Goal: Task Accomplishment & Management: Manage account settings

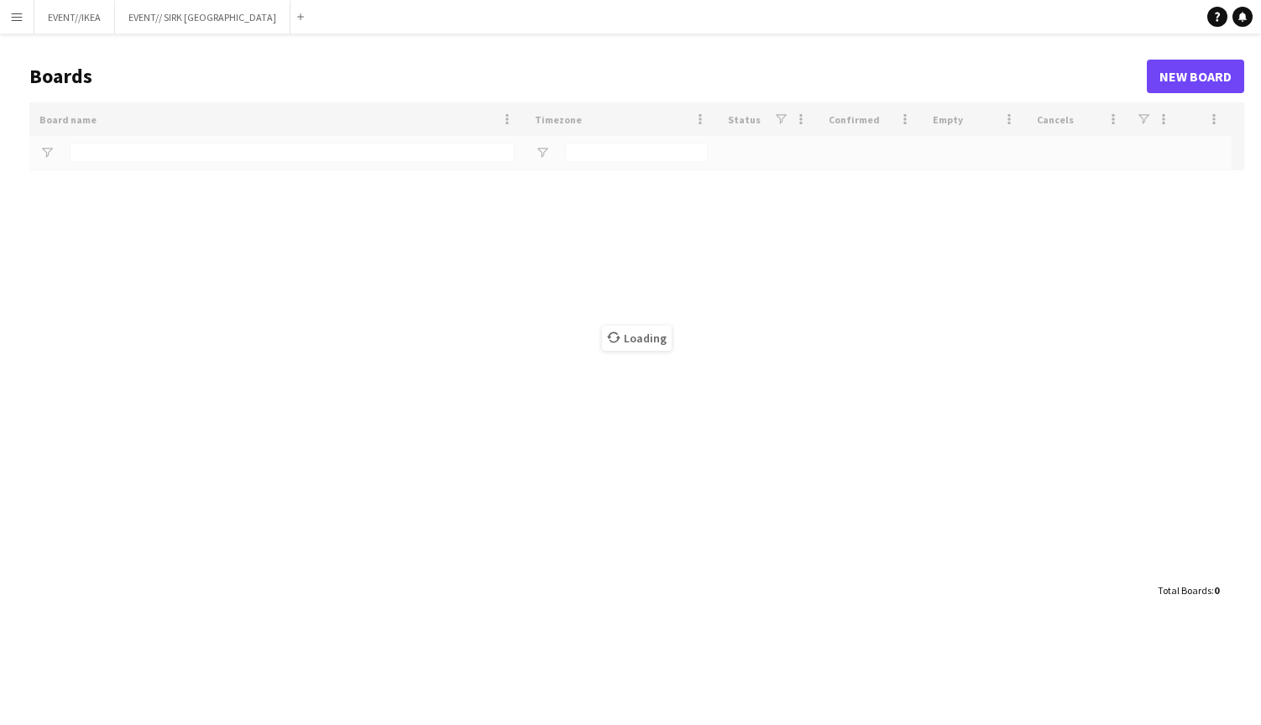
type input "**********"
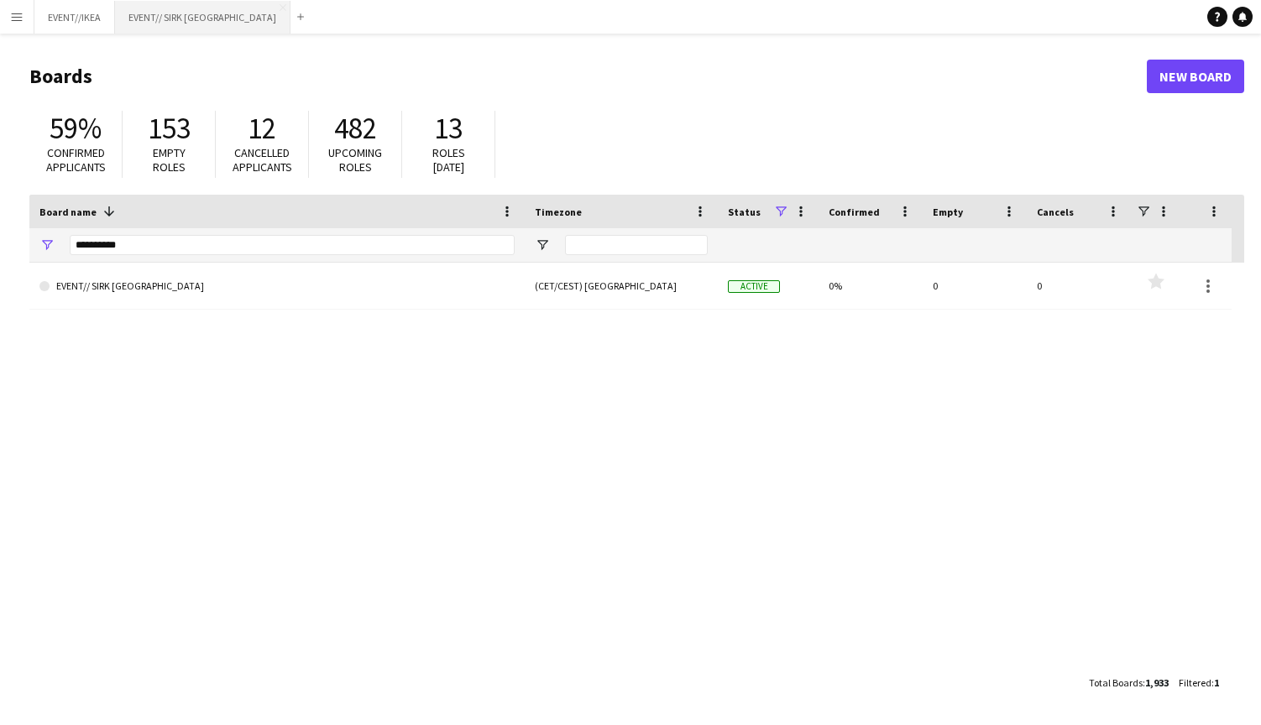
click at [183, 11] on button "EVENT// SIRK NORGE Close" at bounding box center [202, 17] width 175 height 33
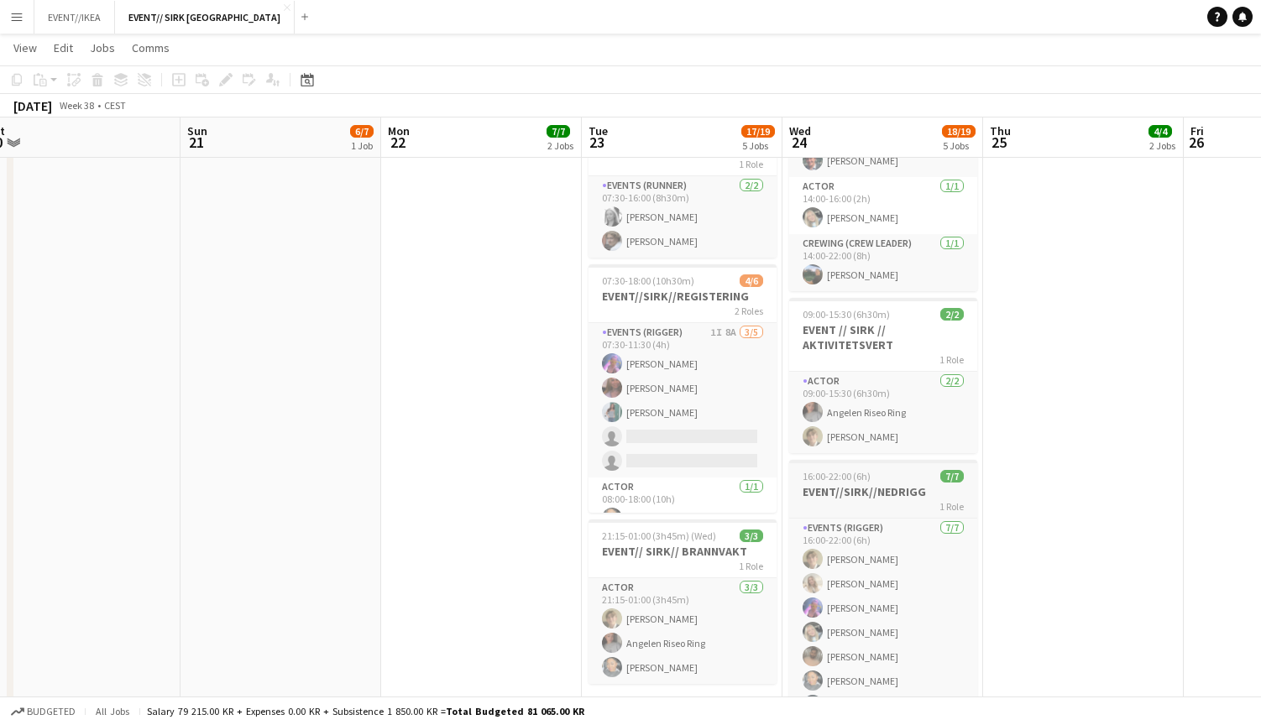
scroll to position [542, 0]
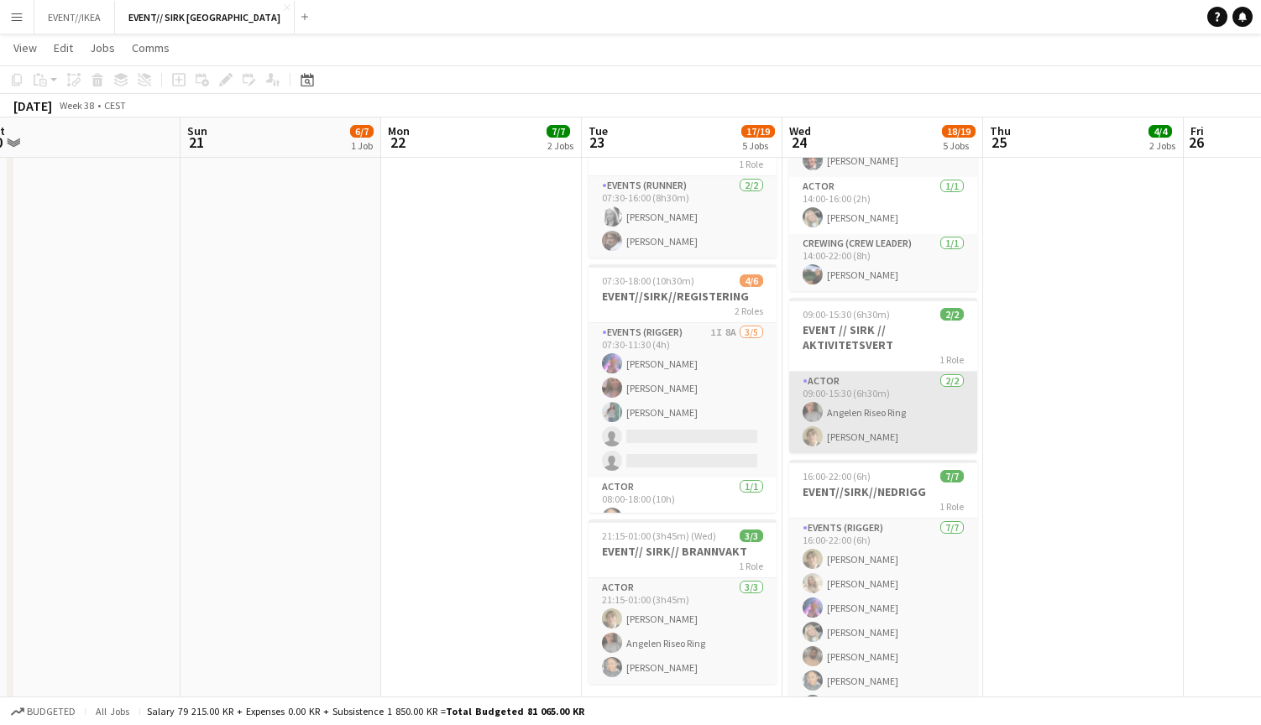
click at [871, 410] on app-card-role "Actor [DATE] 09:00-15:30 (6h30m) Angelen Riseo Ring [PERSON_NAME]" at bounding box center [883, 412] width 188 height 81
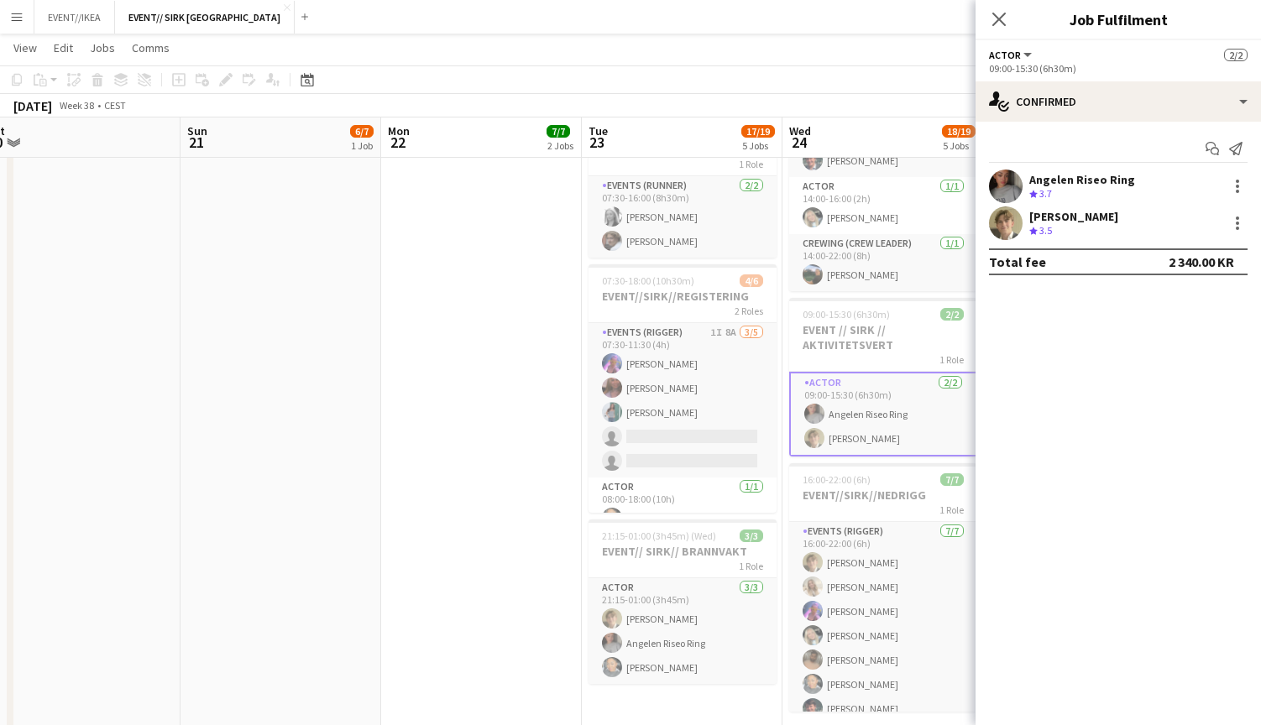
click at [1082, 181] on div "Angelen Riseo Ring" at bounding box center [1082, 179] width 106 height 15
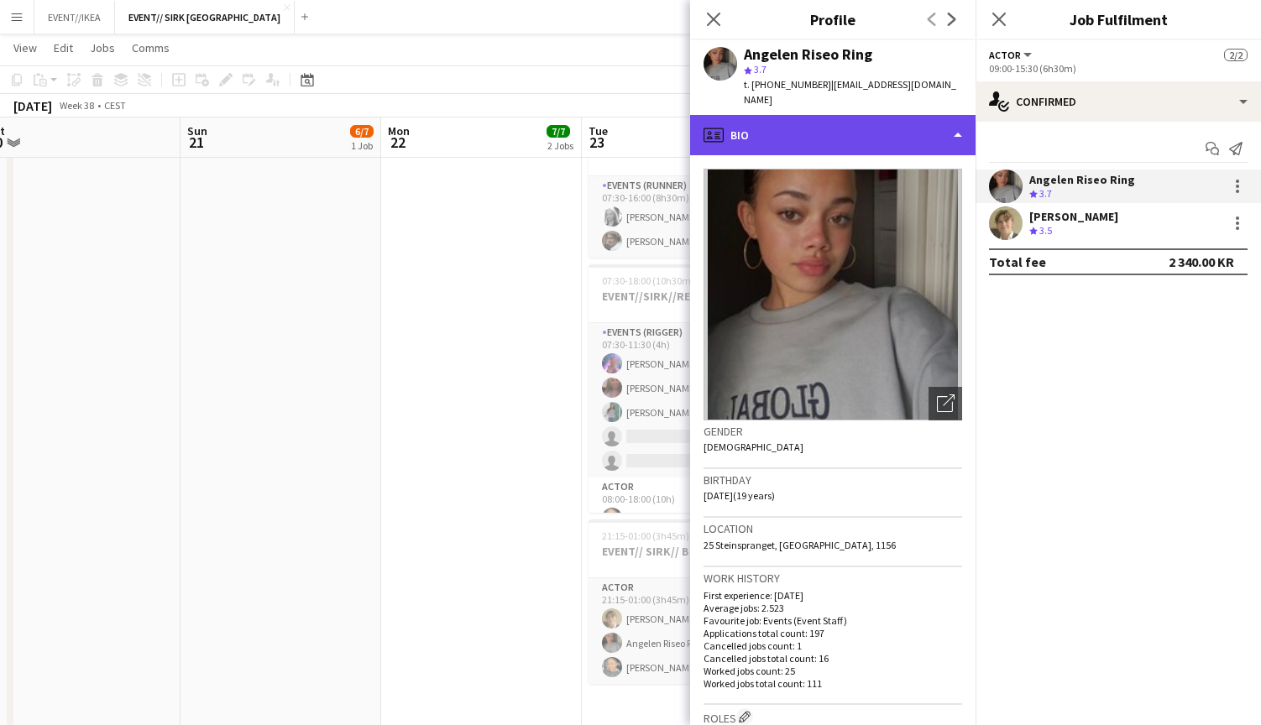
click at [950, 122] on div "profile Bio" at bounding box center [832, 135] width 285 height 40
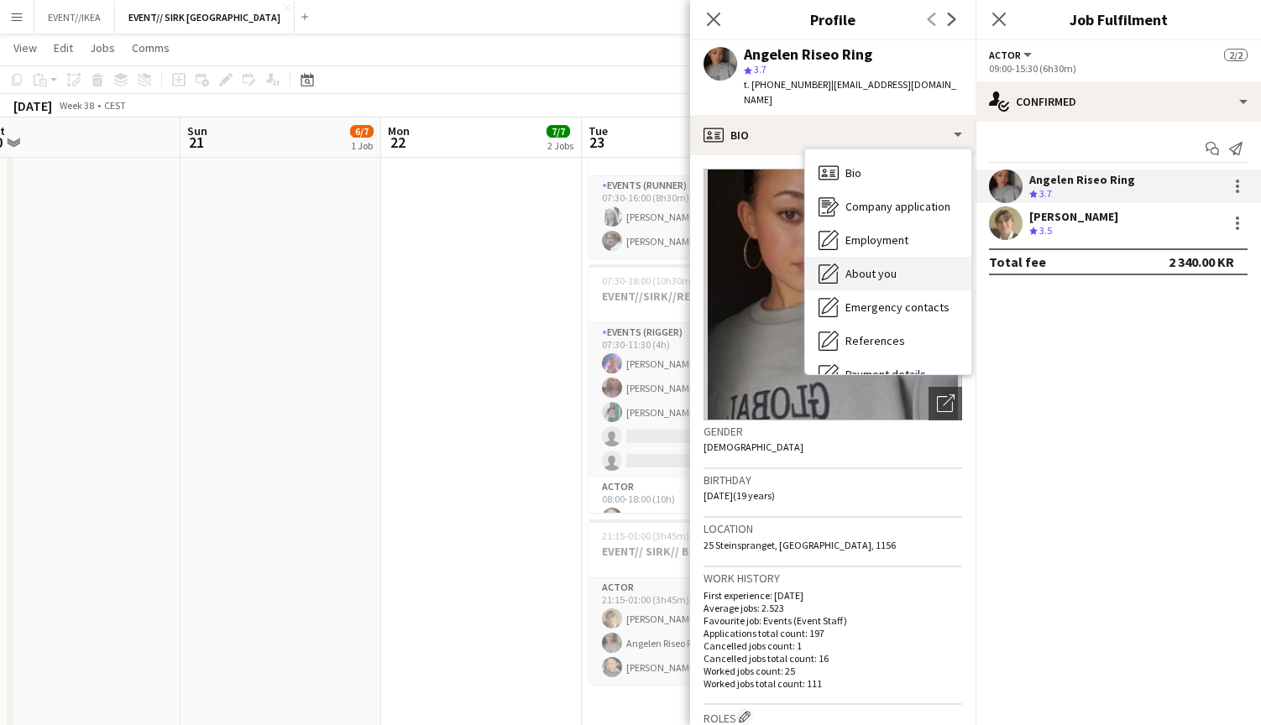
click at [880, 266] on span "About you" at bounding box center [871, 273] width 51 height 15
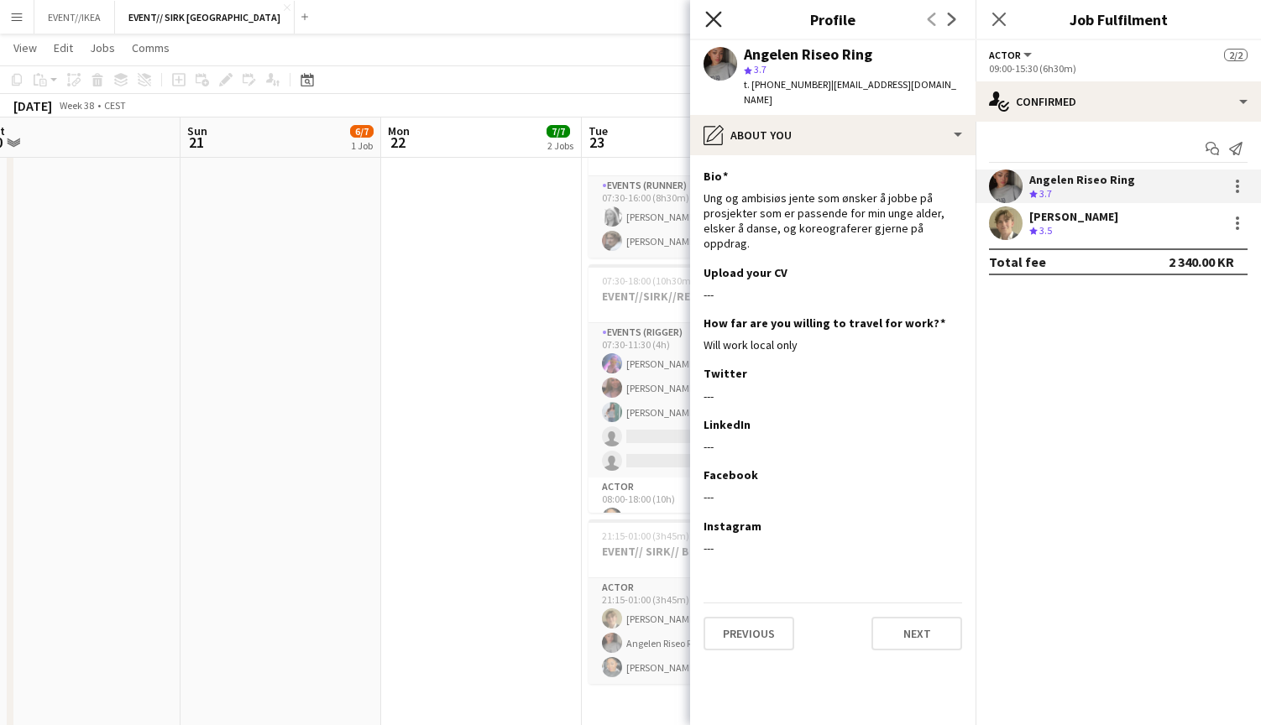
click at [711, 18] on icon "Close pop-in" at bounding box center [713, 19] width 16 height 16
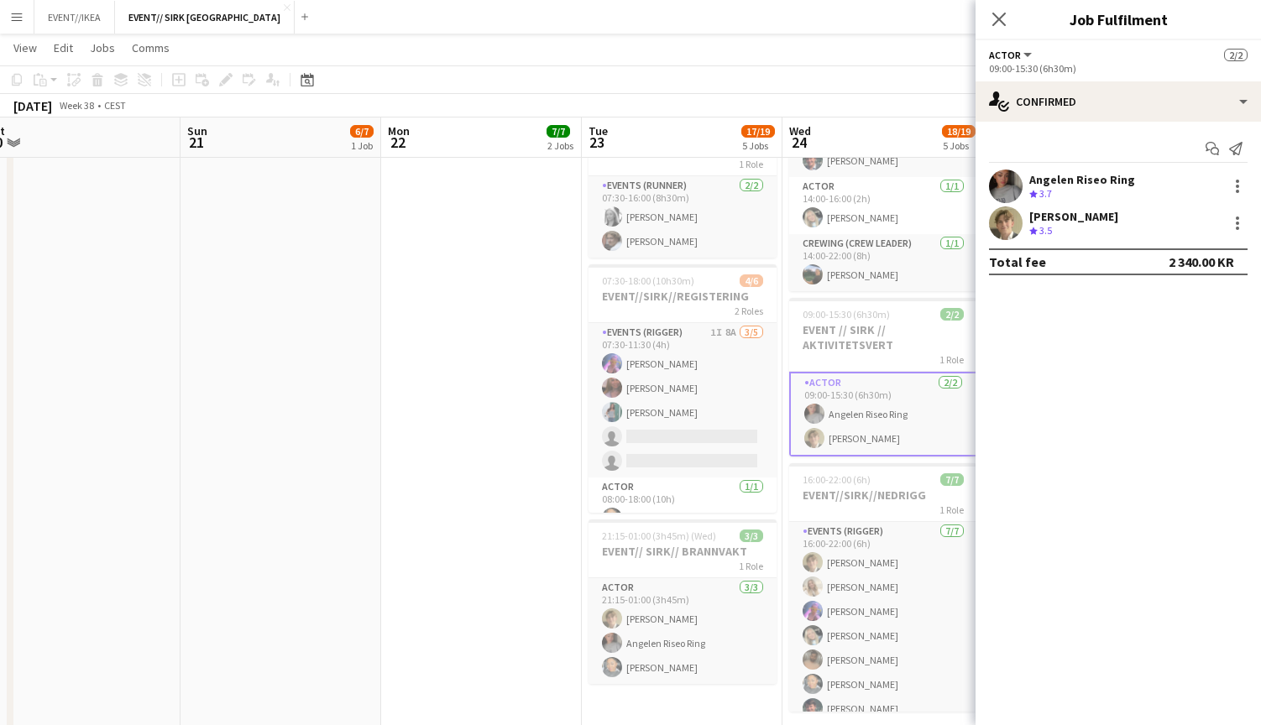
click at [1057, 444] on mat-expansion-panel "check Confirmed Start chat Send notification Angelen Riseo Ring Crew rating 3.7…" at bounding box center [1118, 424] width 285 height 604
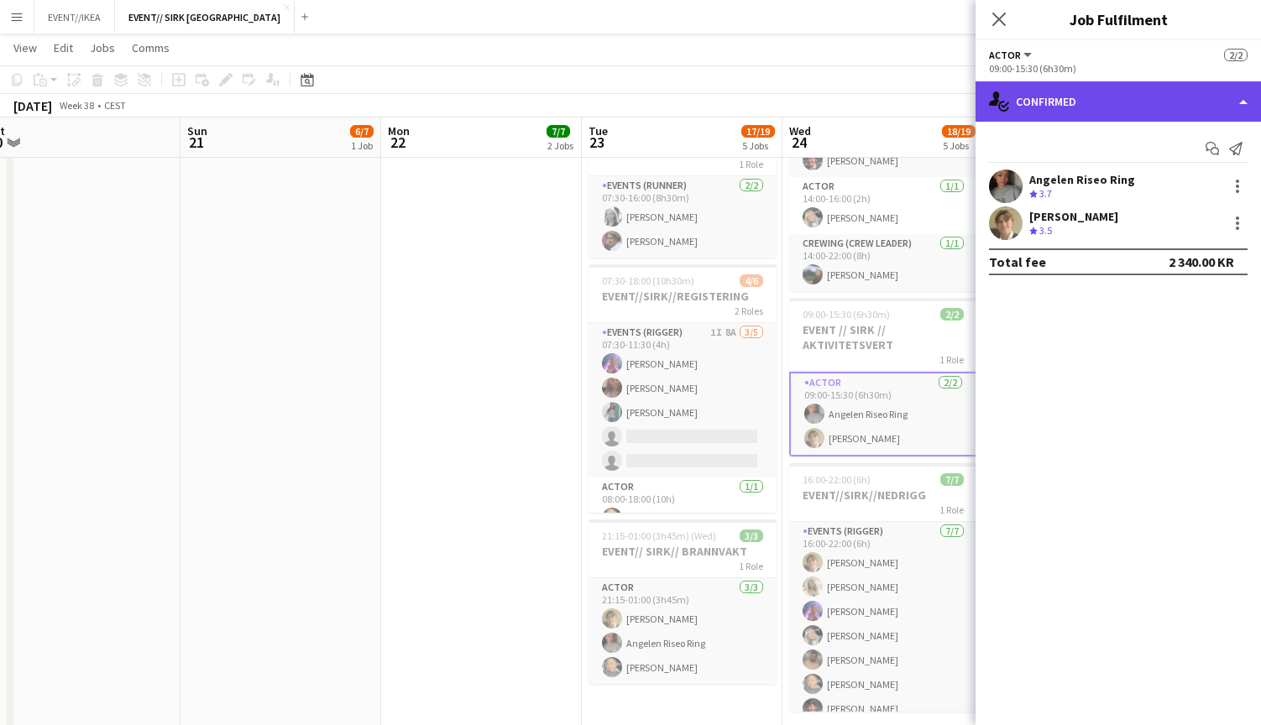
click at [1097, 103] on div "single-neutral-actions-check-2 Confirmed" at bounding box center [1118, 101] width 285 height 40
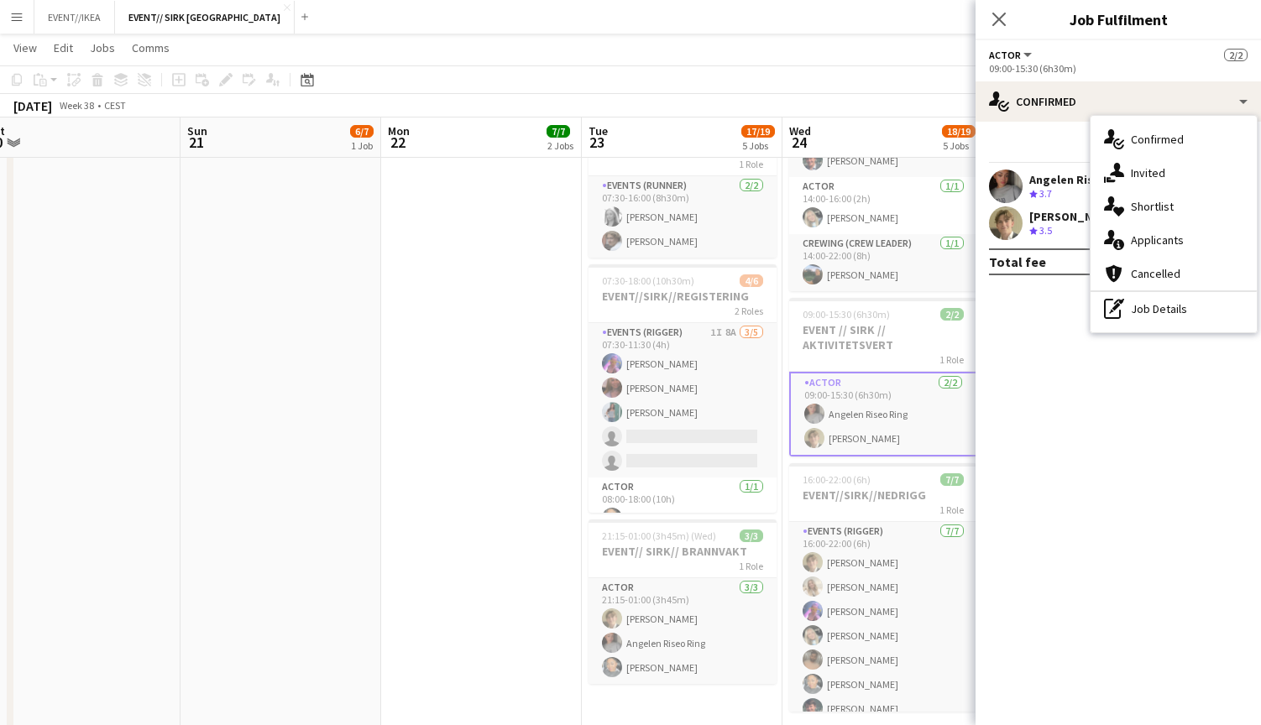
click at [1051, 181] on div "Angelen Riseo Ring" at bounding box center [1082, 179] width 106 height 15
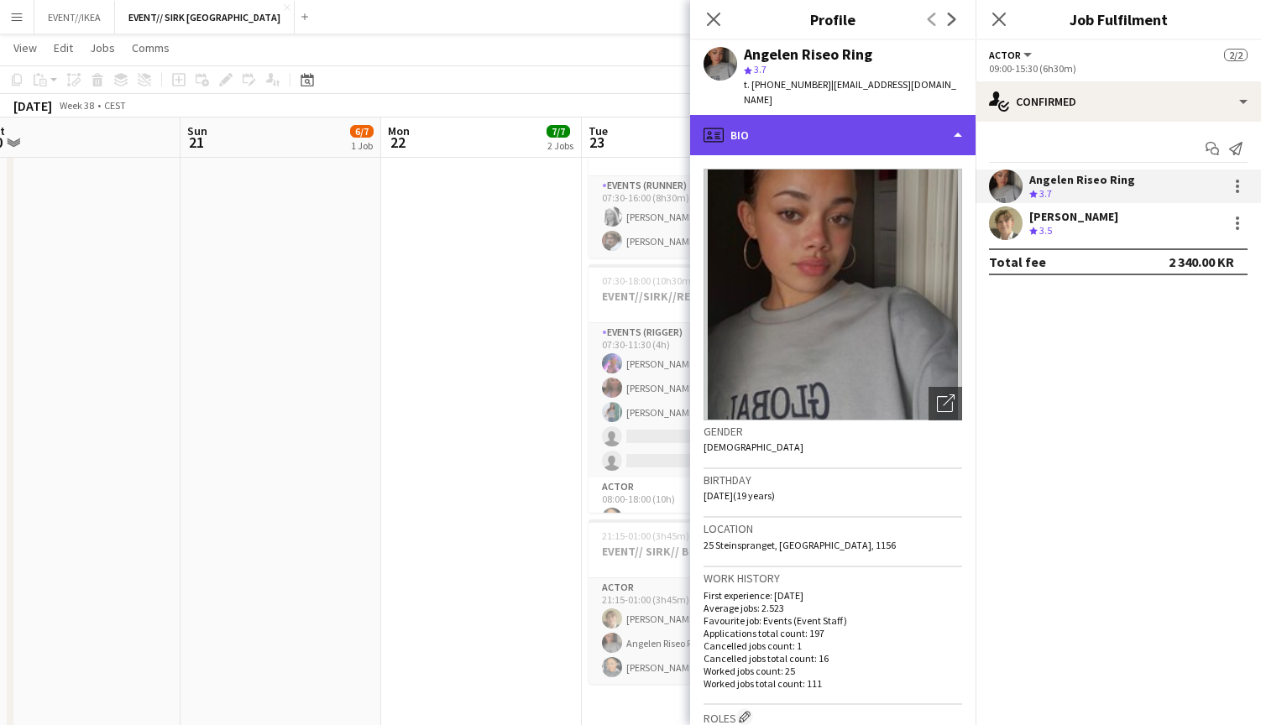
click at [860, 115] on div "profile Bio" at bounding box center [832, 135] width 285 height 40
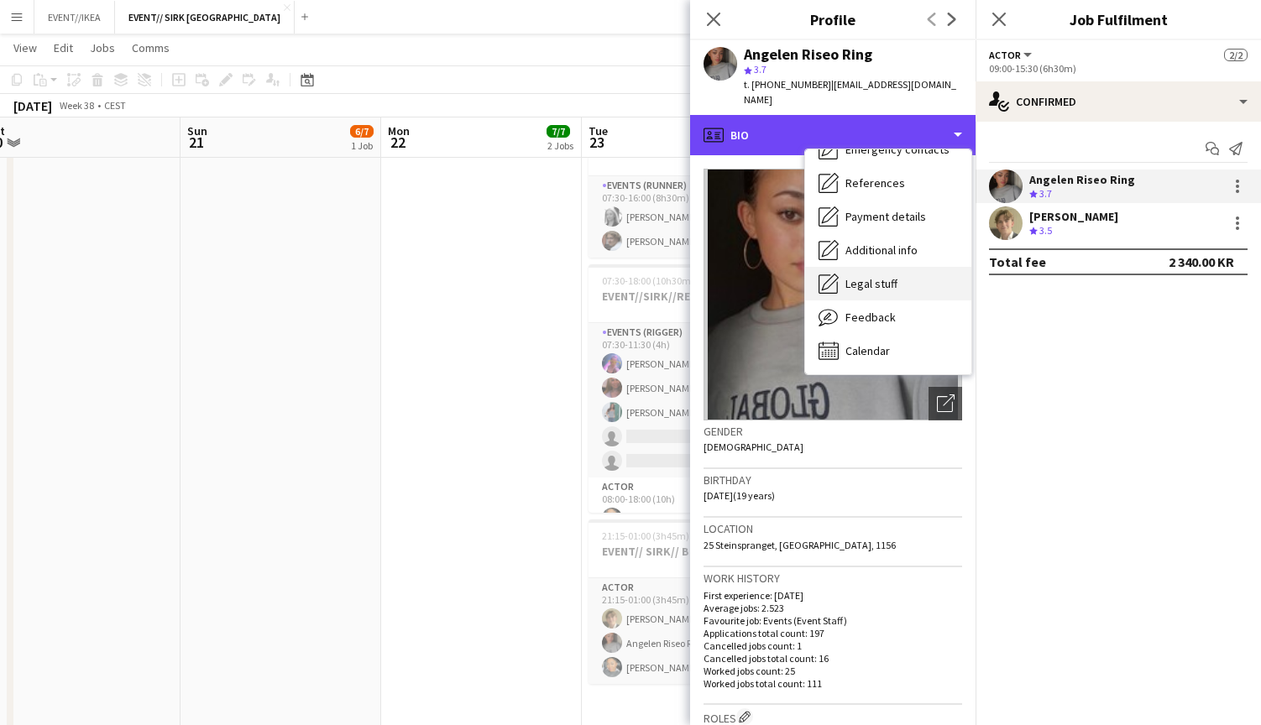
scroll to position [158, 0]
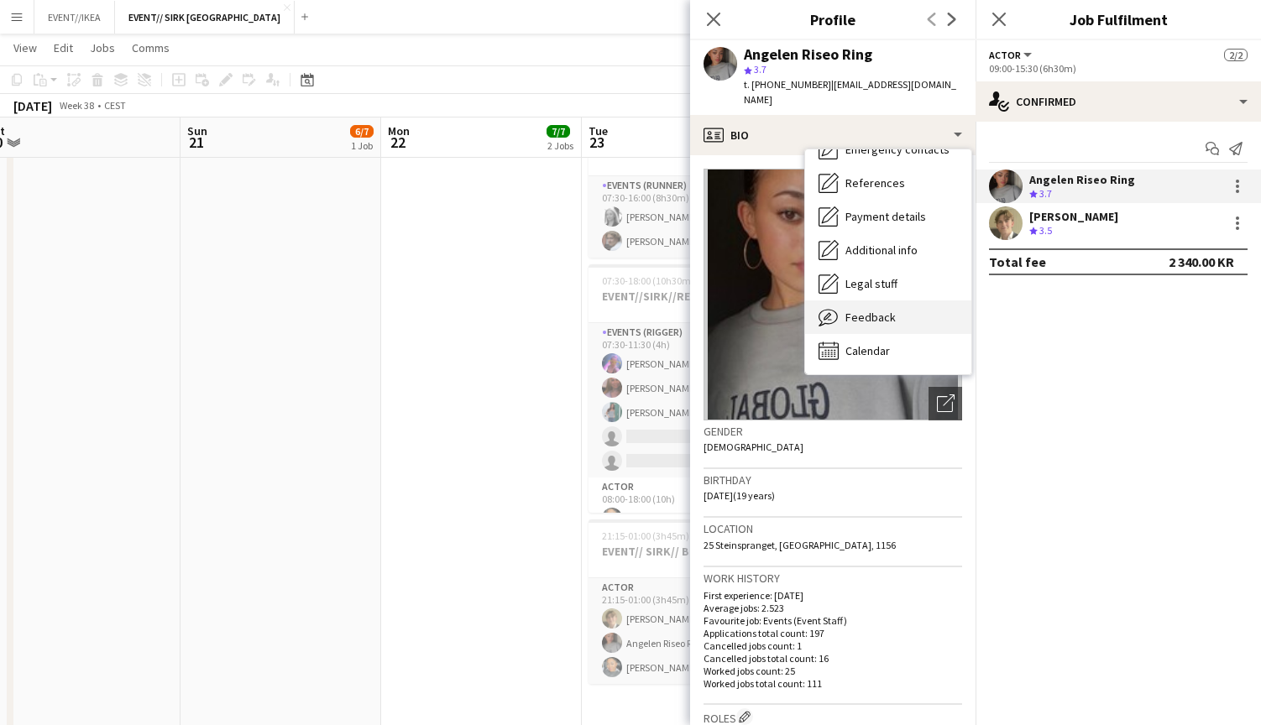
click at [864, 310] on span "Feedback" at bounding box center [871, 317] width 50 height 15
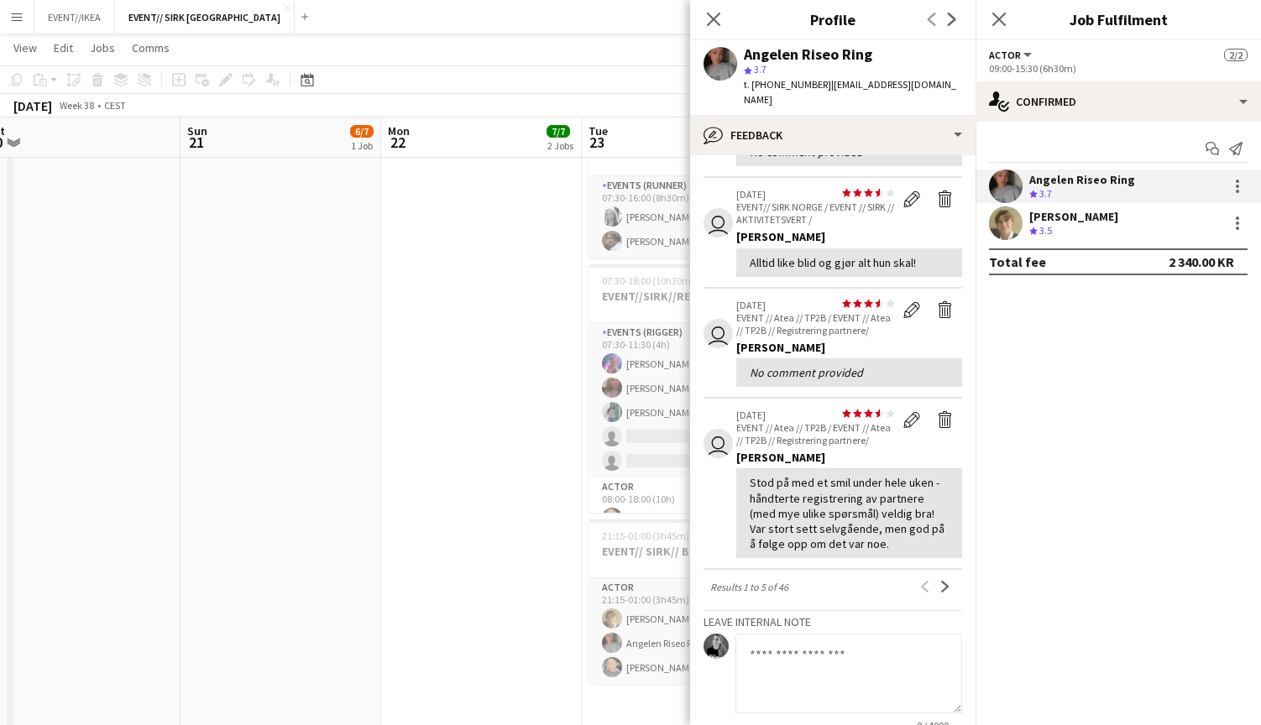
scroll to position [284, 0]
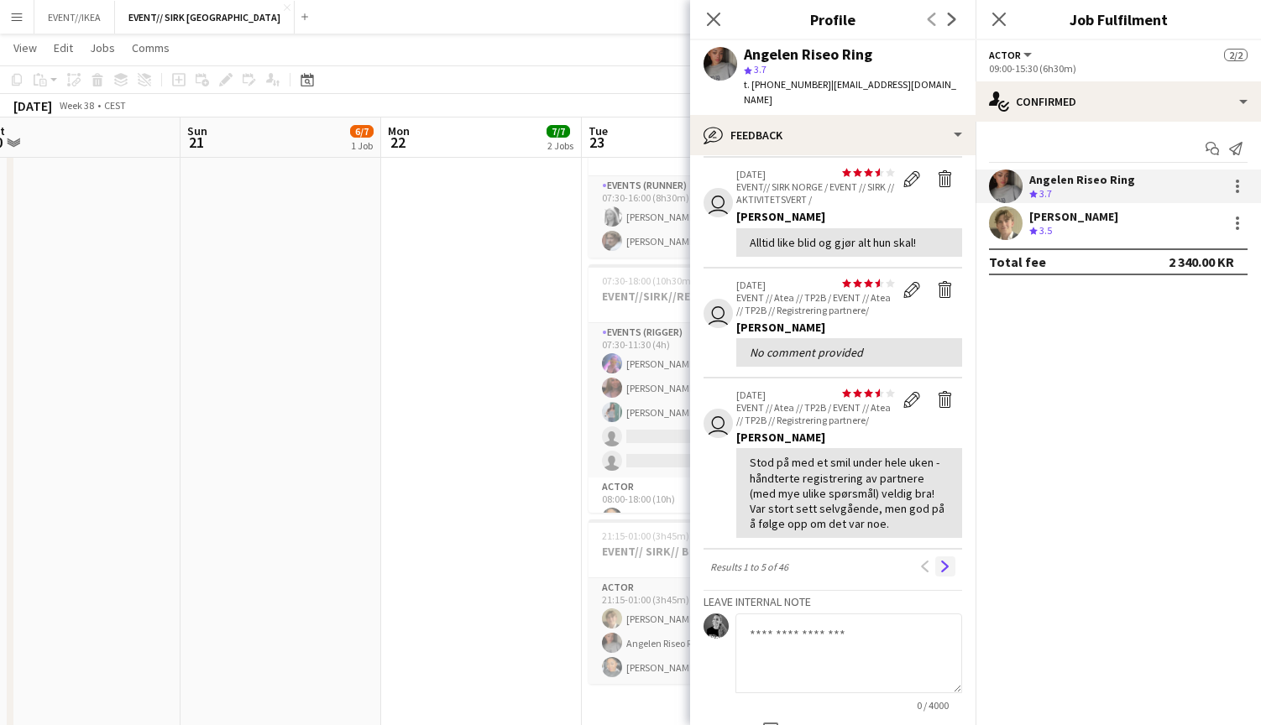
click at [940, 561] on app-icon "Next" at bounding box center [946, 567] width 12 height 12
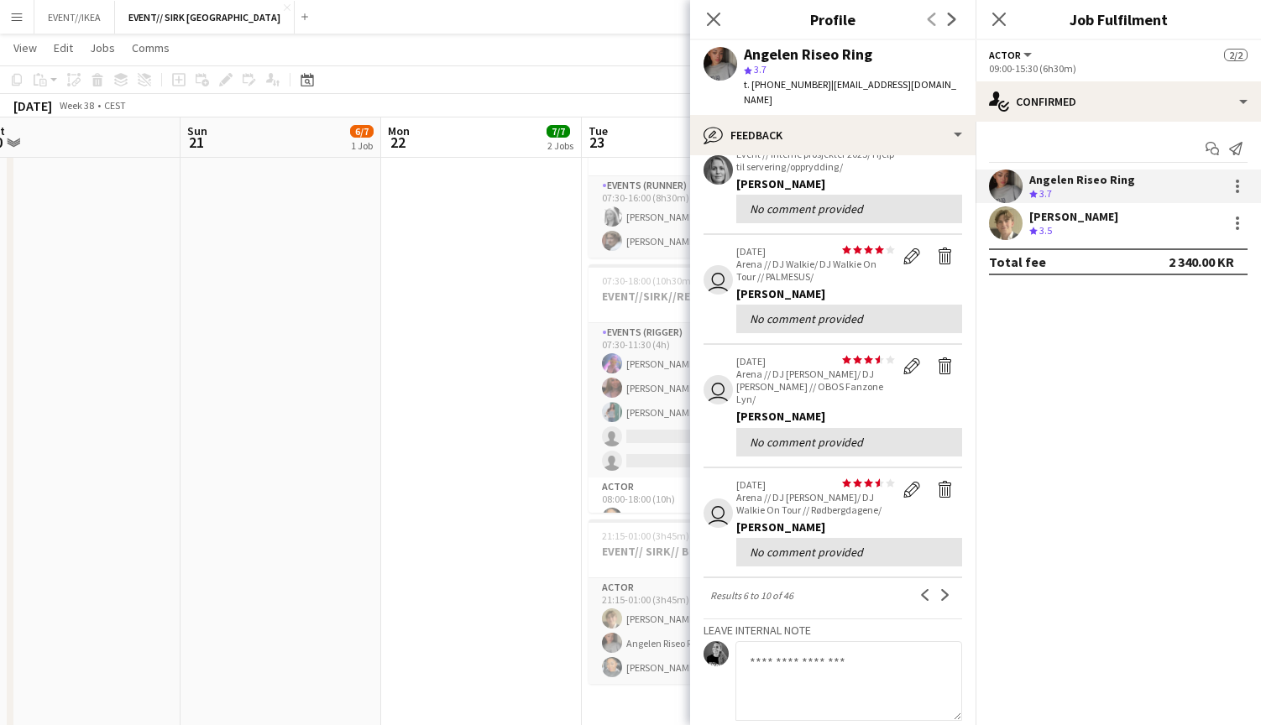
scroll to position [270, 0]
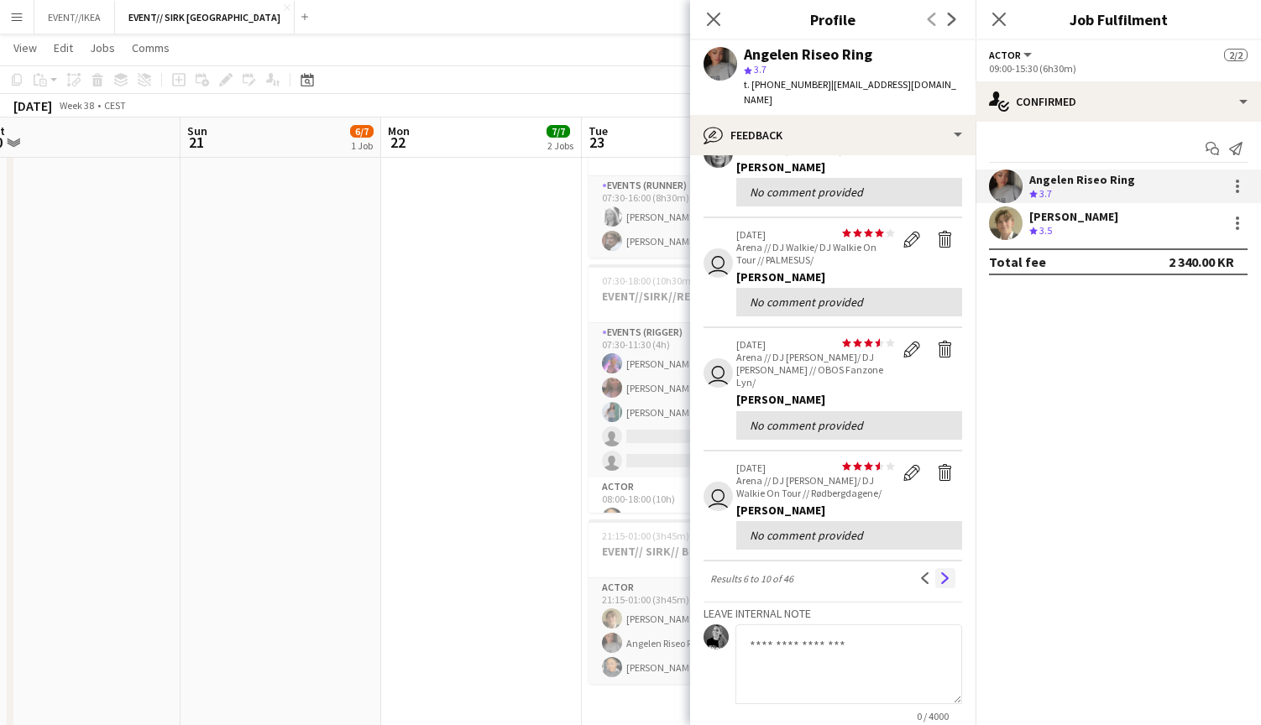
click at [943, 573] on app-icon "Next" at bounding box center [946, 579] width 12 height 12
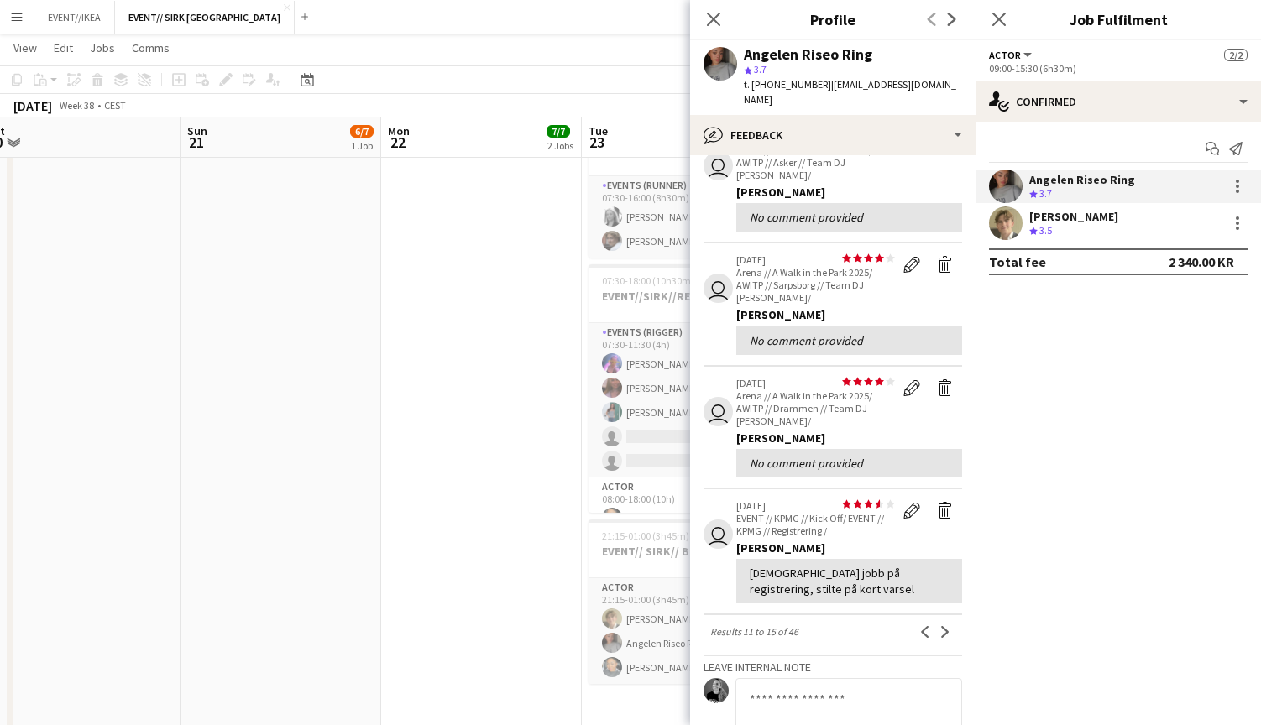
scroll to position [222, 0]
click at [943, 628] on app-icon "Next" at bounding box center [946, 634] width 12 height 12
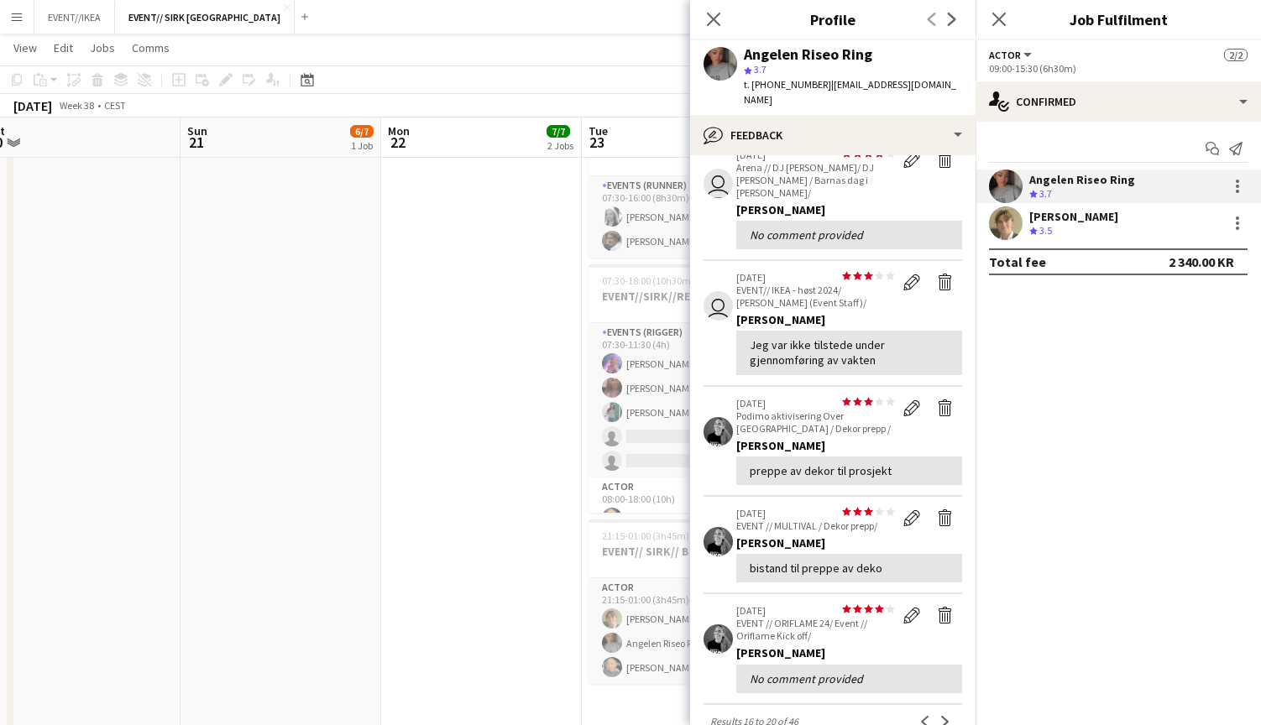
scroll to position [101, 0]
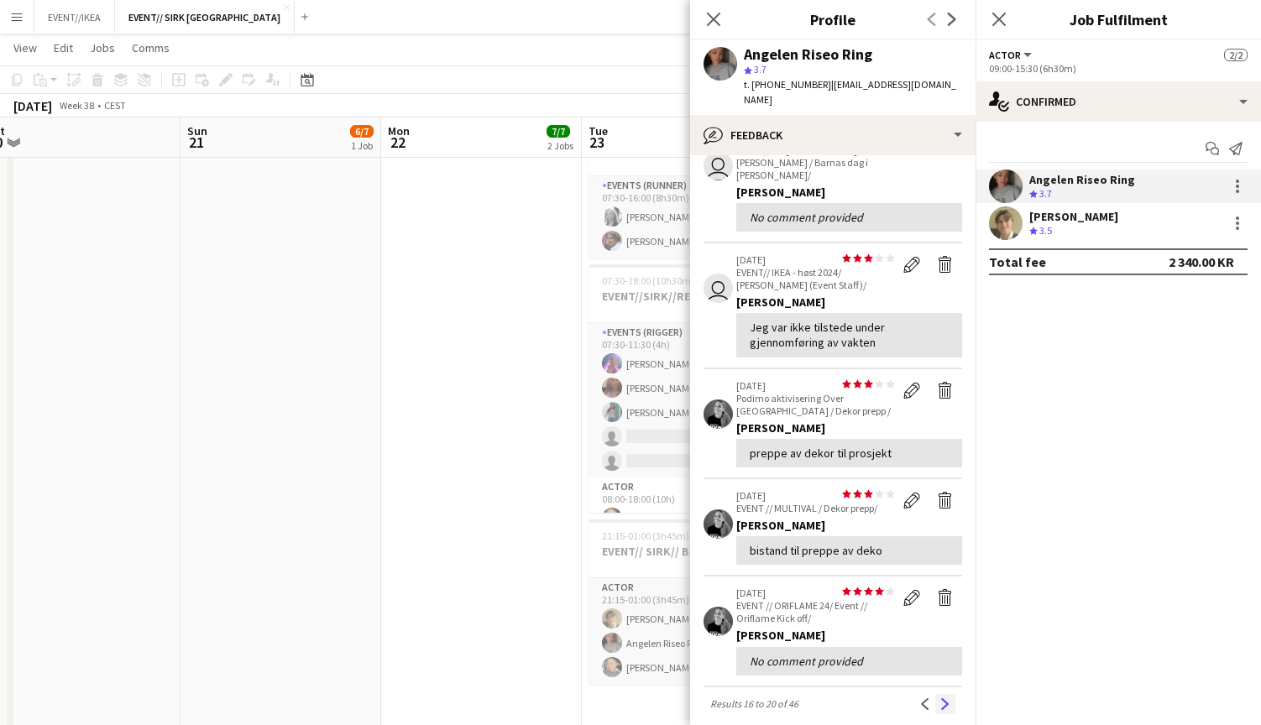
click at [942, 699] on app-icon "Next" at bounding box center [946, 705] width 12 height 12
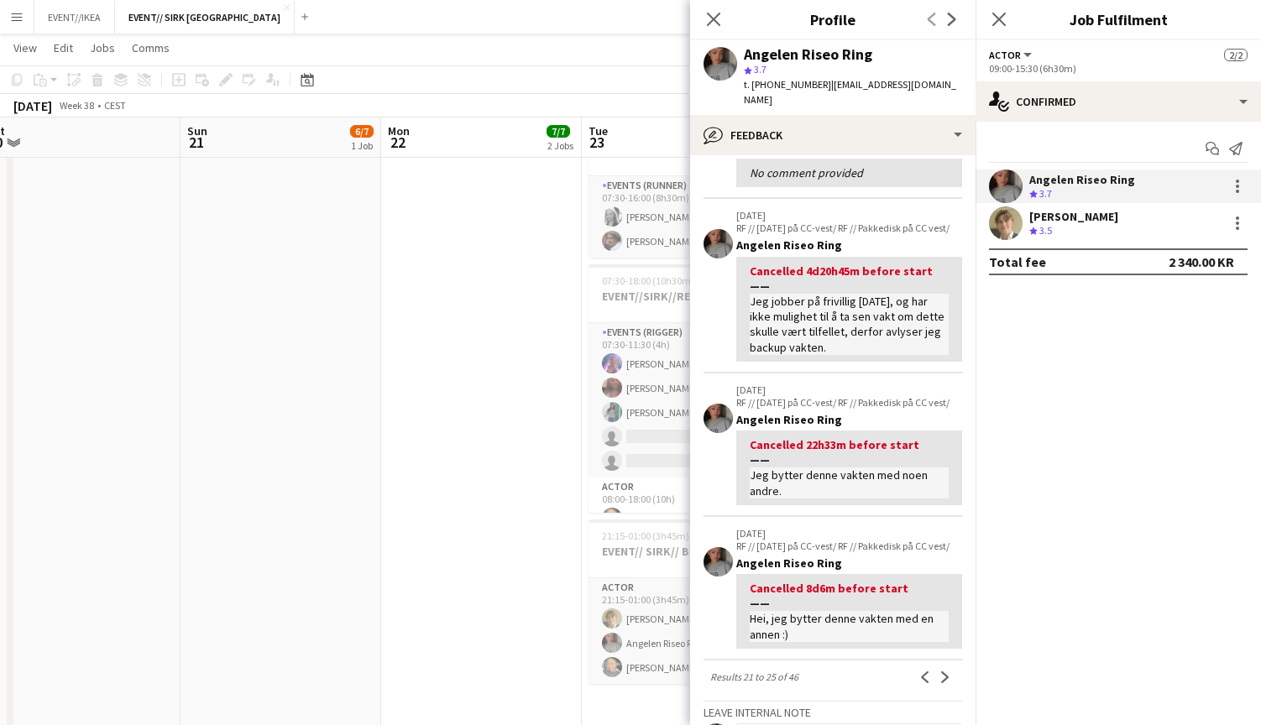
scroll to position [250, 0]
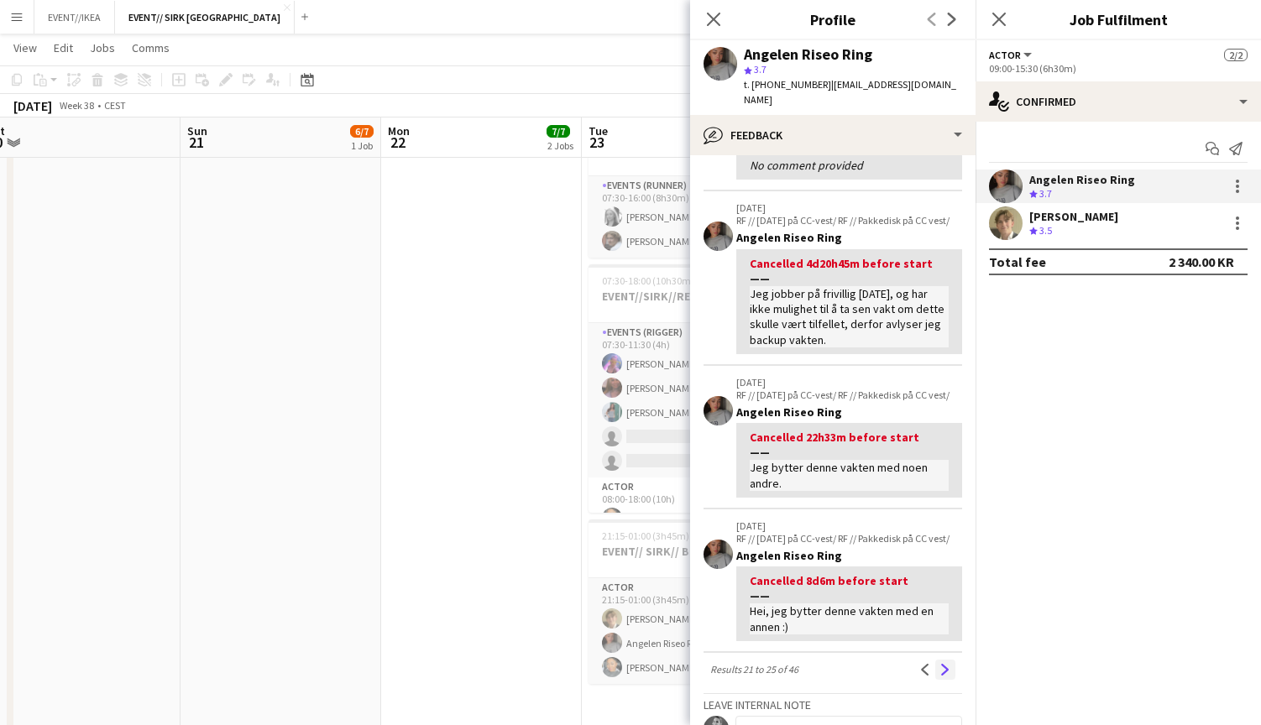
click at [943, 664] on app-icon "Next" at bounding box center [946, 670] width 12 height 12
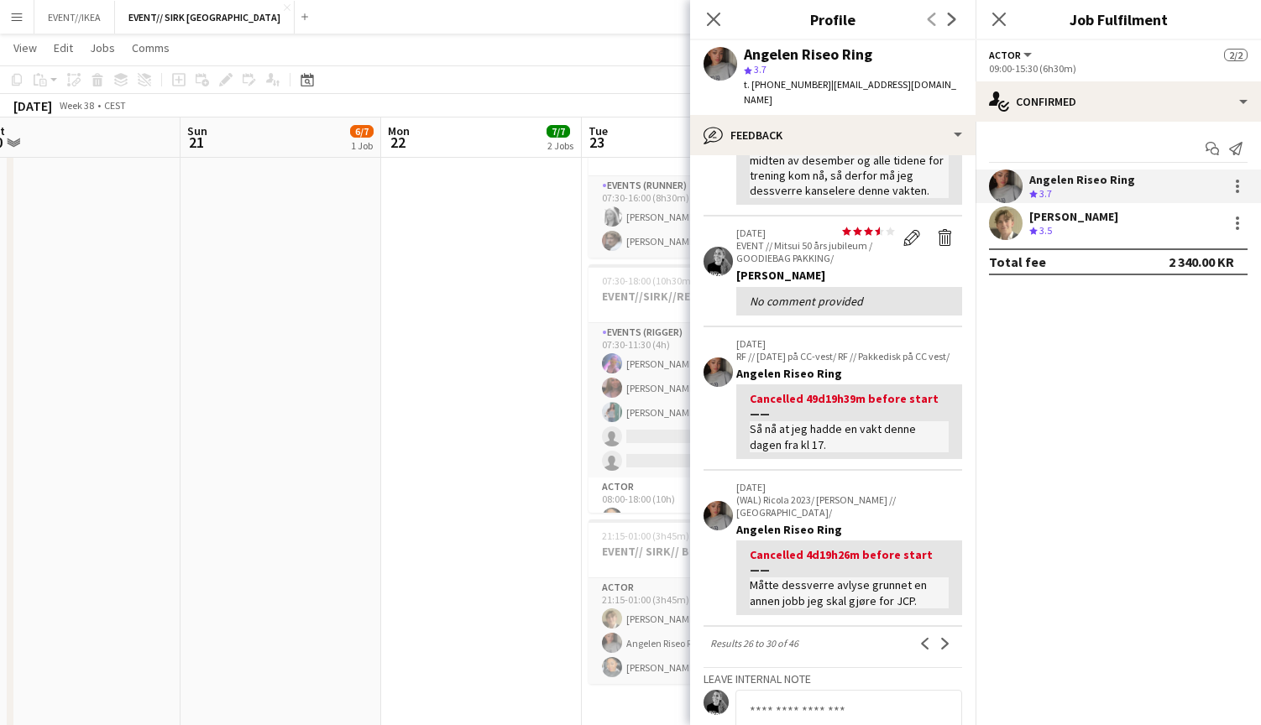
scroll to position [367, 0]
click at [943, 636] on app-icon "Next" at bounding box center [946, 642] width 12 height 12
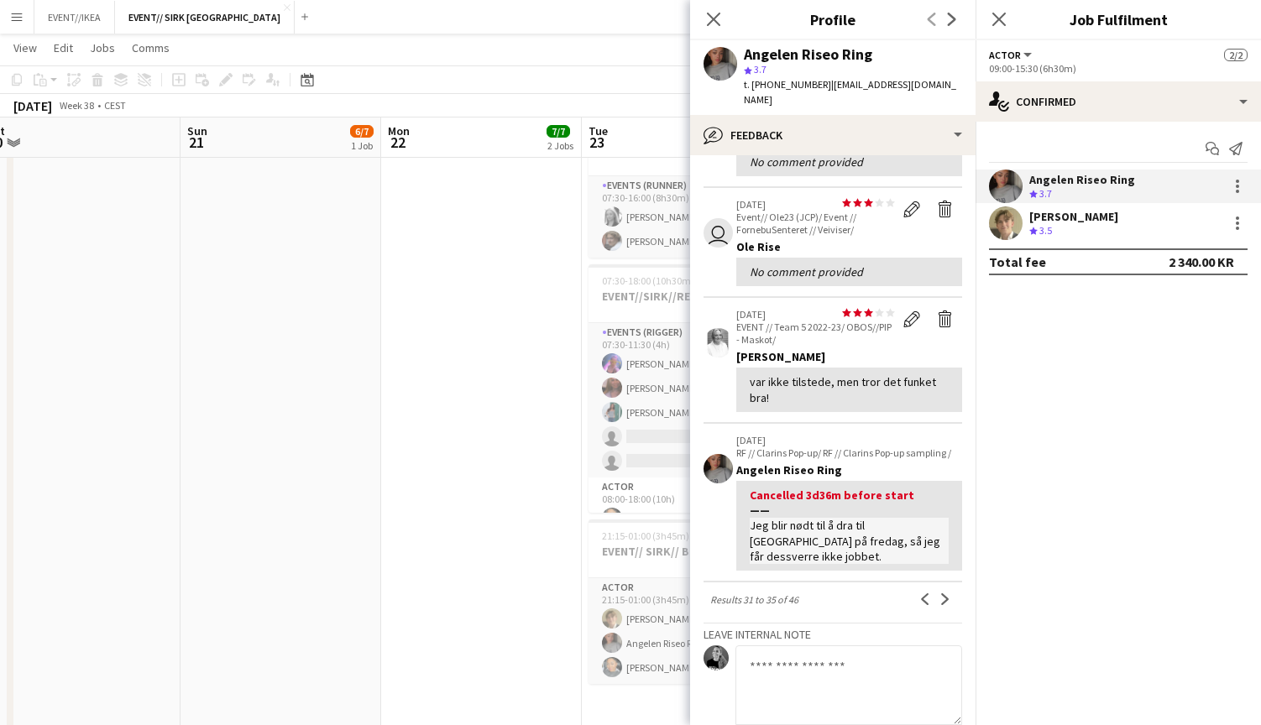
scroll to position [305, 0]
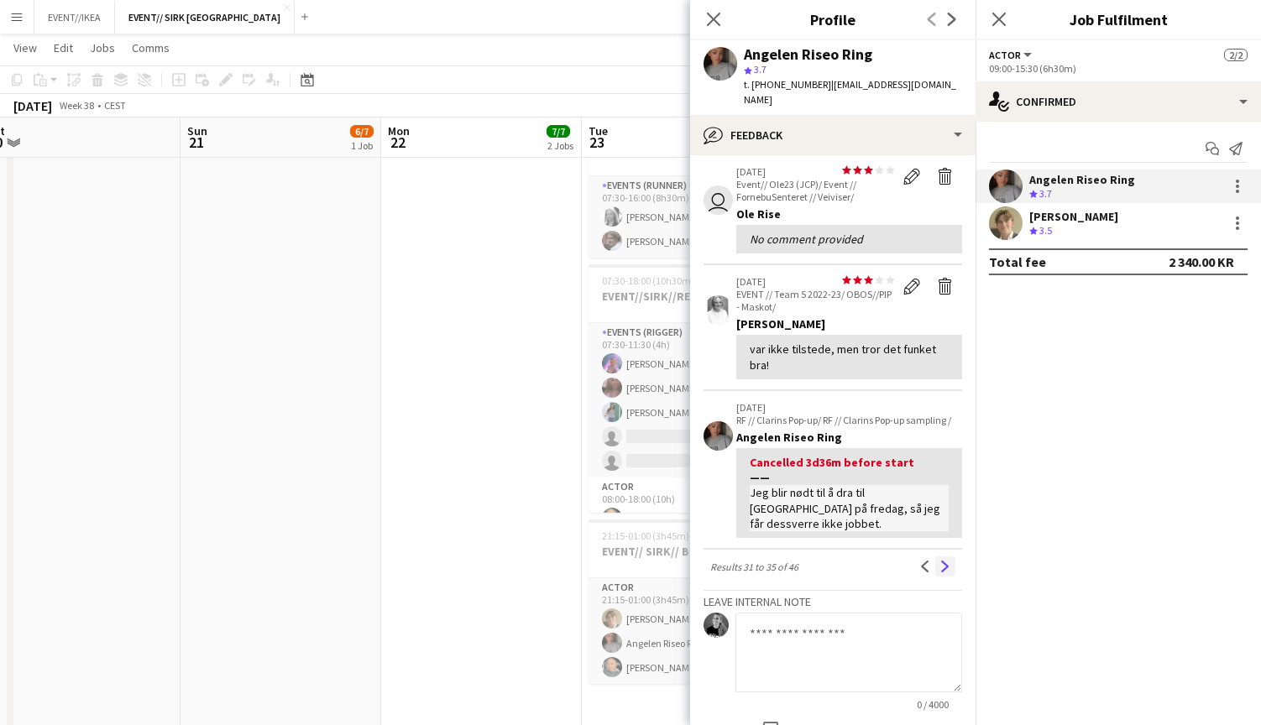
click at [940, 561] on app-icon "Next" at bounding box center [946, 567] width 12 height 12
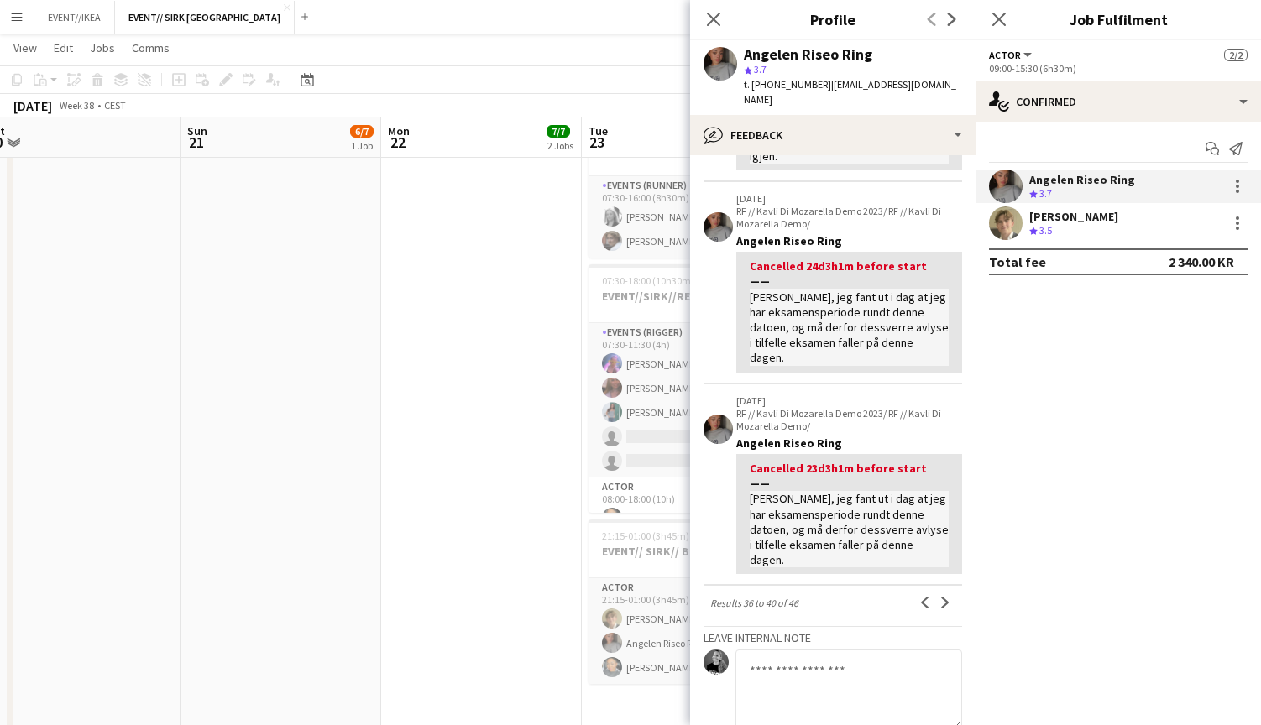
scroll to position [532, 0]
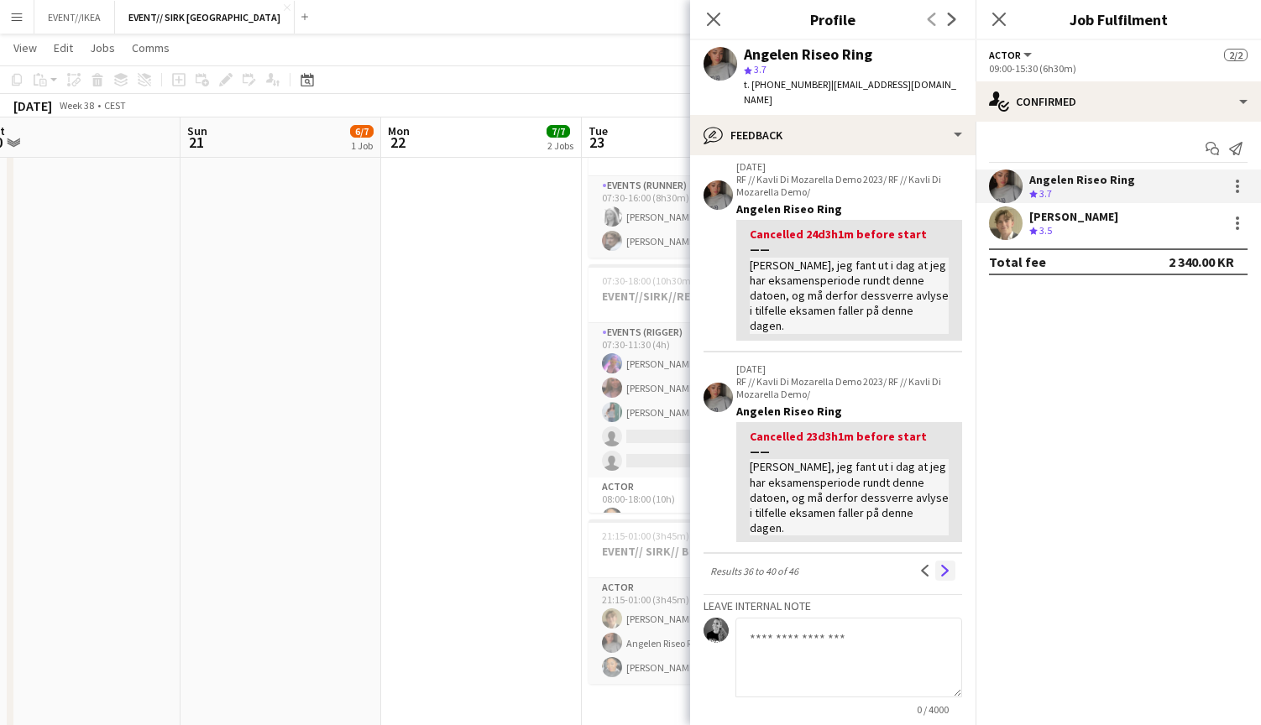
click at [941, 565] on app-icon "Next" at bounding box center [946, 571] width 12 height 12
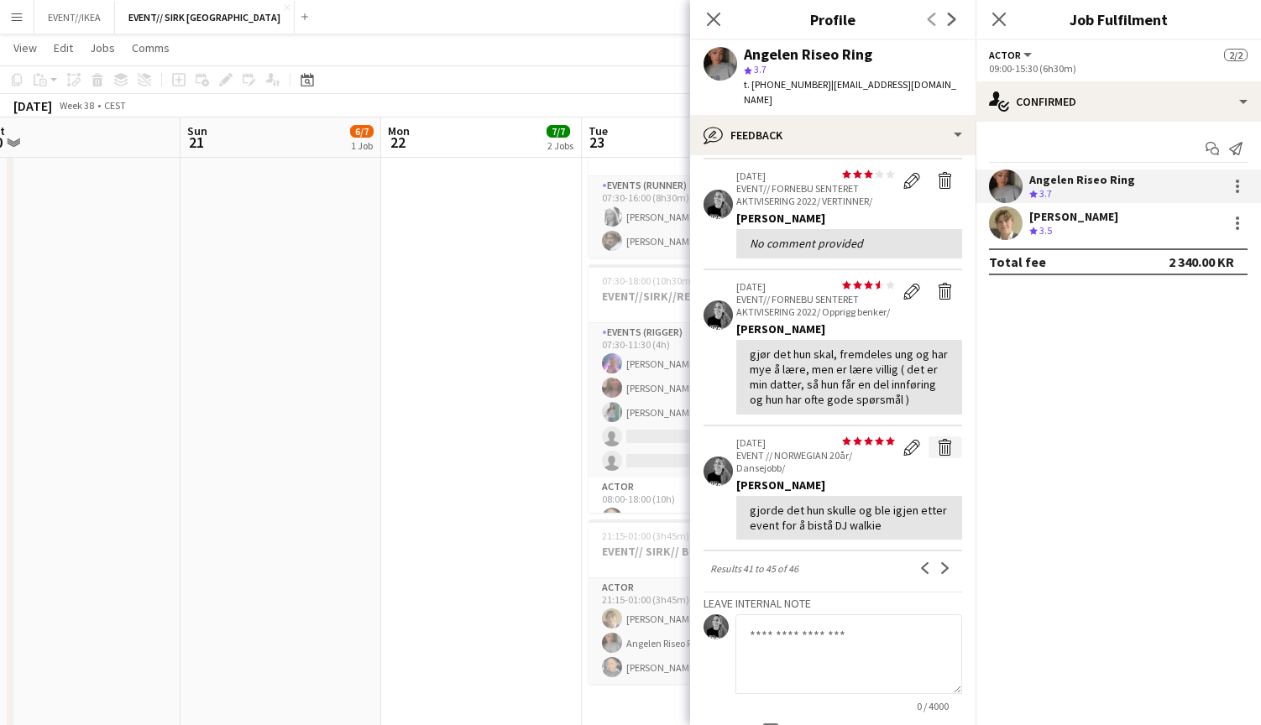
scroll to position [345, 0]
click at [943, 561] on app-icon "Next" at bounding box center [946, 567] width 12 height 12
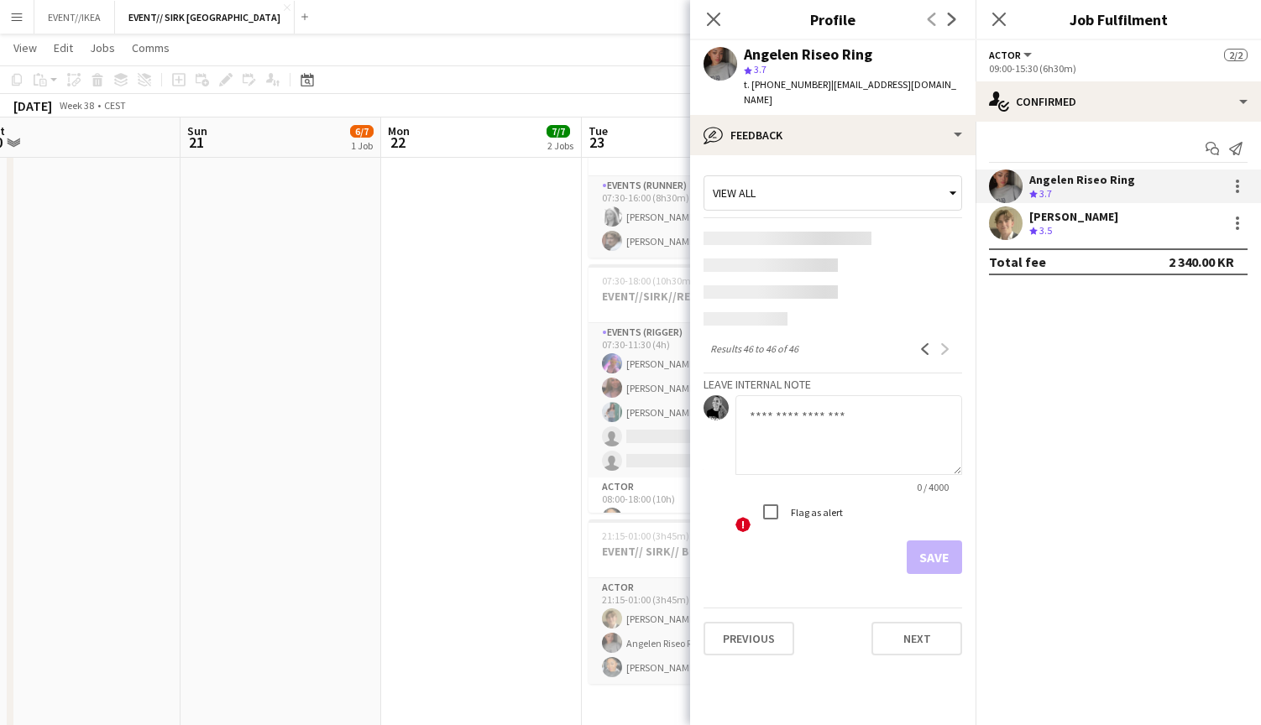
scroll to position [0, 0]
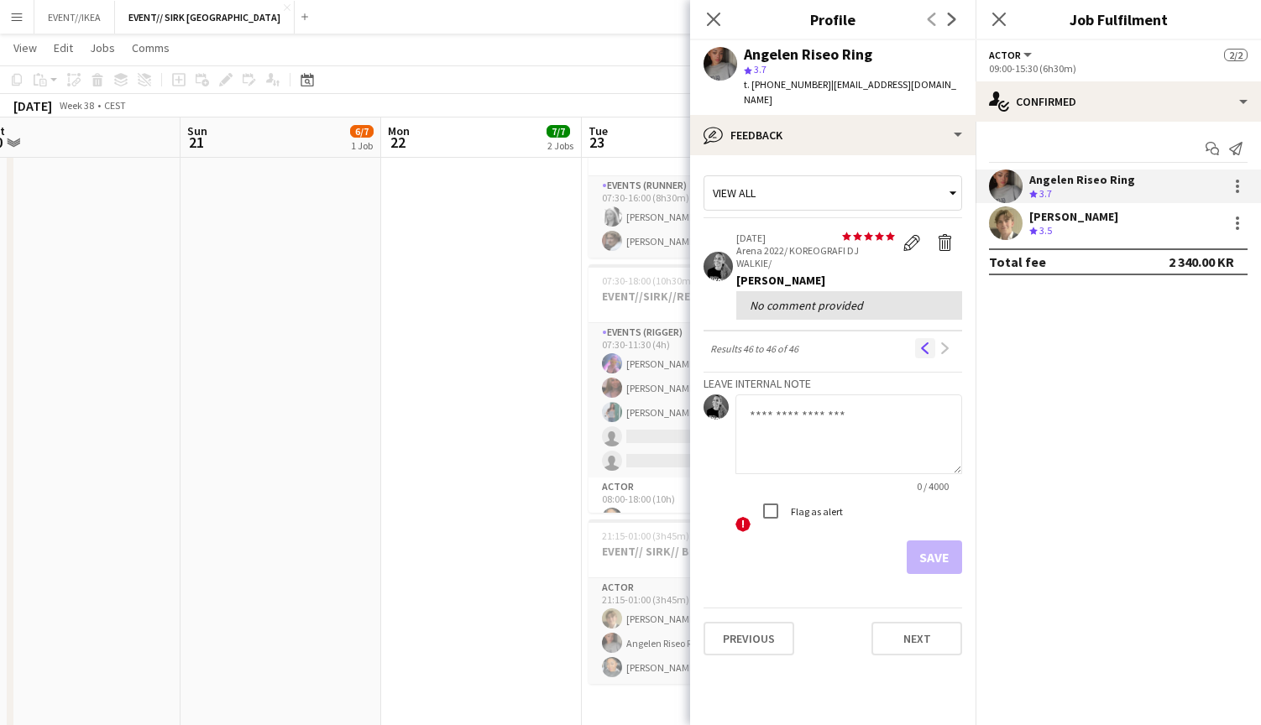
click at [922, 338] on button "Previous" at bounding box center [925, 348] width 20 height 20
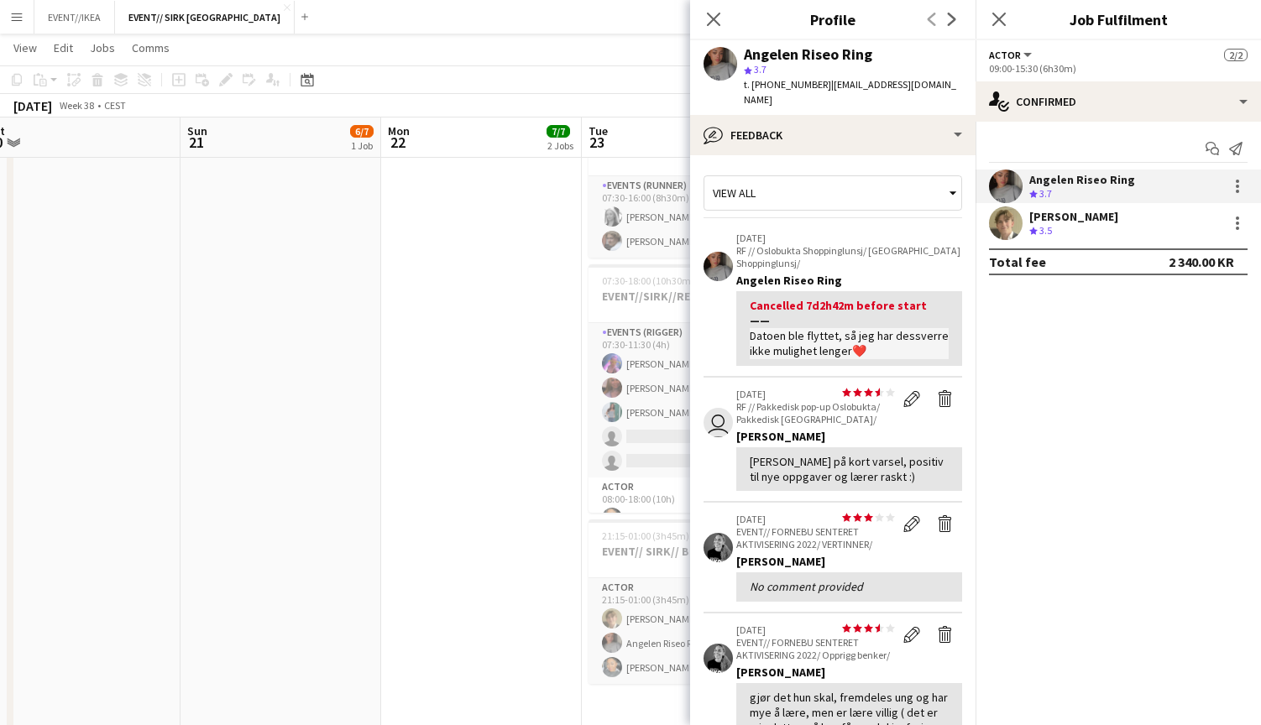
click at [950, 176] on icon at bounding box center [953, 193] width 17 height 34
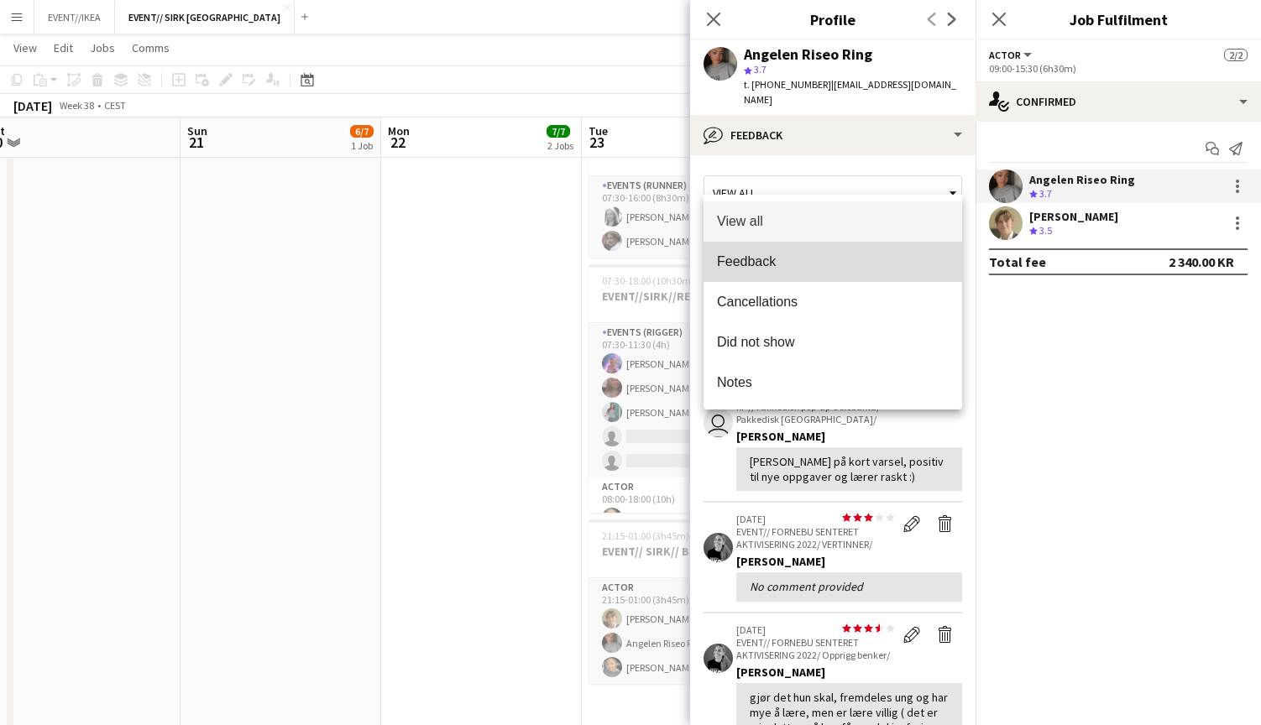
click at [840, 260] on span "Feedback" at bounding box center [833, 262] width 232 height 16
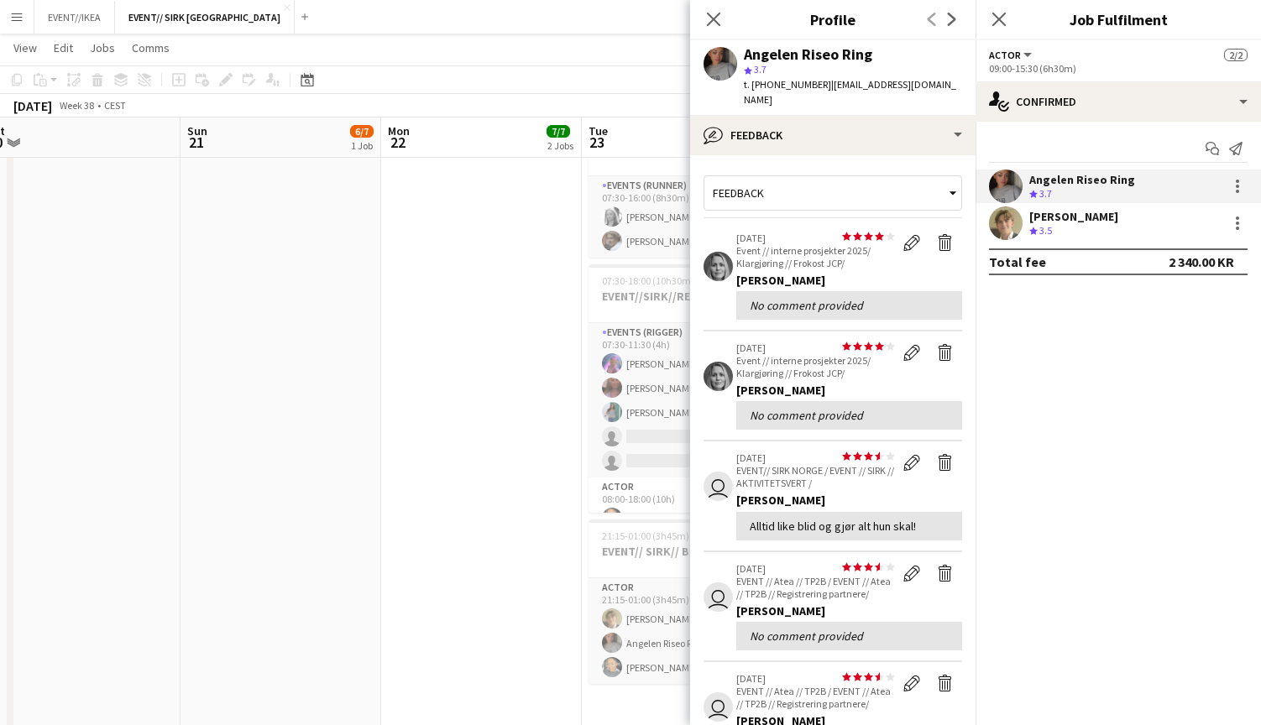
click at [949, 176] on icon at bounding box center [953, 193] width 17 height 34
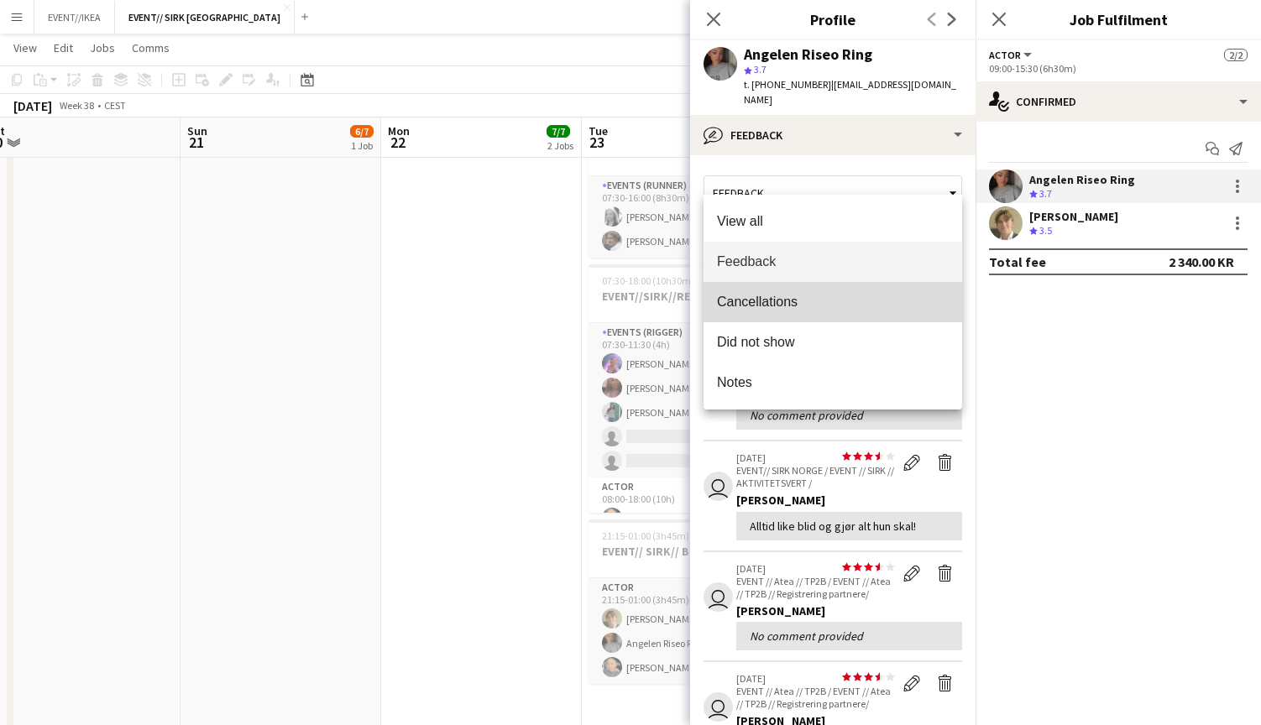
click at [840, 308] on span "Cancellations" at bounding box center [833, 302] width 232 height 16
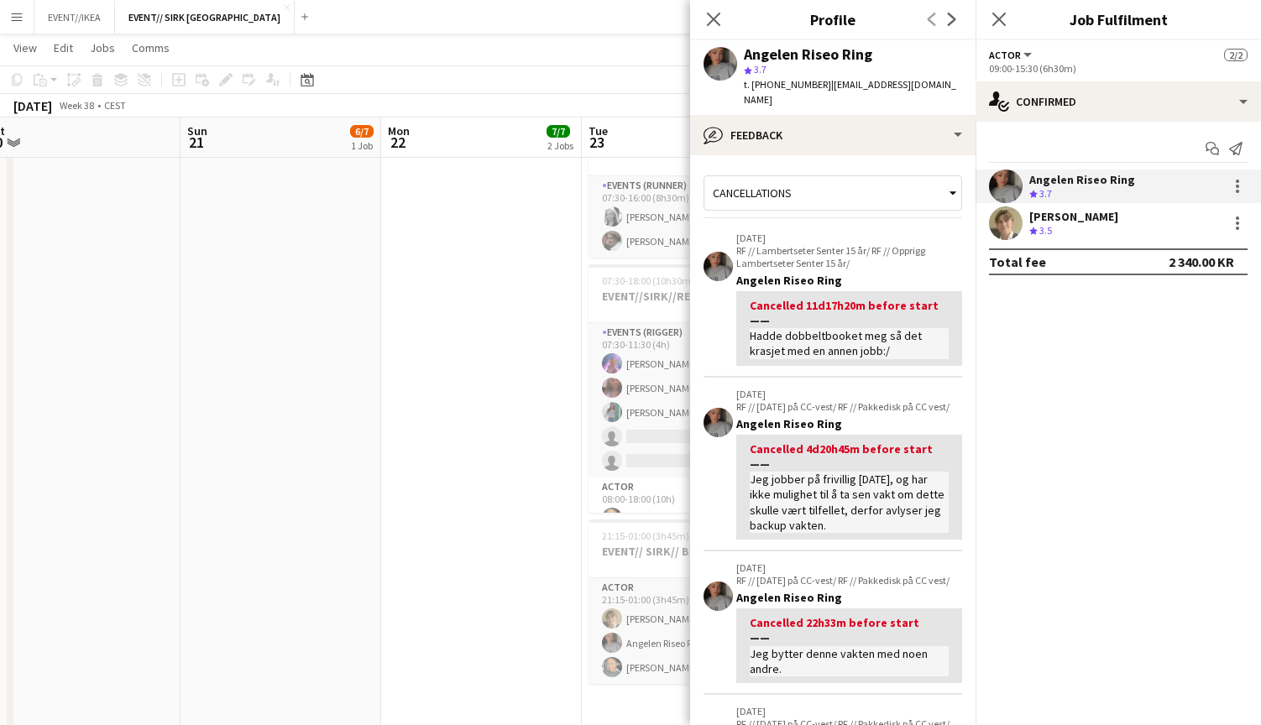
click at [943, 177] on div "Cancellations" at bounding box center [824, 193] width 240 height 32
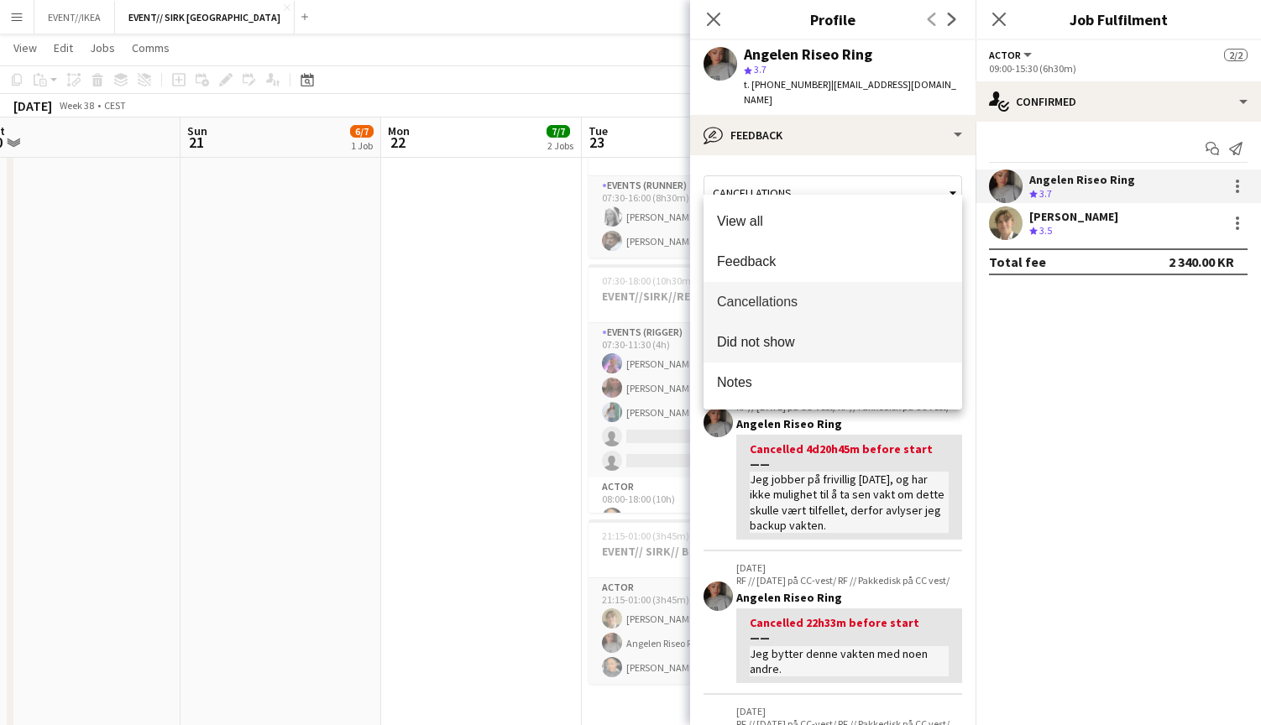
click at [819, 352] on mat-option "Did not show" at bounding box center [833, 342] width 259 height 40
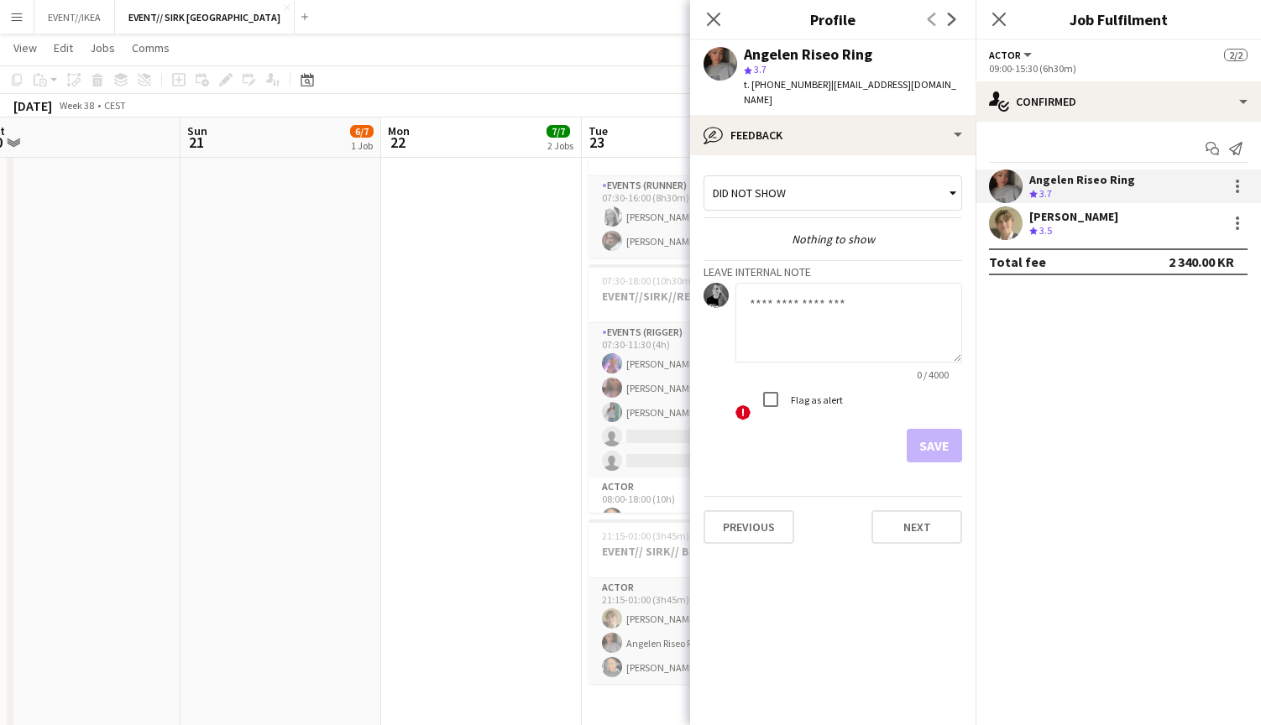
click at [943, 177] on div "Did not show" at bounding box center [824, 193] width 240 height 32
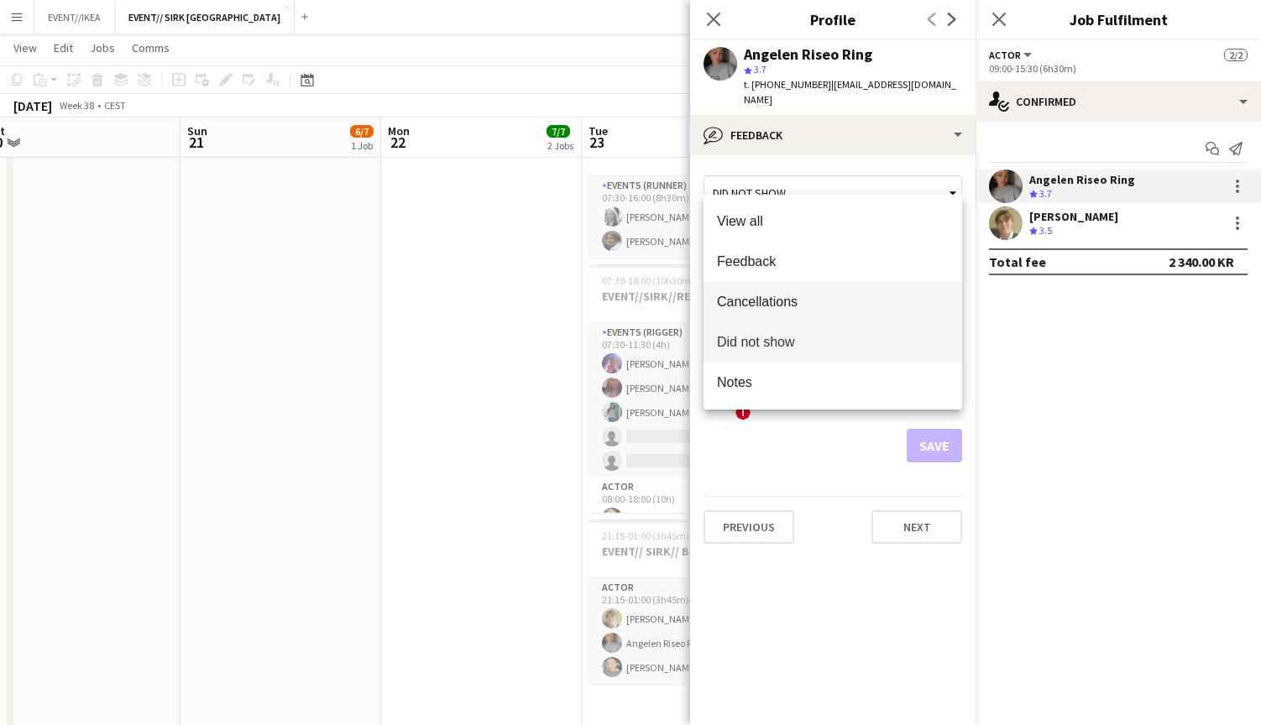
click at [780, 293] on mat-option "Cancellations" at bounding box center [833, 302] width 259 height 40
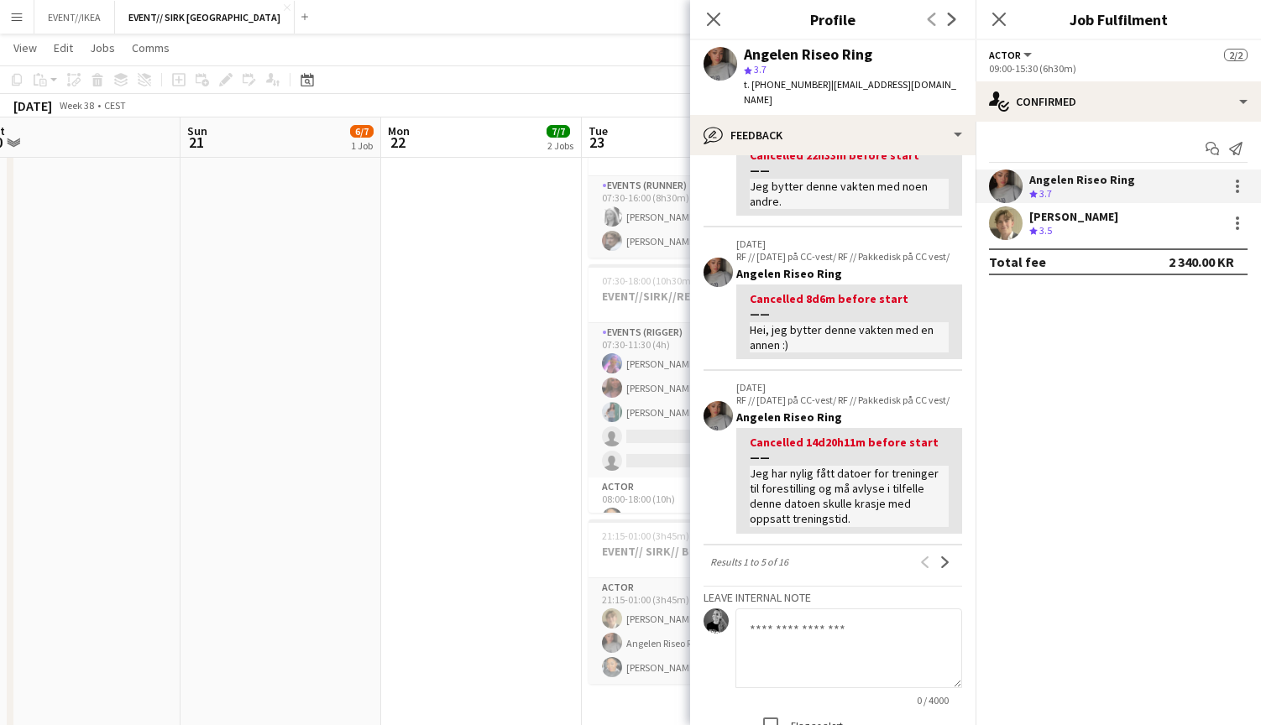
scroll to position [486, 0]
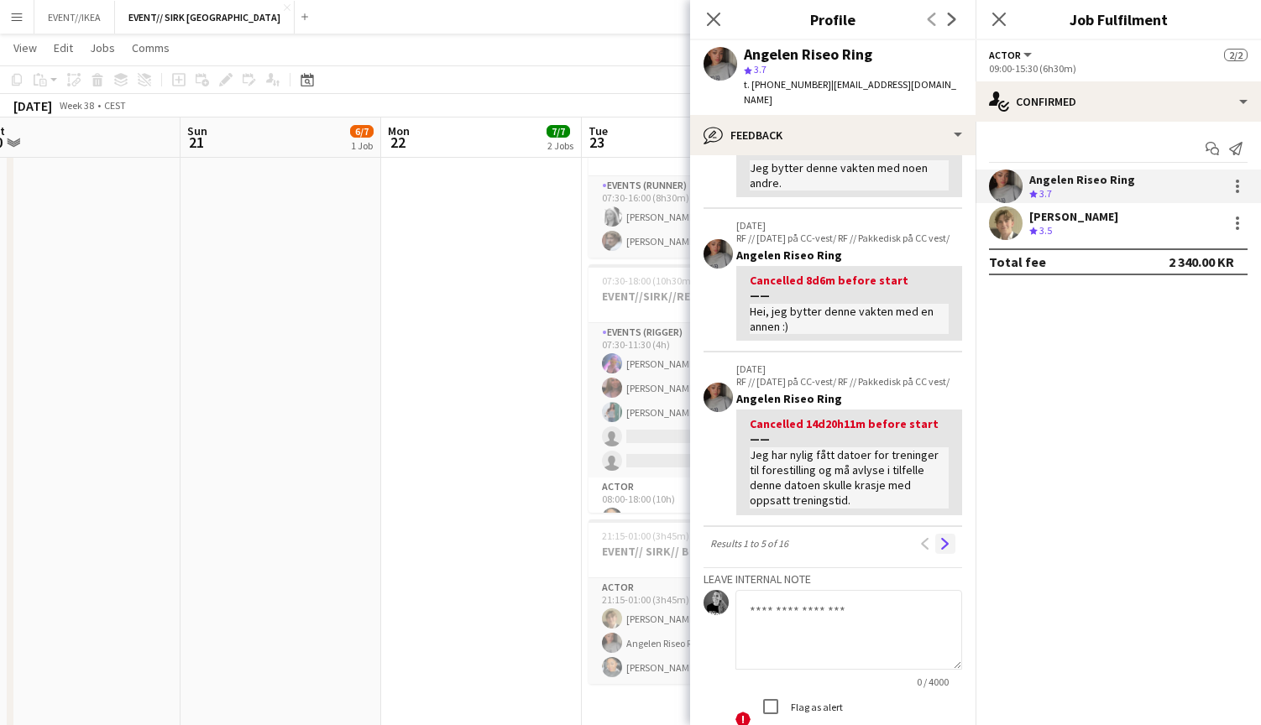
click at [945, 538] on app-icon "Next" at bounding box center [946, 544] width 12 height 12
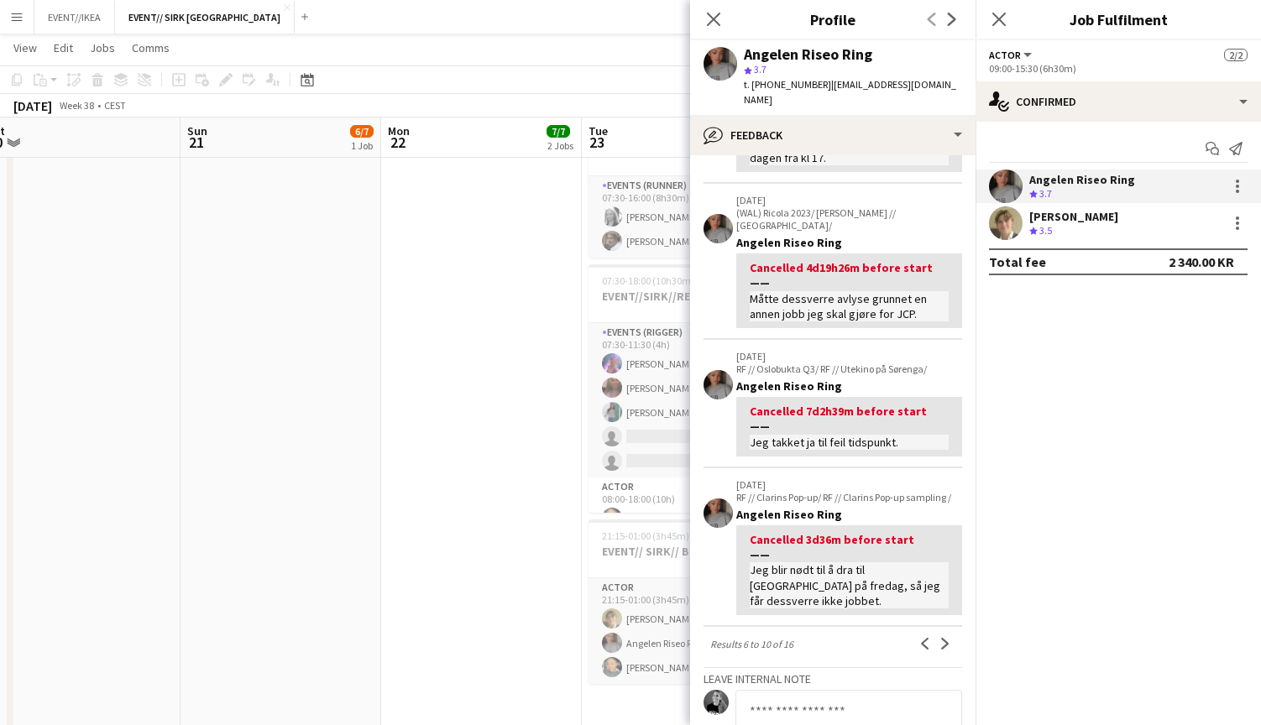
scroll to position [369, 0]
click at [947, 637] on app-icon "Next" at bounding box center [946, 643] width 12 height 12
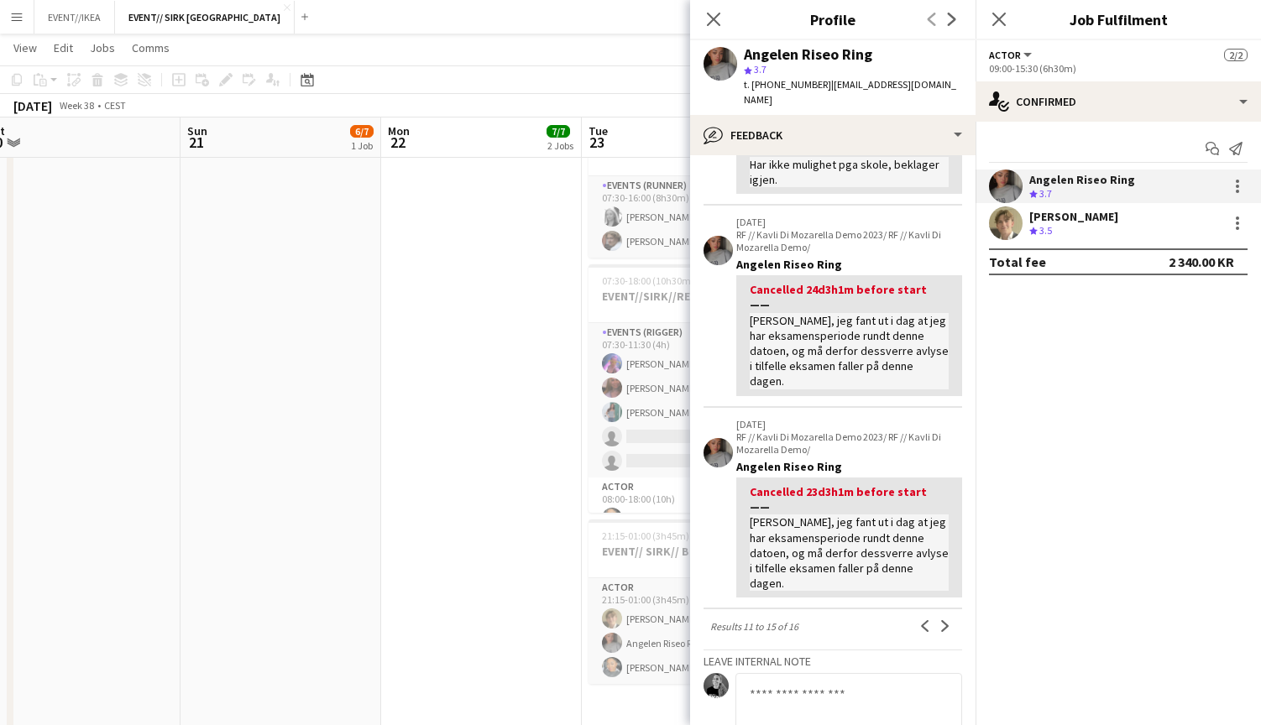
scroll to position [490, 0]
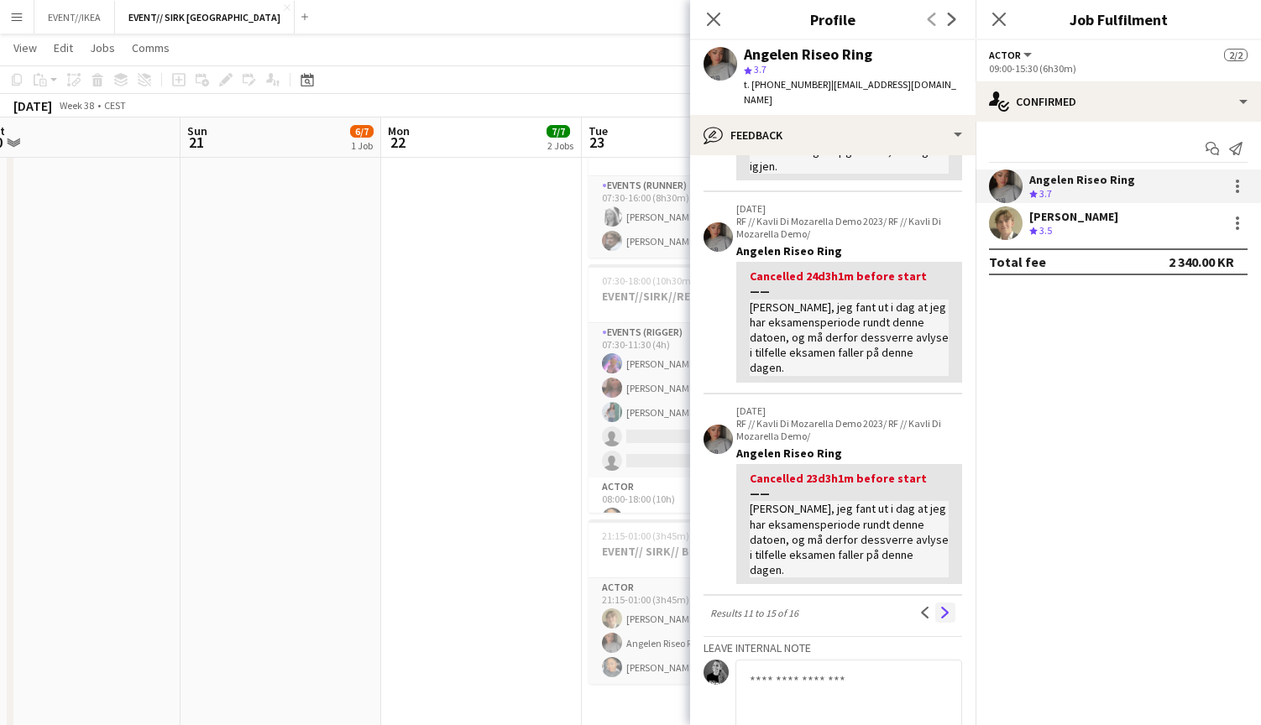
click at [941, 607] on app-icon "Next" at bounding box center [946, 613] width 12 height 12
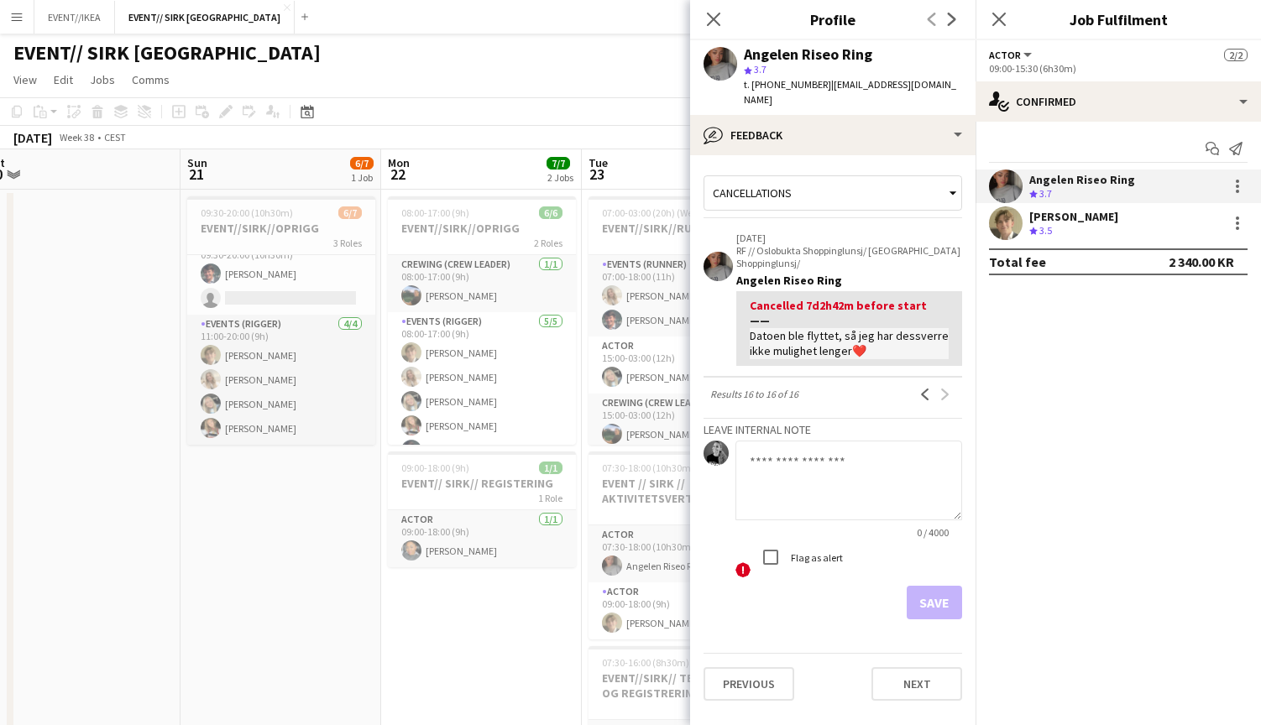
scroll to position [0, 0]
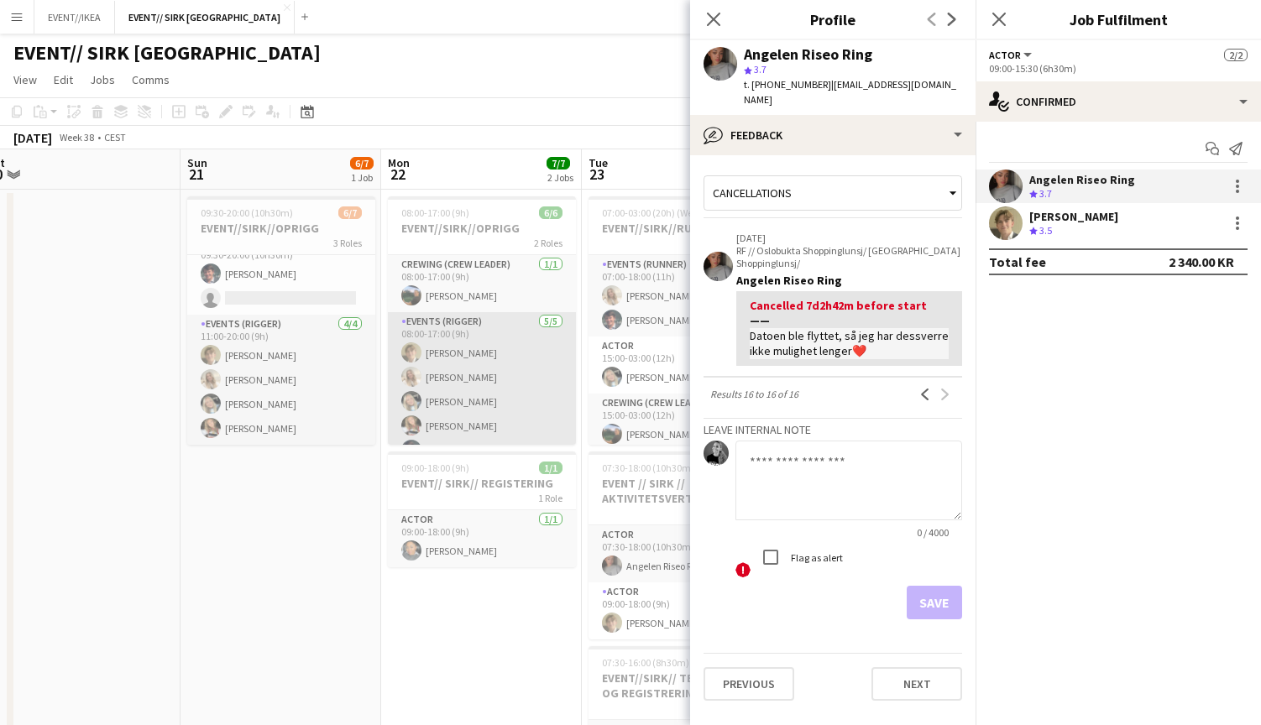
click at [473, 375] on app-card-role "Events (Rigger) [DATE] 08:00-17:00 (9h) [PERSON_NAME] [PERSON_NAME] [PERSON_NAM…" at bounding box center [482, 389] width 188 height 154
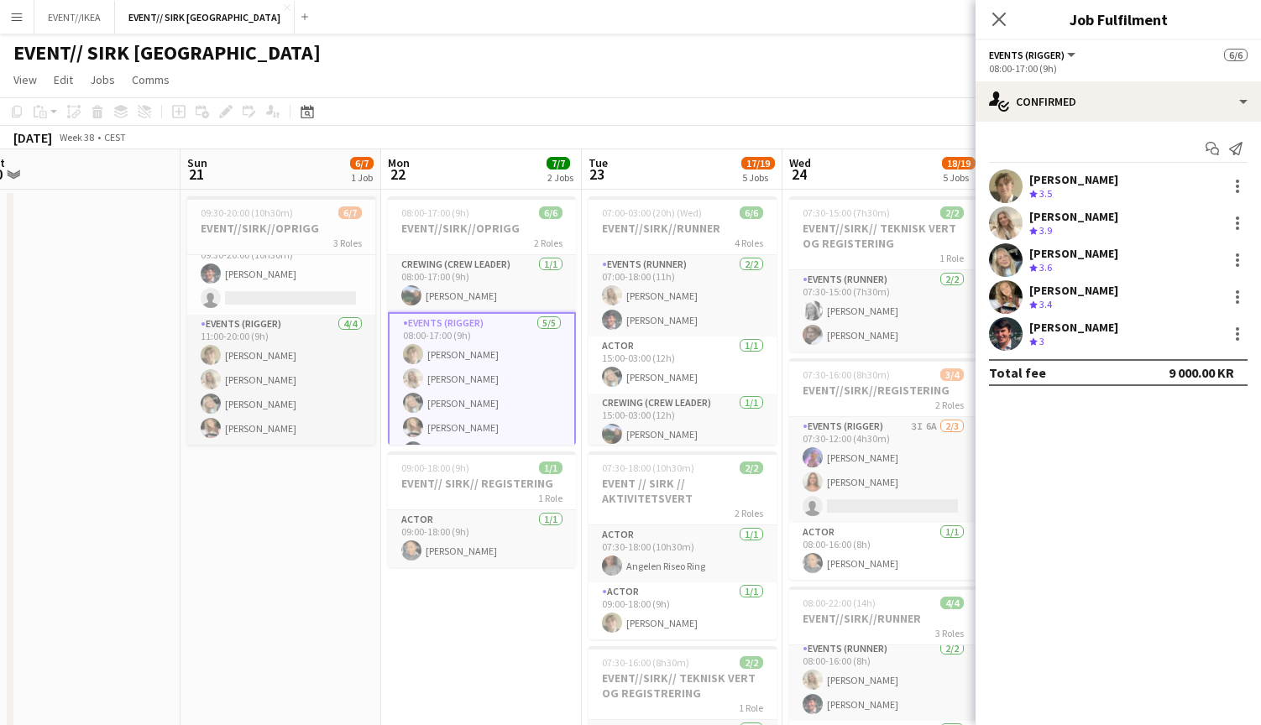
click at [1061, 218] on div "[PERSON_NAME]" at bounding box center [1073, 216] width 89 height 15
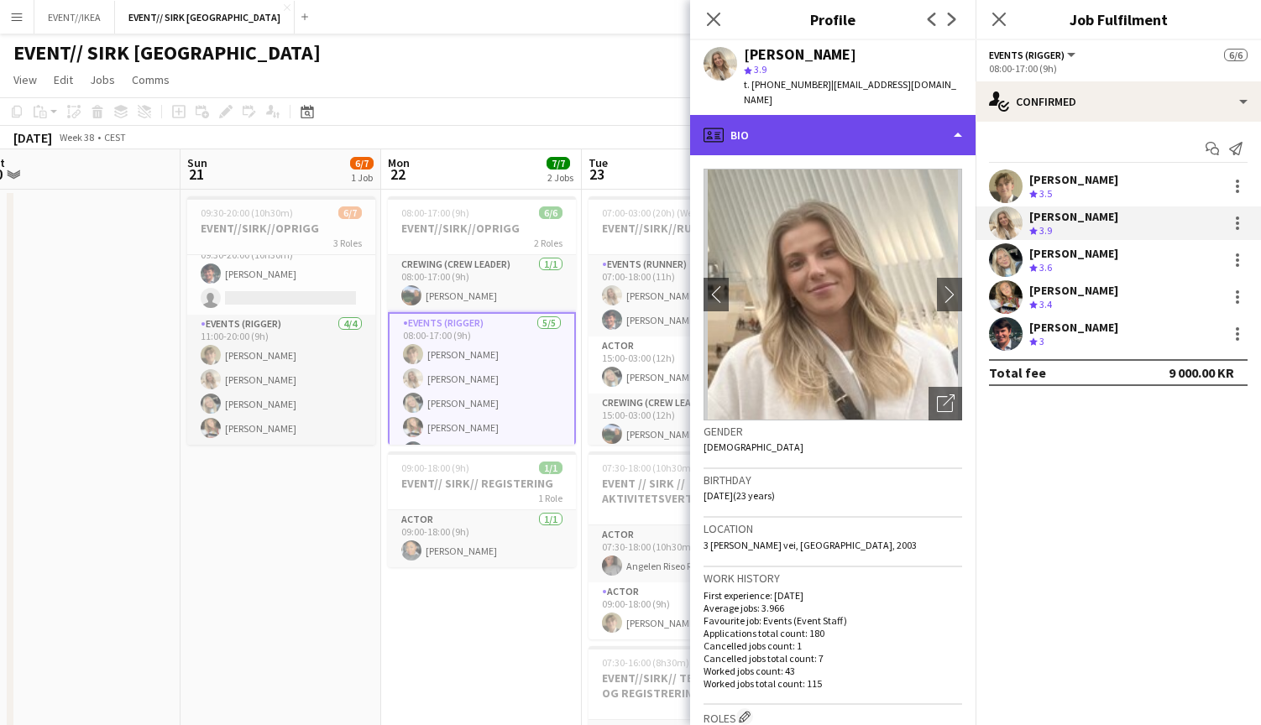
click at [951, 115] on div "profile Bio" at bounding box center [832, 135] width 285 height 40
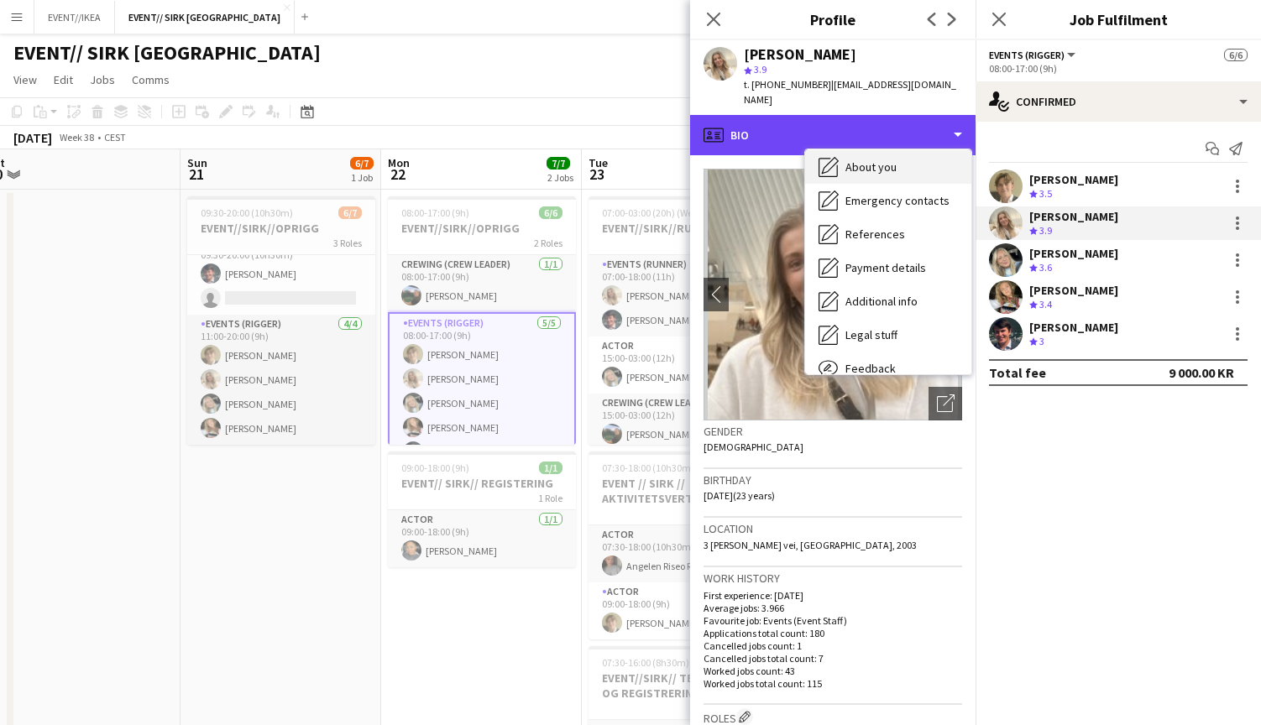
scroll to position [108, 0]
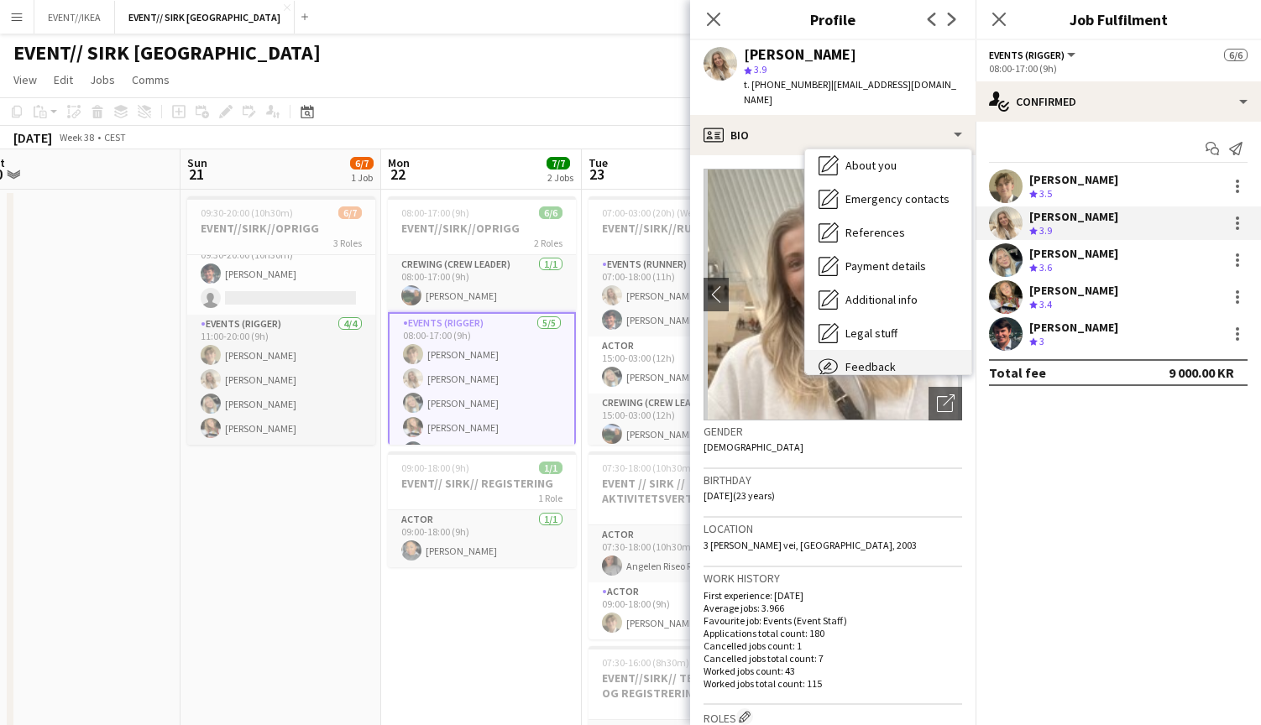
click at [886, 350] on div "Feedback Feedback" at bounding box center [888, 367] width 166 height 34
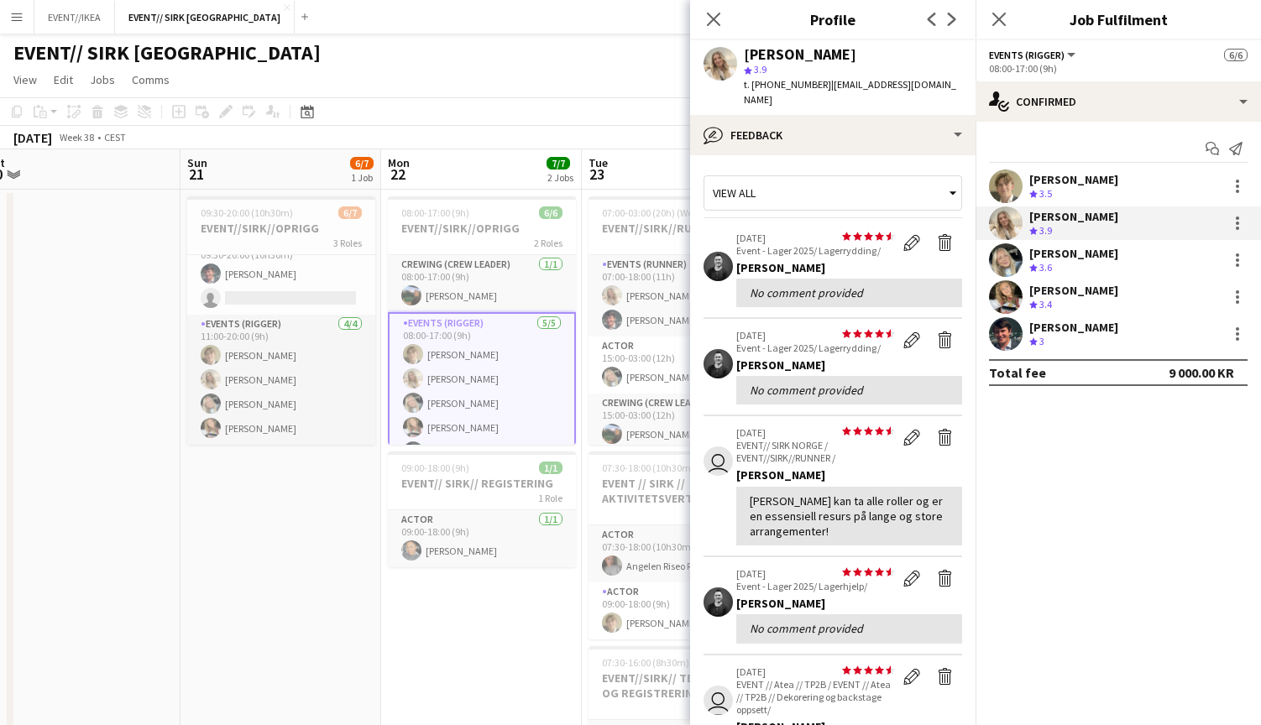
click at [935, 177] on div "View all" at bounding box center [824, 193] width 240 height 32
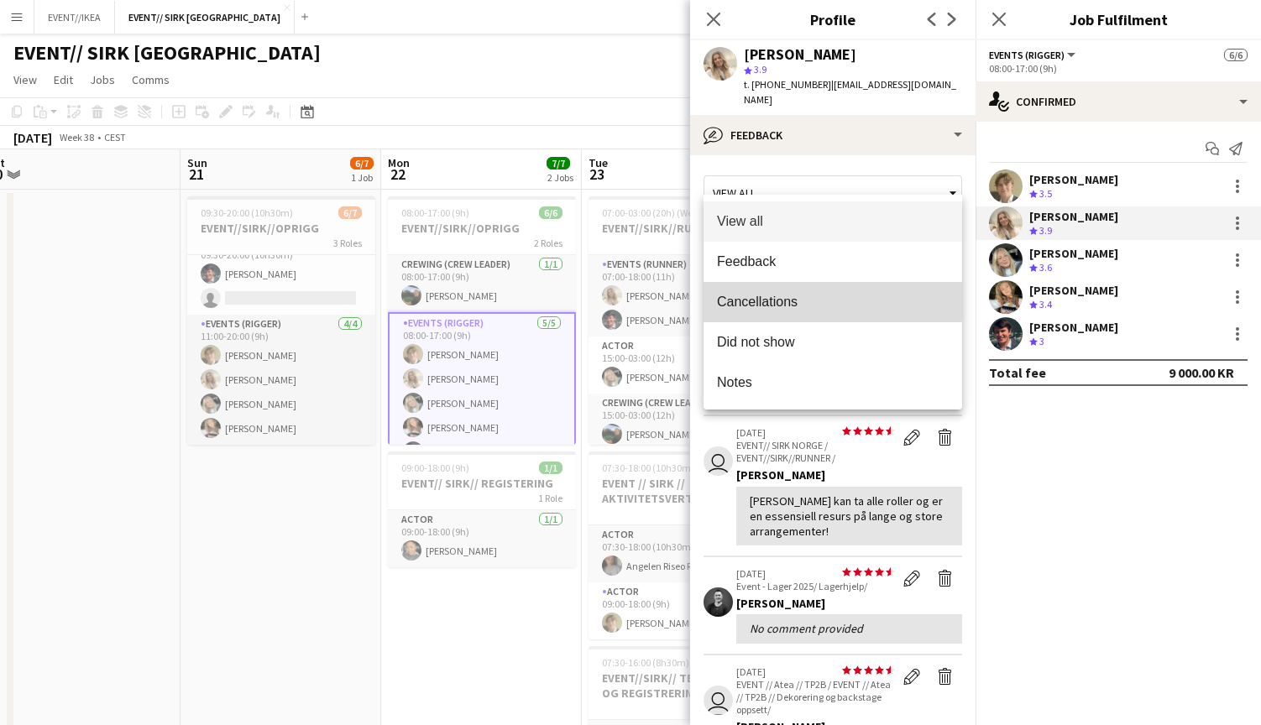
click at [771, 301] on span "Cancellations" at bounding box center [833, 302] width 232 height 16
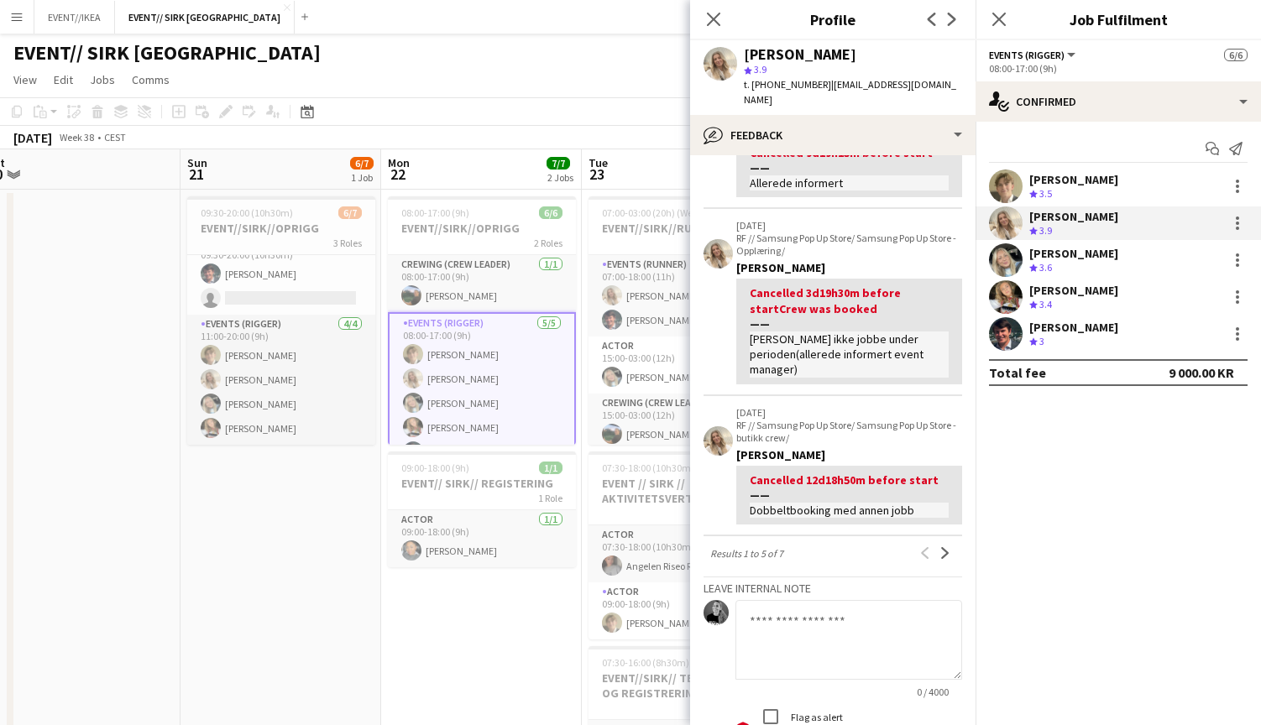
scroll to position [484, 0]
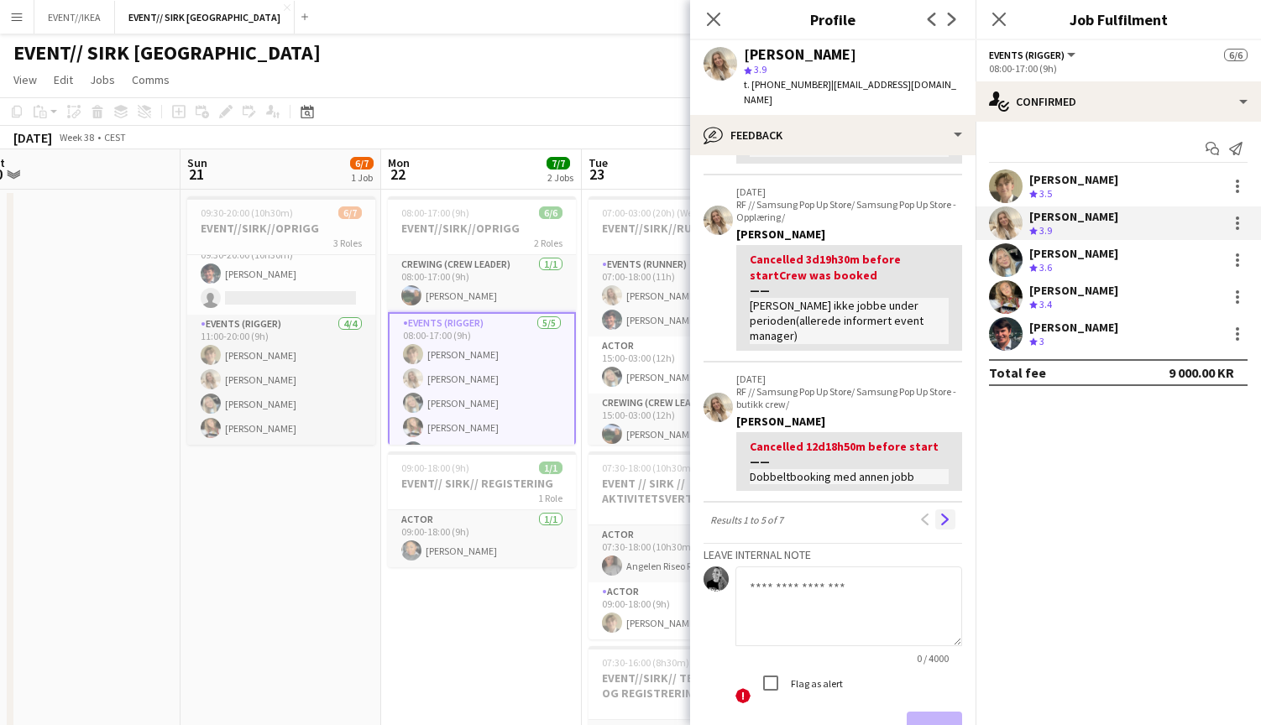
click at [945, 514] on app-icon "Next" at bounding box center [946, 520] width 12 height 12
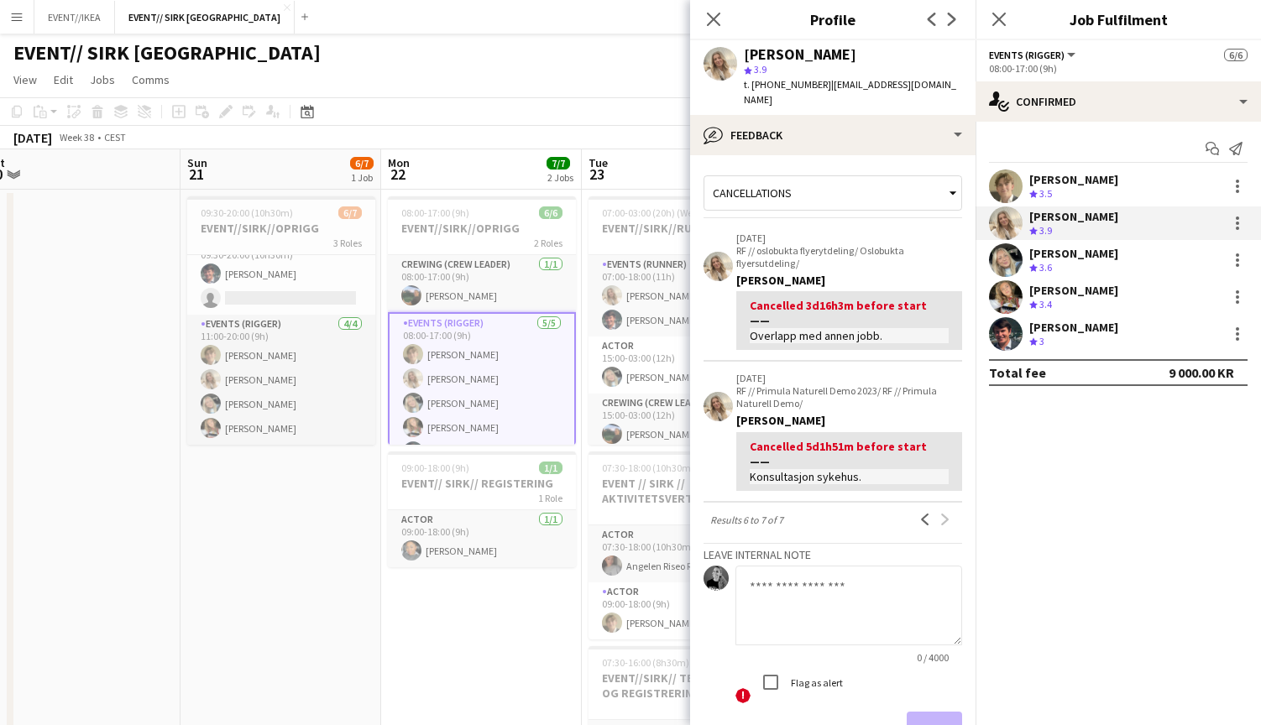
scroll to position [0, 0]
click at [935, 177] on div "Cancellations" at bounding box center [824, 193] width 240 height 32
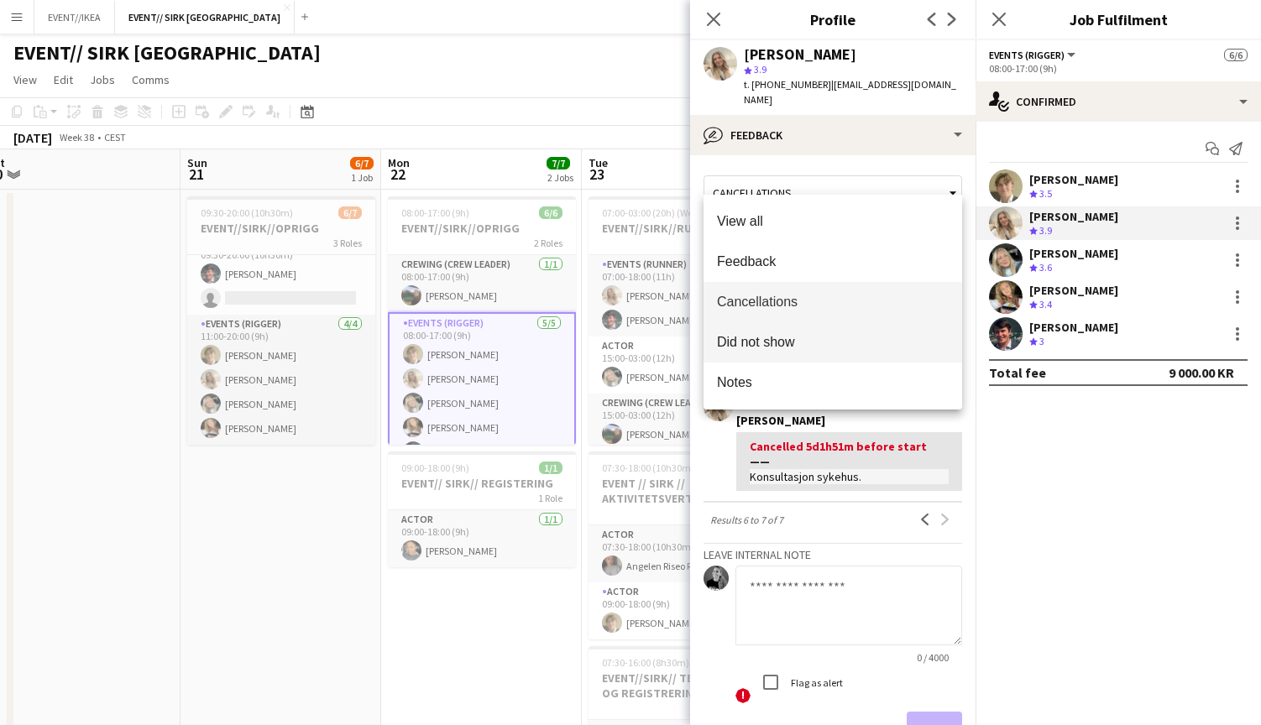
click at [777, 343] on span "Did not show" at bounding box center [833, 342] width 232 height 16
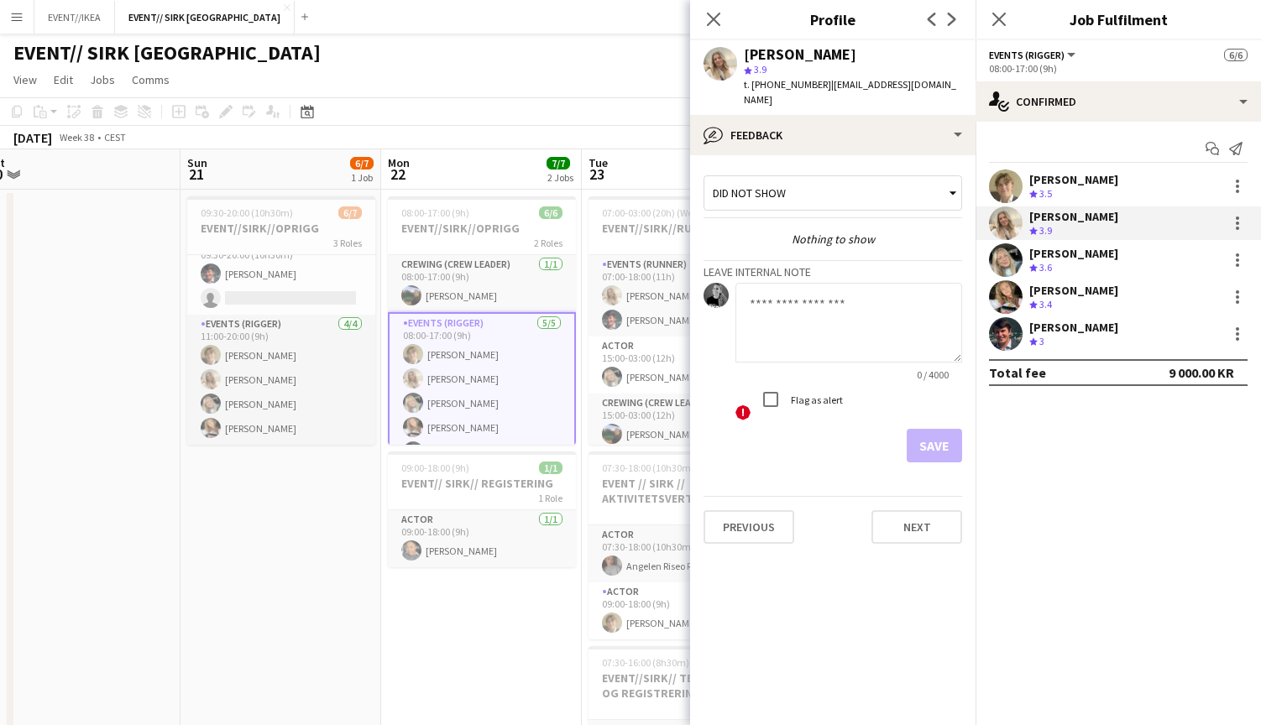
click at [922, 177] on div "Did not show" at bounding box center [824, 193] width 240 height 32
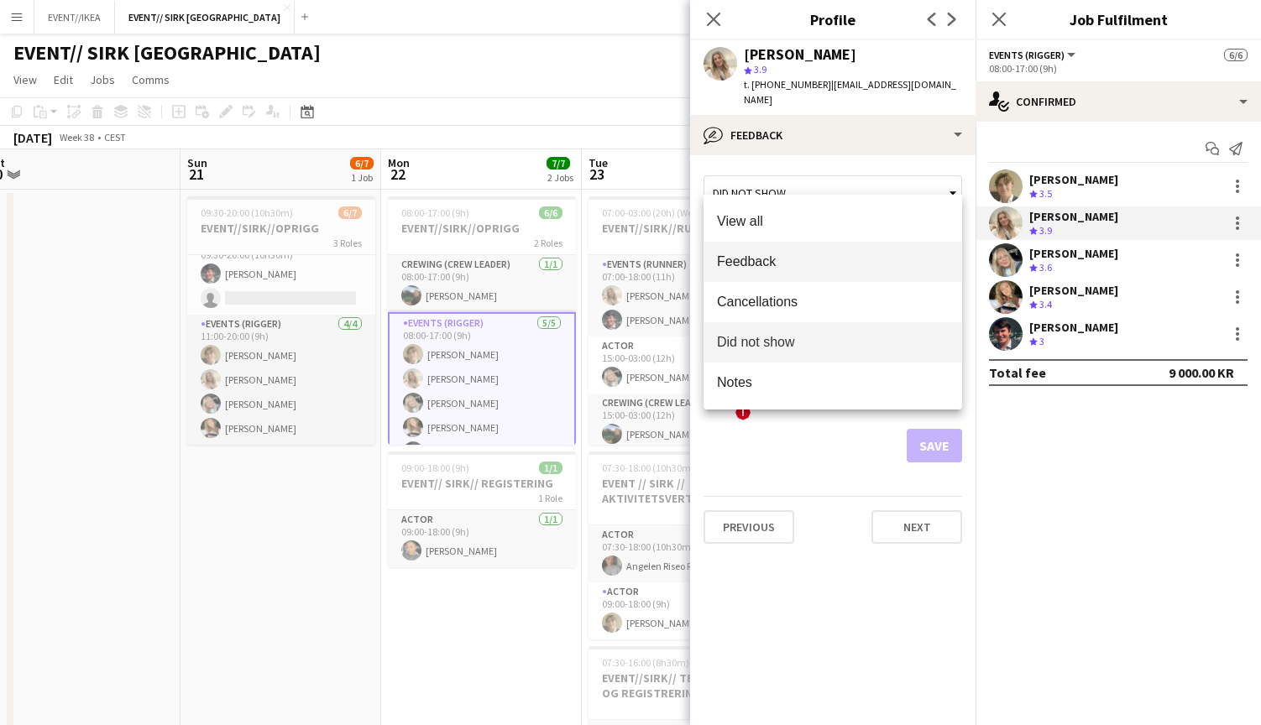
click at [767, 258] on span "Feedback" at bounding box center [833, 262] width 232 height 16
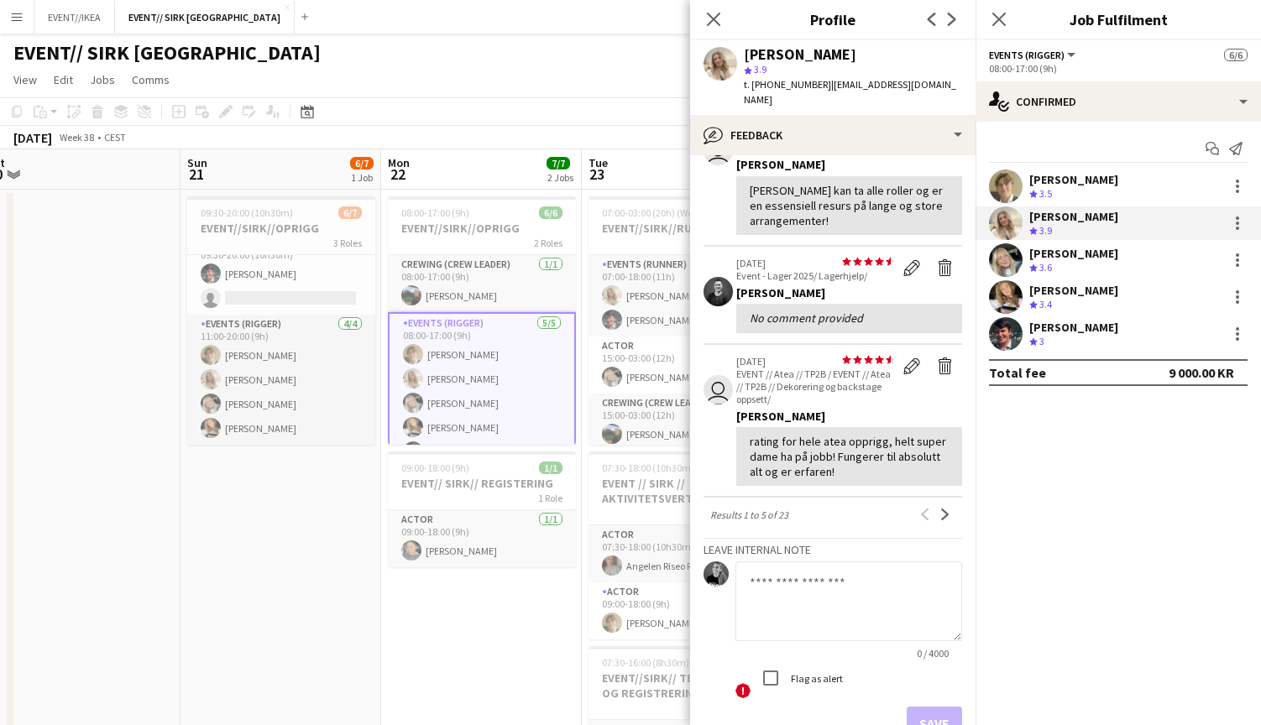
scroll to position [310, 0]
click at [945, 510] on app-icon "Next" at bounding box center [946, 516] width 12 height 12
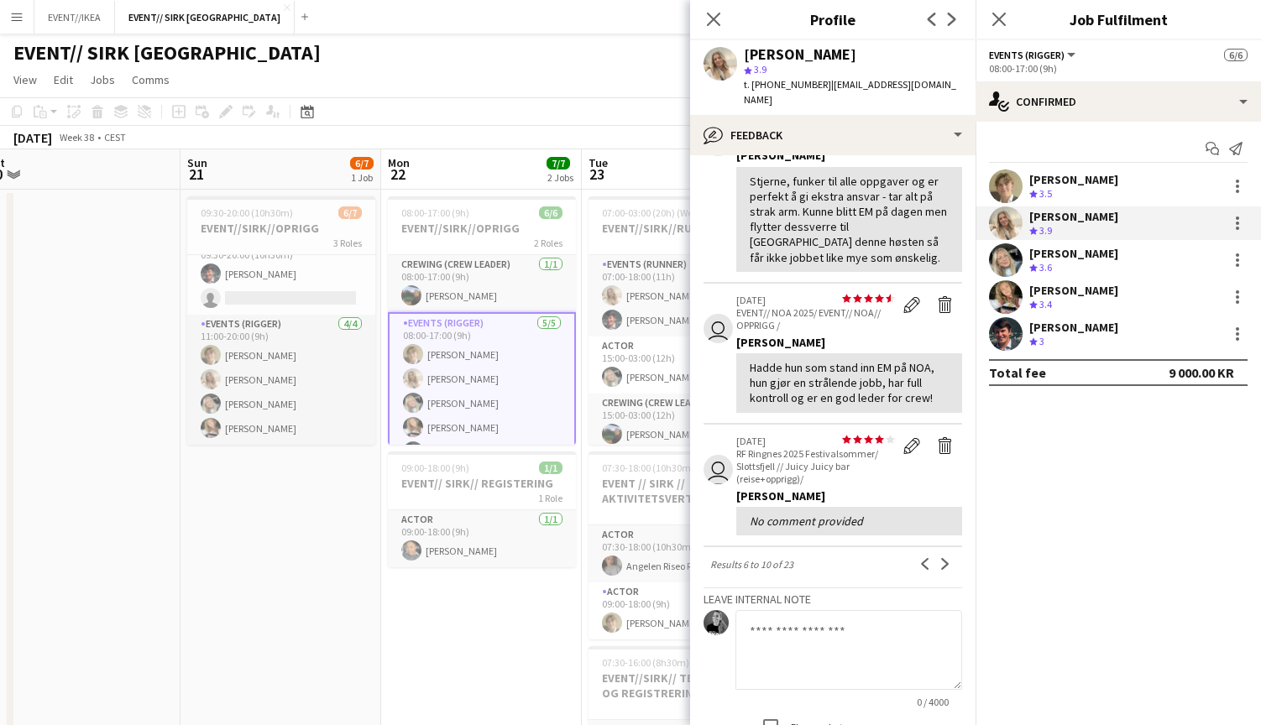
scroll to position [341, 0]
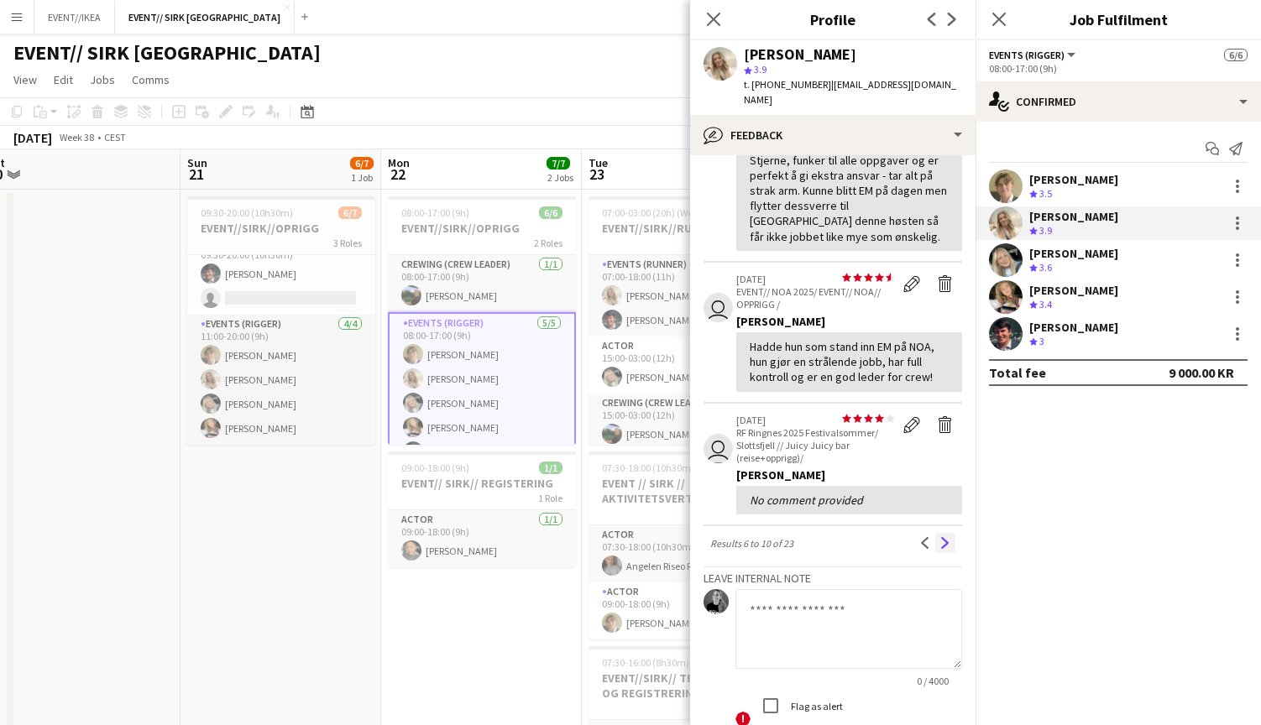
click at [948, 533] on button "Next" at bounding box center [945, 543] width 20 height 20
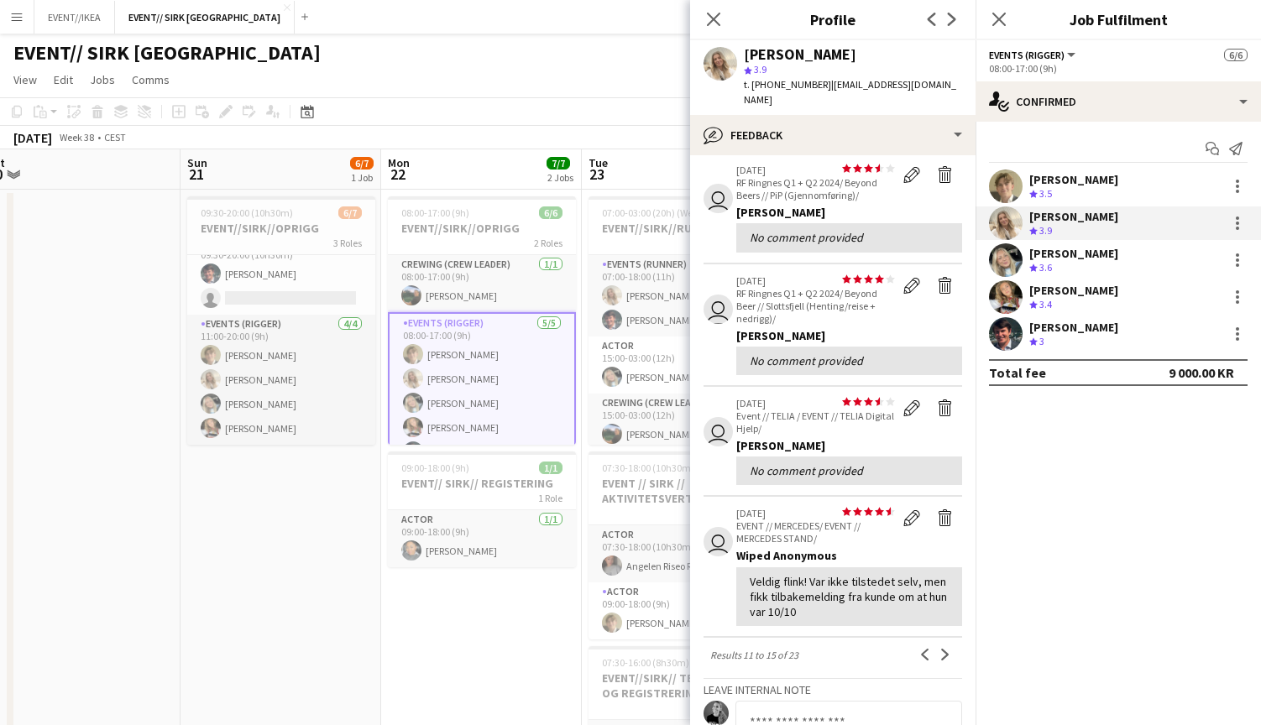
scroll to position [220, 0]
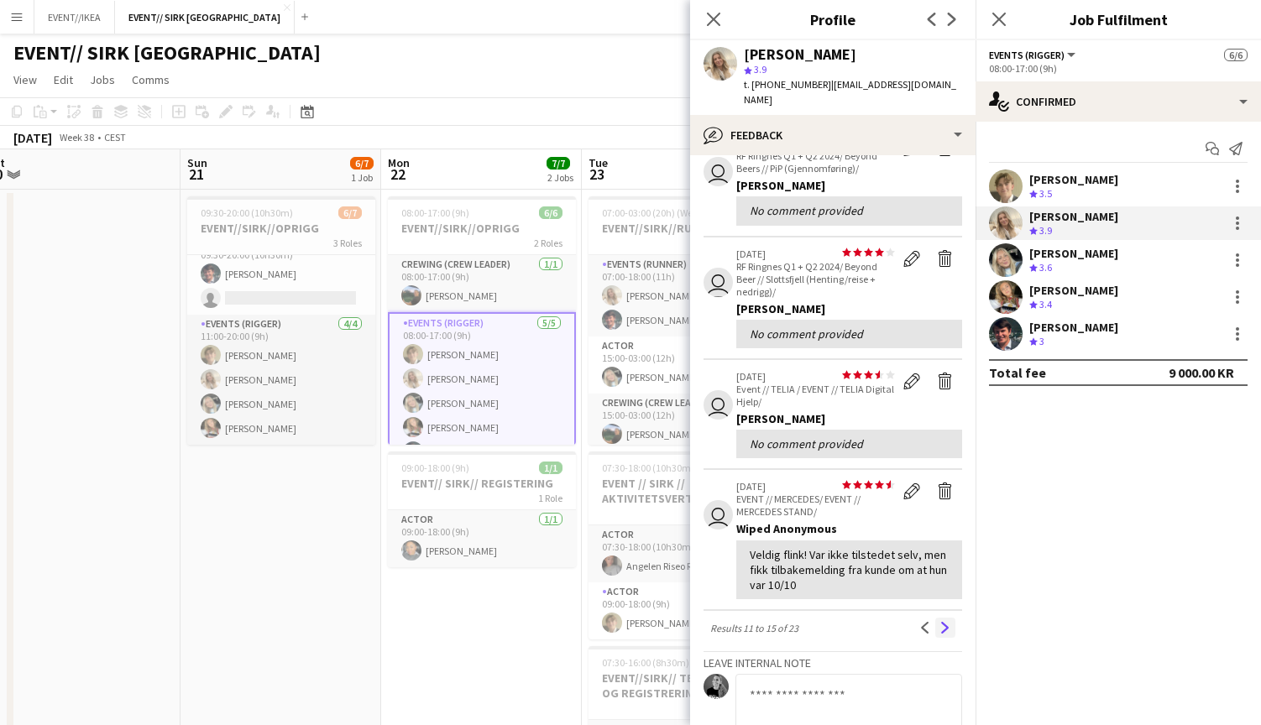
click at [940, 622] on app-icon "Next" at bounding box center [946, 628] width 12 height 12
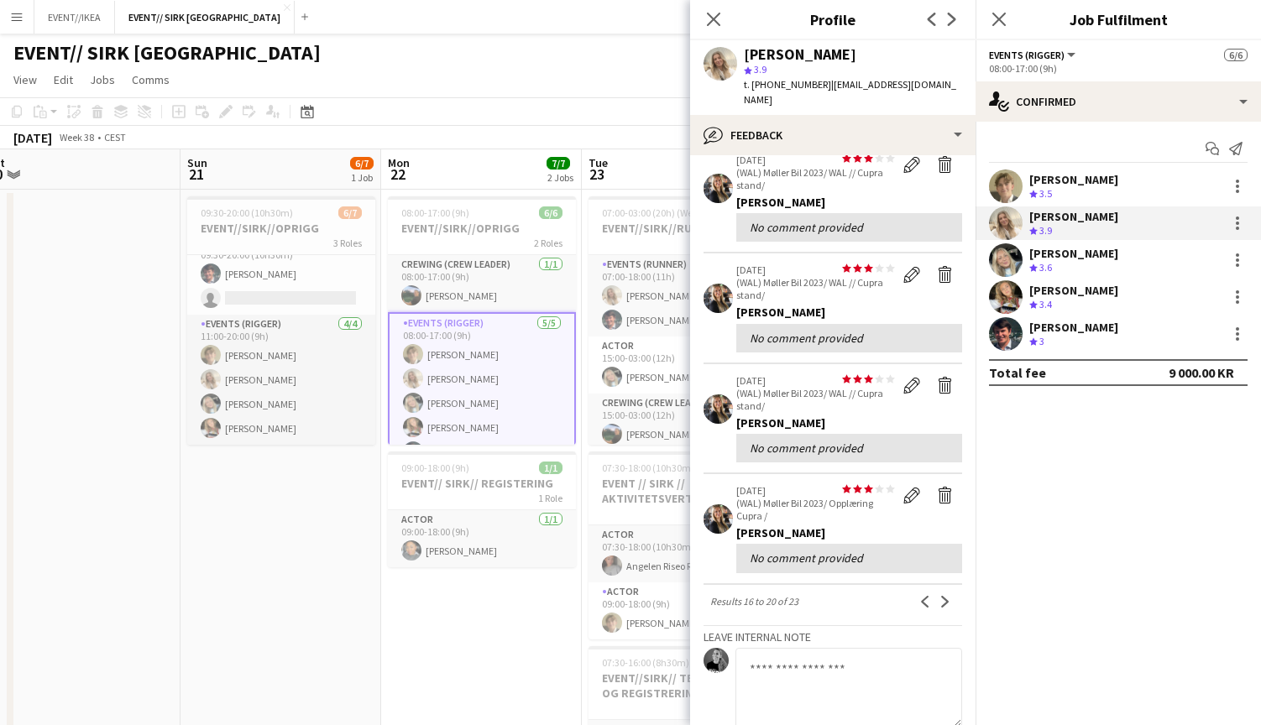
scroll to position [219, 0]
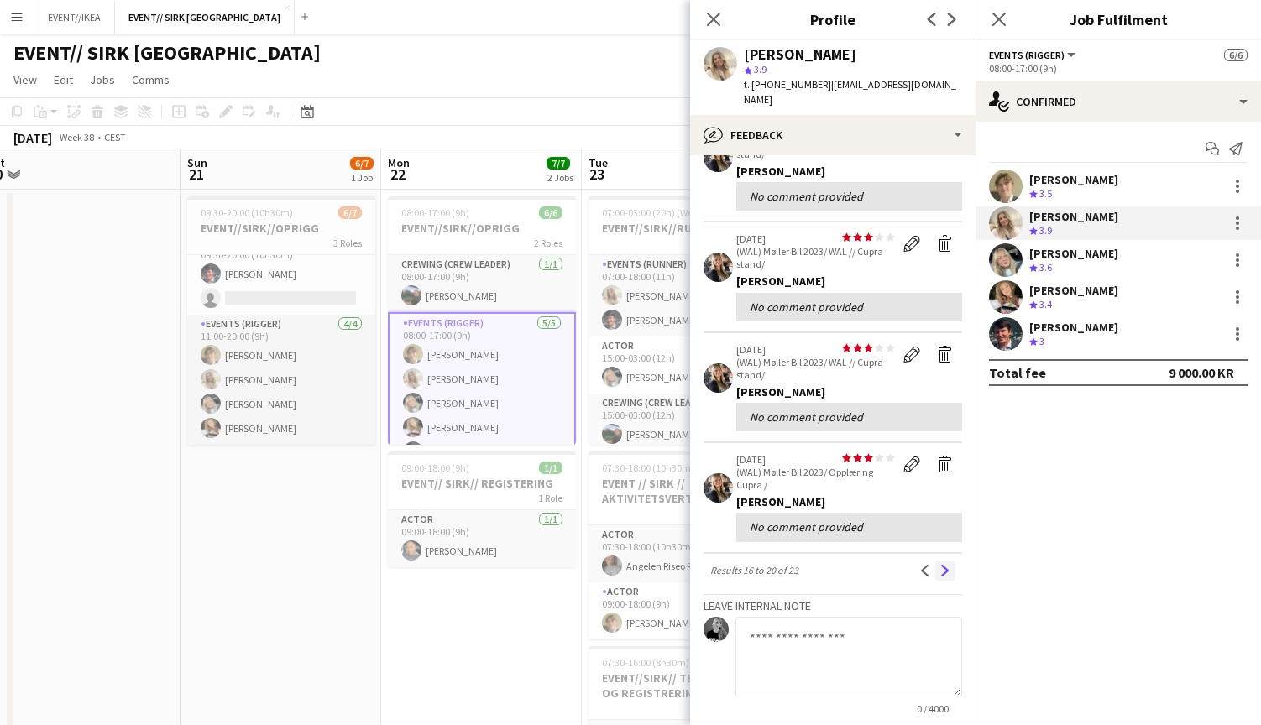
click at [940, 565] on app-icon "Next" at bounding box center [946, 571] width 12 height 12
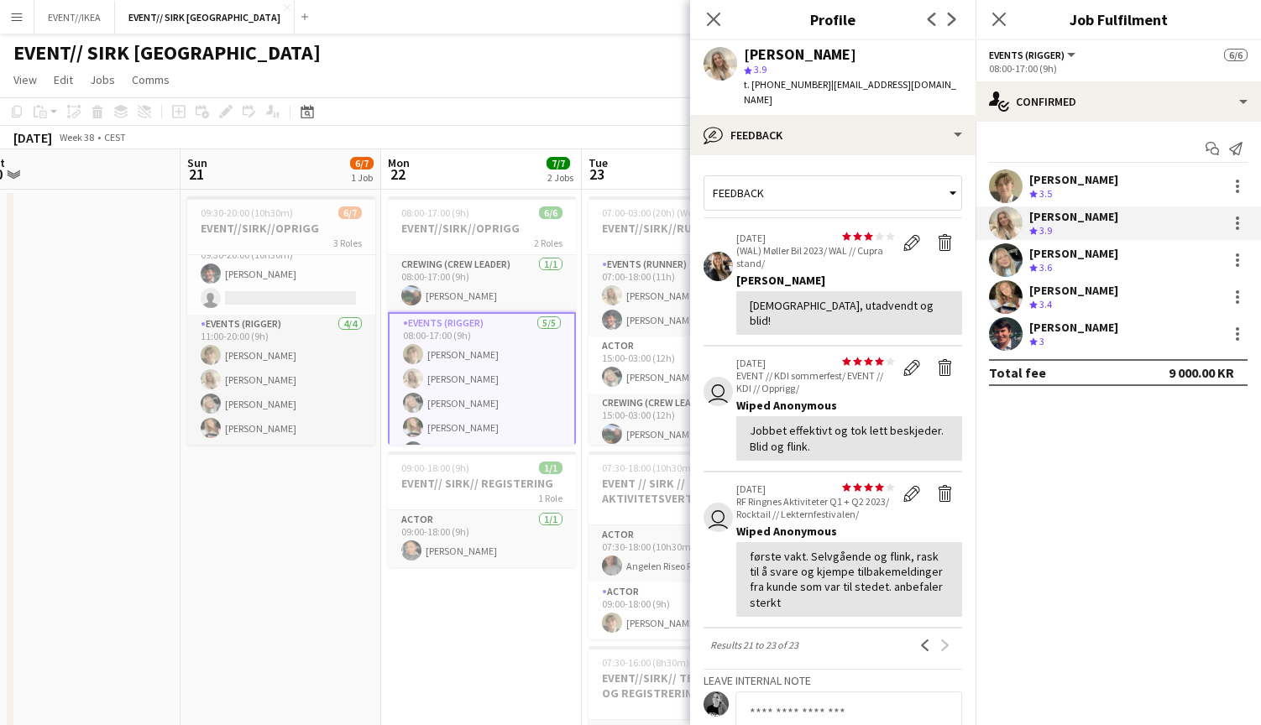
click at [1039, 254] on div "[PERSON_NAME]" at bounding box center [1073, 253] width 89 height 15
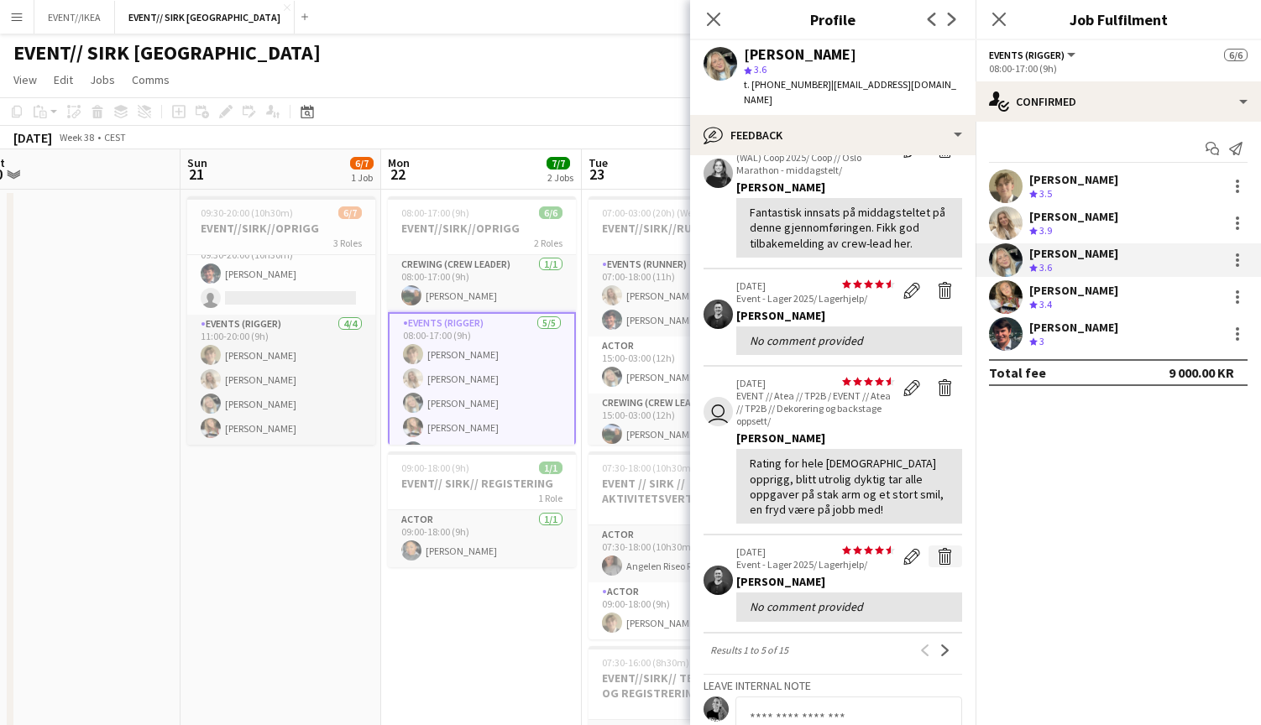
scroll to position [244, 0]
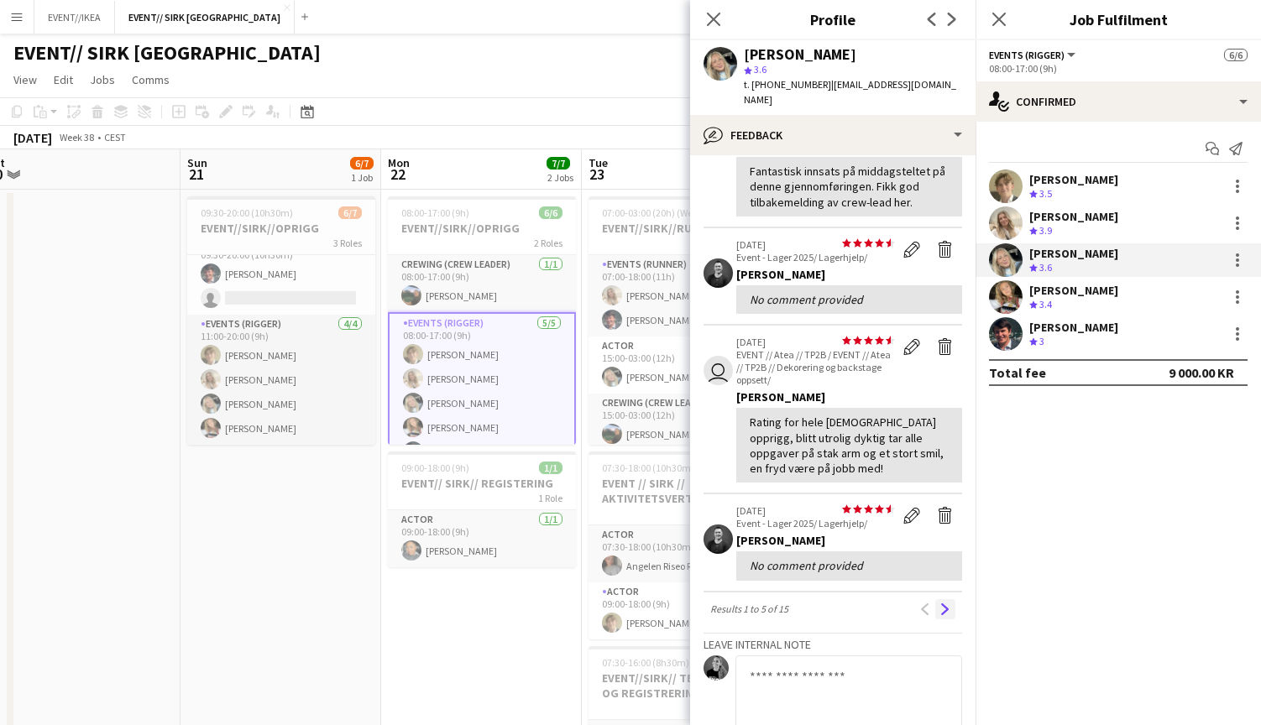
click at [944, 604] on app-icon "Next" at bounding box center [946, 610] width 12 height 12
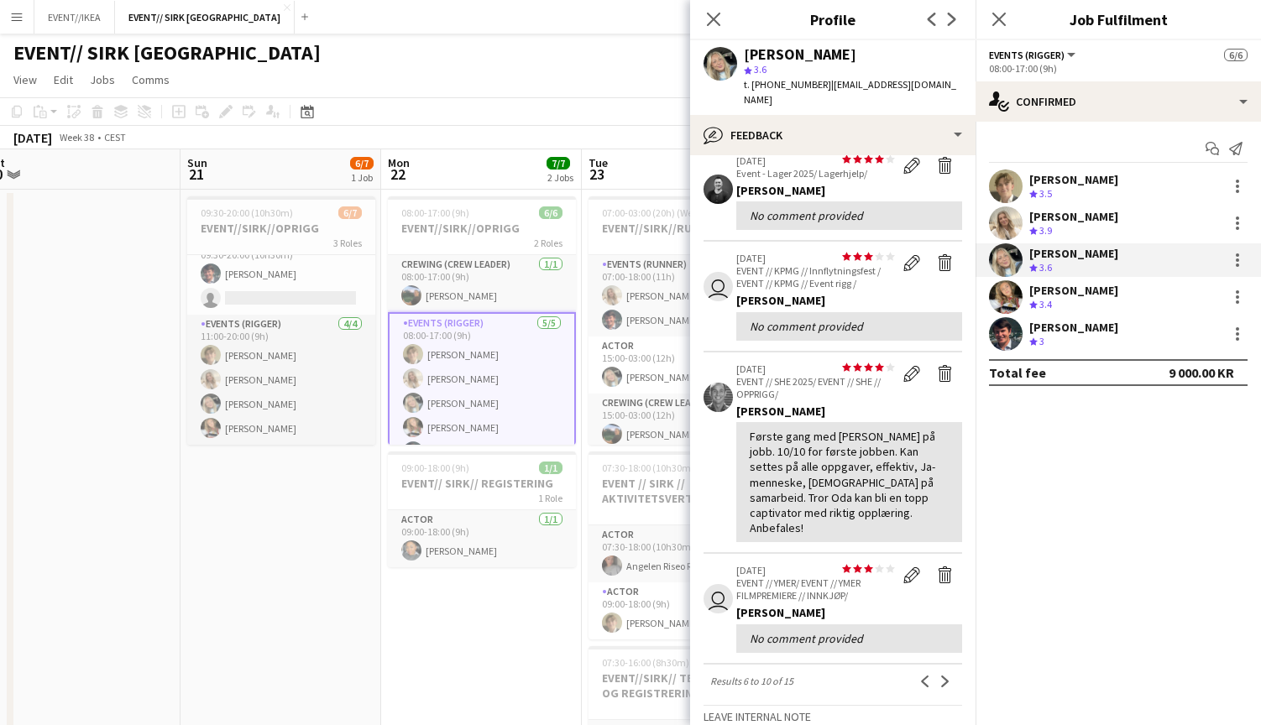
scroll to position [224, 0]
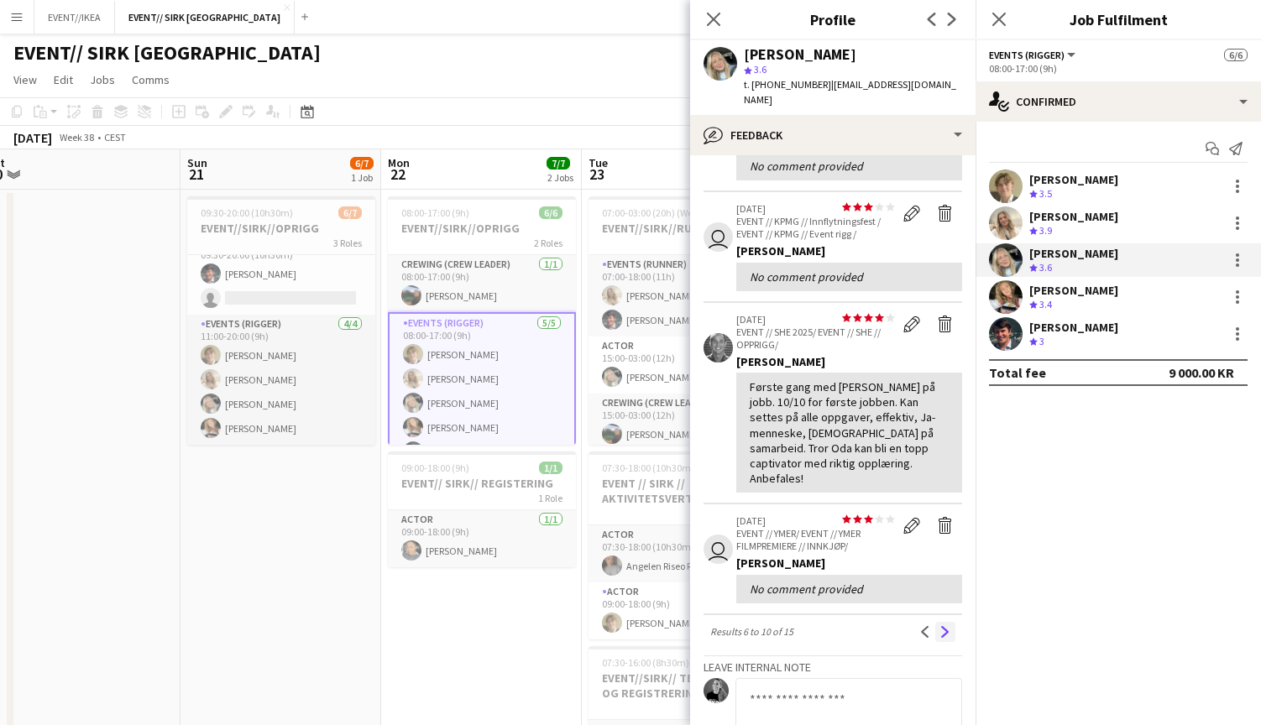
click at [946, 626] on app-icon "Next" at bounding box center [946, 632] width 12 height 12
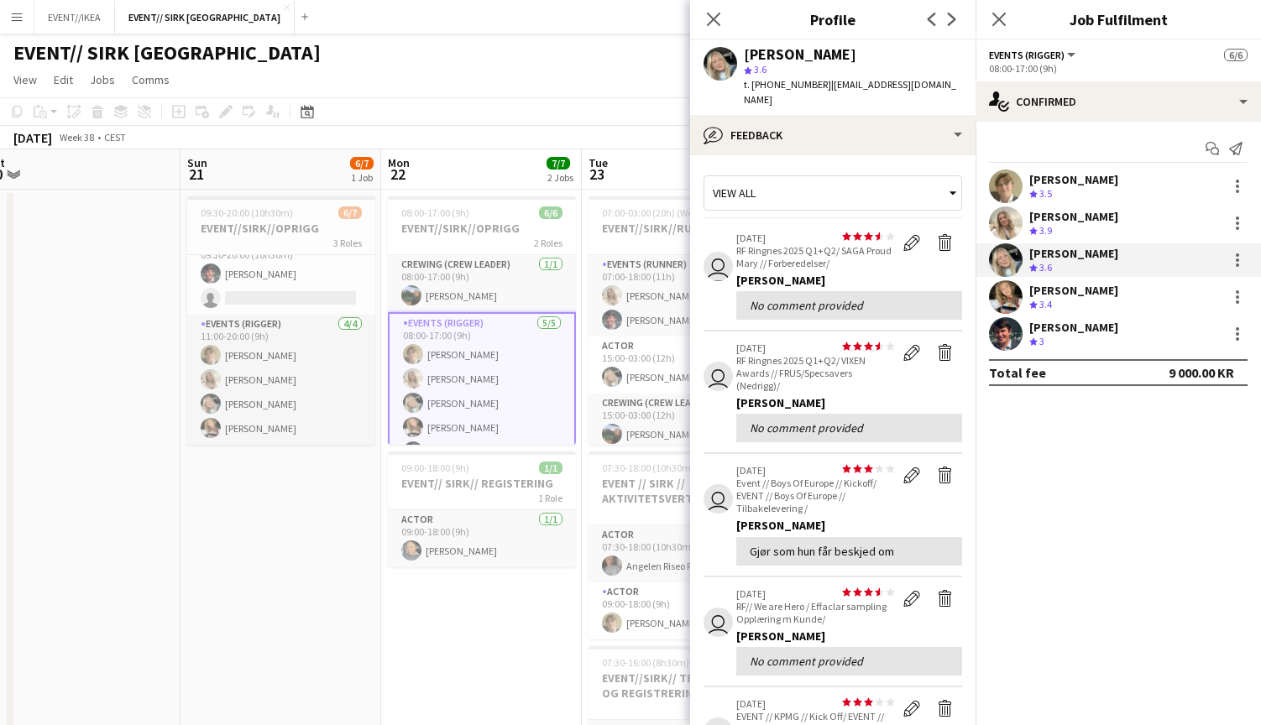
scroll to position [0, 0]
click at [712, 16] on icon "Close pop-in" at bounding box center [713, 19] width 16 height 16
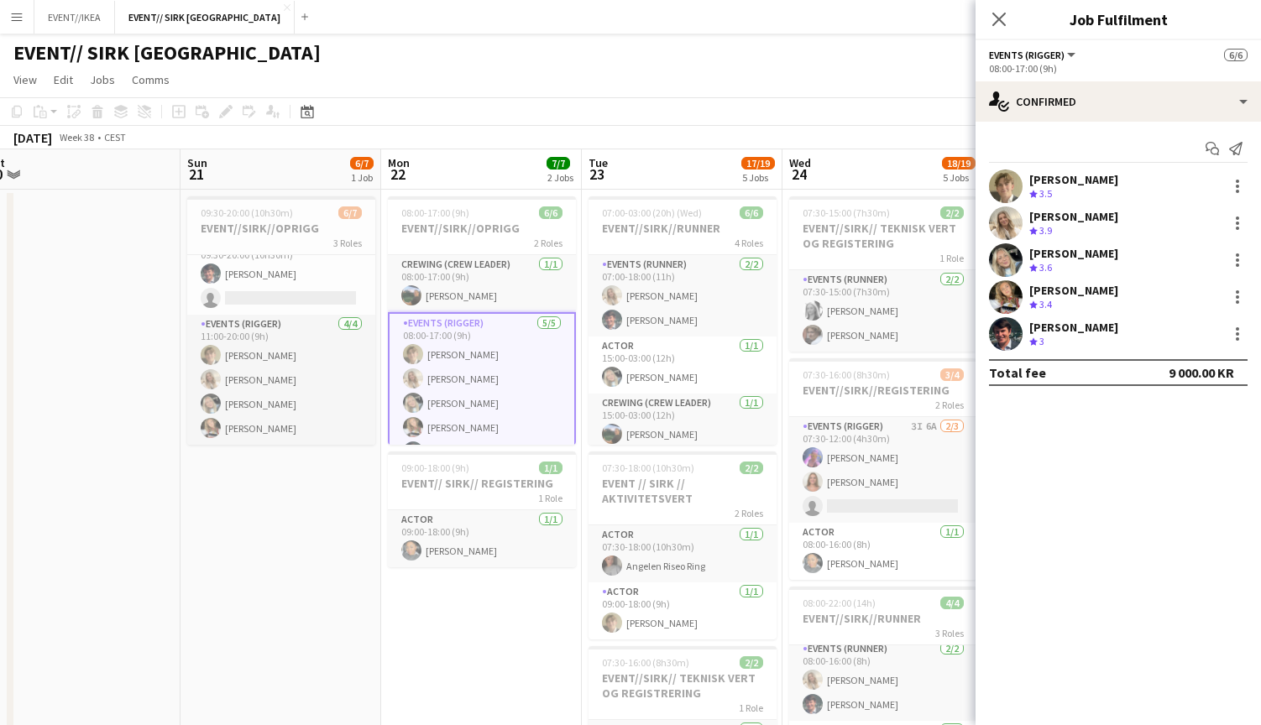
click at [1067, 334] on div "[PERSON_NAME]" at bounding box center [1073, 327] width 89 height 15
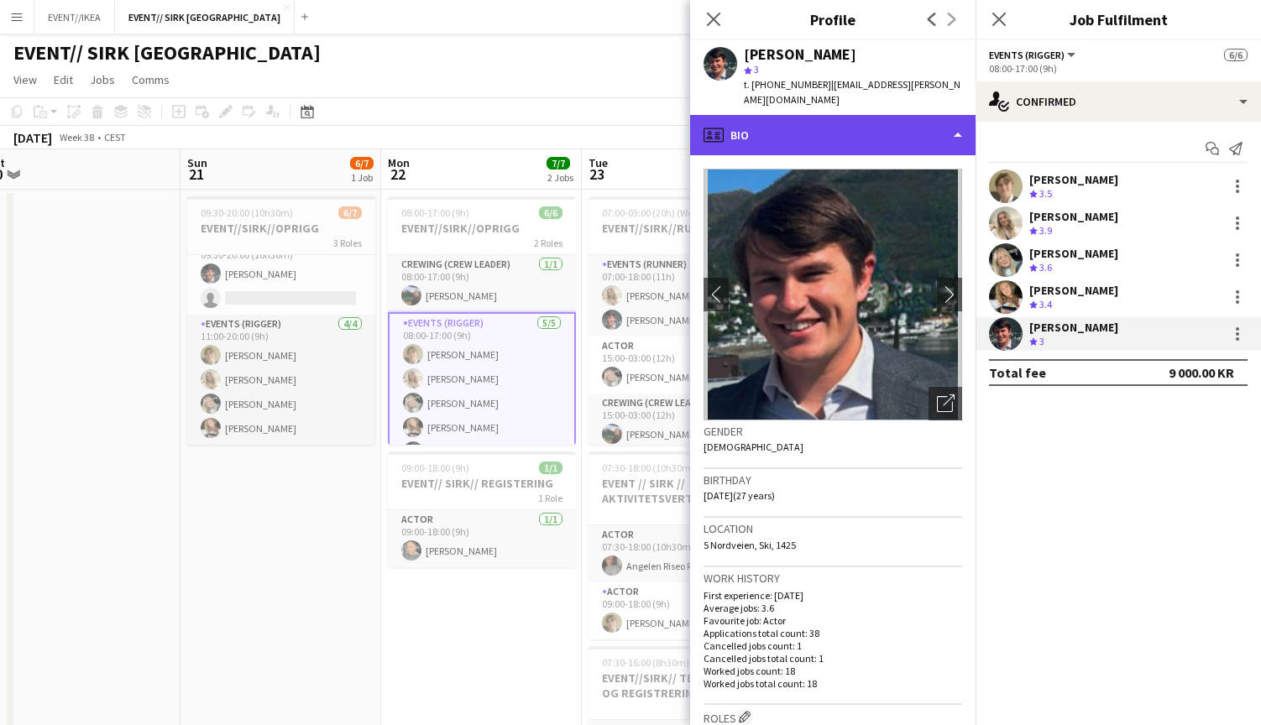
click at [823, 115] on div "profile Bio" at bounding box center [832, 135] width 285 height 40
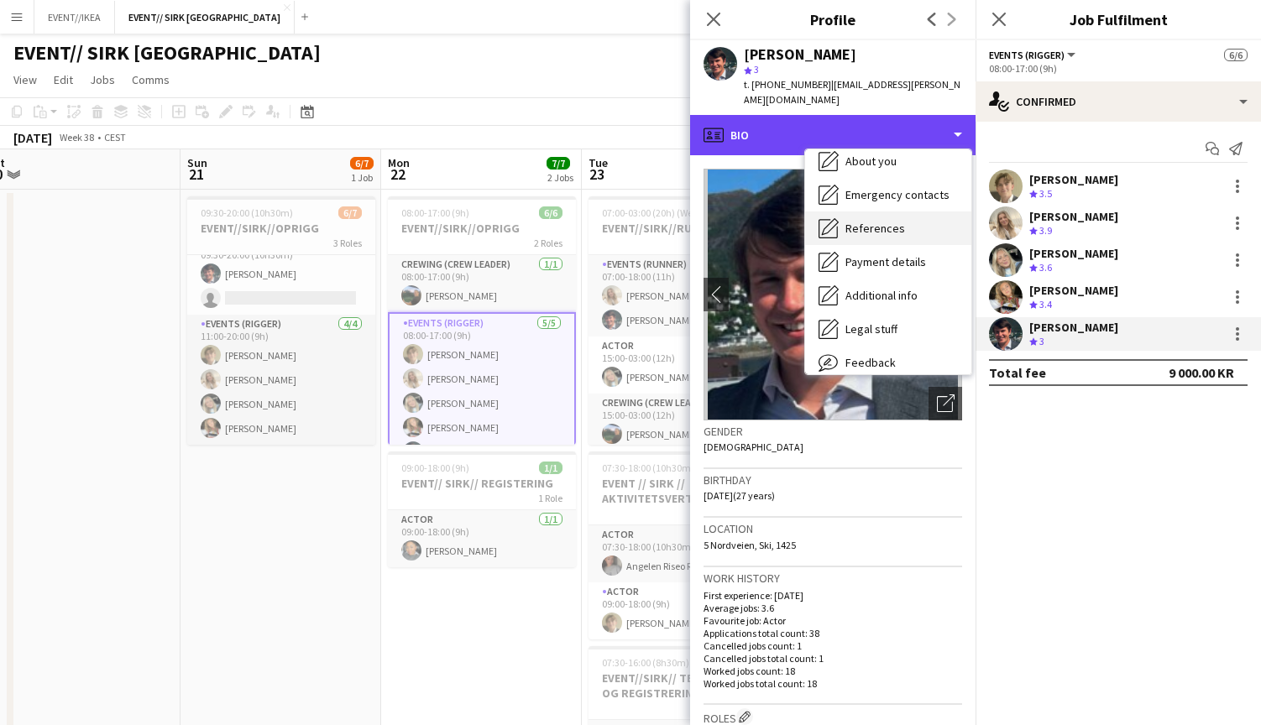
scroll to position [126, 0]
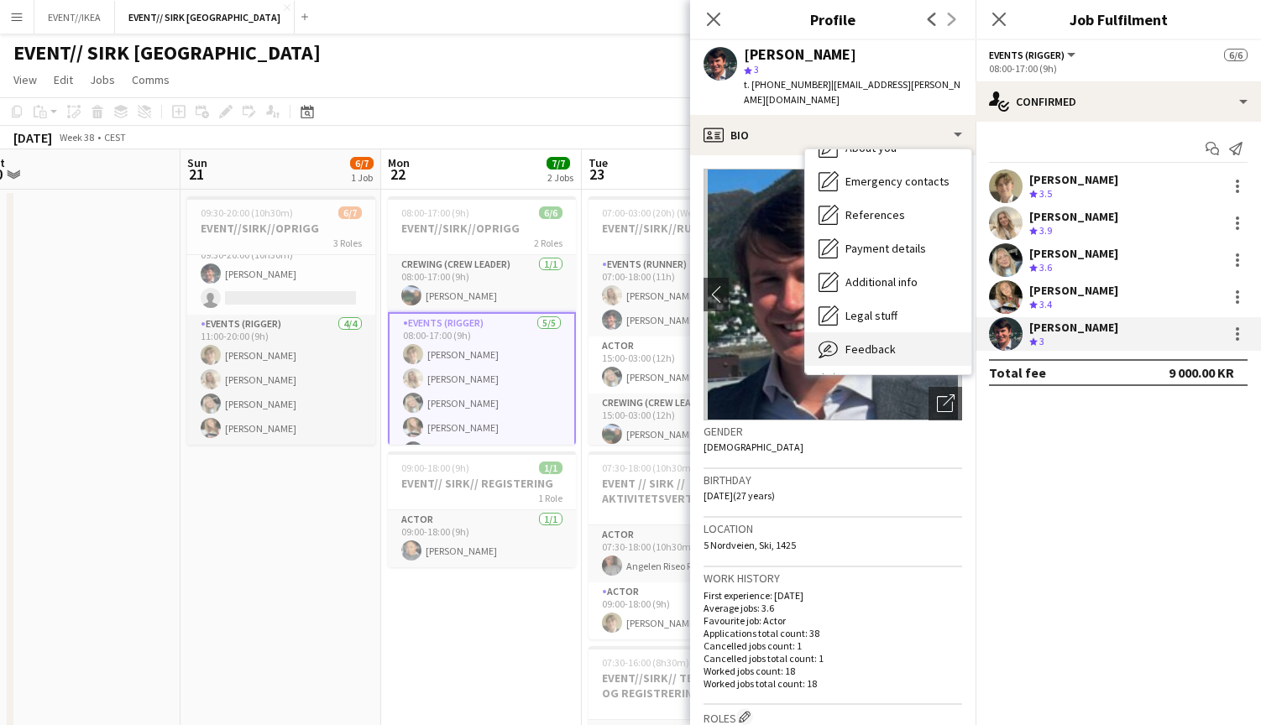
click at [870, 342] on span "Feedback" at bounding box center [871, 349] width 50 height 15
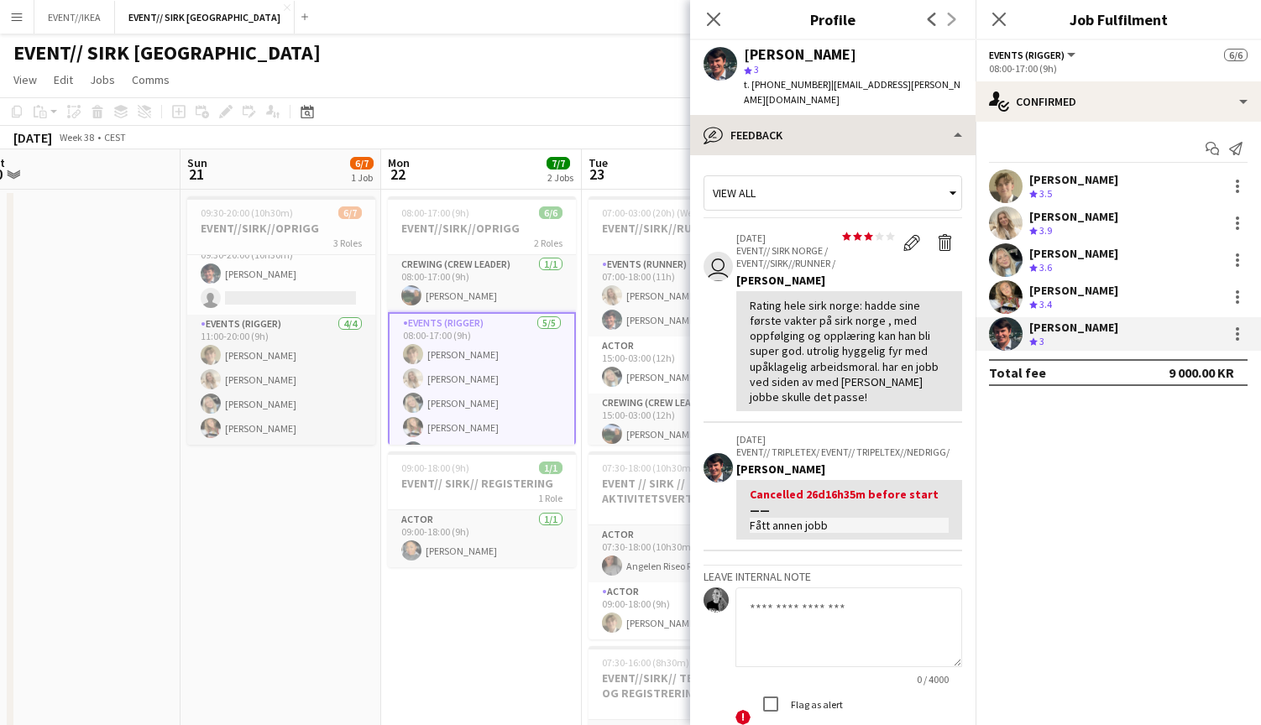
scroll to position [0, 0]
click at [715, 17] on icon "Close pop-in" at bounding box center [713, 19] width 16 height 16
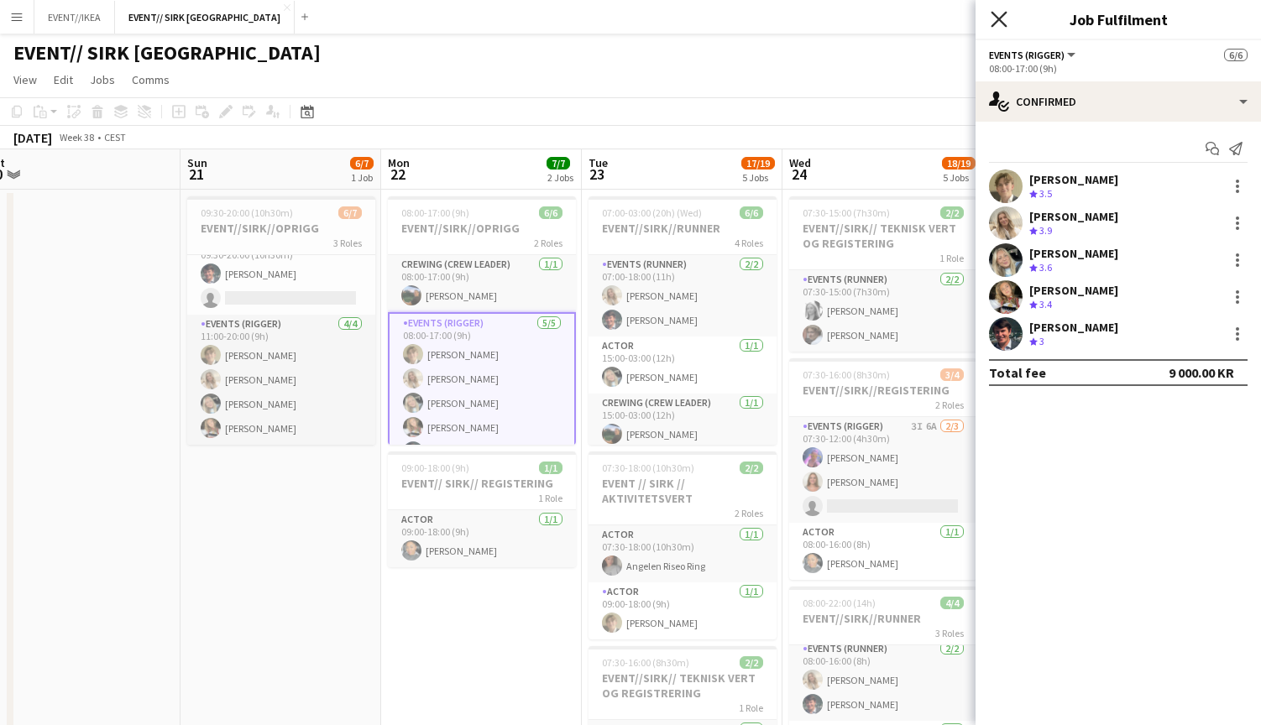
click at [997, 20] on icon at bounding box center [999, 19] width 16 height 16
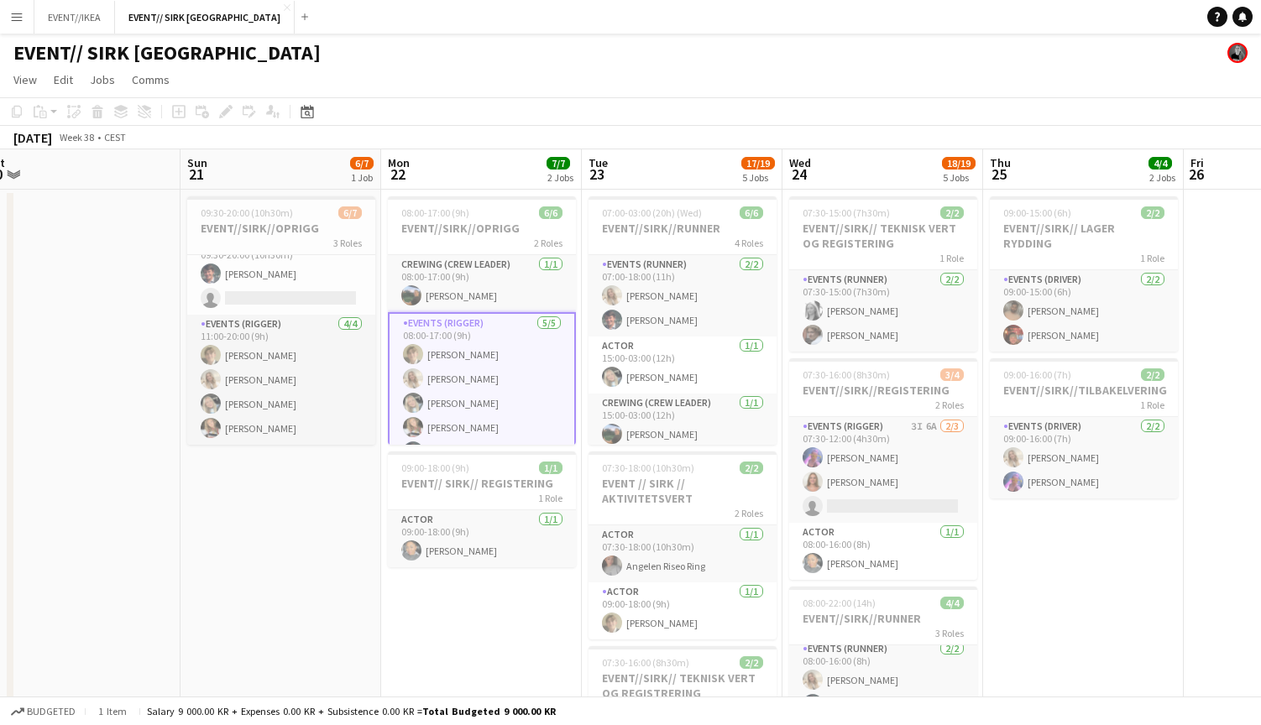
click at [796, 50] on div "EVENT// SIRK [GEOGRAPHIC_DATA]" at bounding box center [630, 50] width 1261 height 32
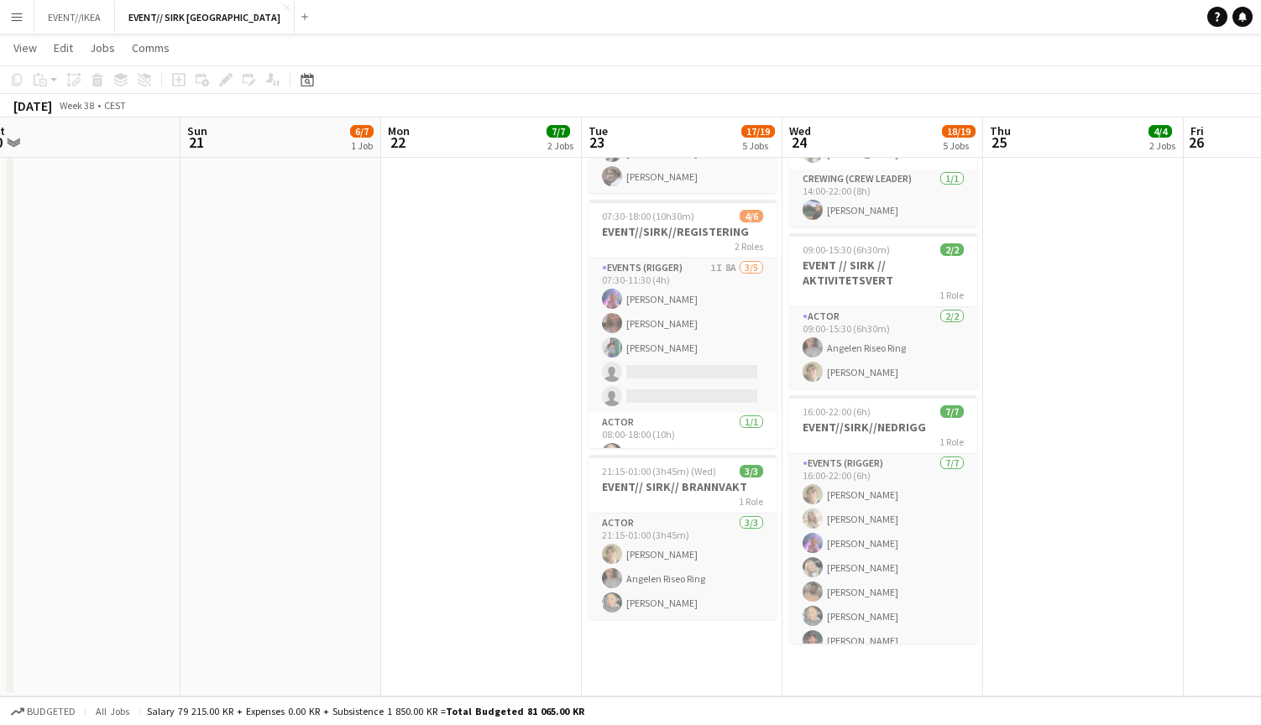
scroll to position [607, 0]
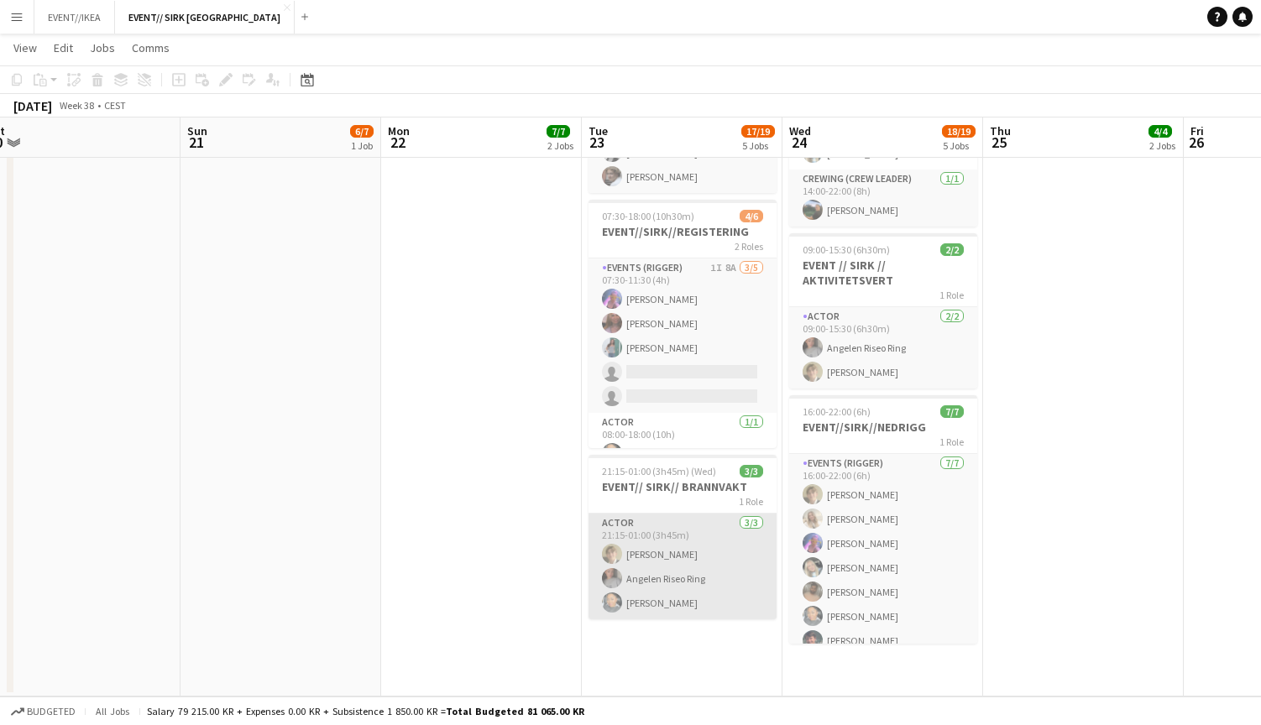
click at [695, 573] on app-card-role "Actor [DATE] 21:15-01:00 (3h45m) [PERSON_NAME] Ring [PERSON_NAME]" at bounding box center [683, 567] width 188 height 106
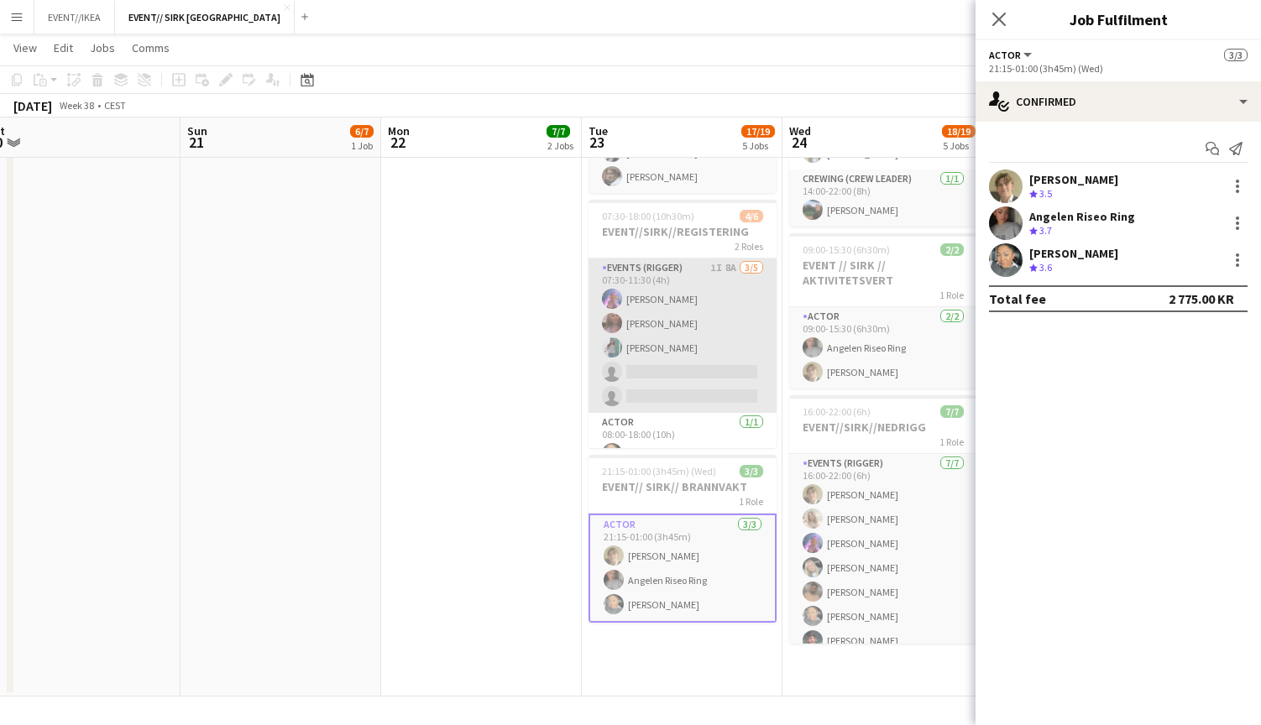
click at [654, 324] on app-card-role "Events (Rigger) 1I 8A [DATE] 07:30-11:30 (4h) [PERSON_NAME] [PERSON_NAME] singl…" at bounding box center [683, 336] width 188 height 154
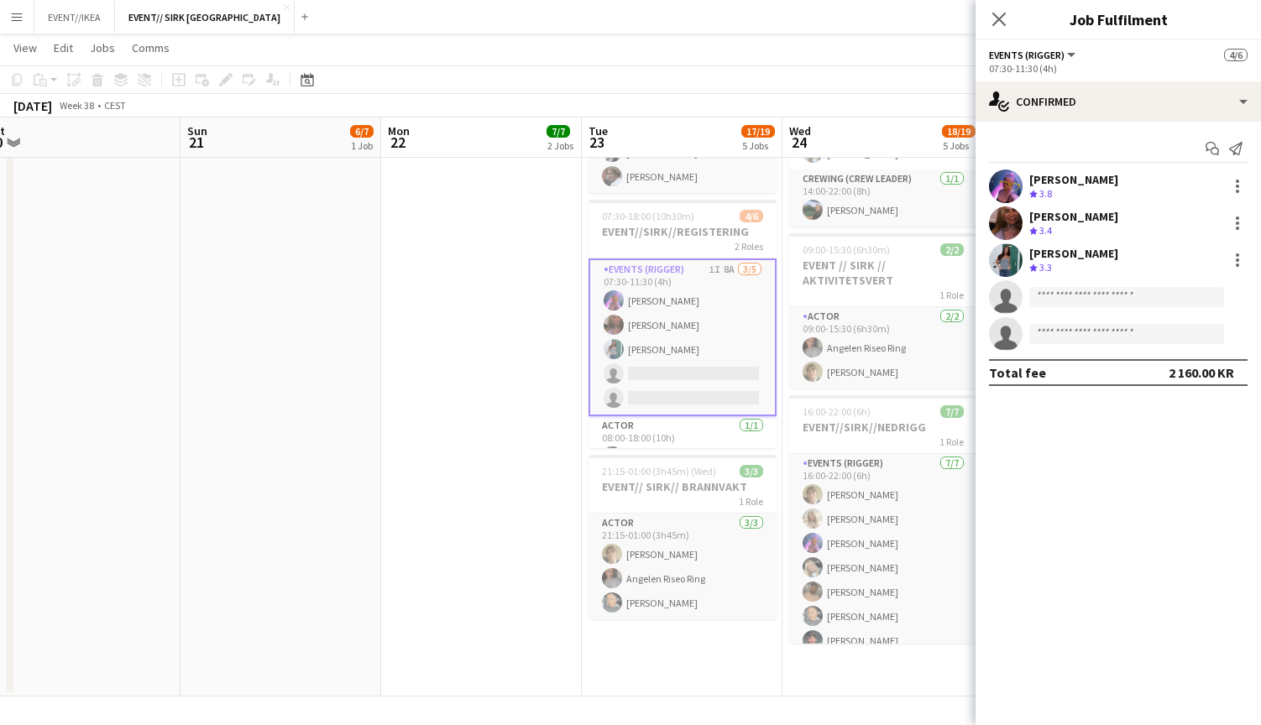
click at [1053, 175] on div "[PERSON_NAME]" at bounding box center [1073, 179] width 89 height 15
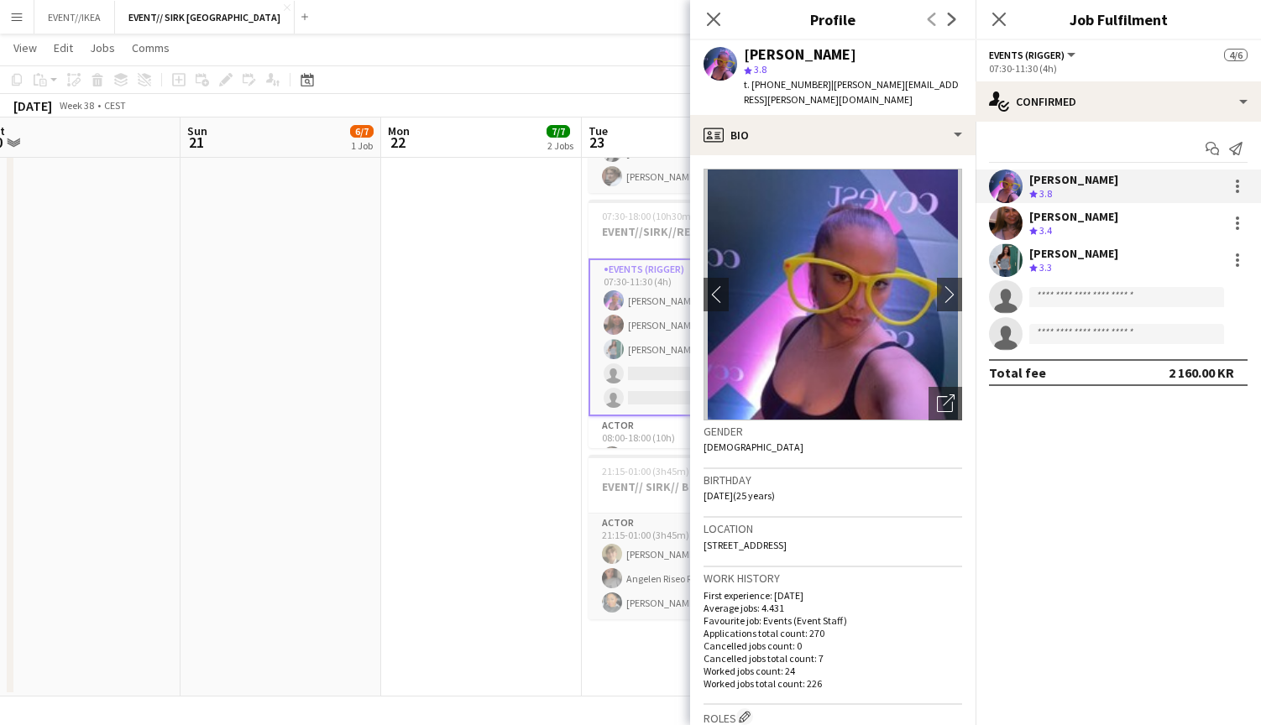
scroll to position [0, 0]
click at [706, 18] on icon "Close pop-in" at bounding box center [713, 19] width 16 height 16
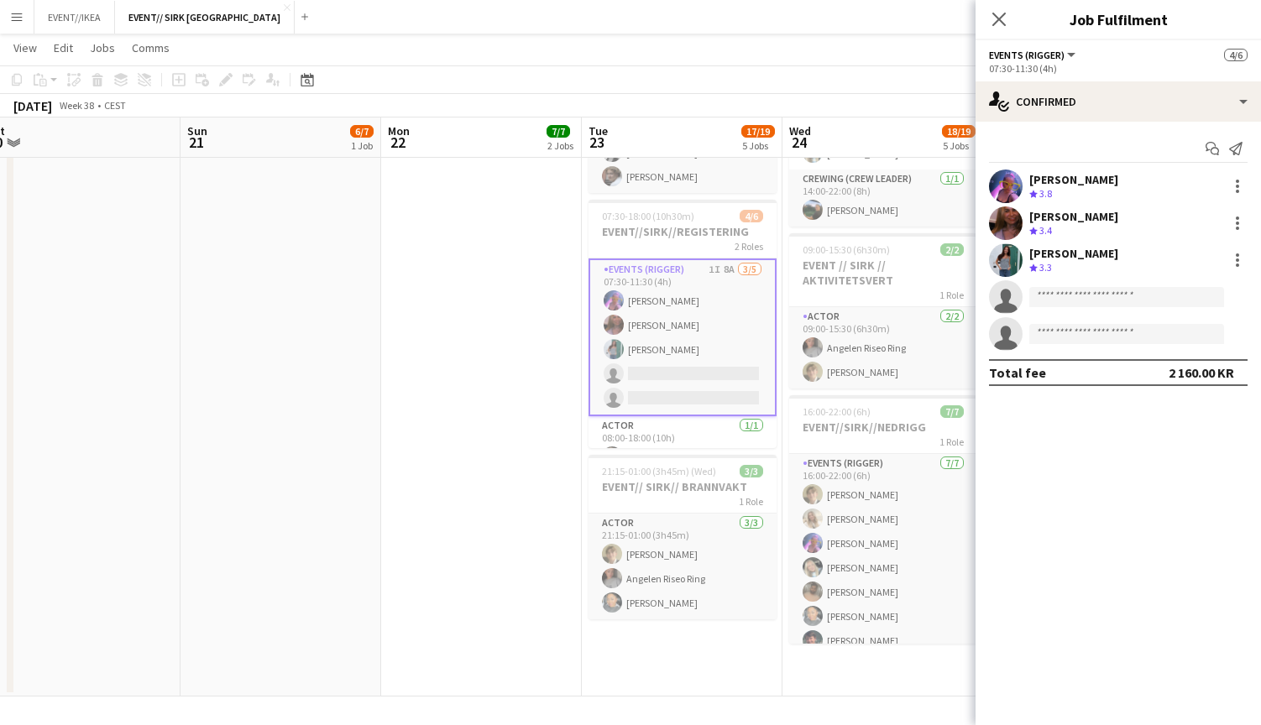
click at [658, 282] on app-card-role "Events (Rigger) 1I 8A [DATE] 07:30-11:30 (4h) [PERSON_NAME] [PERSON_NAME] singl…" at bounding box center [683, 338] width 188 height 158
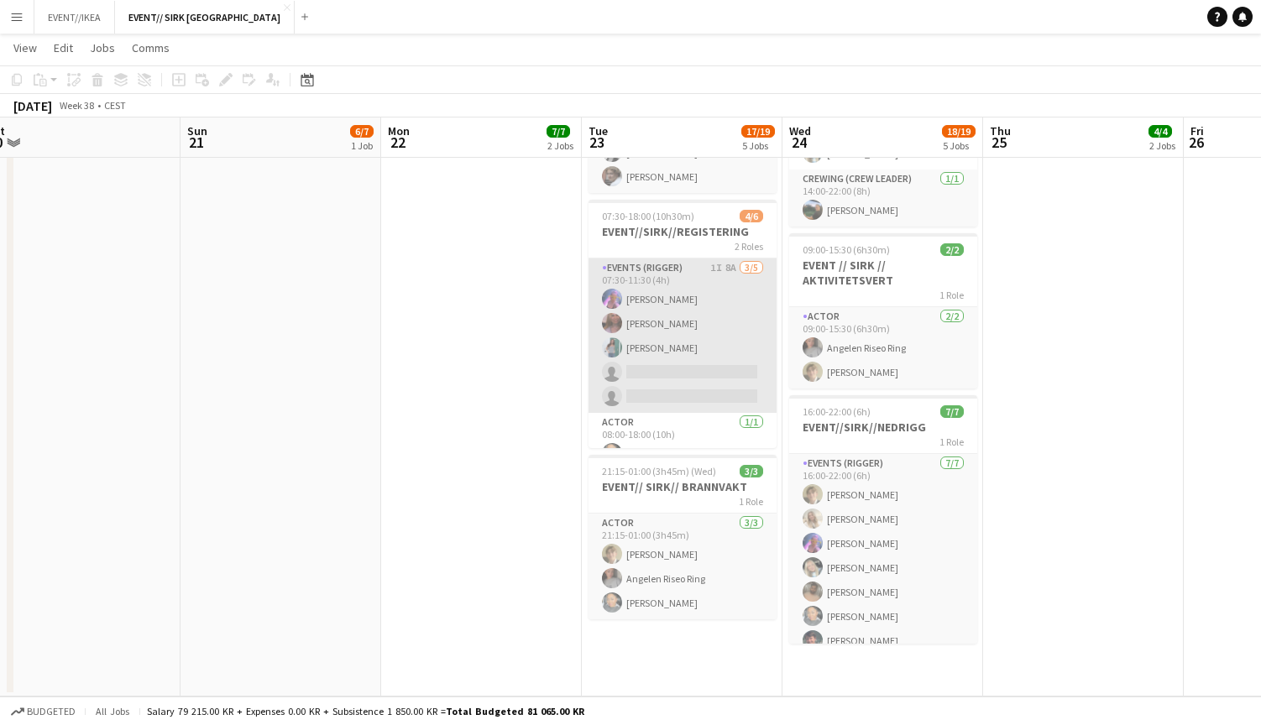
click at [658, 282] on app-card-role "Events (Rigger) 1I 8A [DATE] 07:30-11:30 (4h) [PERSON_NAME] [PERSON_NAME] singl…" at bounding box center [683, 336] width 188 height 154
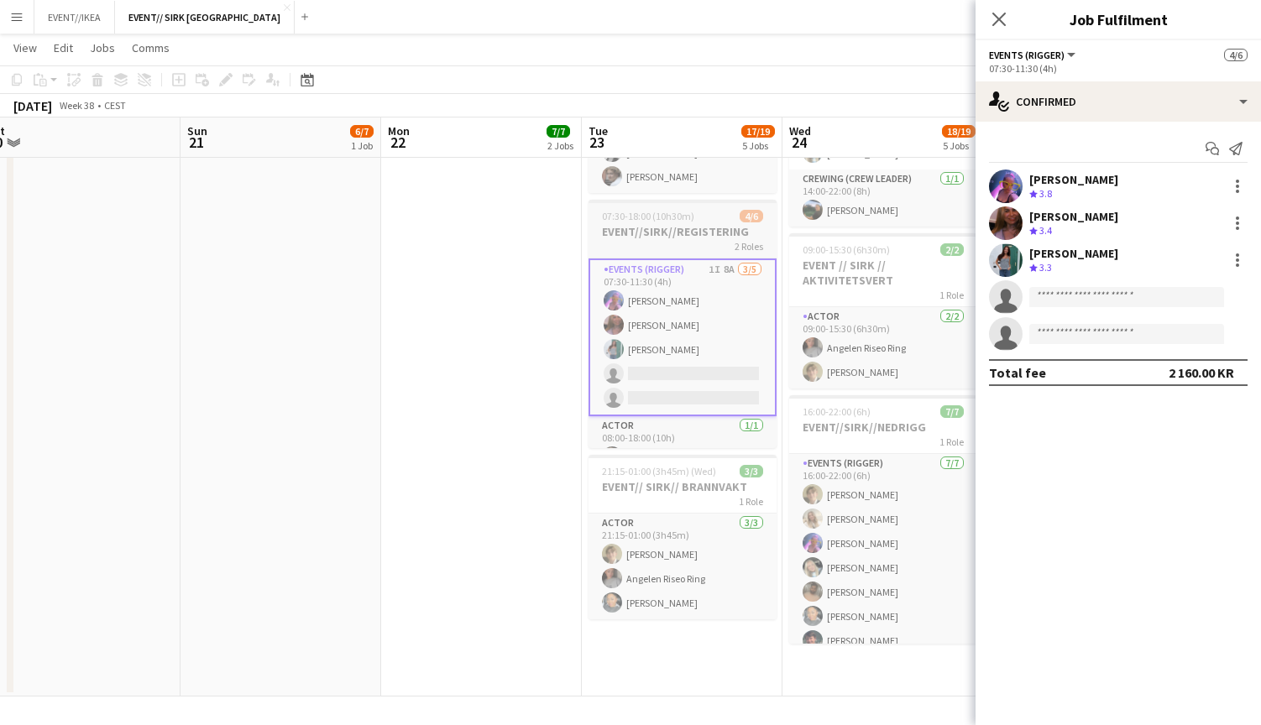
click at [652, 216] on span "07:30-18:00 (10h30m)" at bounding box center [648, 216] width 92 height 13
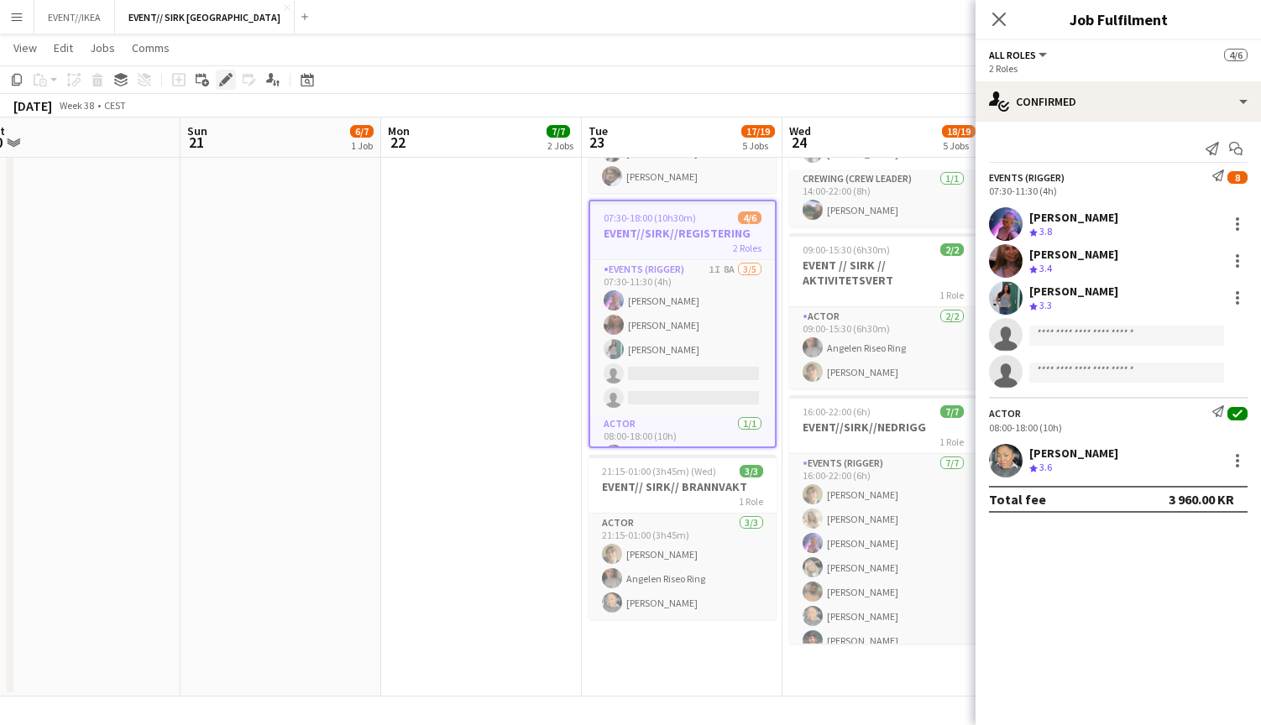
click at [226, 76] on icon "Edit" at bounding box center [225, 79] width 13 height 13
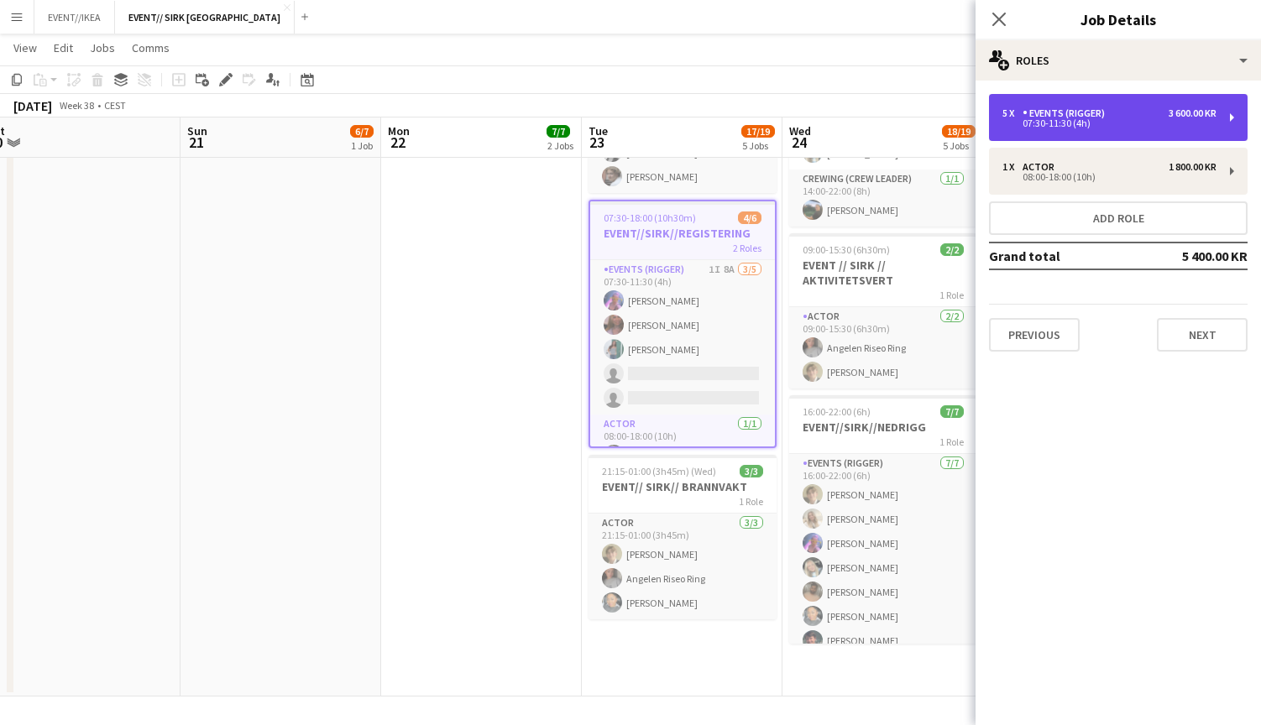
click at [1148, 121] on div "07:30-11:30 (4h)" at bounding box center [1110, 123] width 214 height 8
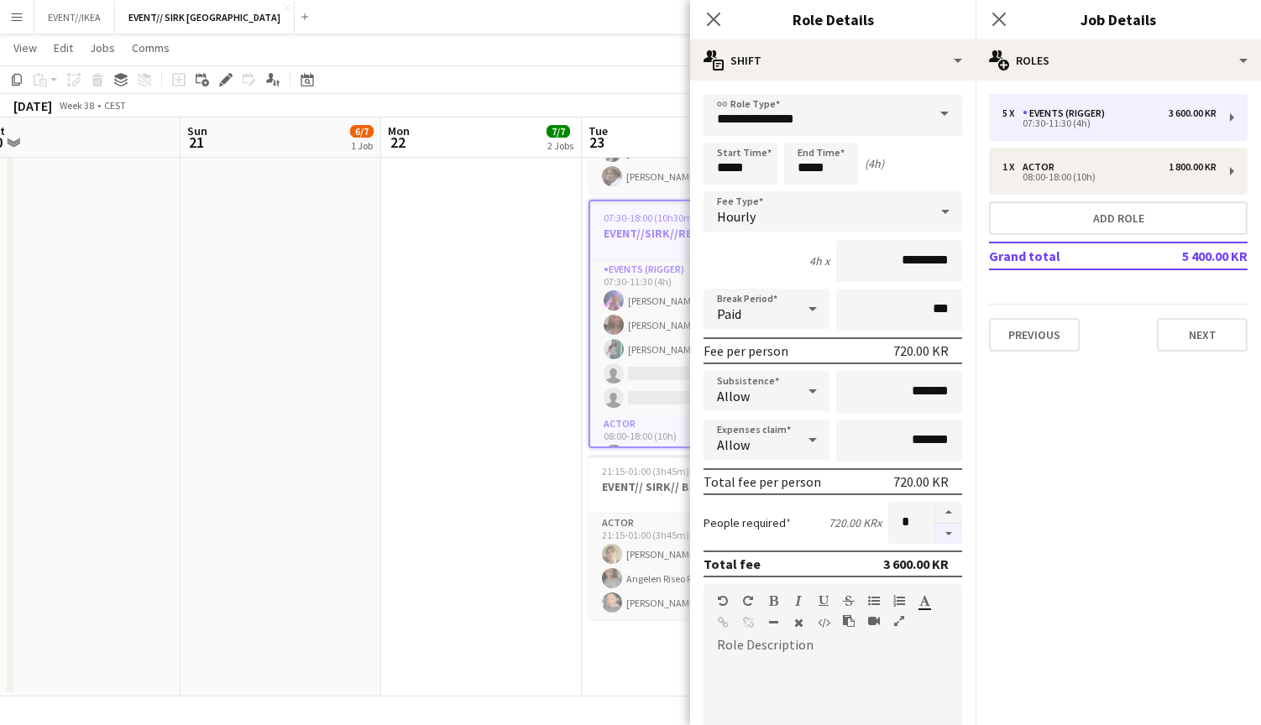
click at [945, 534] on button "button" at bounding box center [948, 534] width 27 height 21
type input "*"
click at [711, 12] on icon "Close pop-in" at bounding box center [713, 19] width 16 height 16
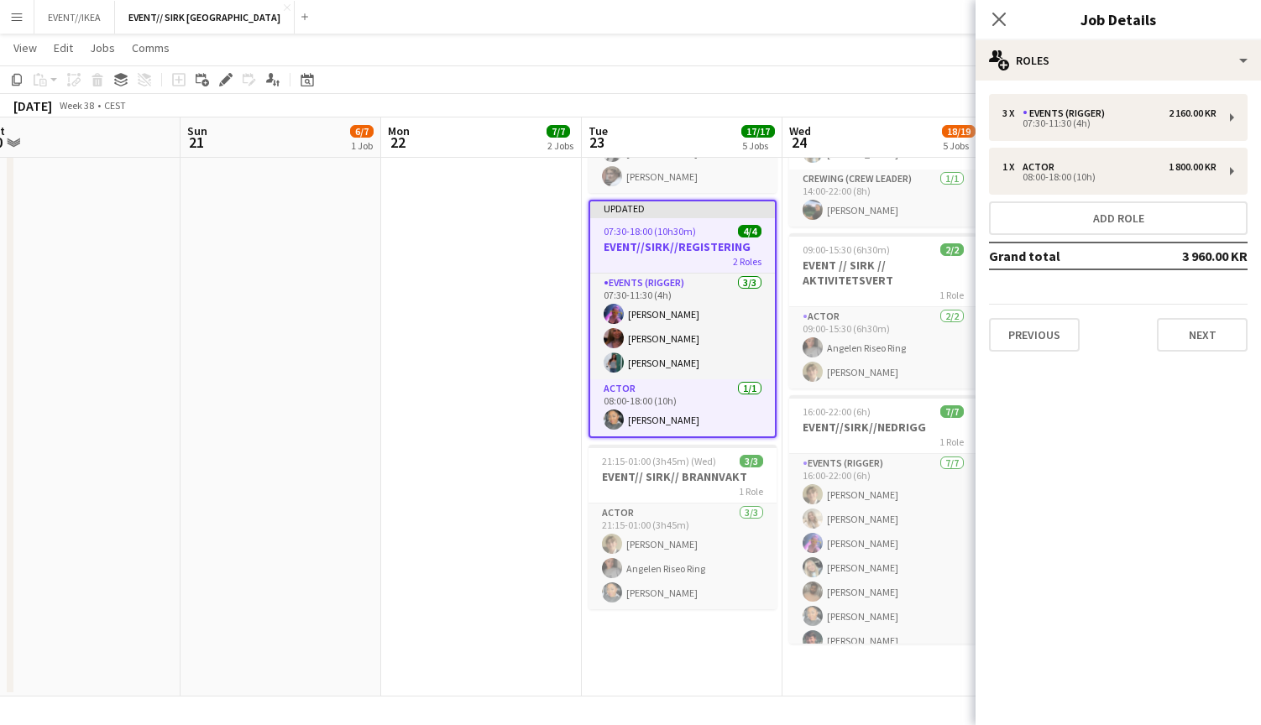
click at [983, 8] on div "Close pop-in" at bounding box center [999, 19] width 47 height 39
click at [999, 14] on icon "Close pop-in" at bounding box center [999, 19] width 16 height 16
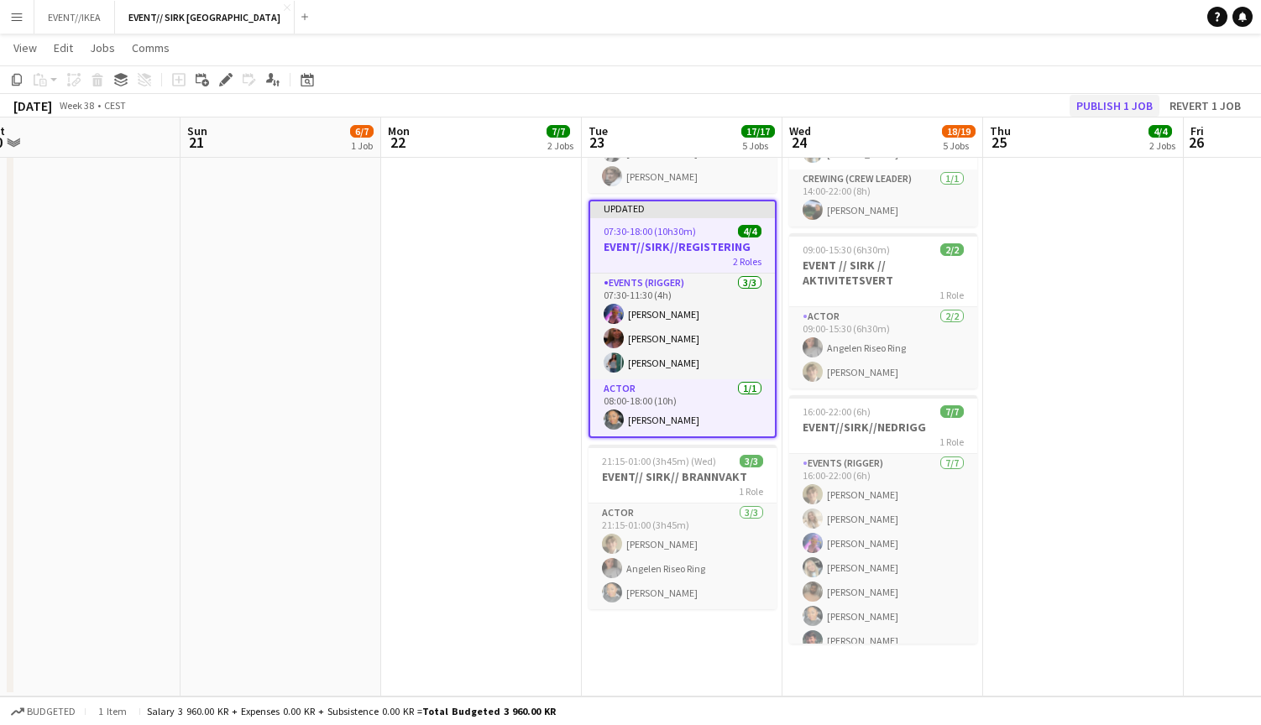
click at [1098, 105] on button "Publish 1 job" at bounding box center [1115, 106] width 90 height 22
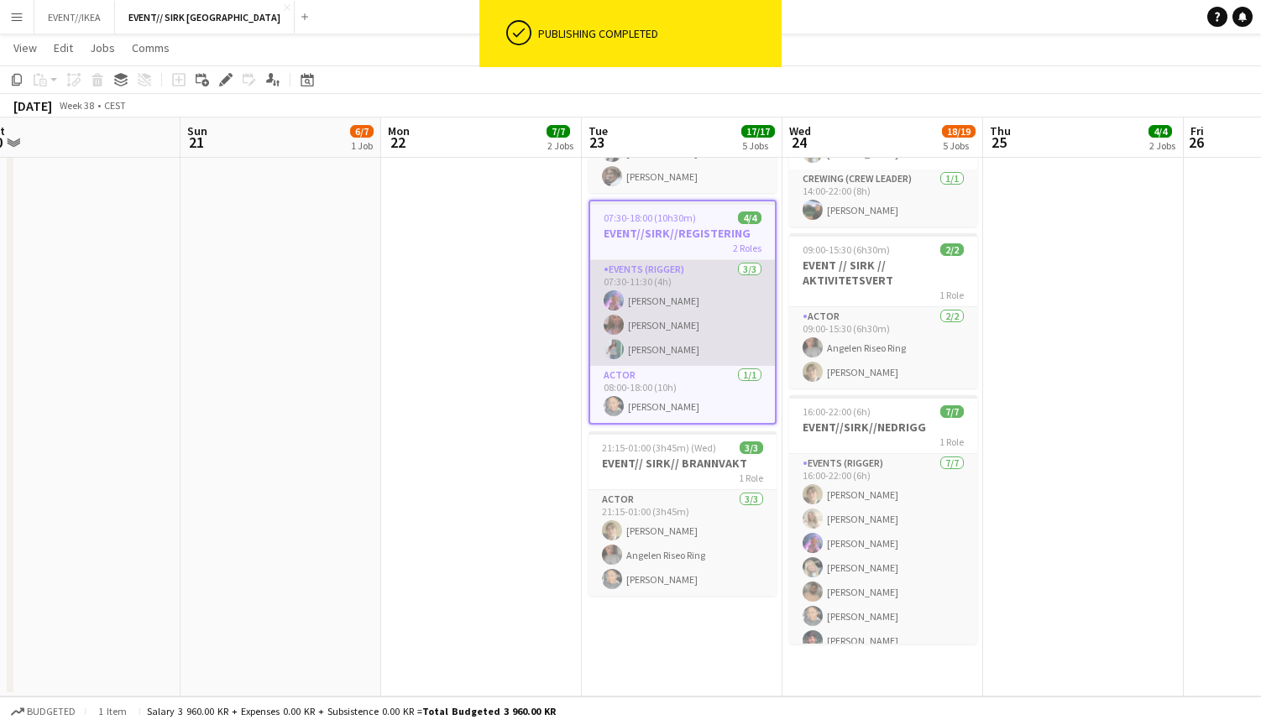
click at [654, 298] on app-card-role "Events (Rigger) [DATE] 07:30-11:30 (4h) [PERSON_NAME] [PERSON_NAME]" at bounding box center [682, 313] width 185 height 106
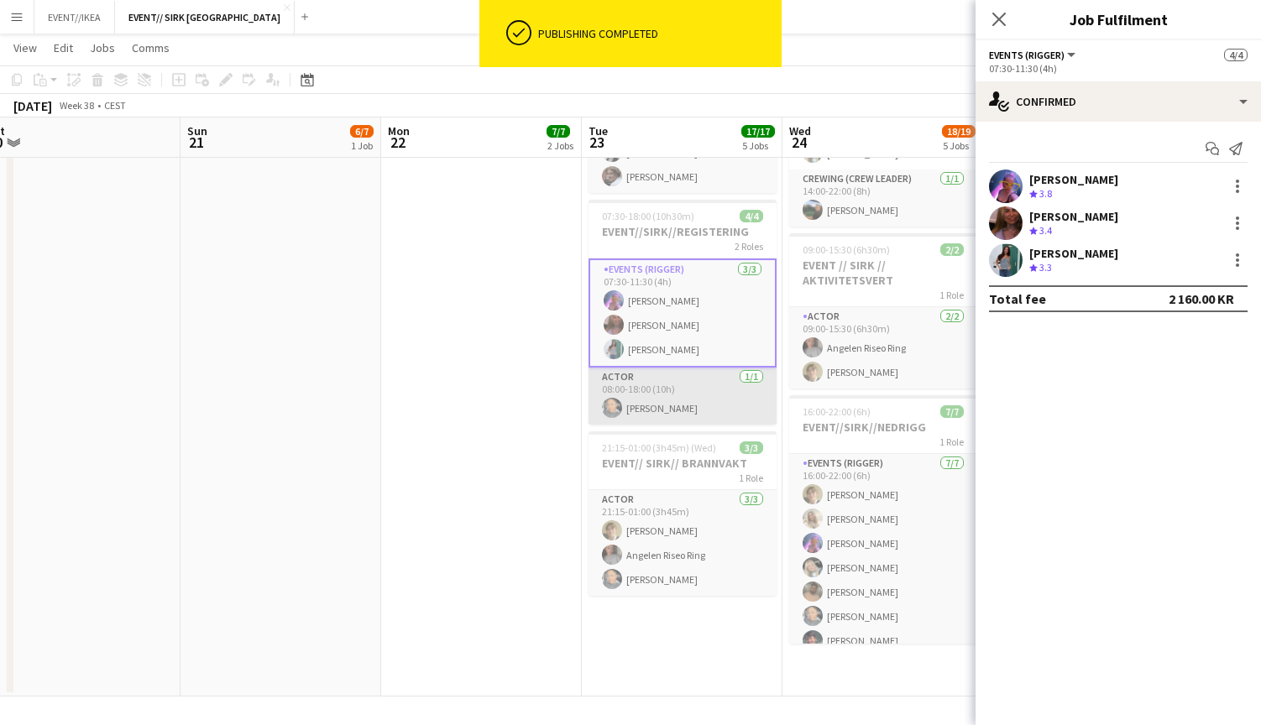
click at [664, 374] on app-card-role "Actor [DATE] 08:00-18:00 (10h) [PERSON_NAME]" at bounding box center [683, 396] width 188 height 57
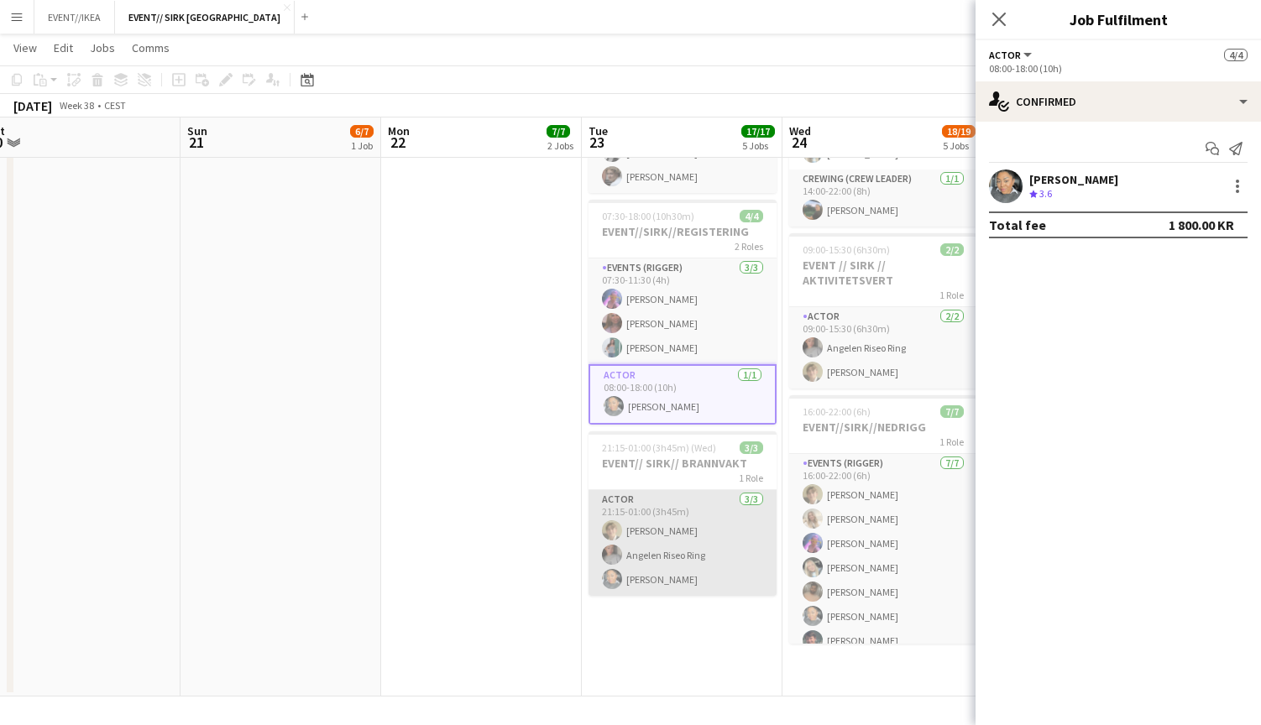
click at [657, 553] on app-card-role "Actor [DATE] 21:15-01:00 (3h45m) [PERSON_NAME] Ring [PERSON_NAME]" at bounding box center [683, 543] width 188 height 106
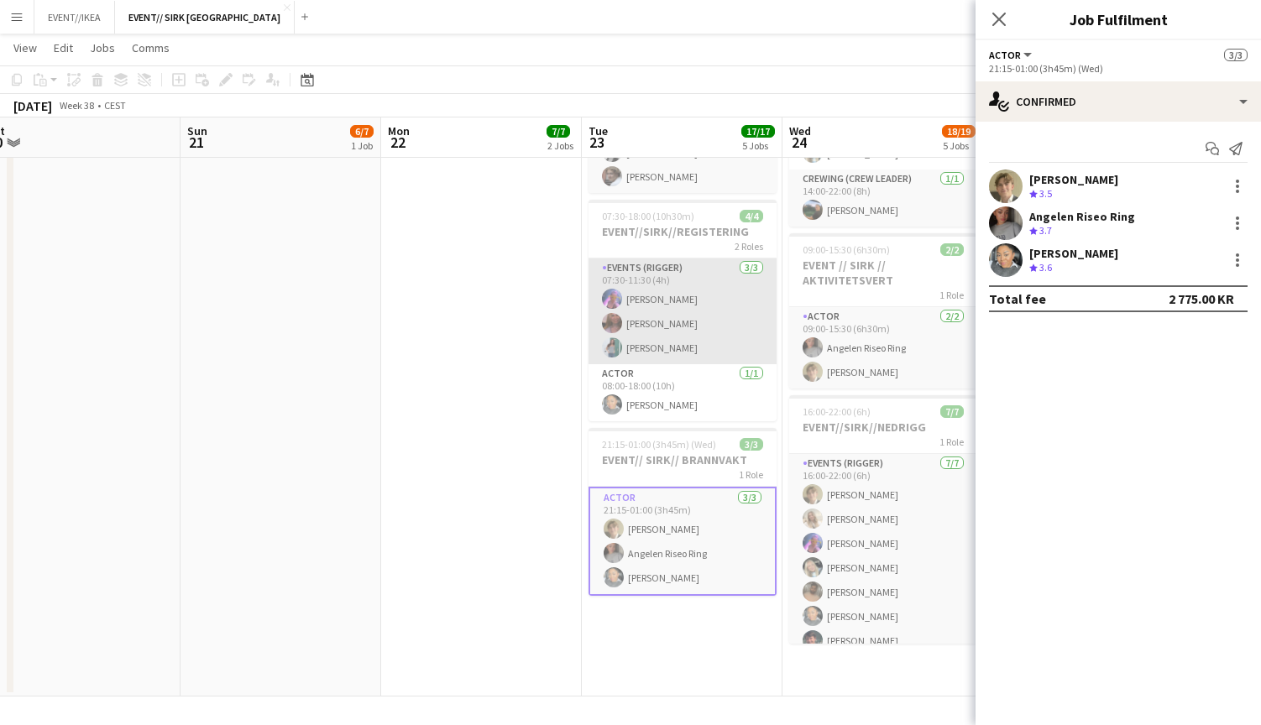
click at [652, 297] on app-card-role "Events (Rigger) [DATE] 07:30-11:30 (4h) [PERSON_NAME] [PERSON_NAME]" at bounding box center [683, 312] width 188 height 106
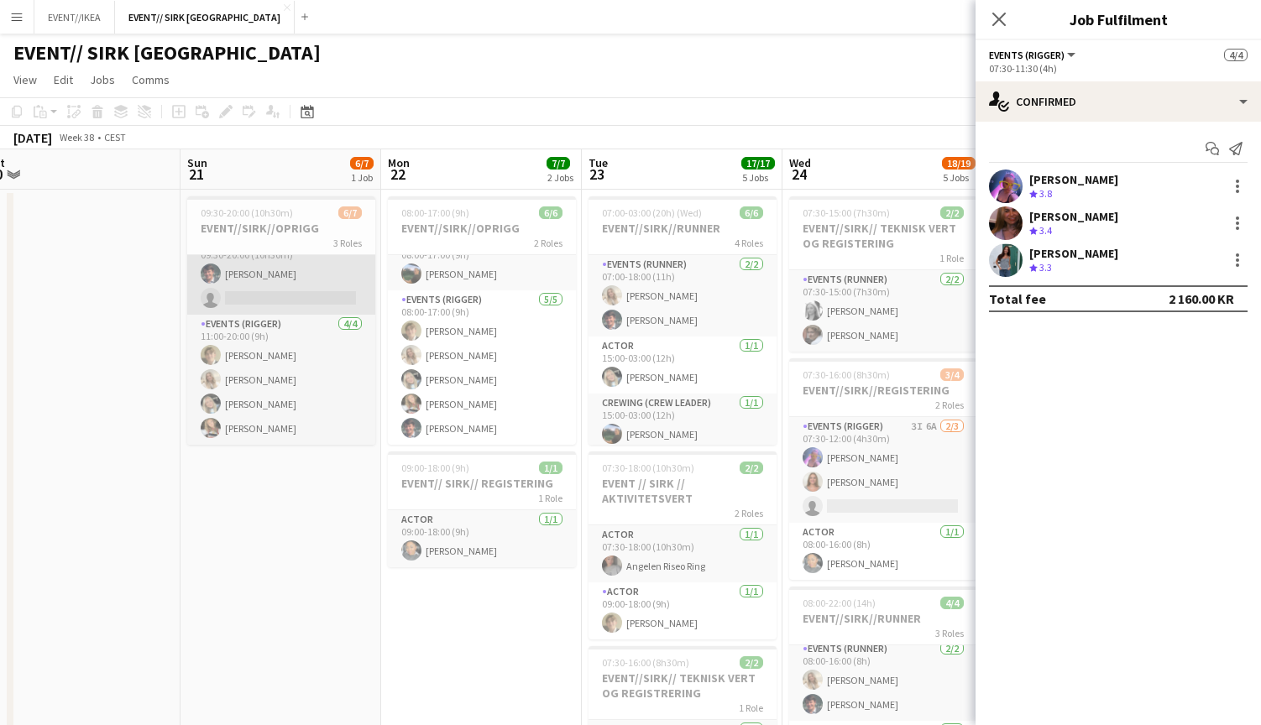
click at [283, 286] on app-card-role "Events (Rigger) 9A [DATE] 09:30-20:00 (10h30m) [PERSON_NAME] single-neutral-act…" at bounding box center [281, 273] width 188 height 81
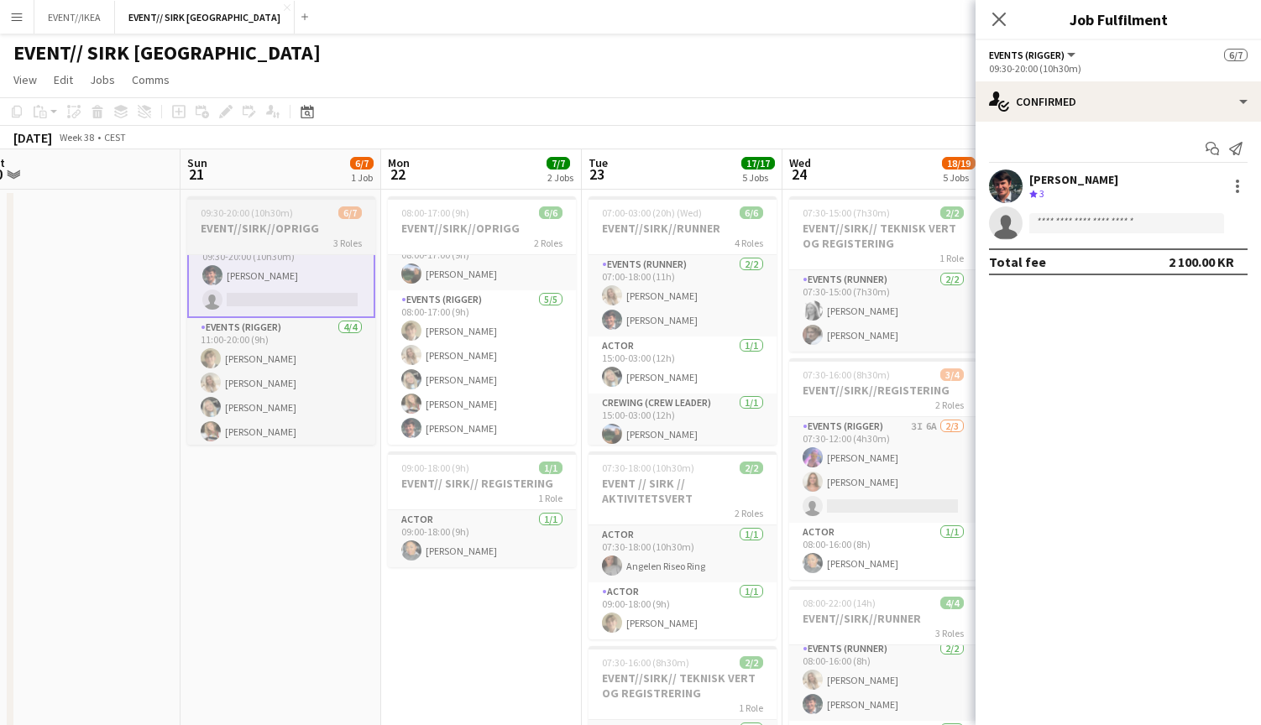
click at [283, 231] on h3 "EVENT//SIRK//OPRIGG" at bounding box center [281, 228] width 188 height 15
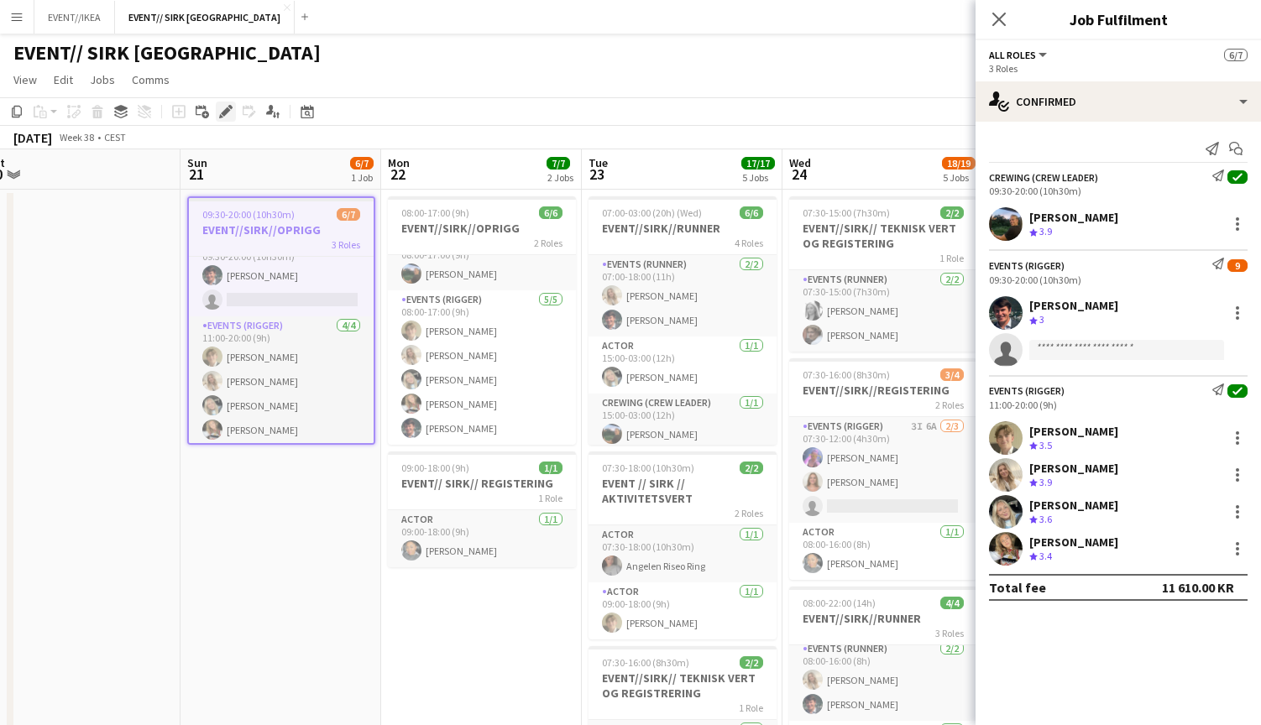
click at [223, 111] on icon "Edit" at bounding box center [225, 111] width 13 height 13
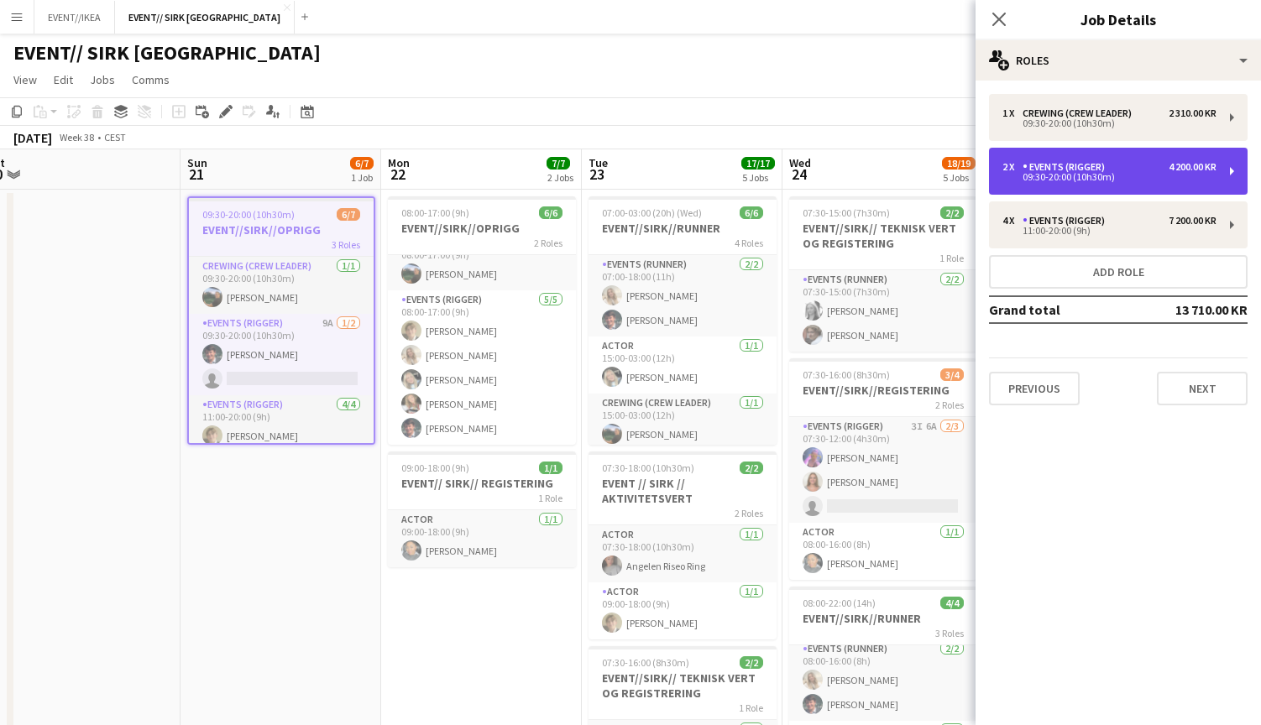
click at [1102, 170] on div "Events (Rigger)" at bounding box center [1067, 167] width 89 height 12
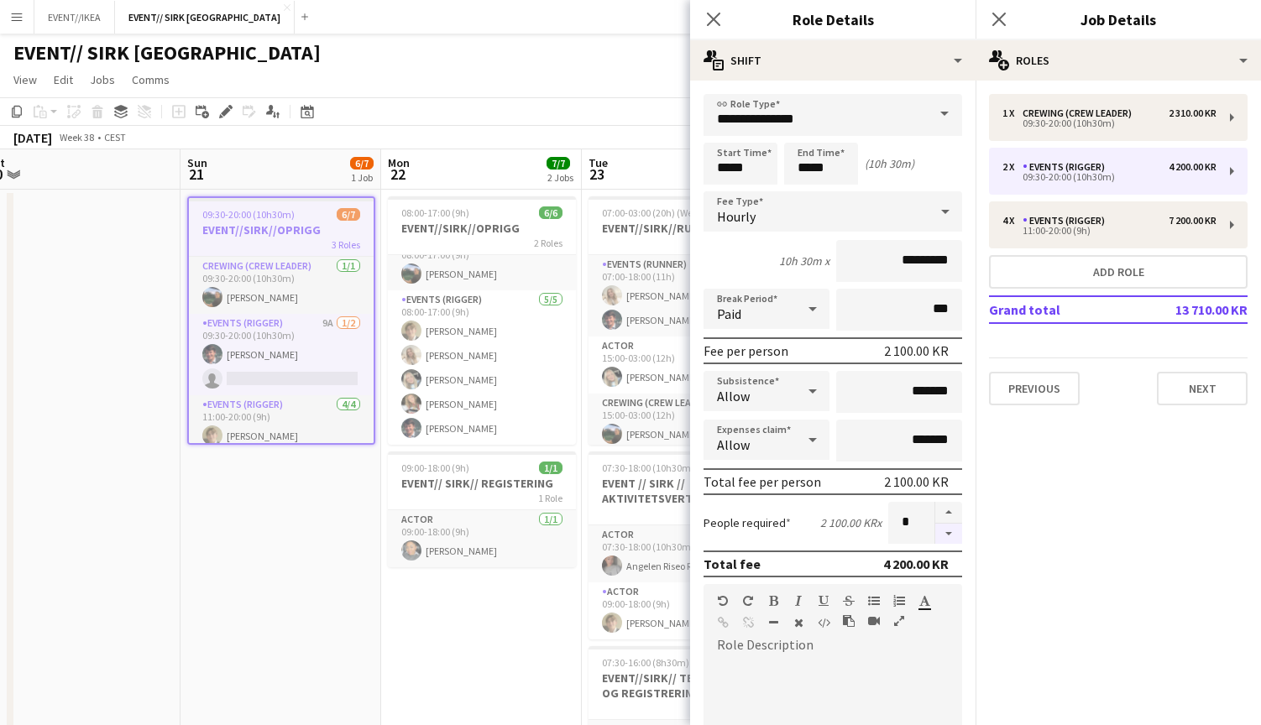
click at [947, 534] on button "button" at bounding box center [948, 534] width 27 height 21
type input "*"
click at [714, 19] on icon at bounding box center [713, 19] width 16 height 16
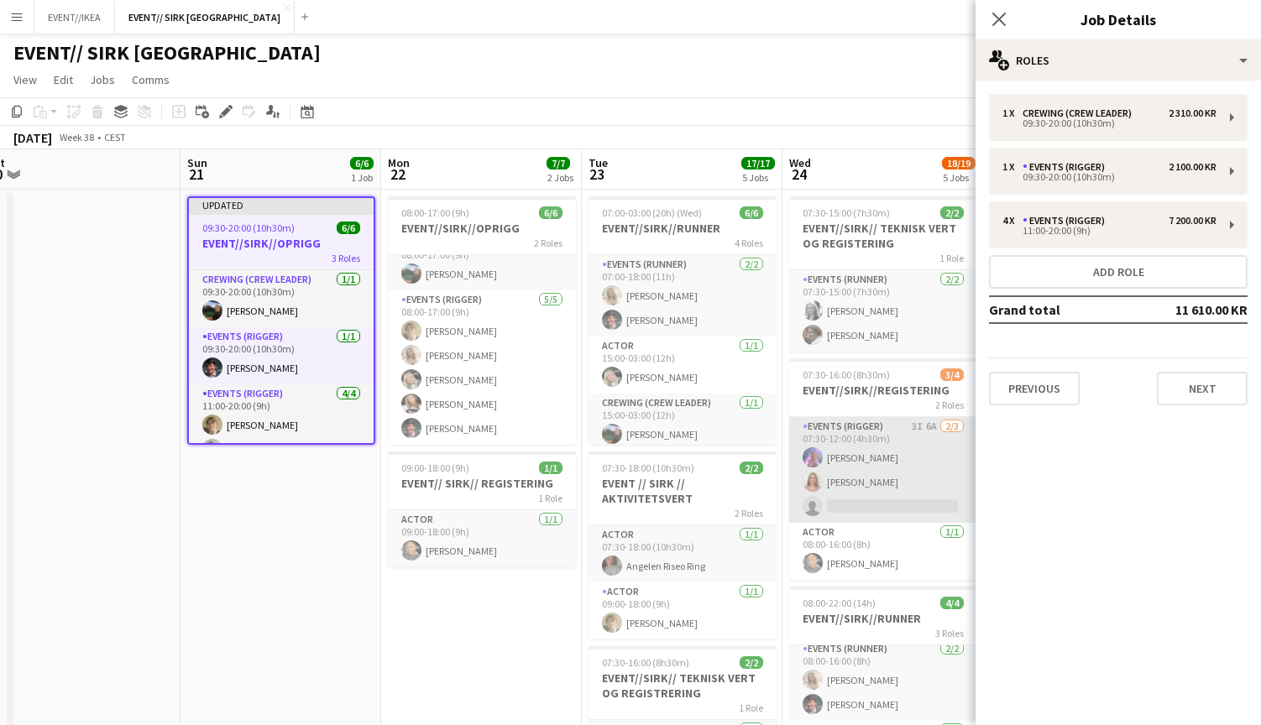
click at [876, 458] on app-card-role "Events (Rigger) 3I 6A [DATE] 07:30-12:00 (4h30m) [PERSON_NAME] single-neutral-a…" at bounding box center [883, 470] width 188 height 106
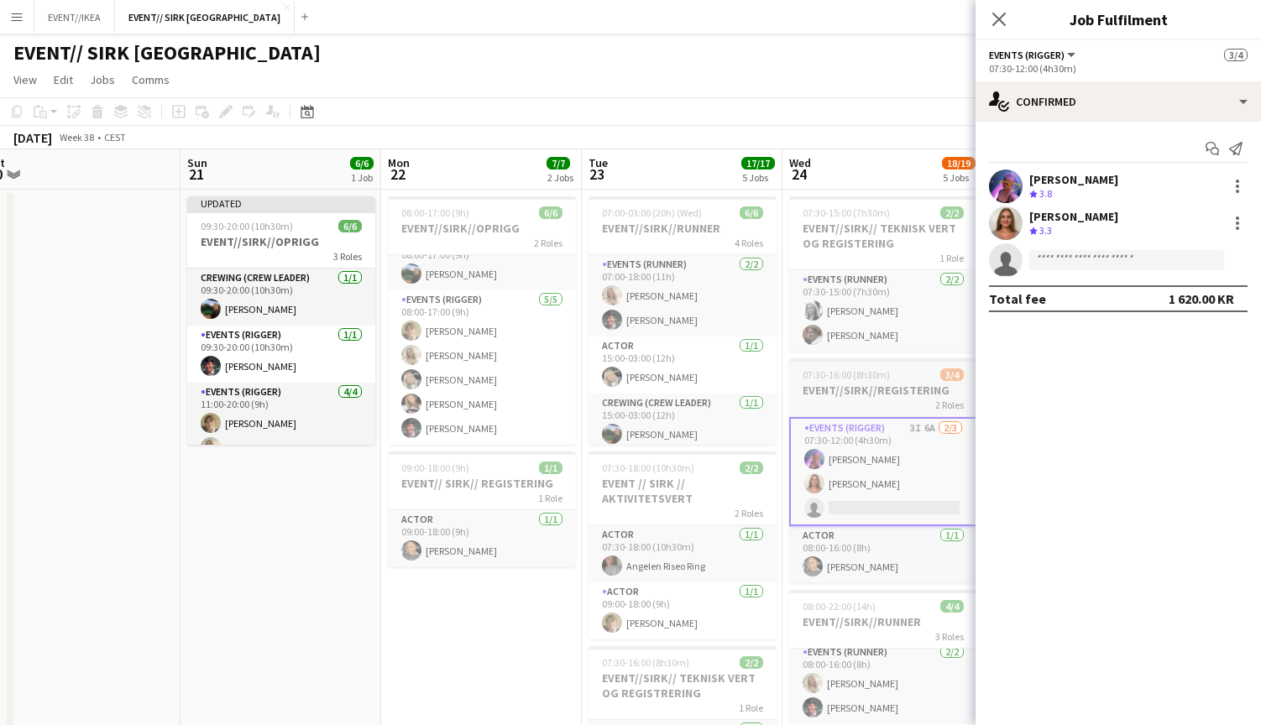
click at [851, 386] on h3 "EVENT//SIRK//REGISTERING" at bounding box center [883, 390] width 188 height 15
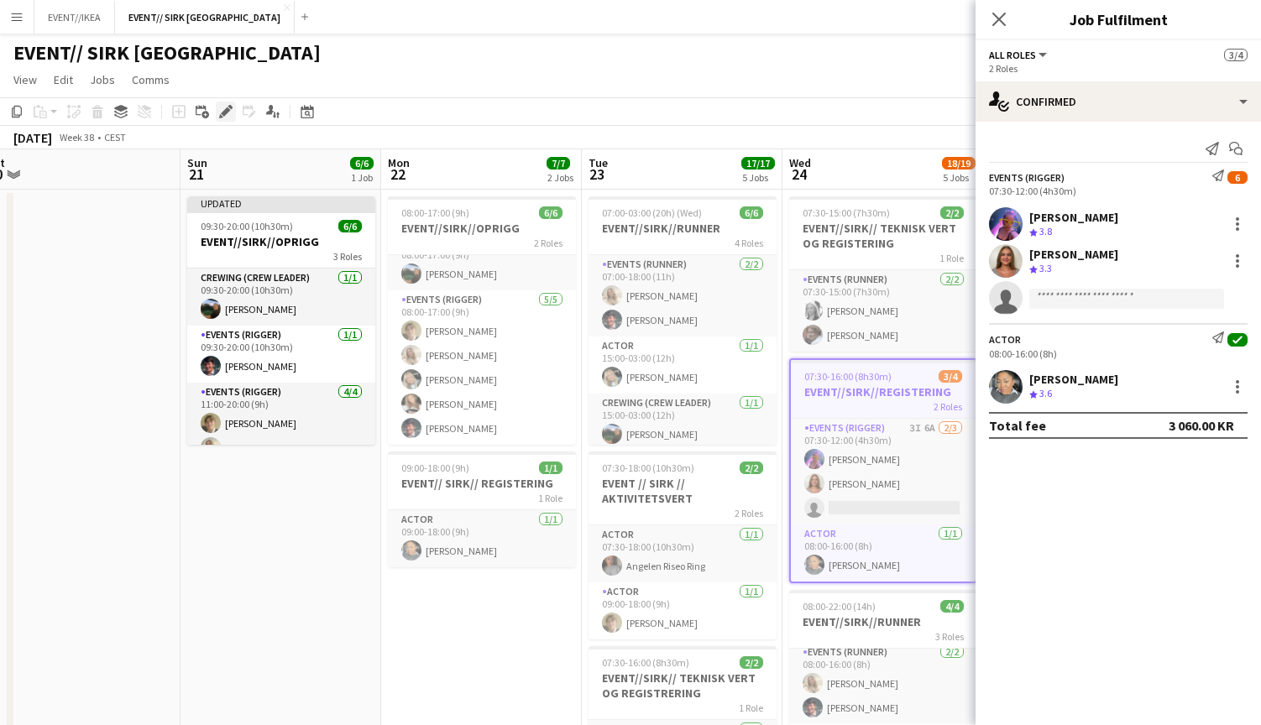
click at [221, 115] on icon at bounding box center [221, 116] width 4 height 4
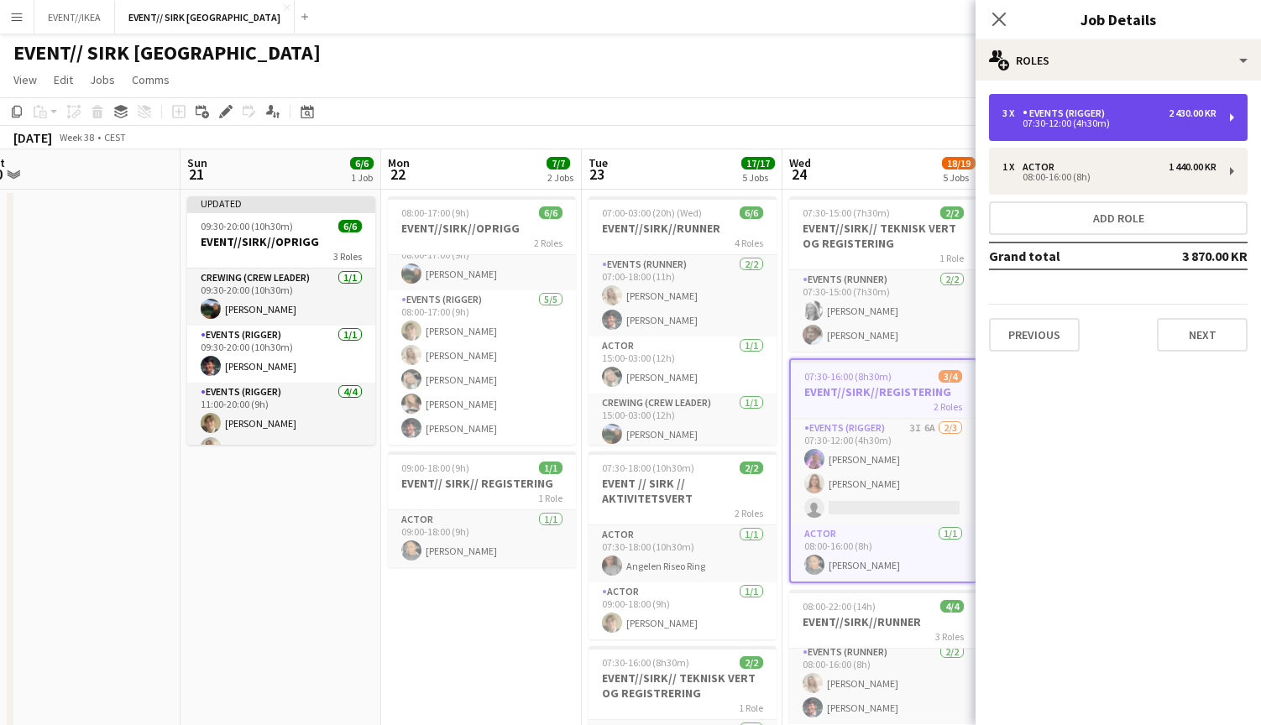
click at [1132, 120] on div "07:30-12:00 (4h30m)" at bounding box center [1110, 123] width 214 height 8
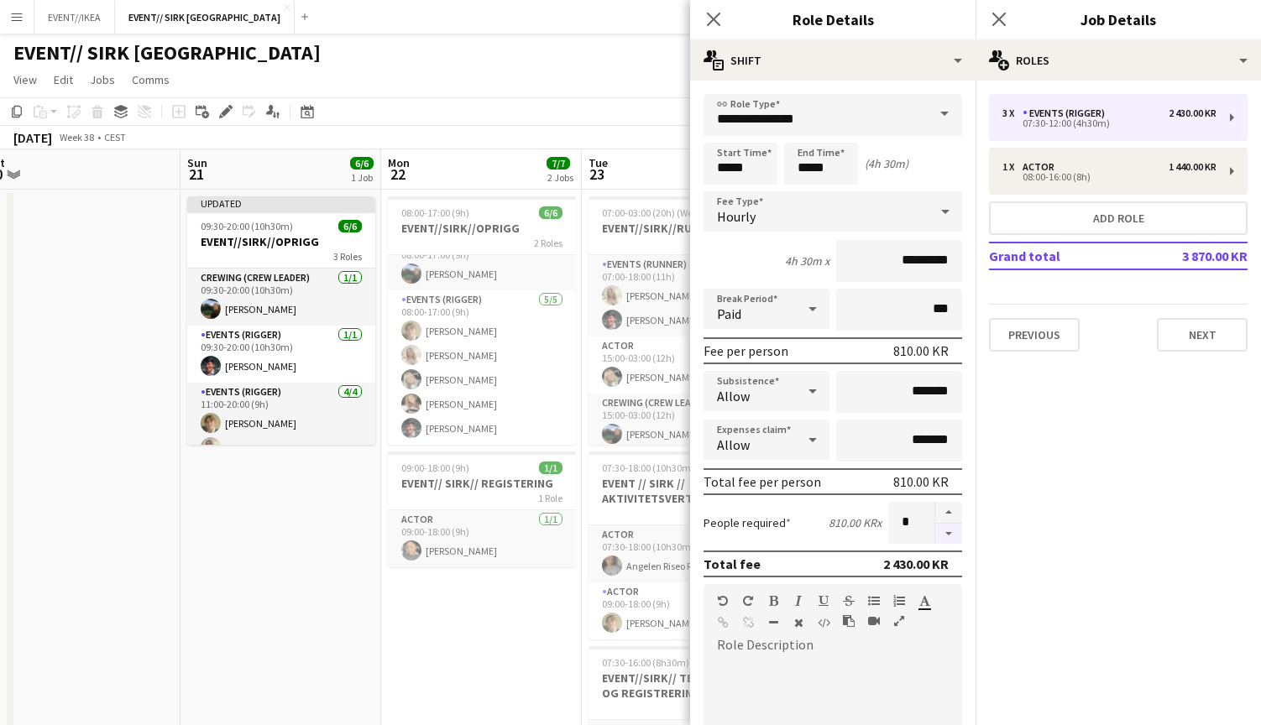
click at [945, 526] on button "button" at bounding box center [948, 534] width 27 height 21
type input "*"
click at [714, 15] on icon "Close pop-in" at bounding box center [713, 19] width 16 height 16
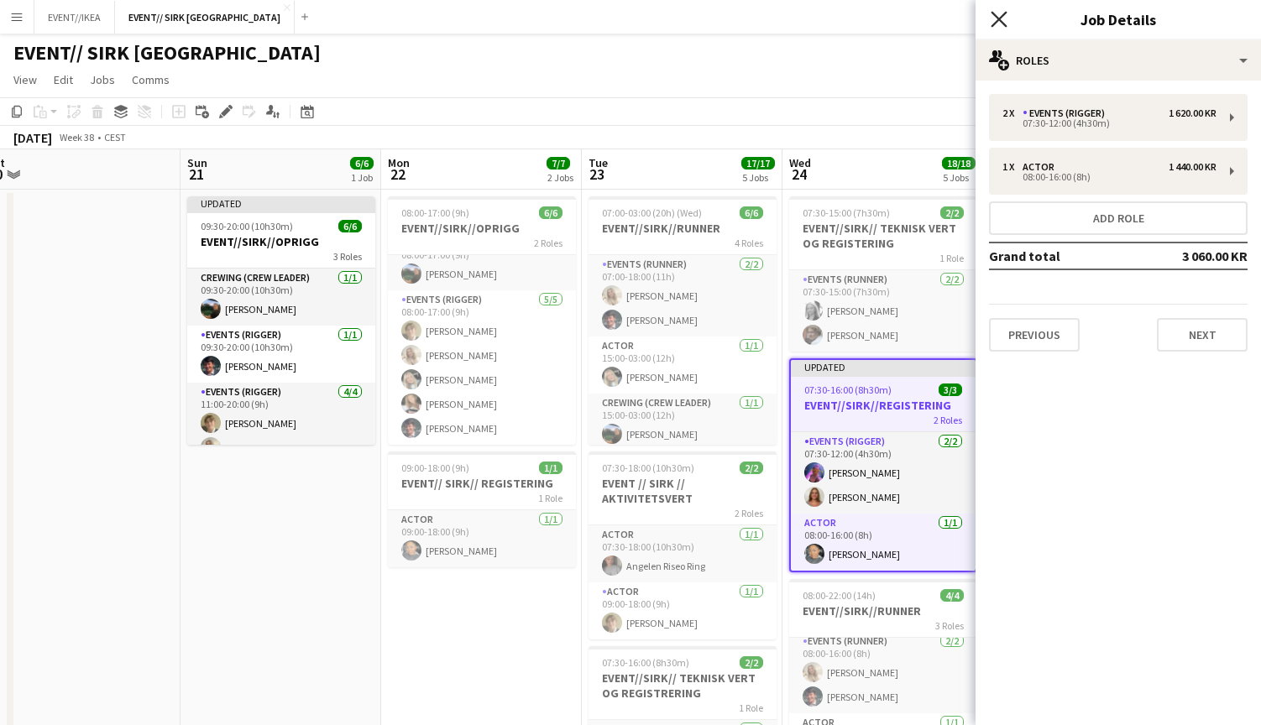
click at [999, 18] on icon at bounding box center [999, 19] width 16 height 16
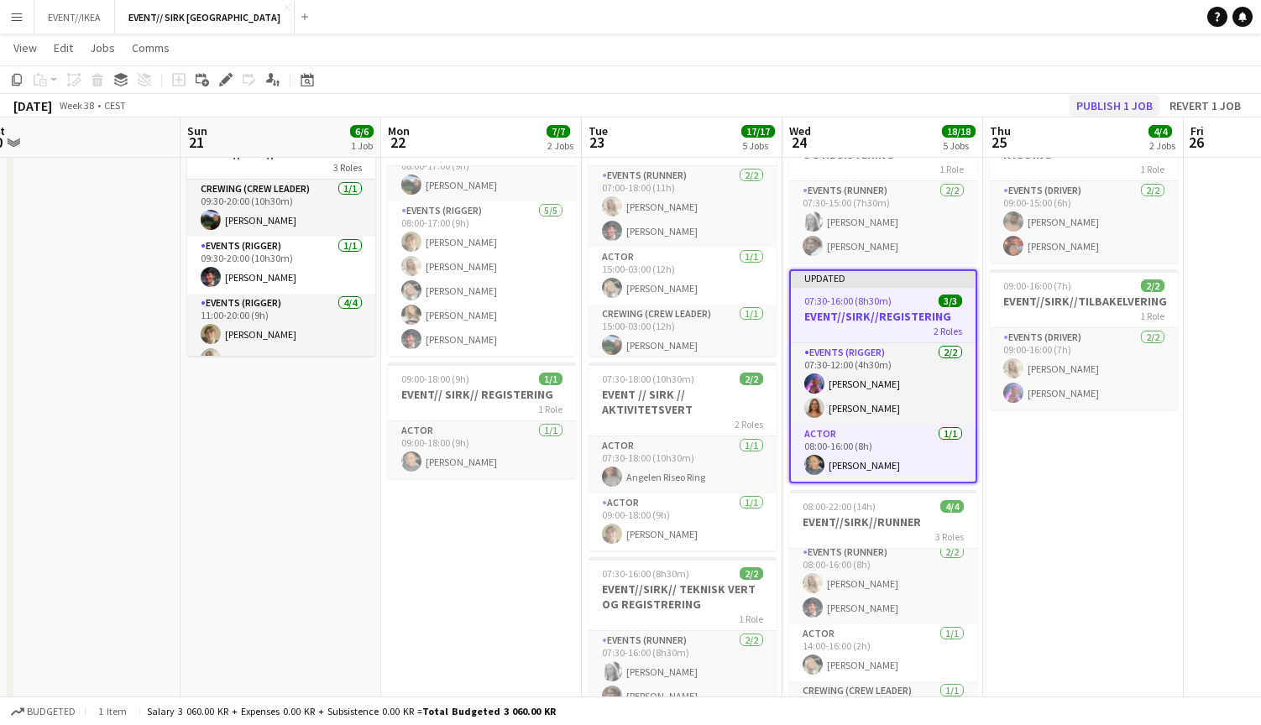
click at [1118, 105] on button "Publish 1 job" at bounding box center [1115, 106] width 90 height 22
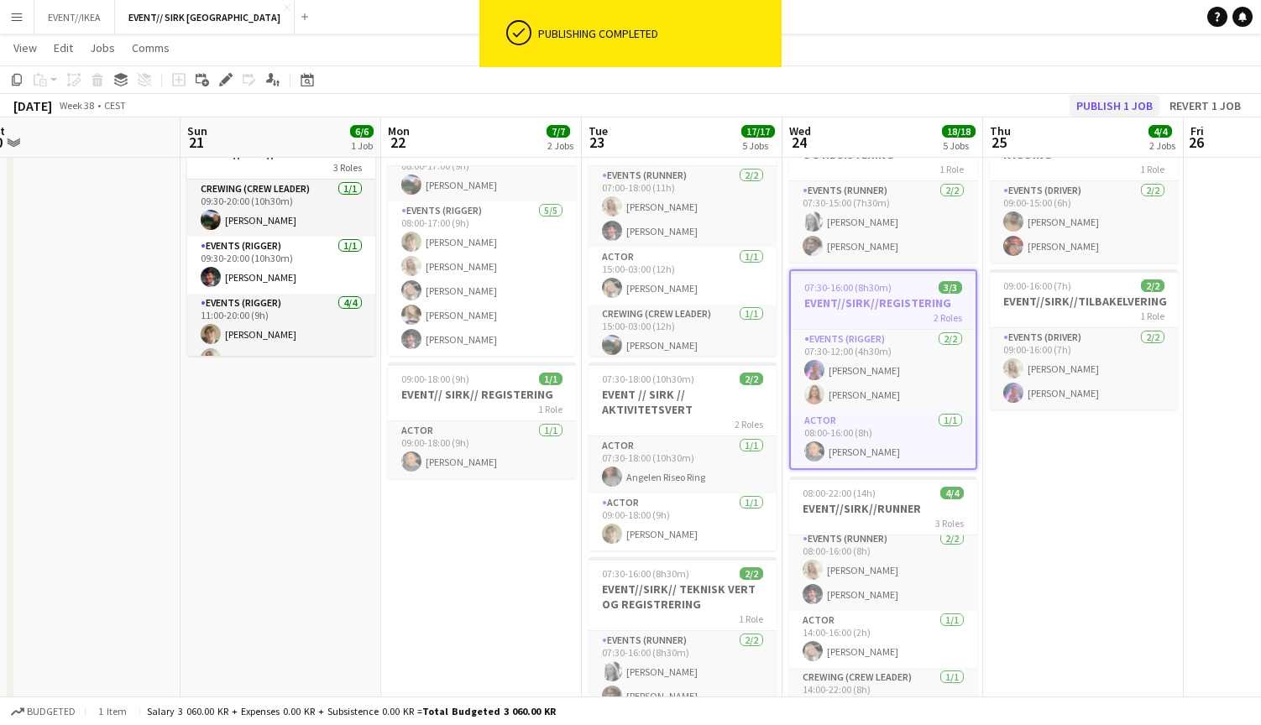
click at [1118, 105] on button "Publish 1 job" at bounding box center [1115, 106] width 90 height 22
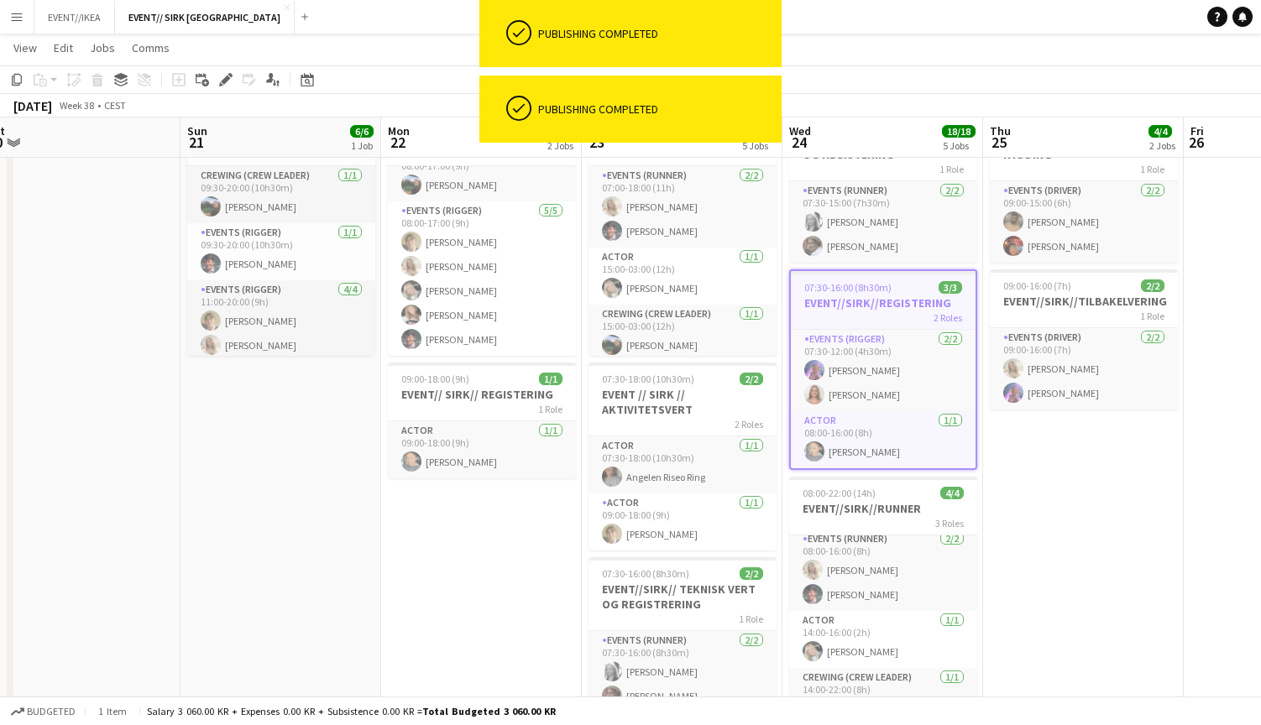
click at [1098, 511] on app-date-cell "09:00-15:00 (6h) 2/2 EVENT//SIRK// LAGER RYDDING 1 Role Events (Driver) [DATE] …" at bounding box center [1083, 653] width 201 height 1105
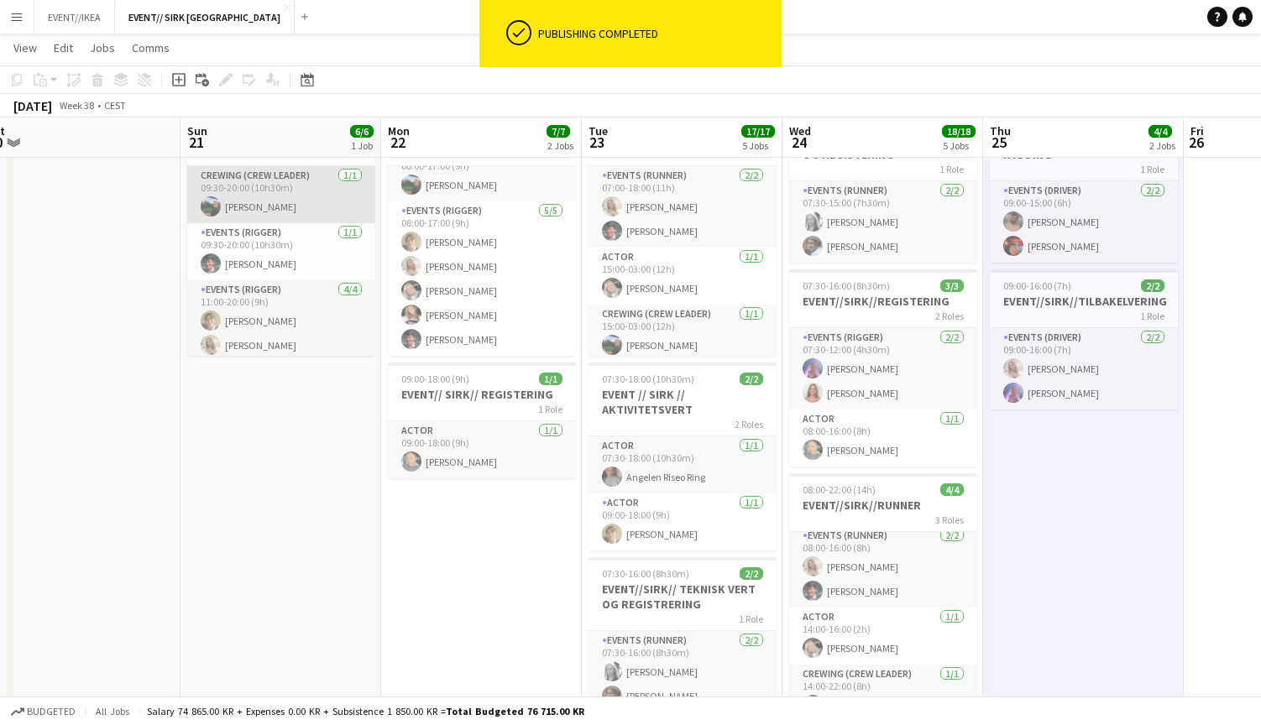
click at [276, 221] on app-card-role "Crewing (Crew Leader) [DATE] 09:30-20:00 (10h30m) [PERSON_NAME]" at bounding box center [281, 194] width 188 height 57
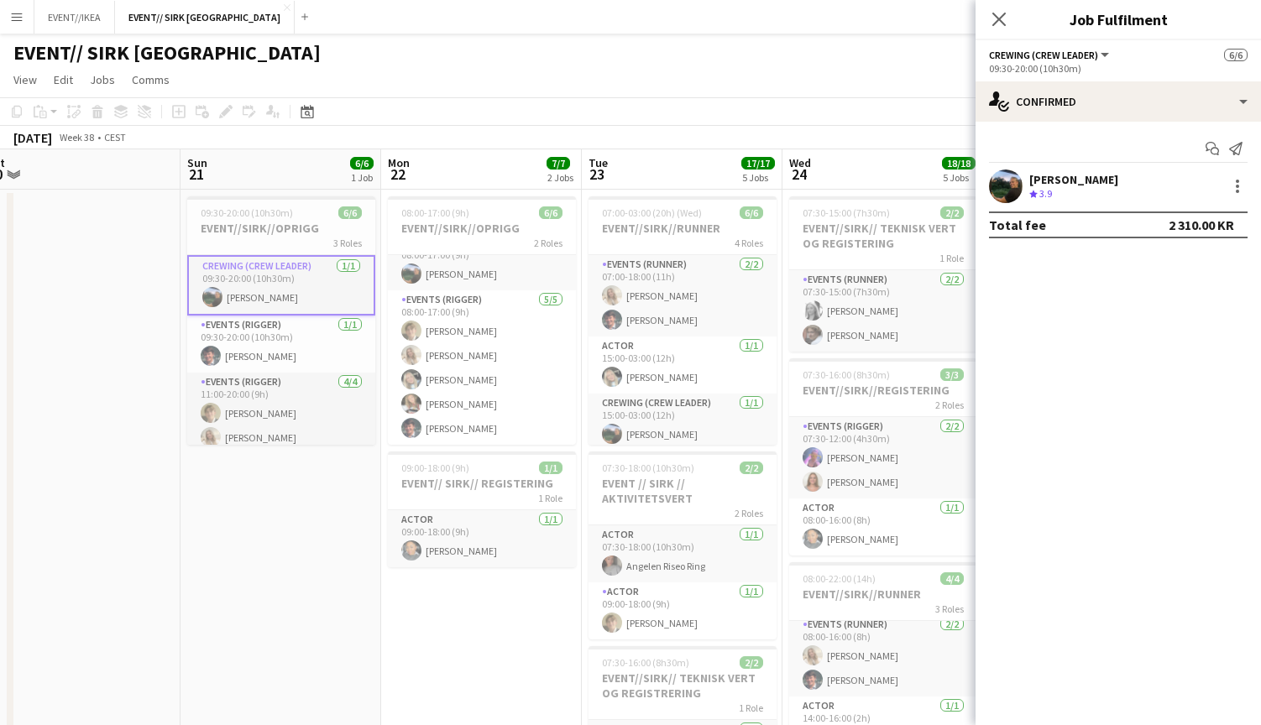
click at [276, 221] on h3 "EVENT//SIRK//OPRIGG" at bounding box center [281, 228] width 188 height 15
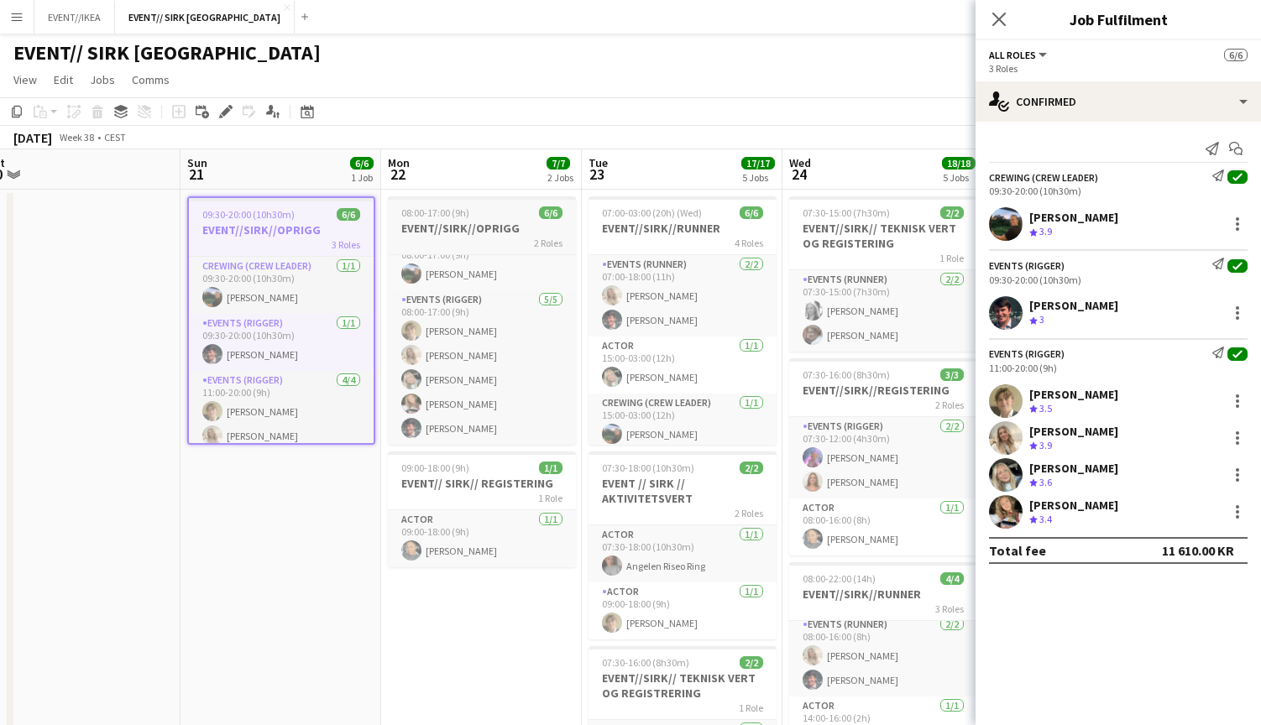
click at [469, 234] on h3 "EVENT//SIRK//OPRIGG" at bounding box center [482, 228] width 188 height 15
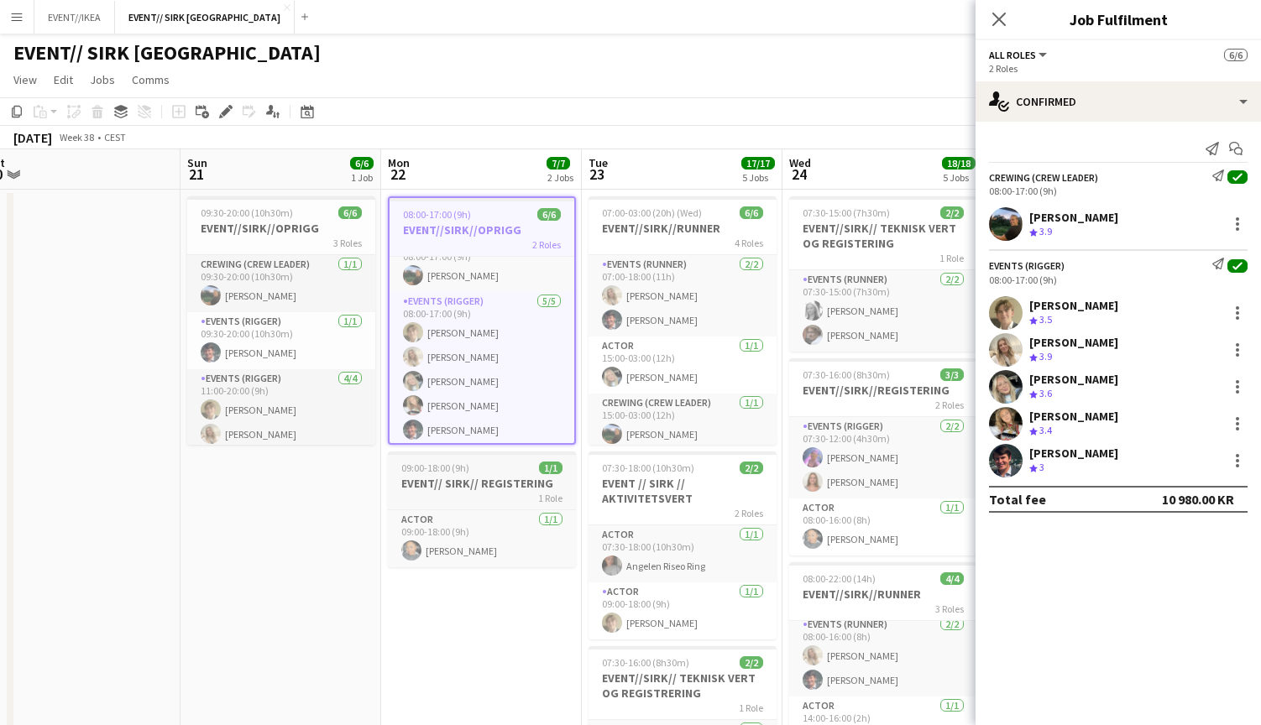
click at [431, 476] on h3 "EVENT// SIRK// REGISTERING" at bounding box center [482, 483] width 188 height 15
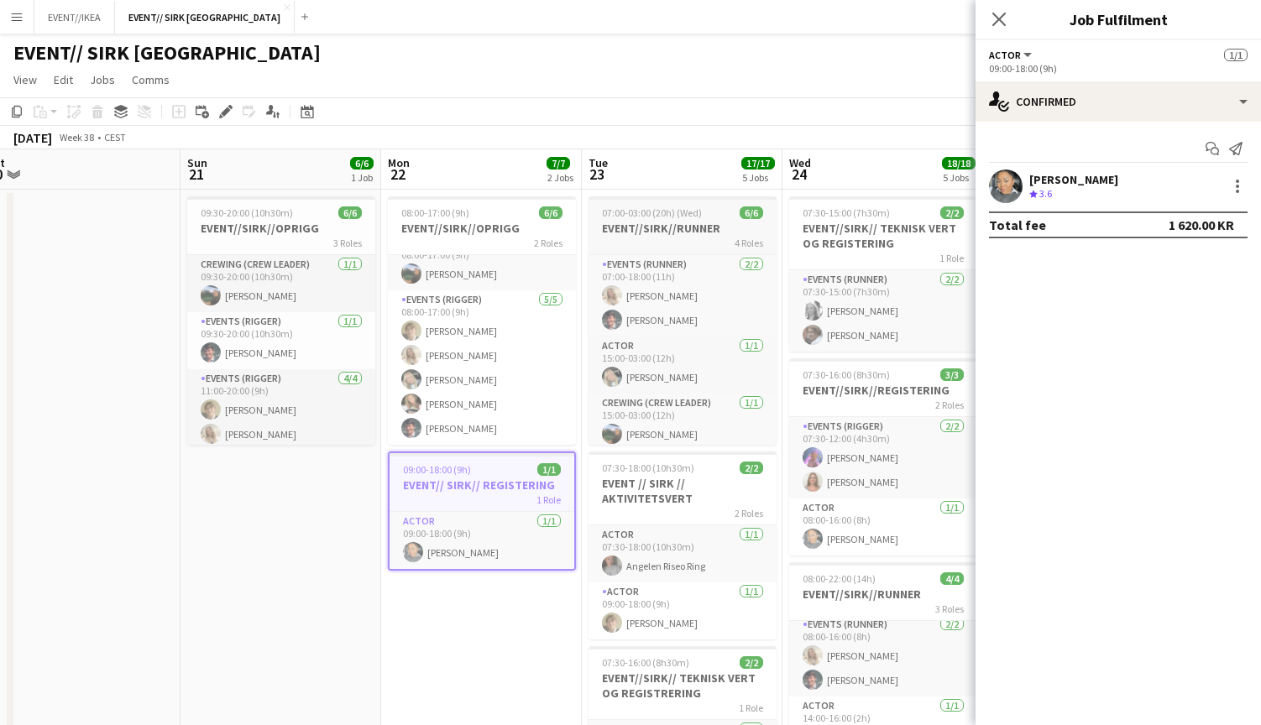
click at [631, 204] on app-job-card "07:00-03:00 (20h) (Wed) 6/6 EVENT//SIRK//RUNNER 4 Roles Events (Runner) [DATE] …" at bounding box center [683, 320] width 188 height 249
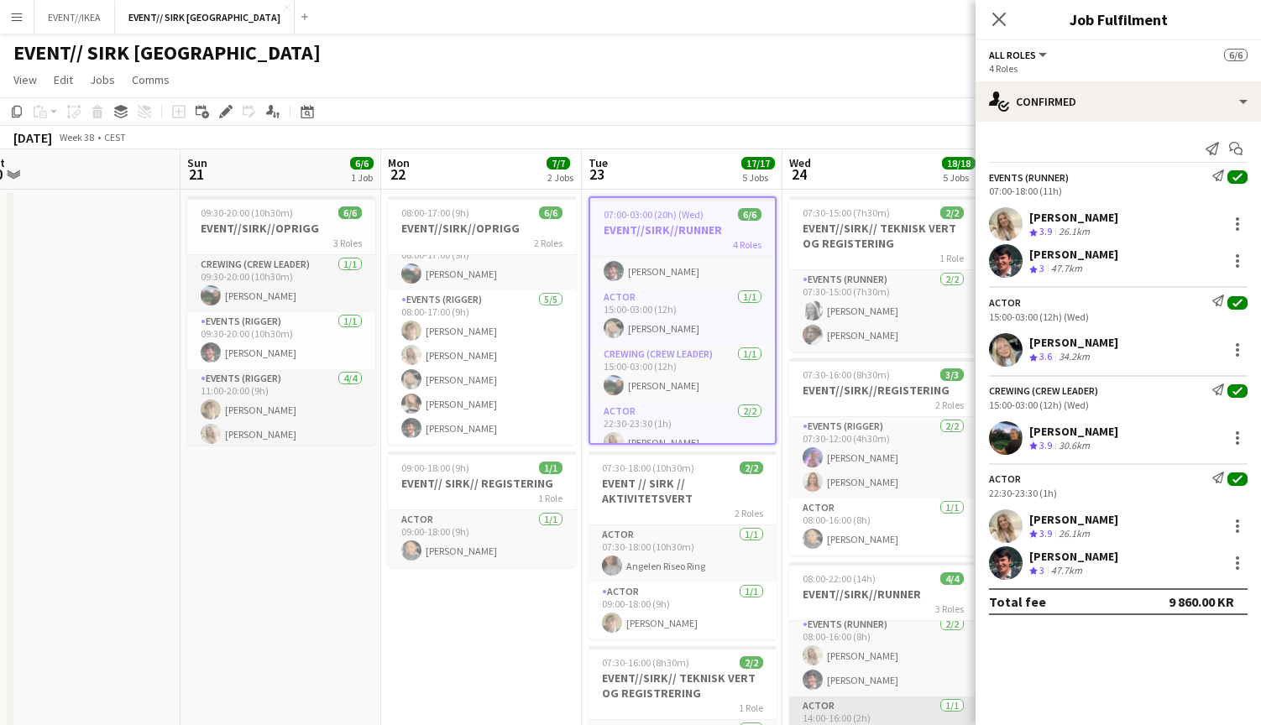
scroll to position [69, 0]
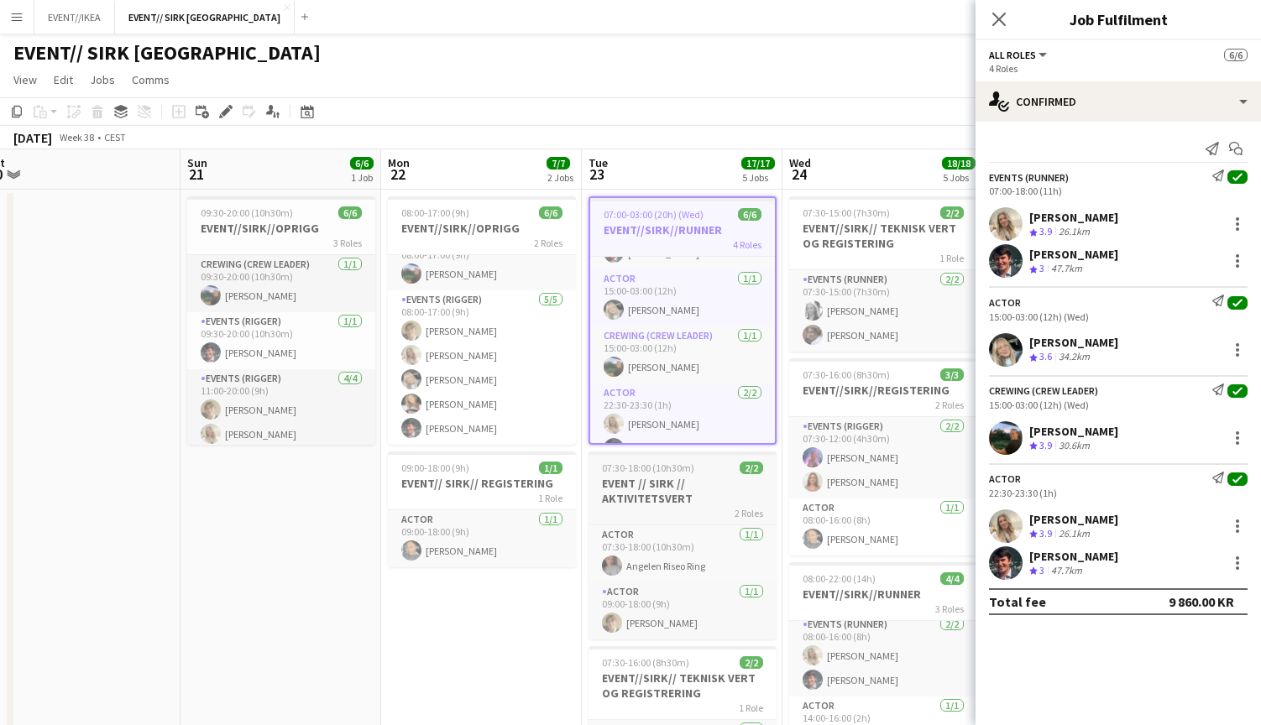
click at [648, 486] on h3 "EVENT // SIRK // AKTIVITETSVERT" at bounding box center [683, 491] width 188 height 30
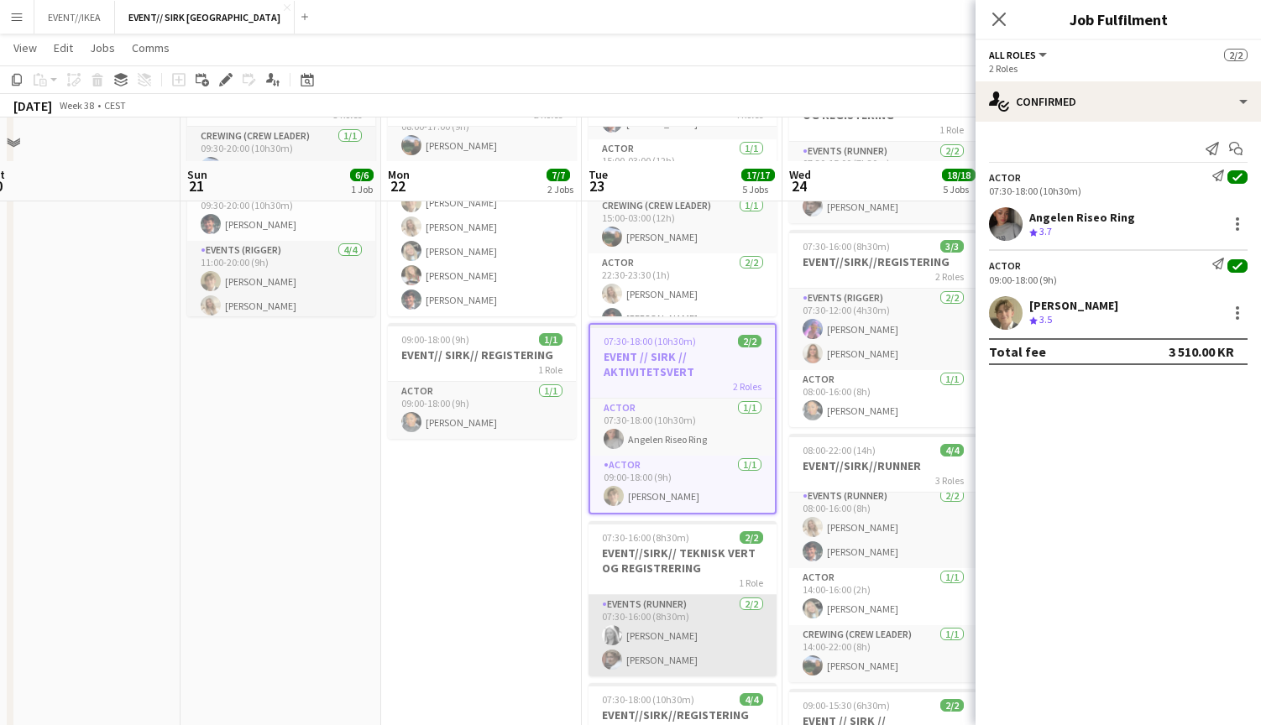
scroll to position [208, 0]
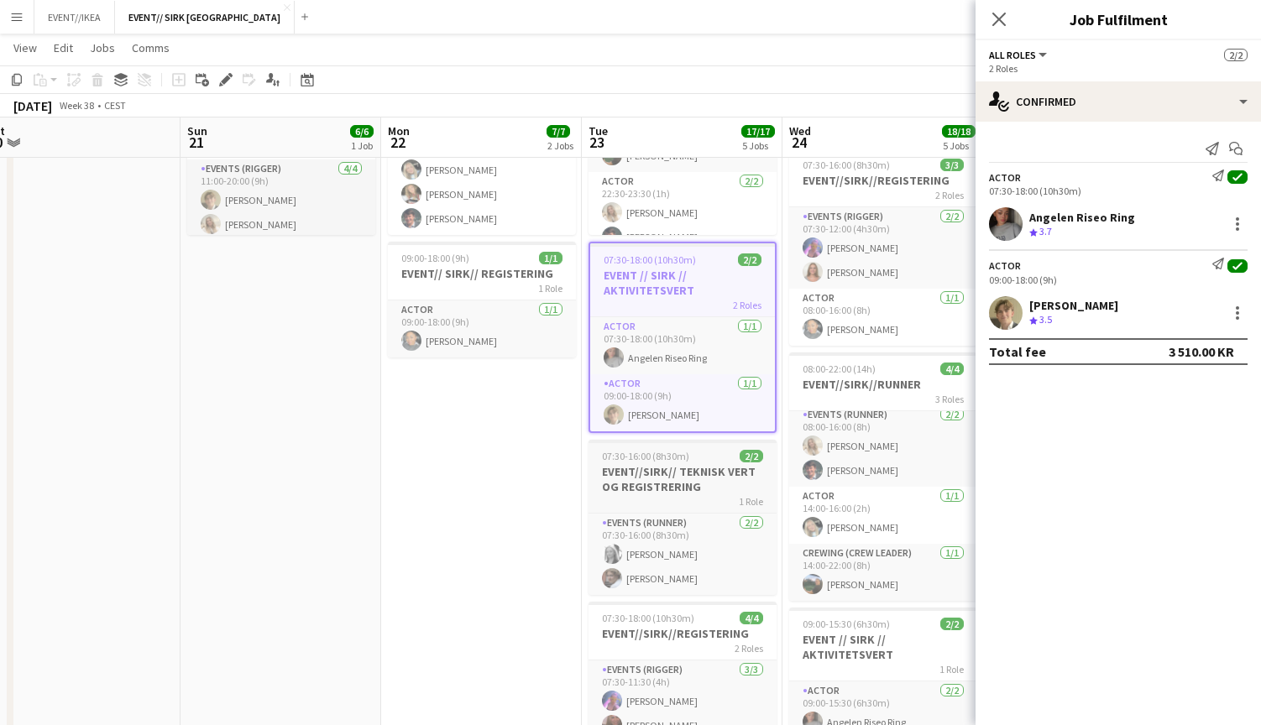
click at [626, 480] on h3 "EVENT//SIRK// TEKNISK VERT OG REGISTRERING" at bounding box center [683, 479] width 188 height 30
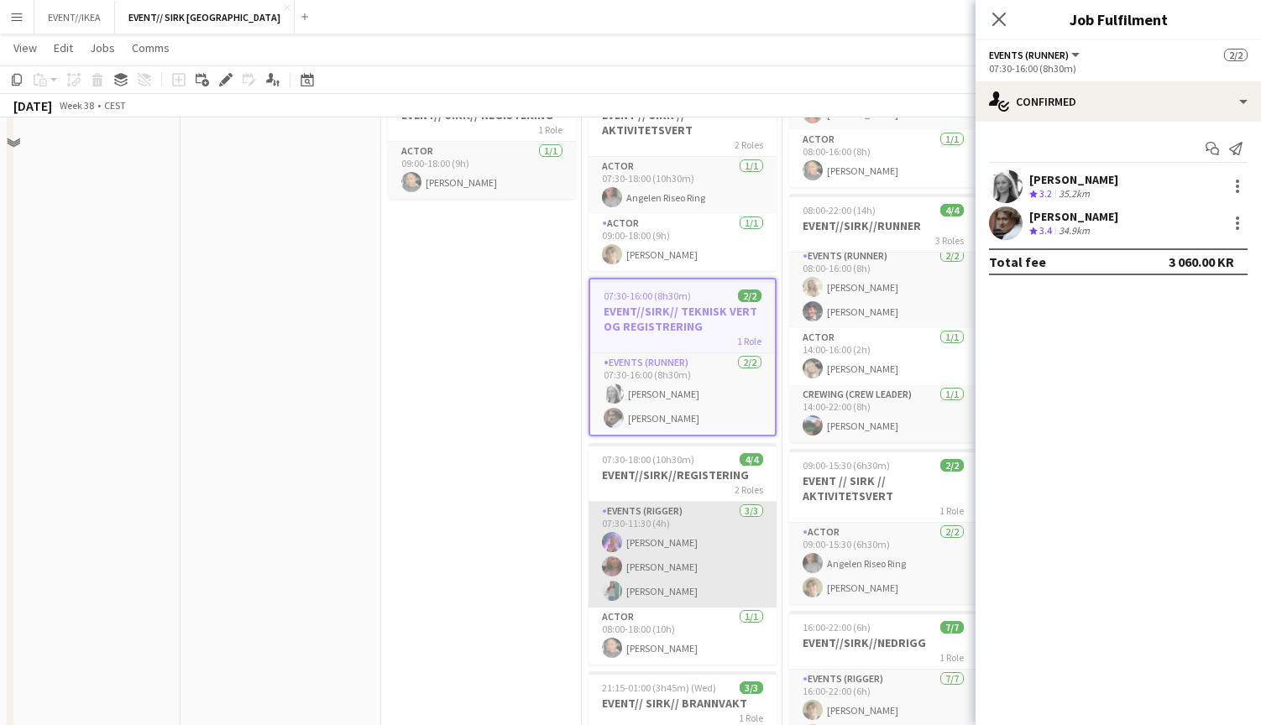
scroll to position [401, 0]
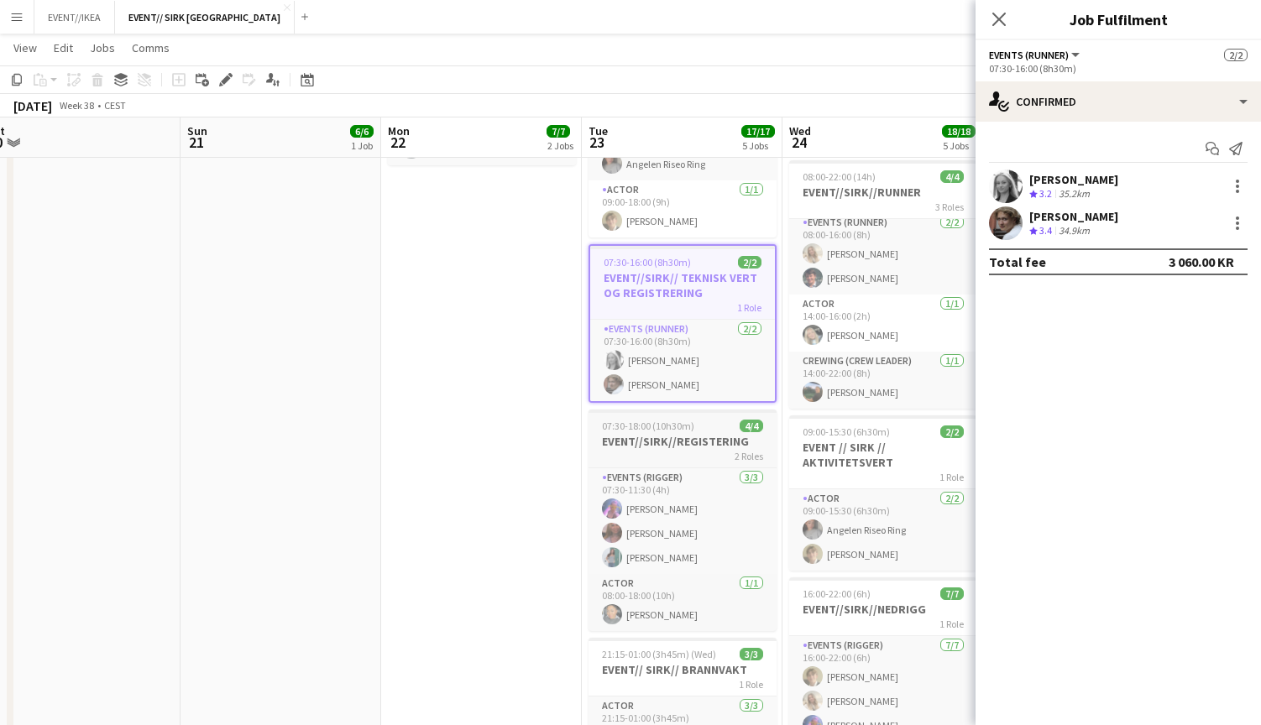
click at [652, 443] on h3 "EVENT//SIRK//REGISTERING" at bounding box center [683, 441] width 188 height 15
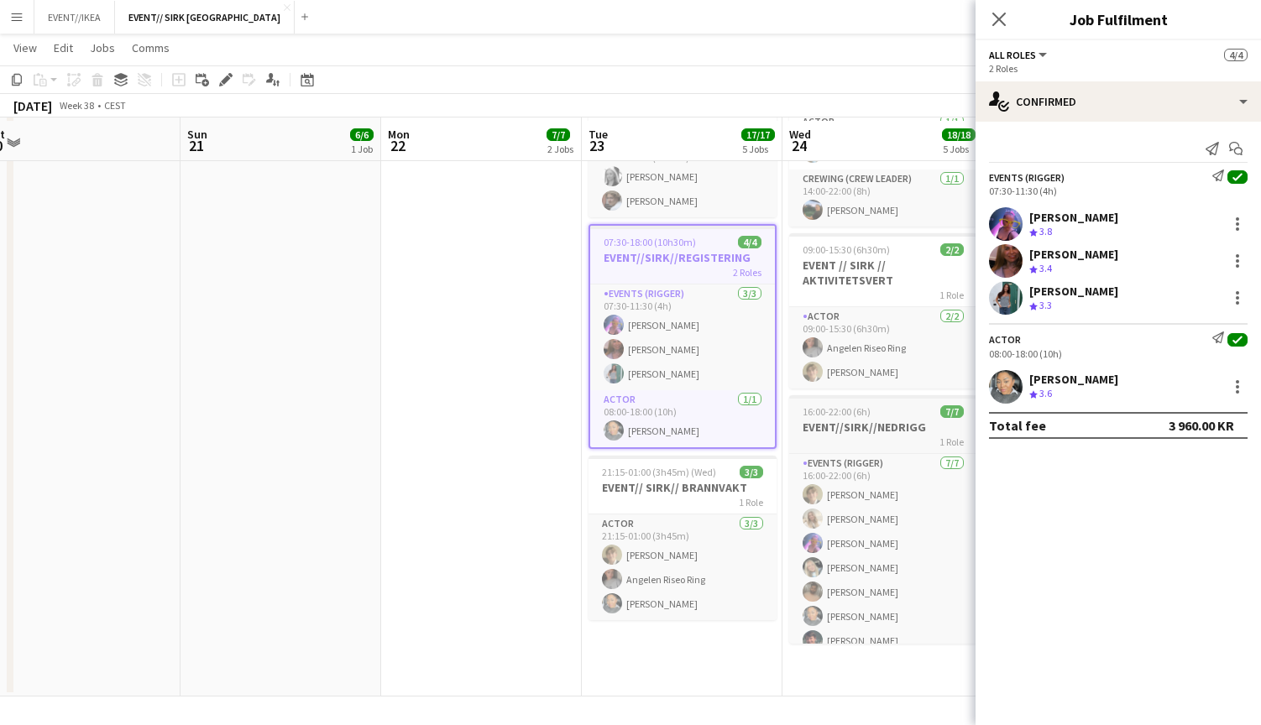
scroll to position [583, 0]
click at [652, 495] on h3 "EVENT// SIRK// BRANNVAKT" at bounding box center [683, 487] width 188 height 15
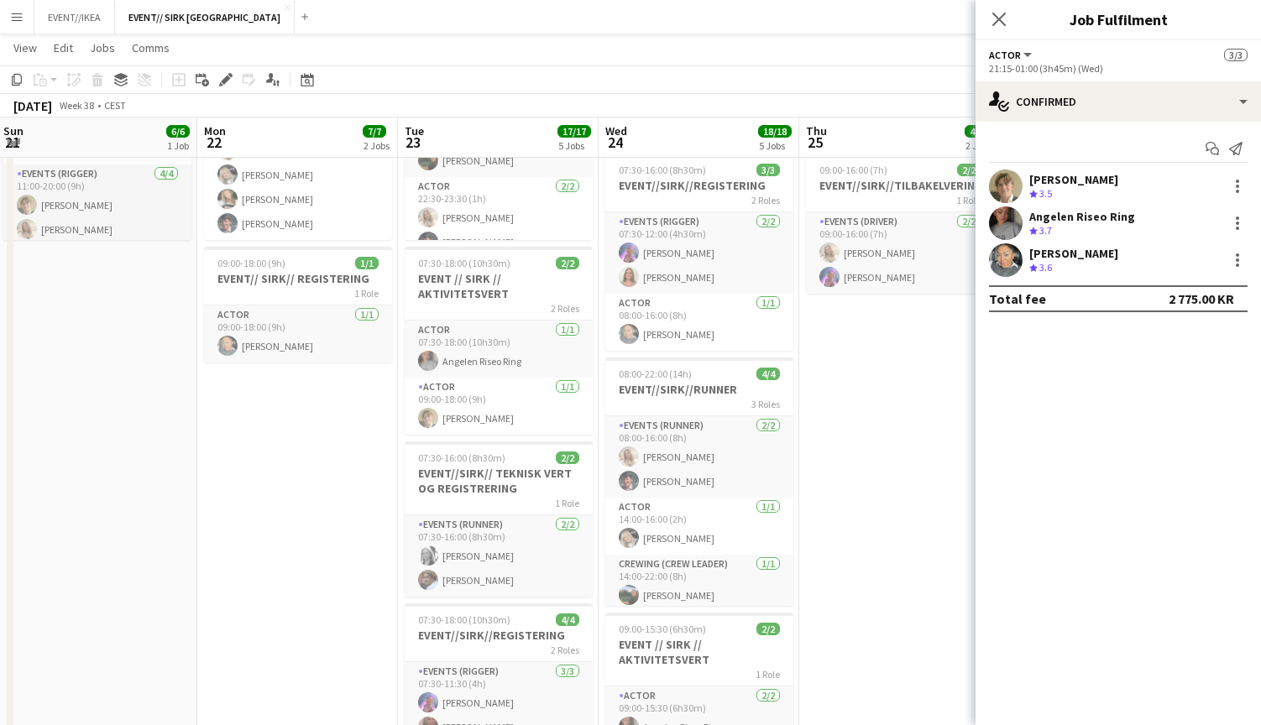
scroll to position [0, 0]
click at [673, 185] on h3 "EVENT//SIRK//REGISTERING" at bounding box center [699, 185] width 188 height 15
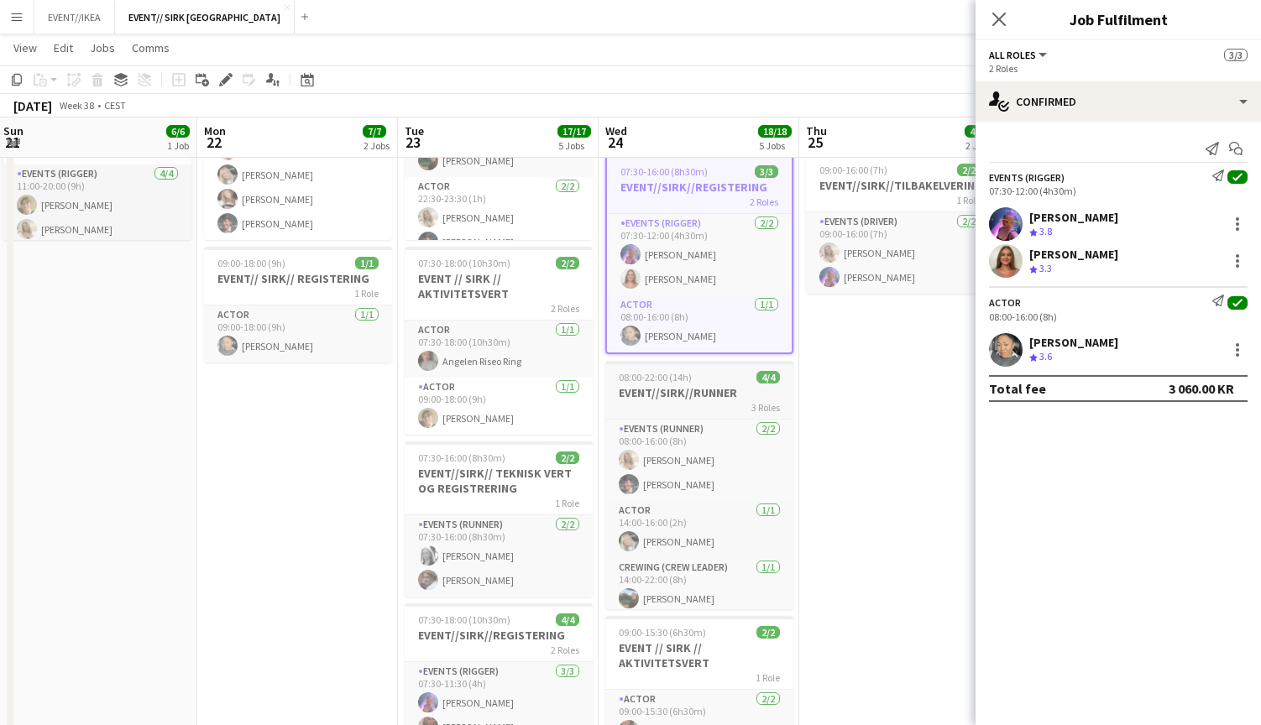
click at [656, 396] on h3 "EVENT//SIRK//RUNNER" at bounding box center [699, 392] width 188 height 15
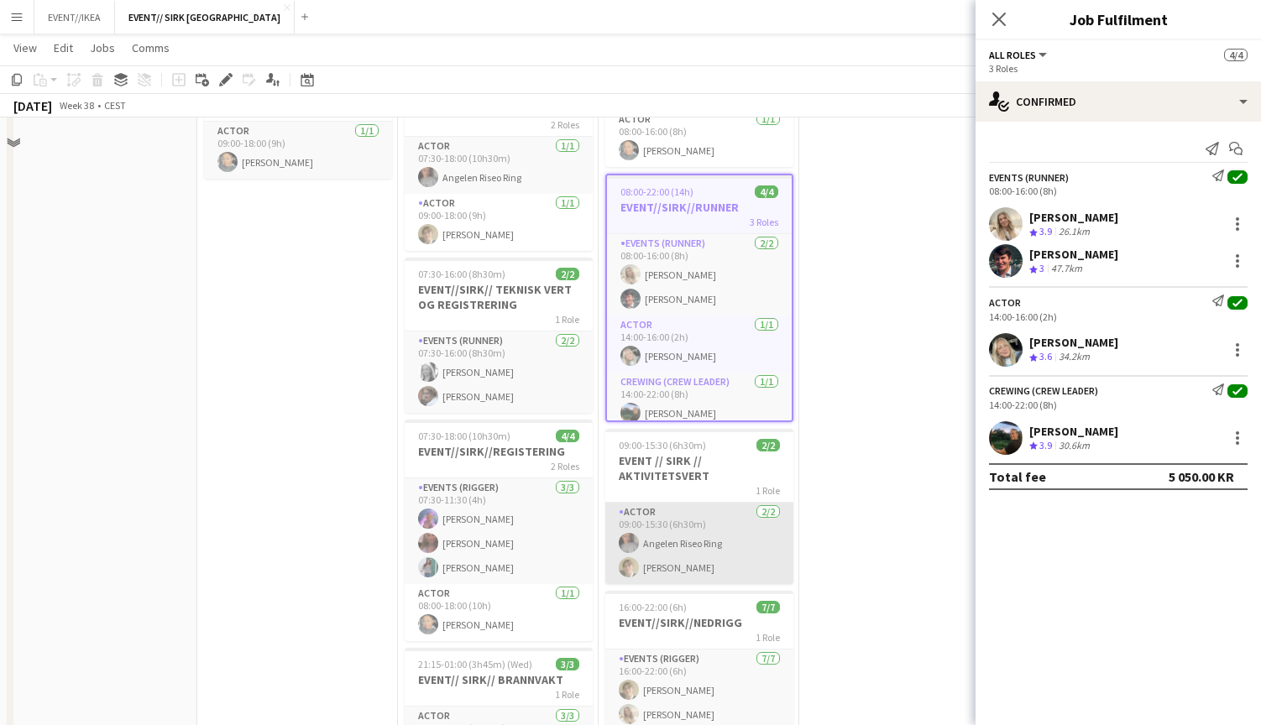
scroll to position [401, 0]
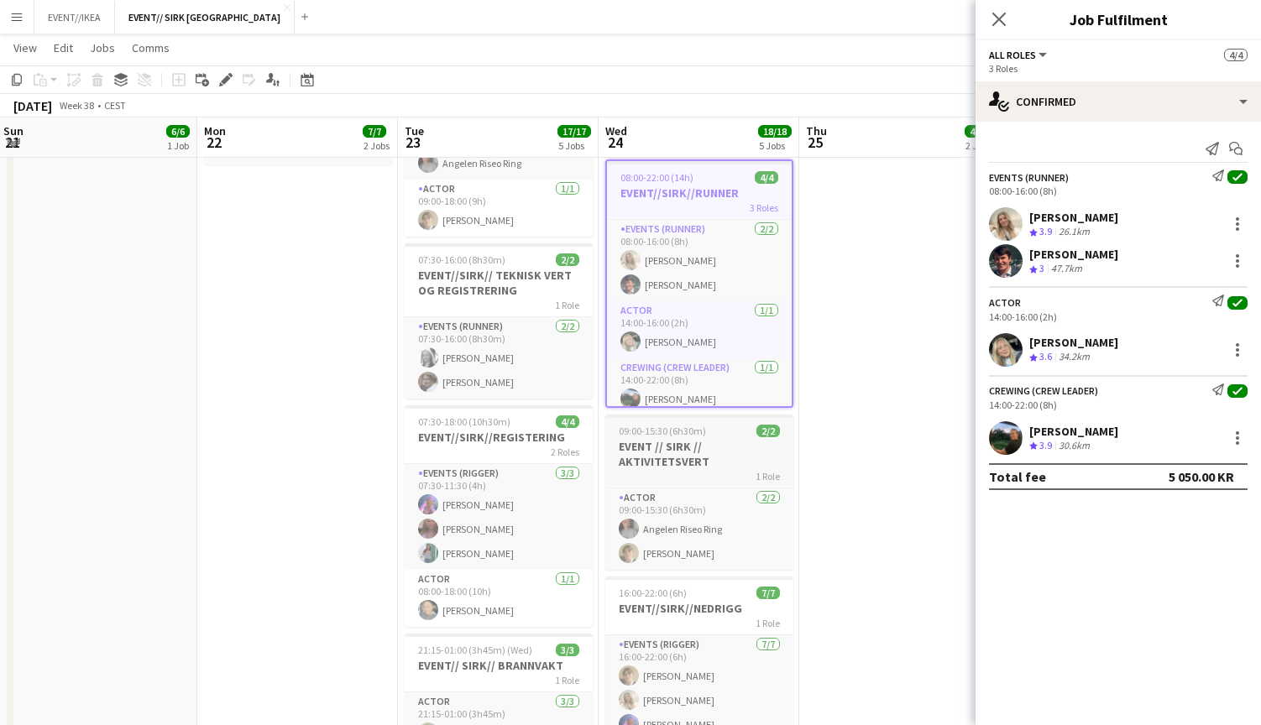
click at [655, 463] on h3 "EVENT // SIRK // AKTIVITETSVERT" at bounding box center [699, 454] width 188 height 30
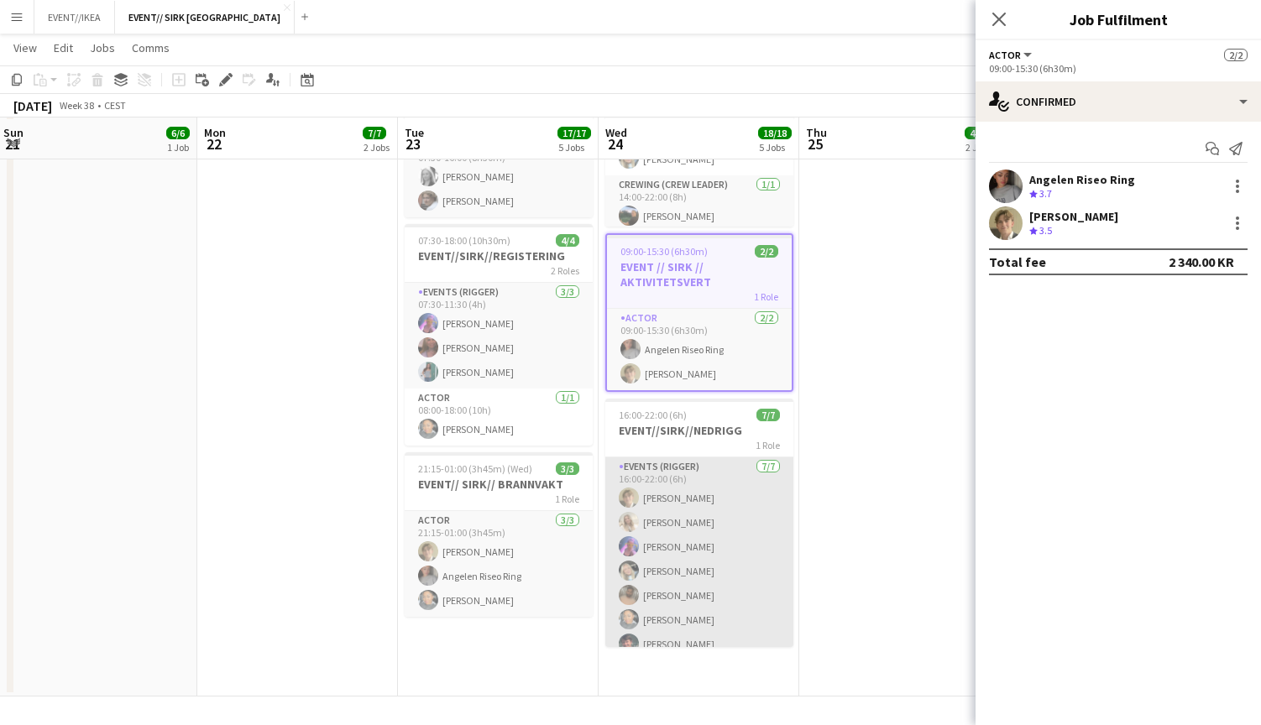
scroll to position [583, 0]
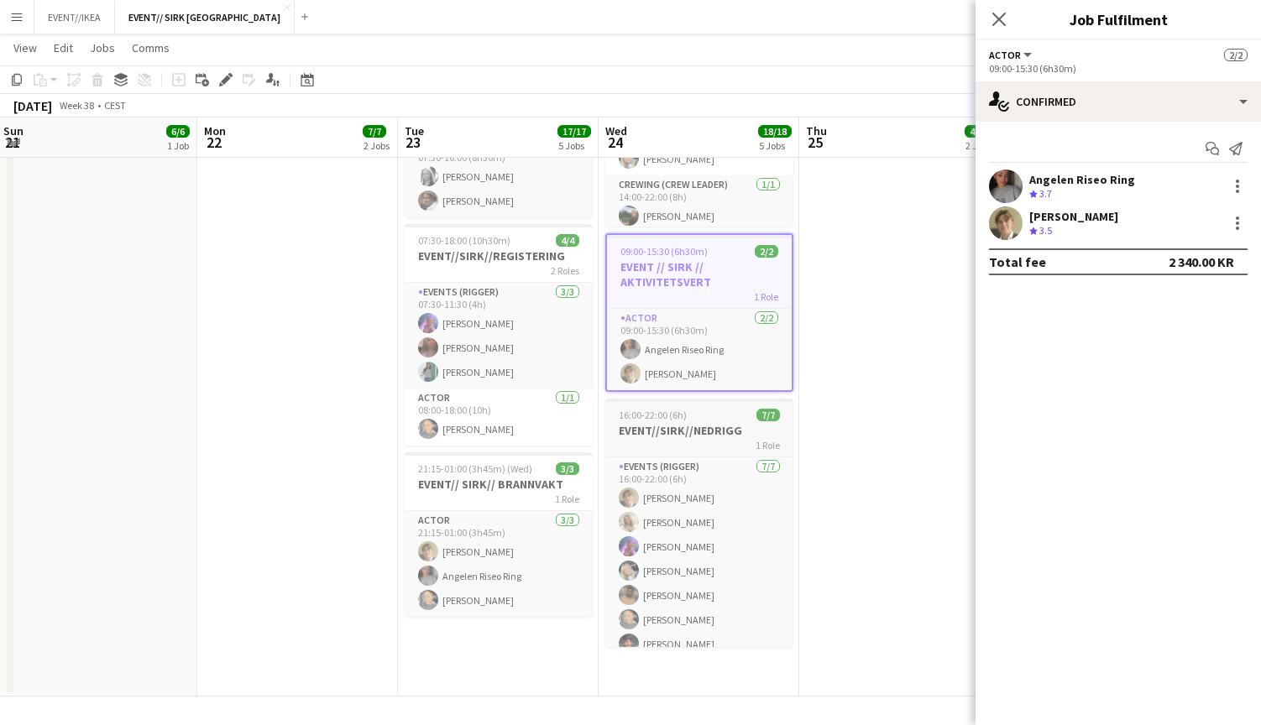
click at [668, 437] on h3 "EVENT//SIRK//NEDRIGG" at bounding box center [699, 430] width 188 height 15
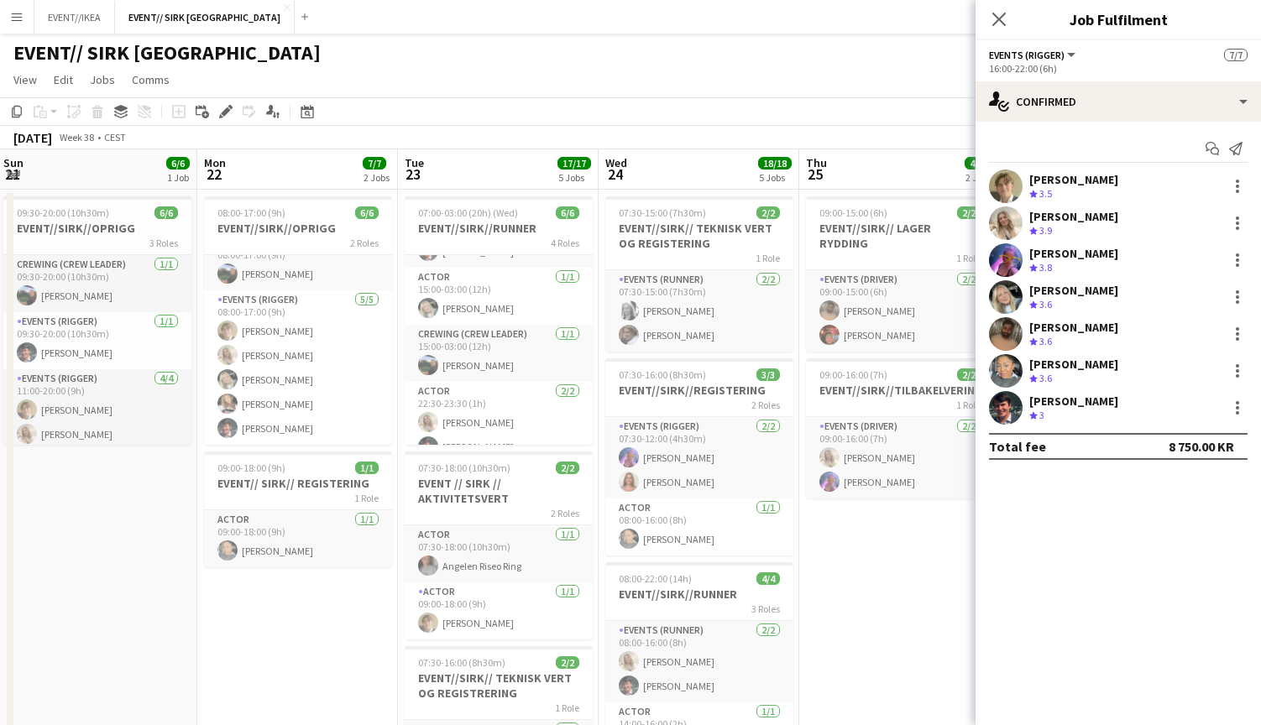
scroll to position [0, 0]
click at [853, 221] on h3 "EVENT//SIRK// LAGER RYDDING" at bounding box center [900, 236] width 188 height 30
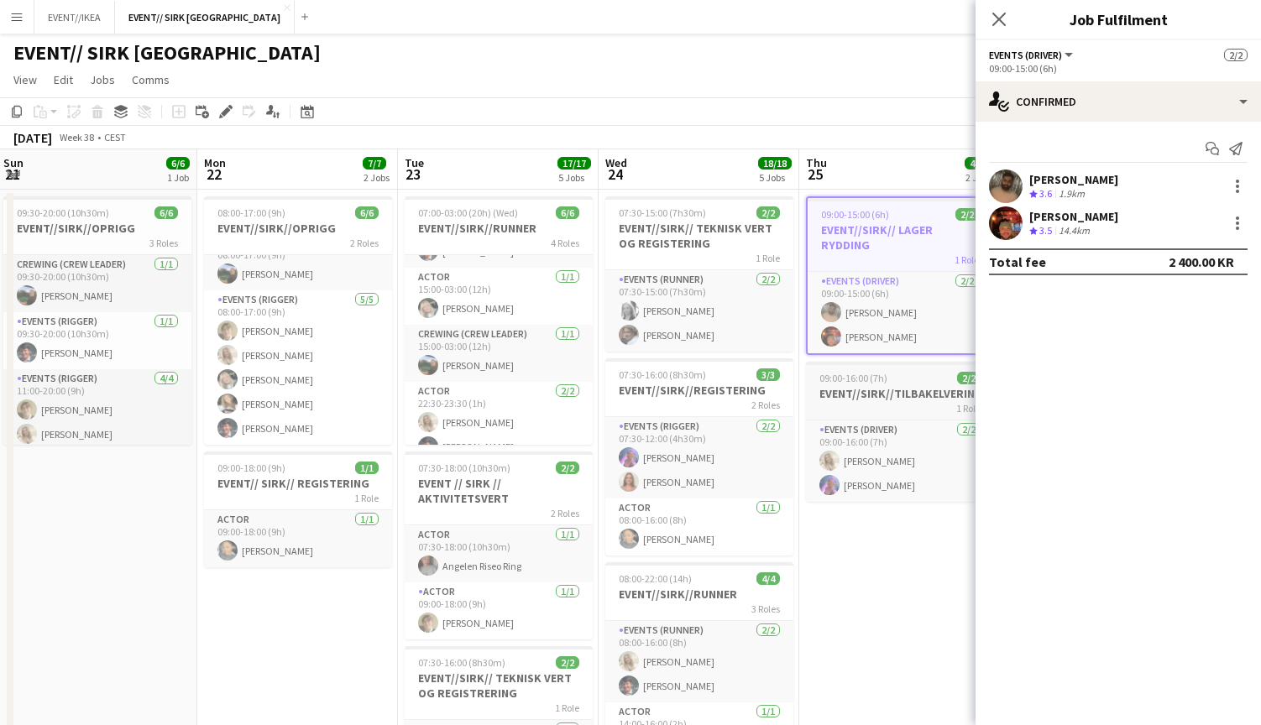
click at [852, 387] on h3 "EVENT//SIRK//TILBAKELVERING" at bounding box center [900, 393] width 188 height 15
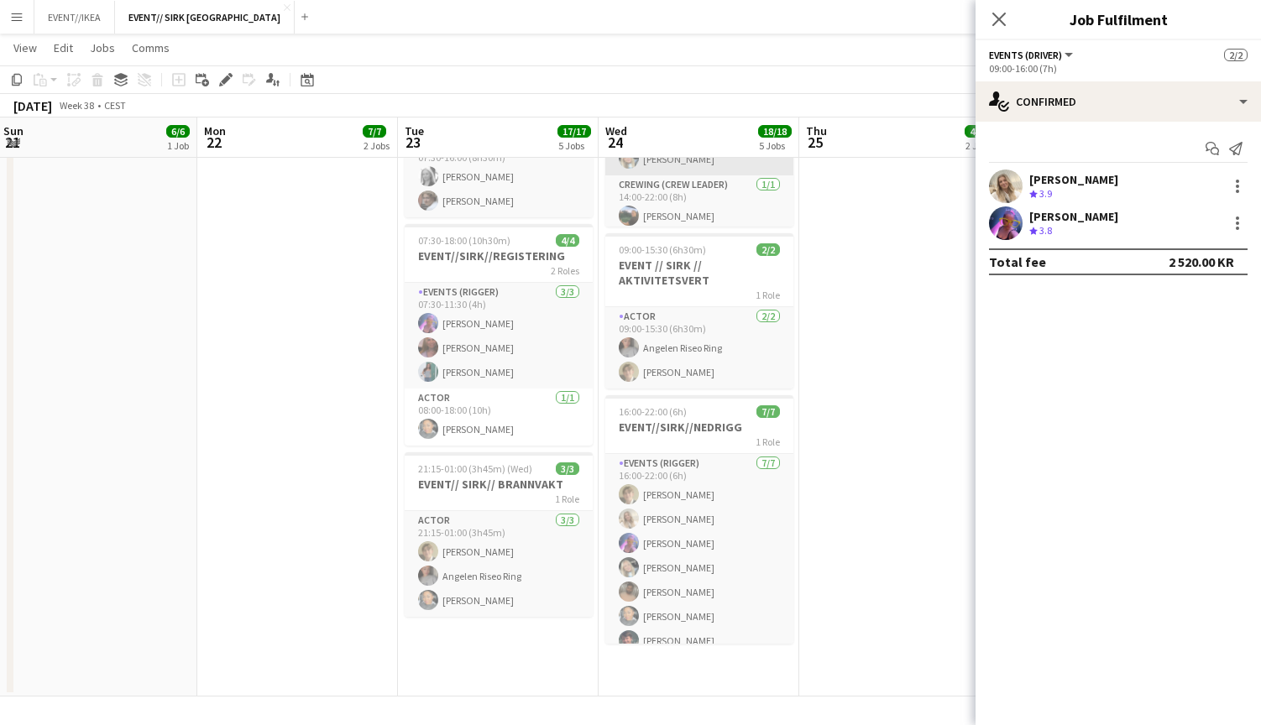
scroll to position [583, 0]
click at [1001, 17] on icon at bounding box center [999, 19] width 16 height 16
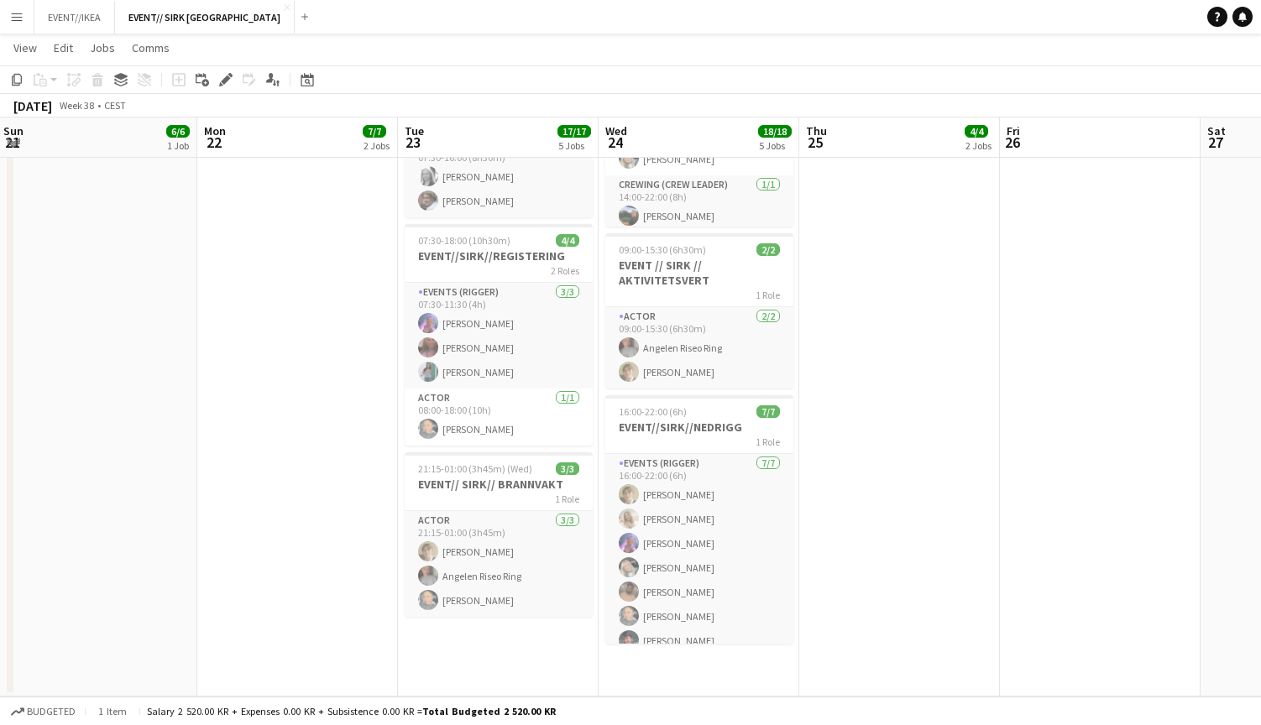
click at [223, 515] on app-date-cell "08:00-17:00 (9h) 6/6 EVENT//SIRK//OPRIGG 2 Roles Crewing (Crew Leader) [DATE] 0…" at bounding box center [297, 151] width 201 height 1092
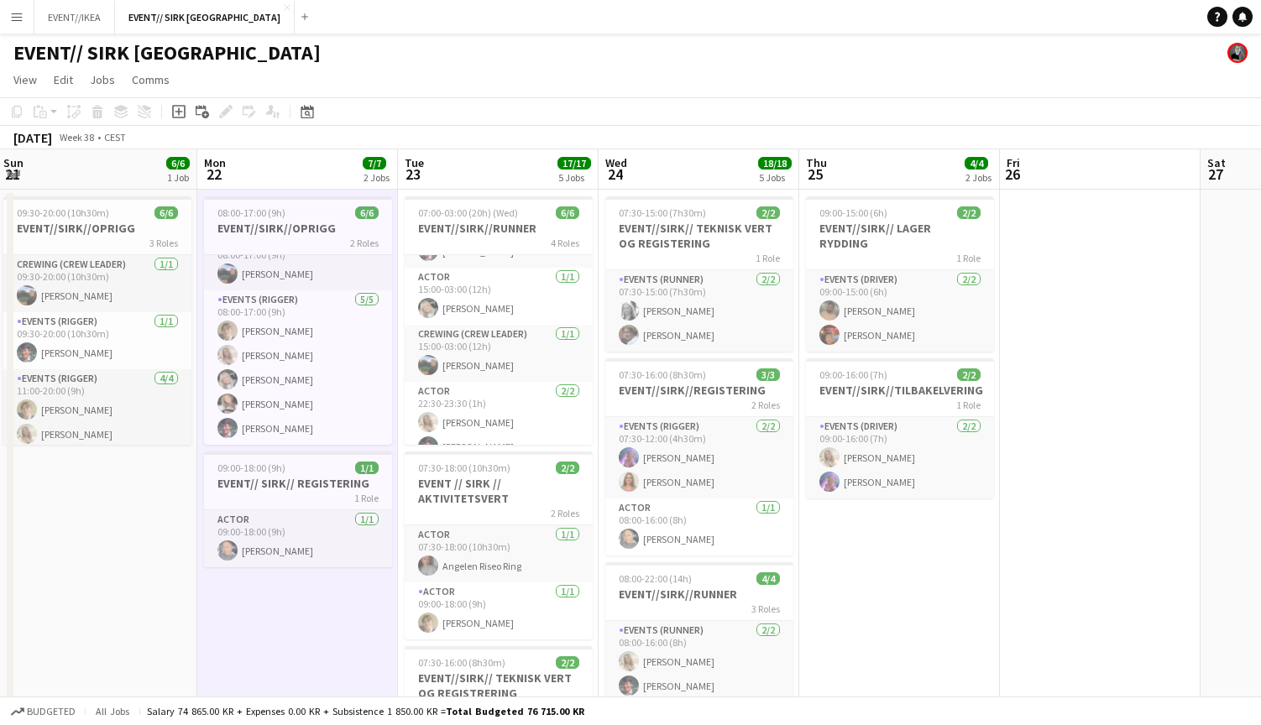
scroll to position [0, 0]
click at [878, 228] on h3 "EVENT//SIRK// LAGER RYDDING" at bounding box center [900, 236] width 188 height 30
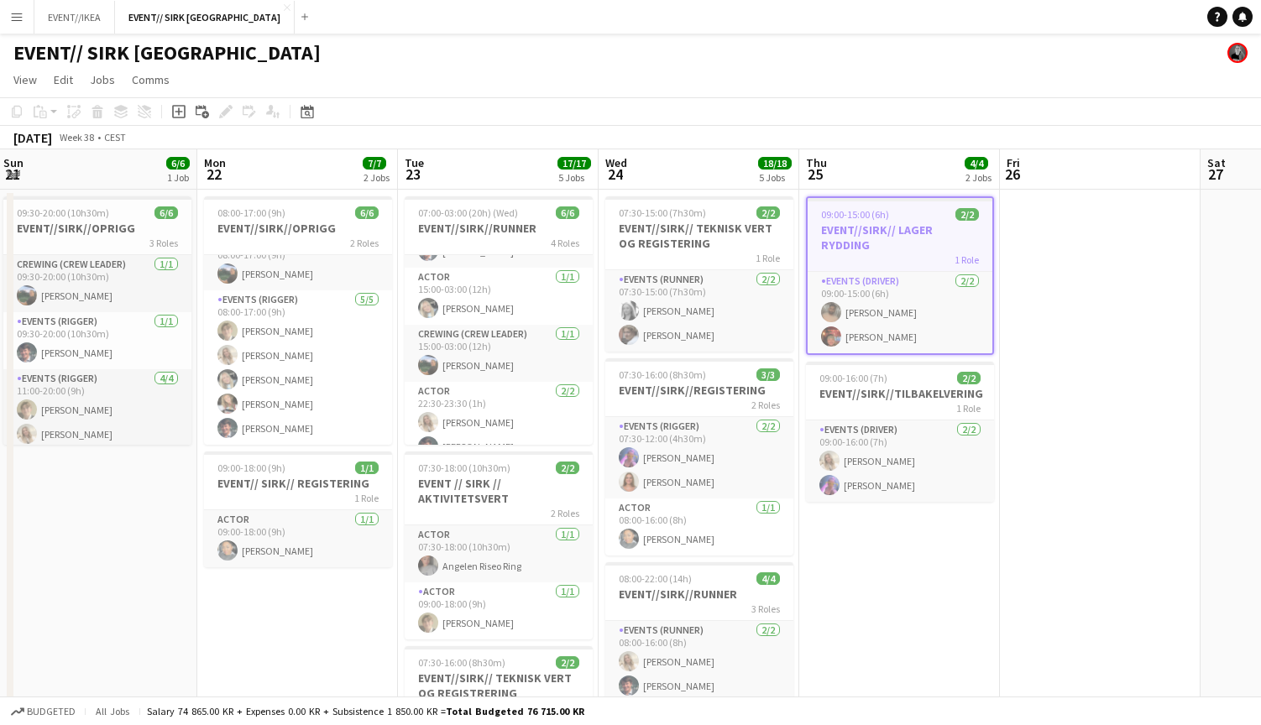
scroll to position [0, 605]
click at [878, 228] on h3 "EVENT//SIRK// LAGER RYDDING" at bounding box center [901, 238] width 185 height 30
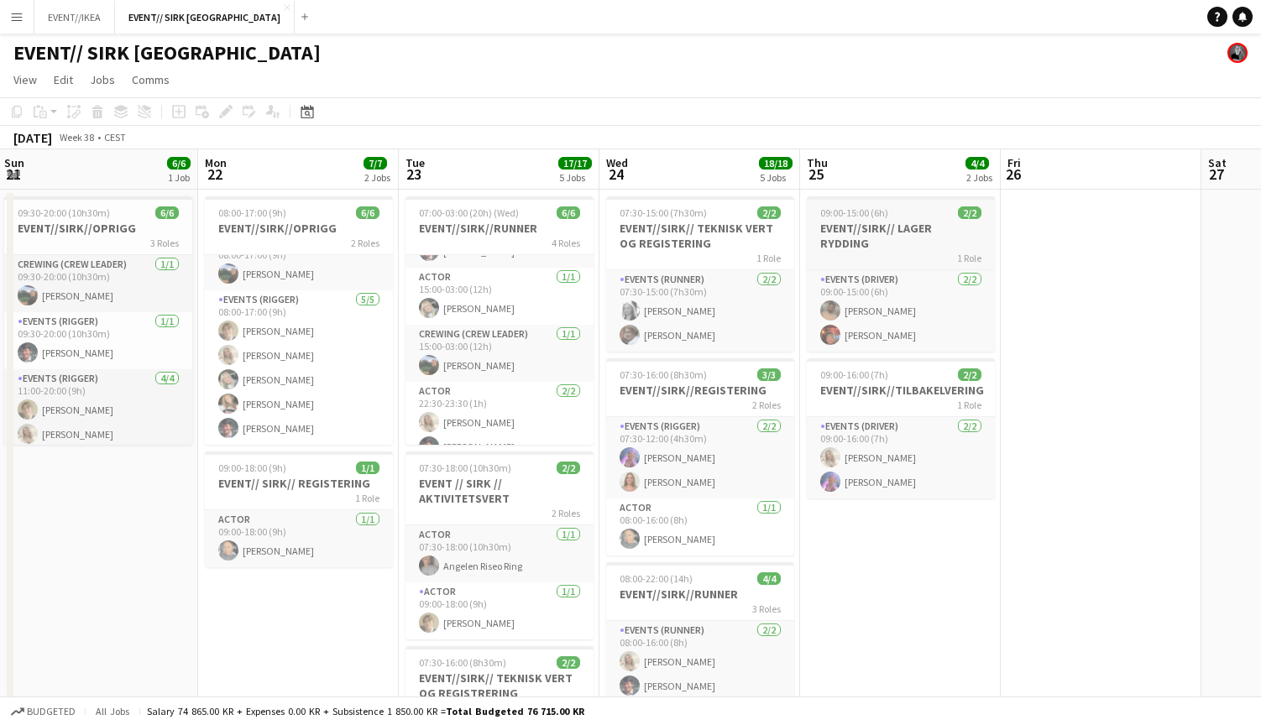
click at [878, 228] on h3 "EVENT//SIRK// LAGER RYDDING" at bounding box center [901, 236] width 188 height 30
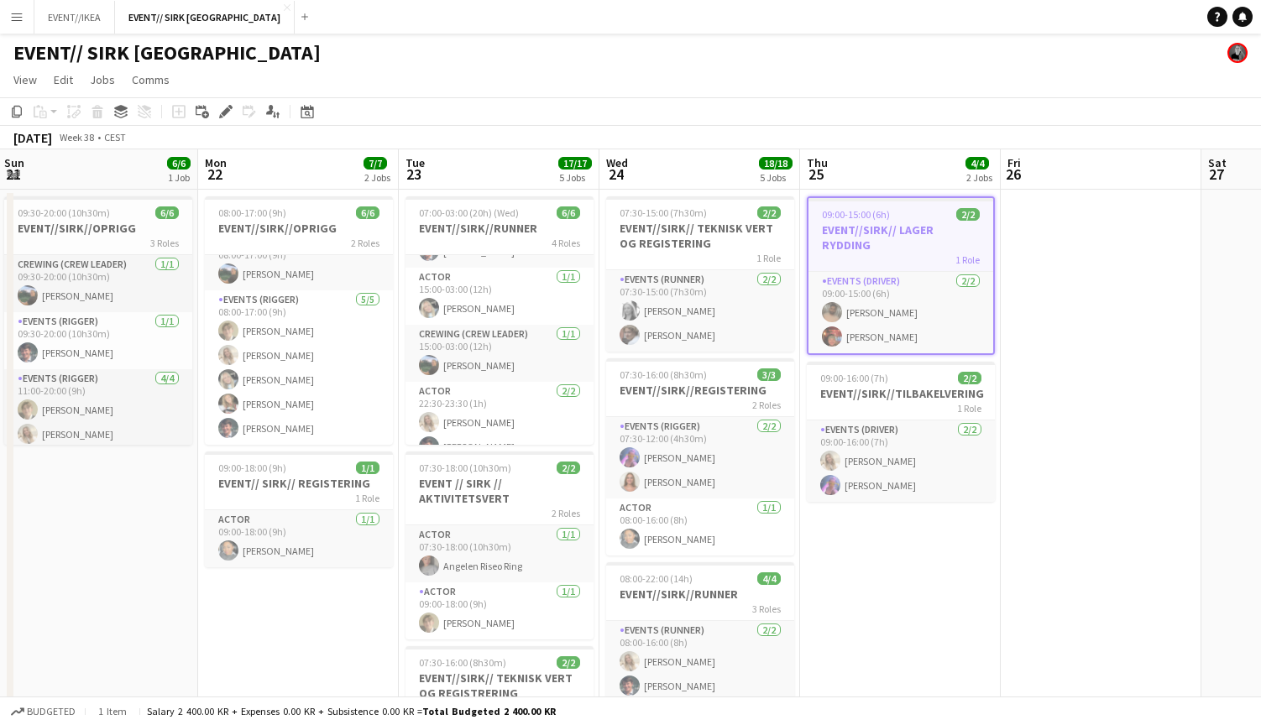
scroll to position [0, 0]
click at [856, 399] on h3 "EVENT//SIRK//TILBAKELVERING" at bounding box center [901, 393] width 188 height 15
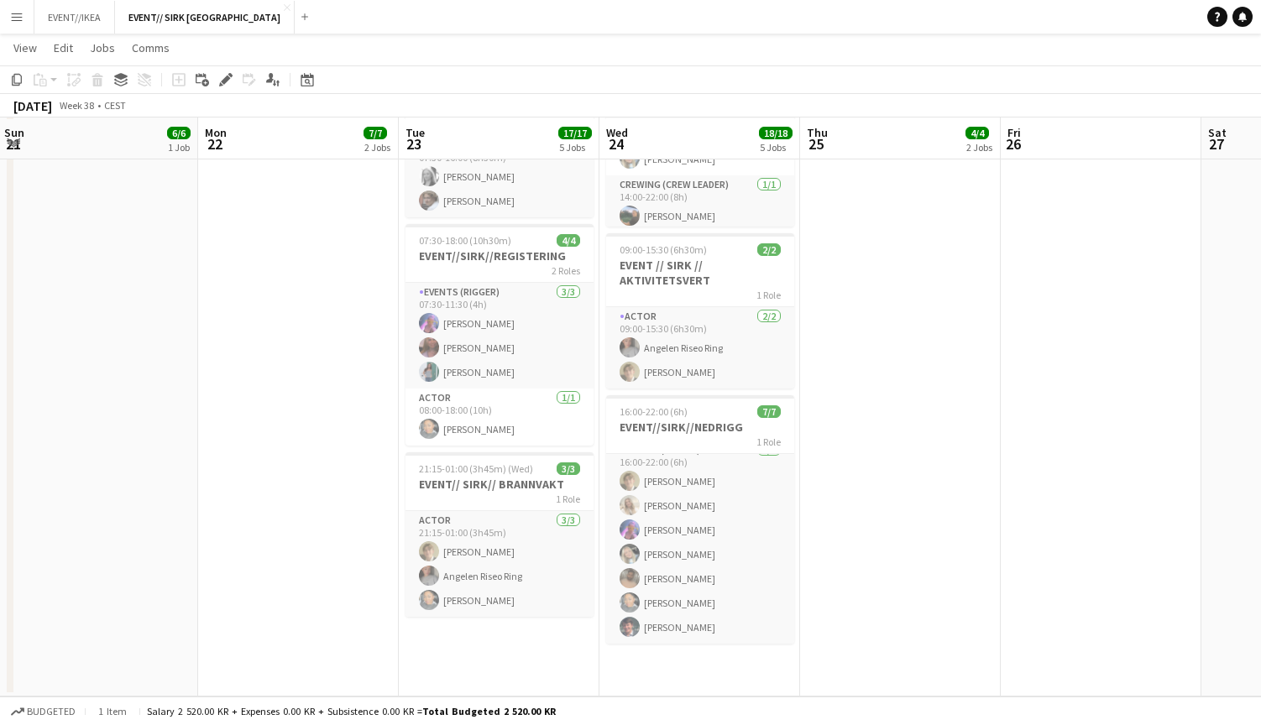
scroll to position [583, 0]
click at [680, 431] on h3 "EVENT//SIRK//NEDRIGG" at bounding box center [700, 427] width 188 height 15
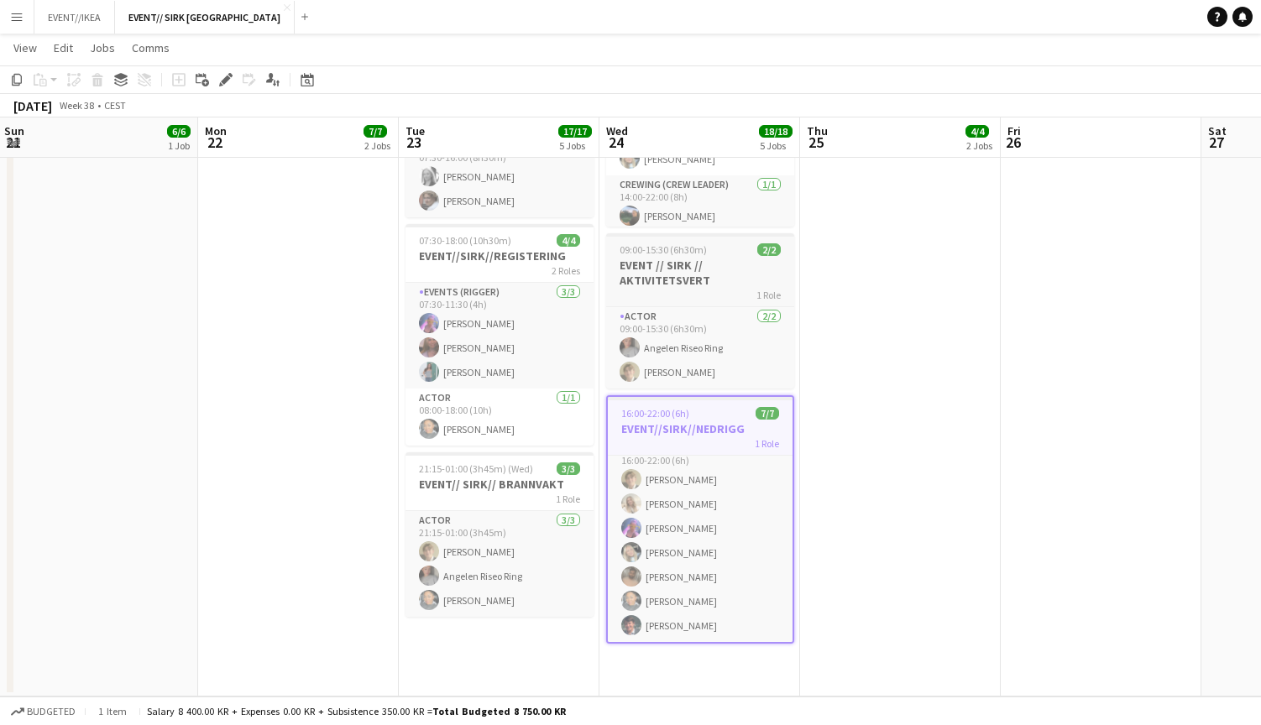
click at [668, 268] on h3 "EVENT // SIRK // AKTIVITETSVERT" at bounding box center [700, 273] width 188 height 30
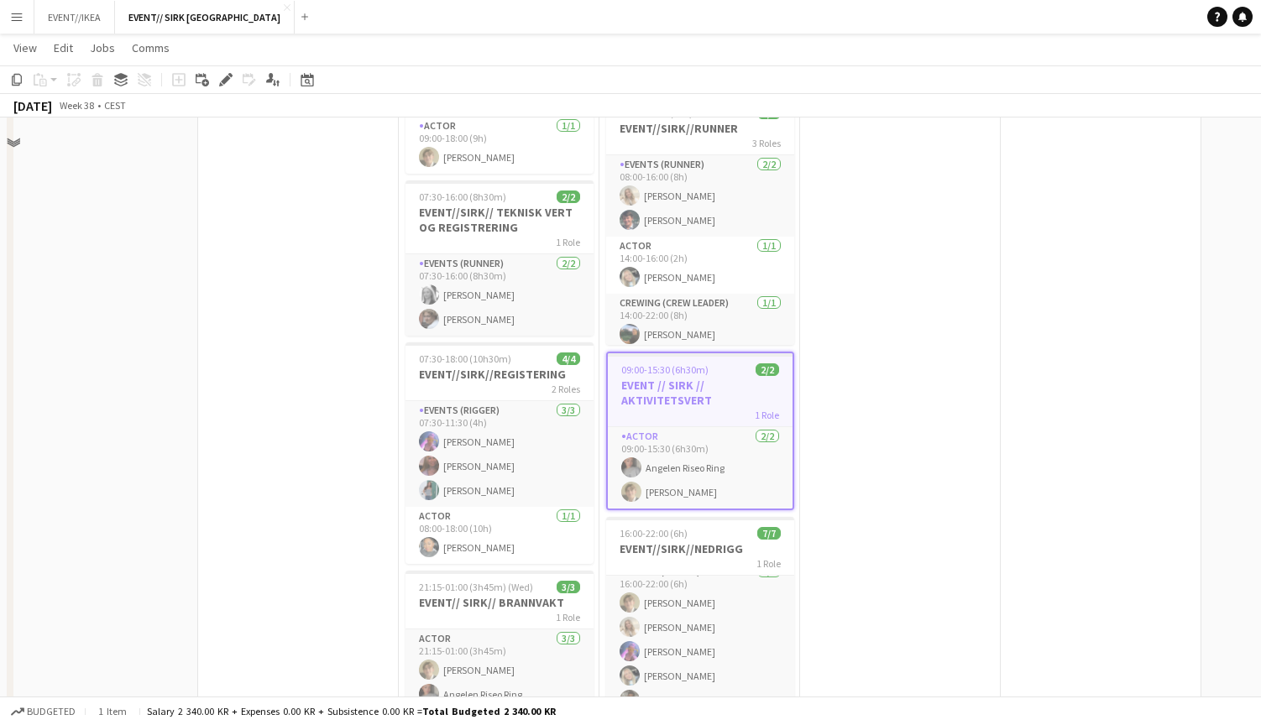
scroll to position [393, 0]
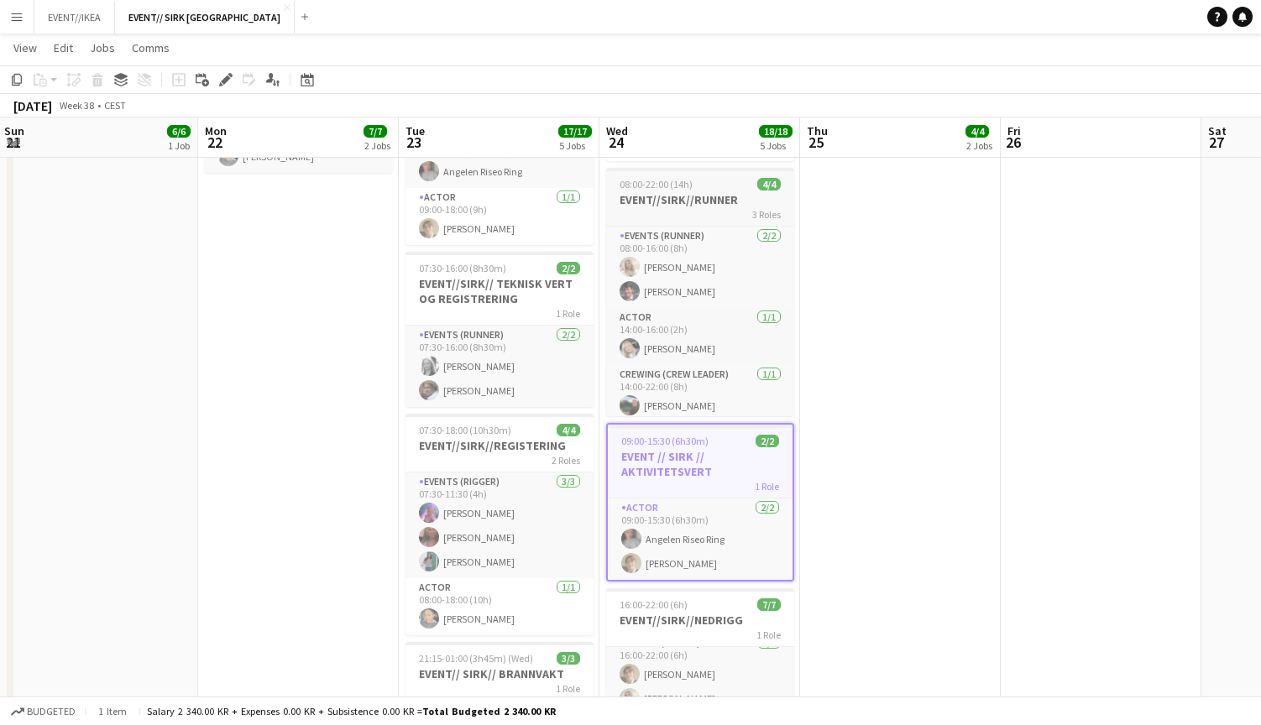
click at [668, 204] on h3 "EVENT//SIRK//RUNNER" at bounding box center [700, 199] width 188 height 15
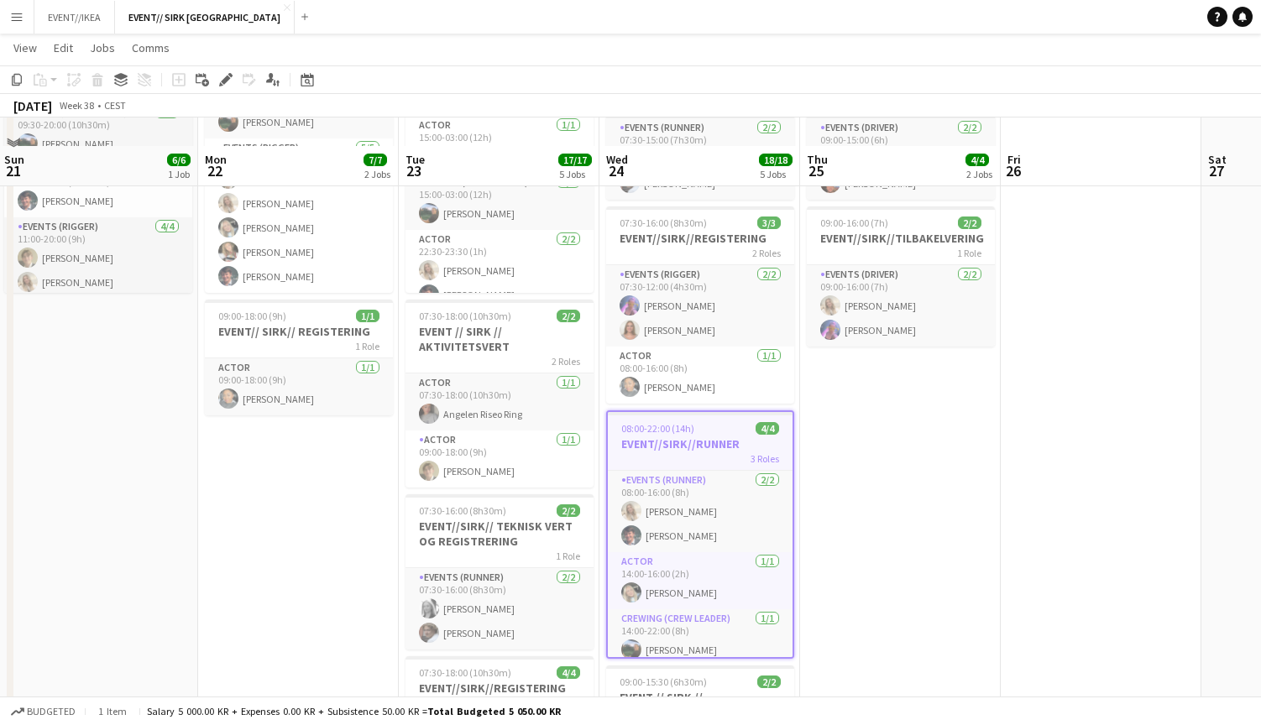
scroll to position [139, 0]
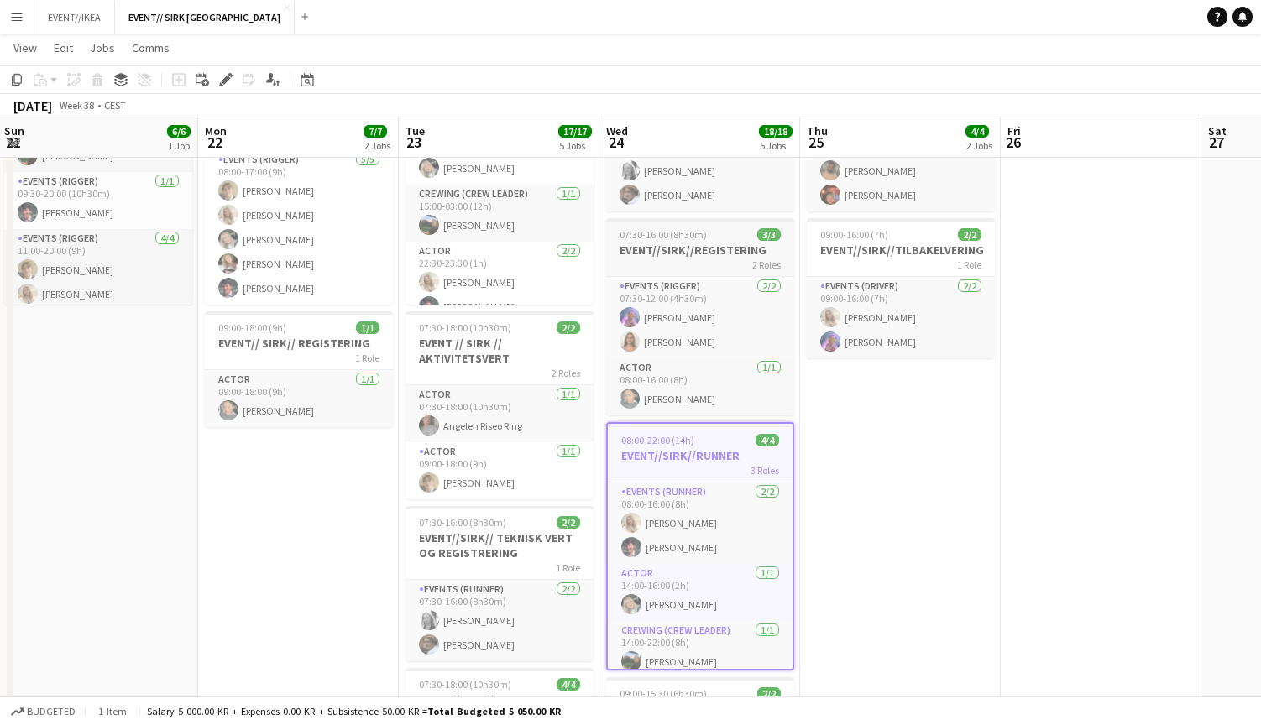
click at [671, 253] on h3 "EVENT//SIRK//REGISTERING" at bounding box center [700, 250] width 188 height 15
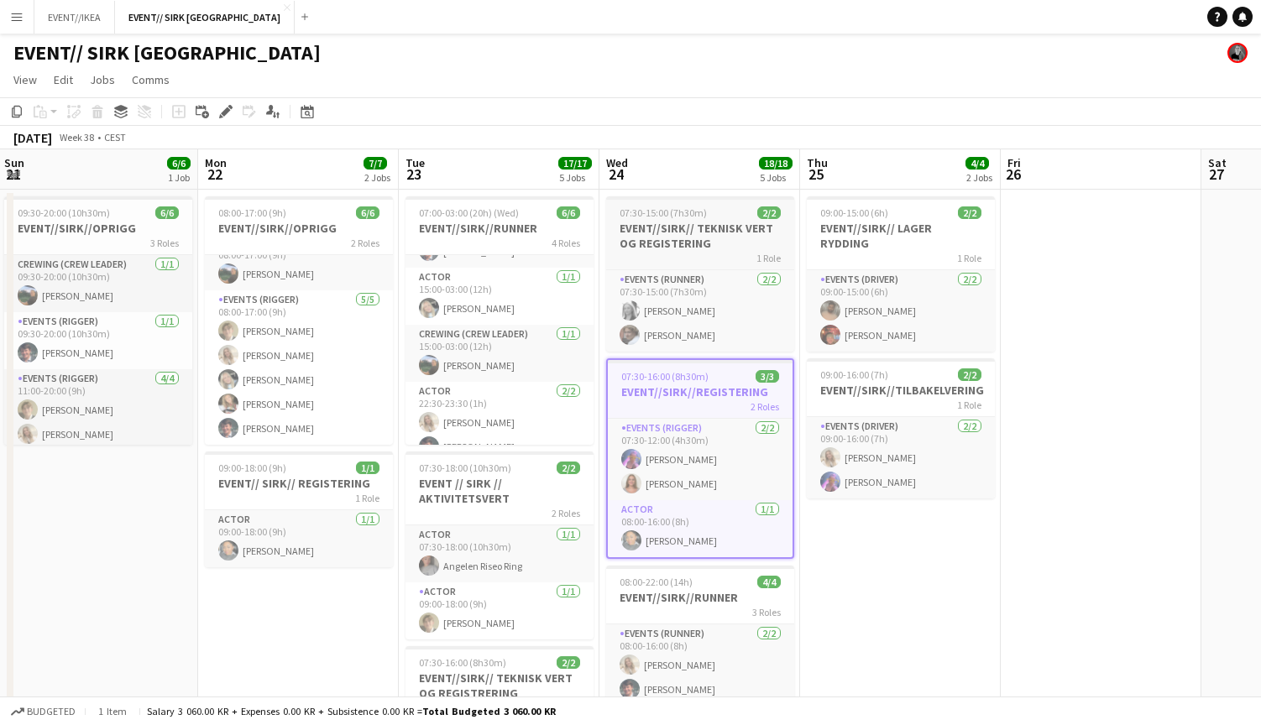
scroll to position [-1, 0]
click at [668, 238] on h3 "EVENT//SIRK// TEKNISK VERT OG REGISTERING" at bounding box center [700, 236] width 188 height 30
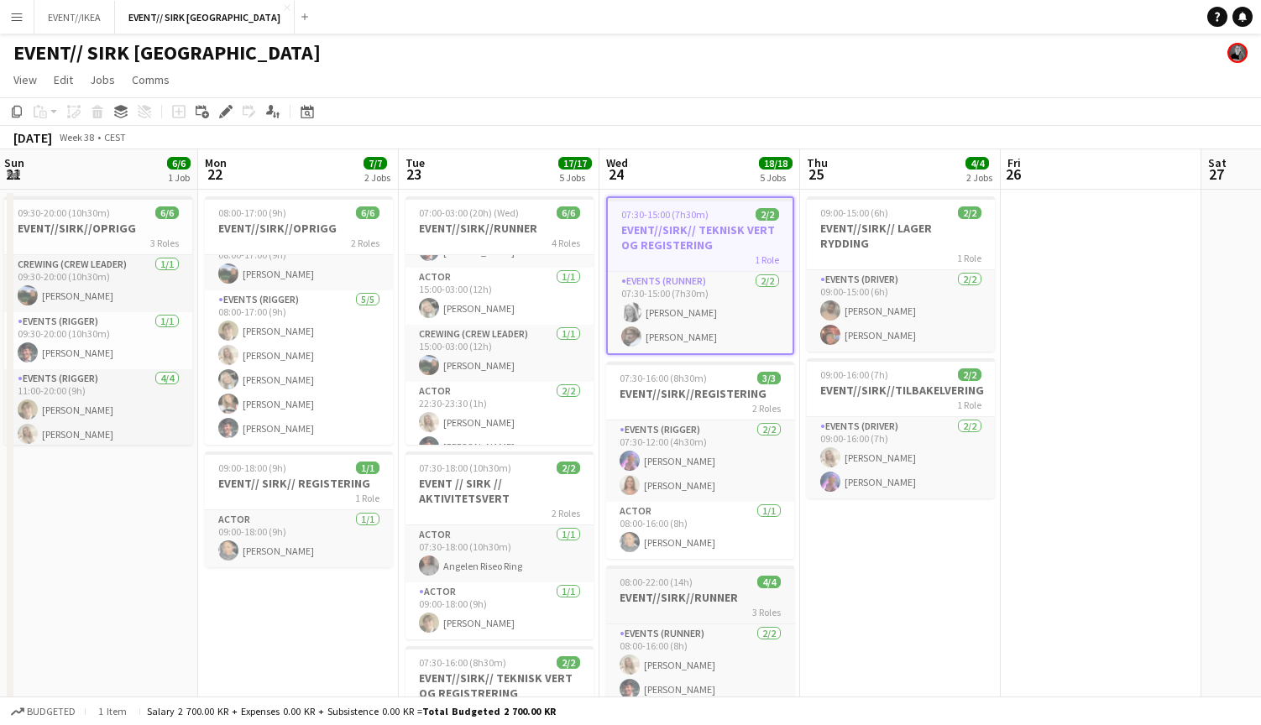
click at [668, 598] on h3 "EVENT//SIRK//RUNNER" at bounding box center [700, 597] width 188 height 15
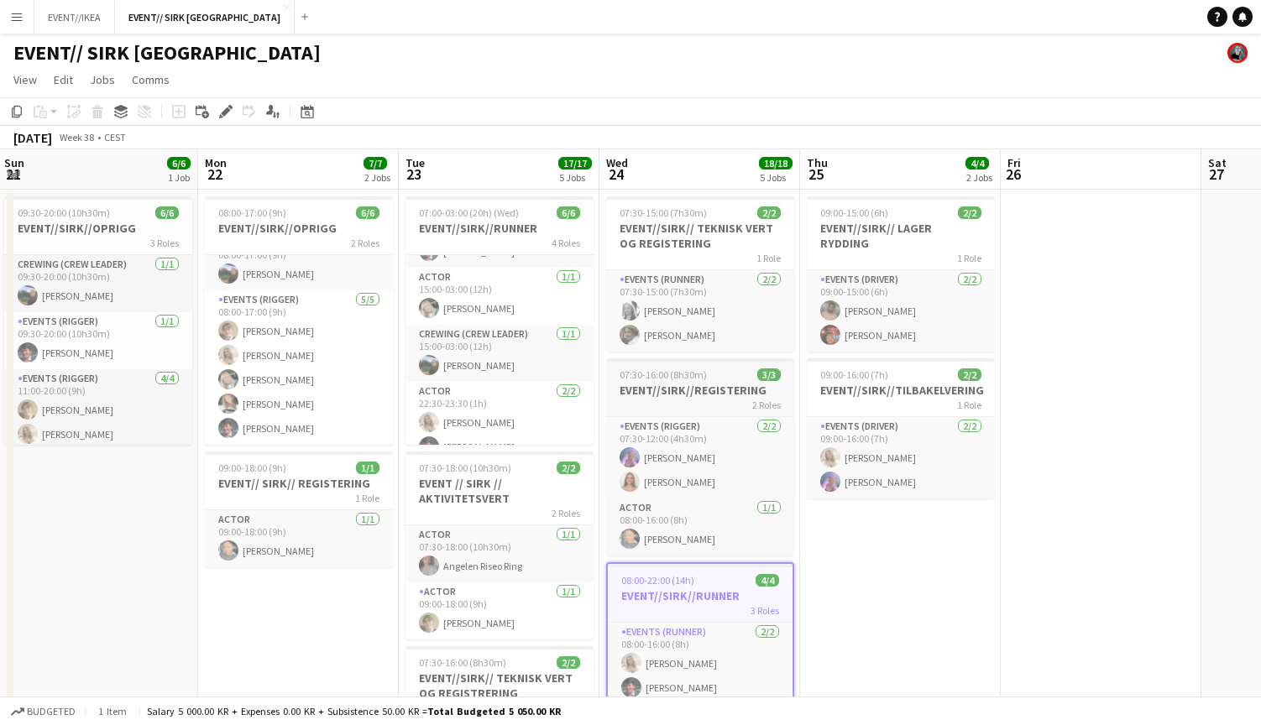
click at [672, 391] on h3 "EVENT//SIRK//REGISTERING" at bounding box center [700, 390] width 188 height 15
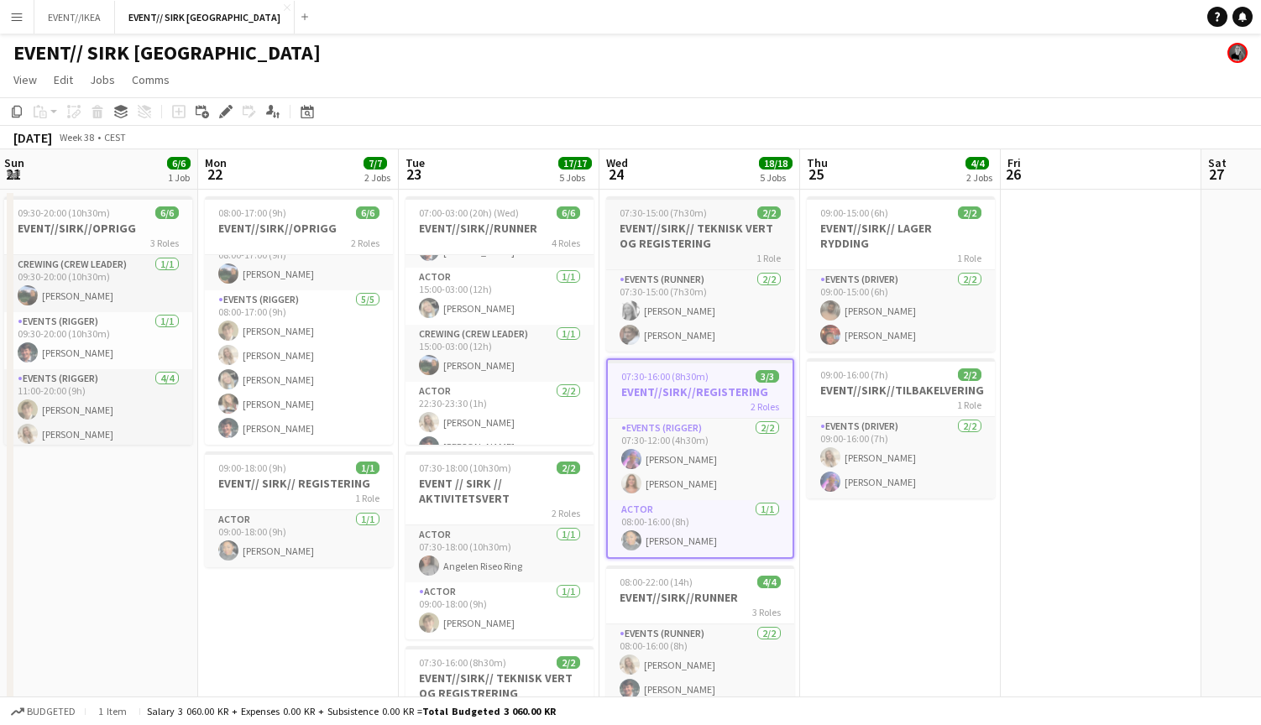
click at [673, 231] on h3 "EVENT//SIRK// TEKNISK VERT OG REGISTERING" at bounding box center [700, 236] width 188 height 30
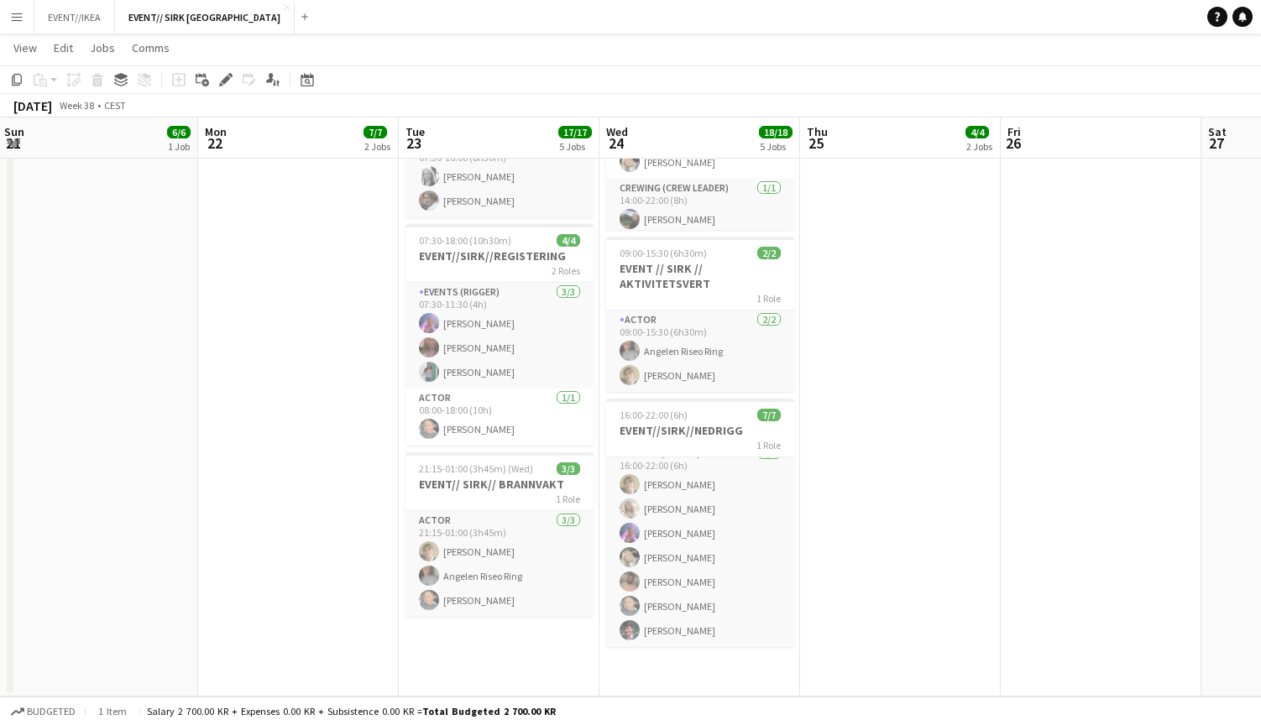
scroll to position [583, 0]
click at [480, 475] on span "21:15-01:00 (3h45m) (Wed)" at bounding box center [476, 469] width 114 height 13
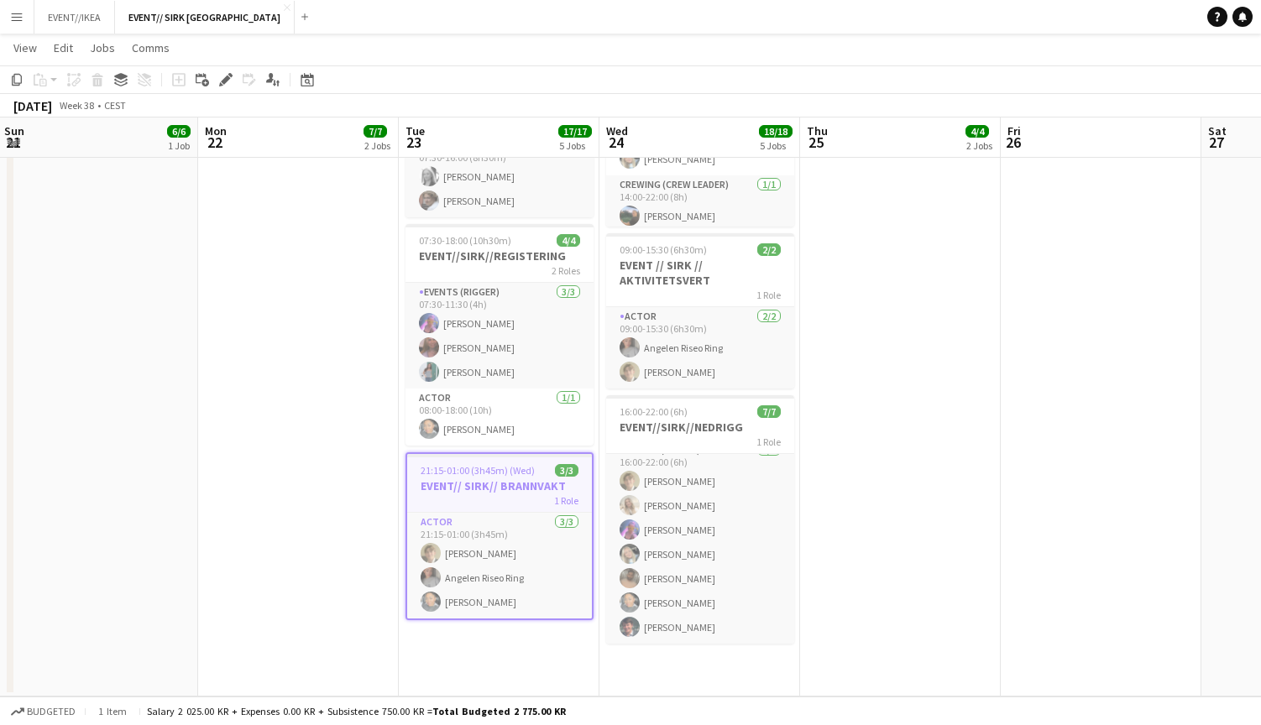
click at [482, 484] on h3 "EVENT// SIRK// BRANNVAKT" at bounding box center [499, 486] width 185 height 15
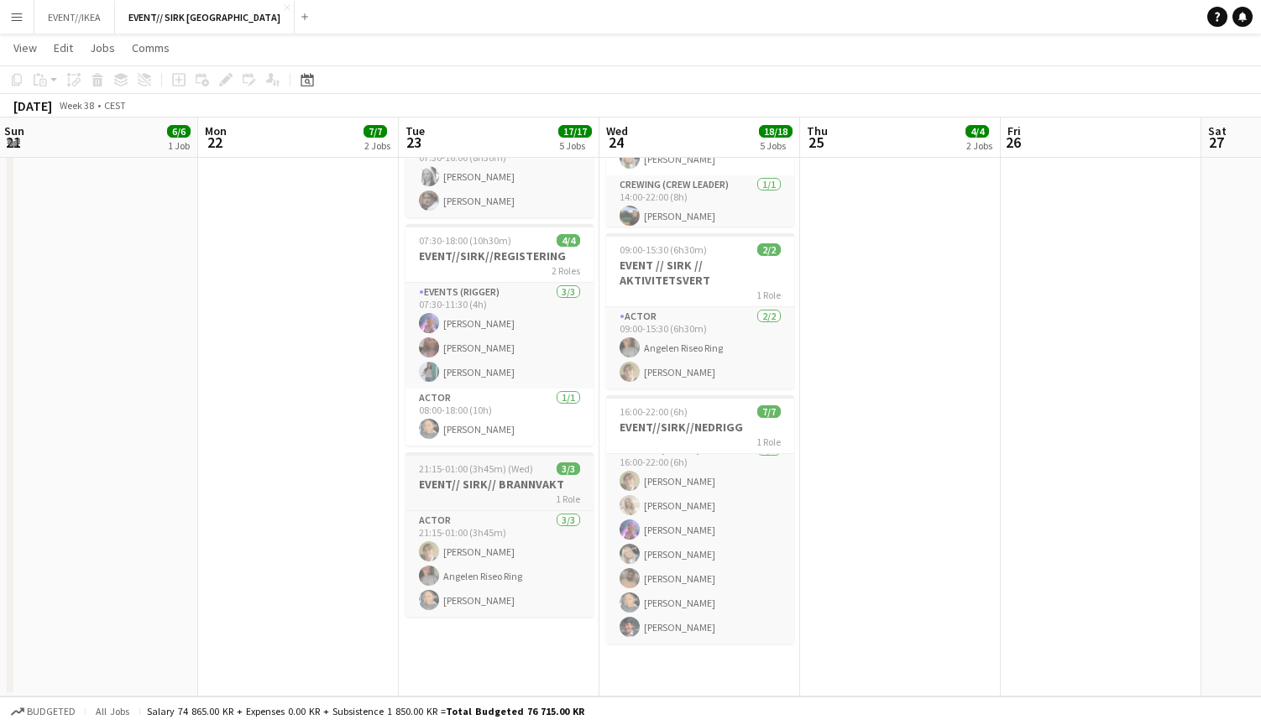
click at [479, 488] on h3 "EVENT// SIRK// BRANNVAKT" at bounding box center [500, 484] width 188 height 15
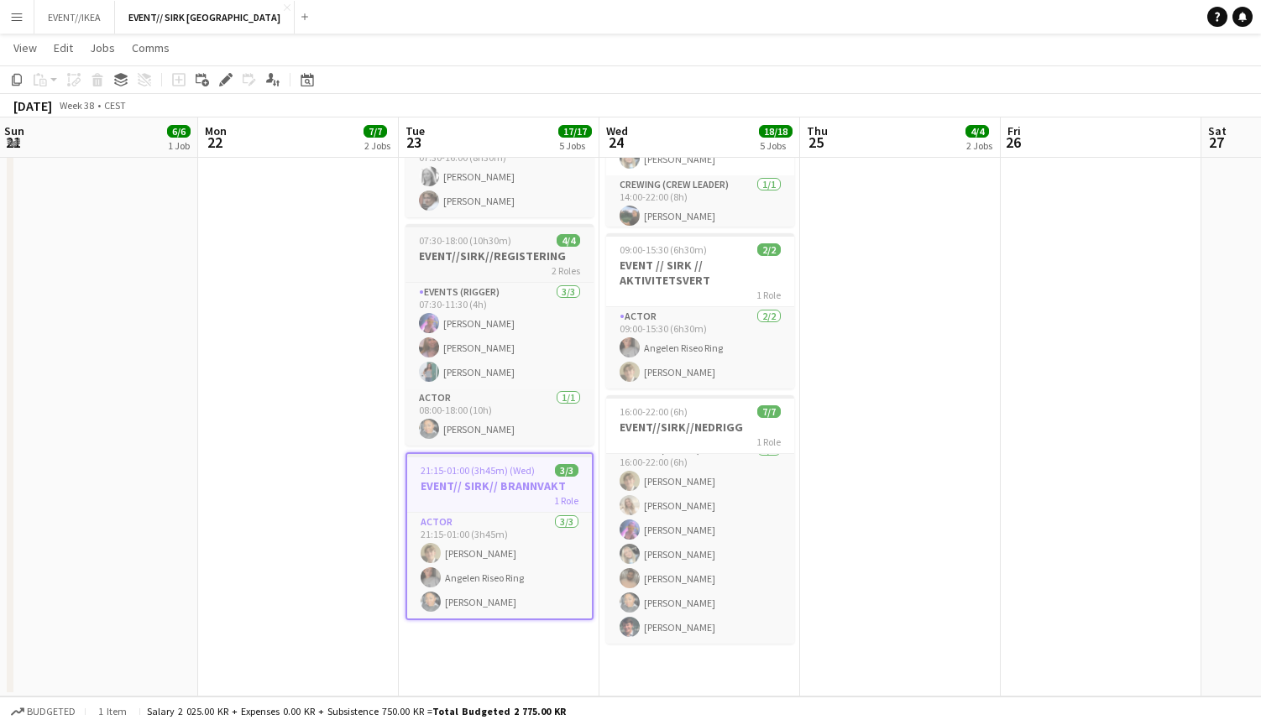
click at [485, 239] on span "07:30-18:00 (10h30m)" at bounding box center [465, 240] width 92 height 13
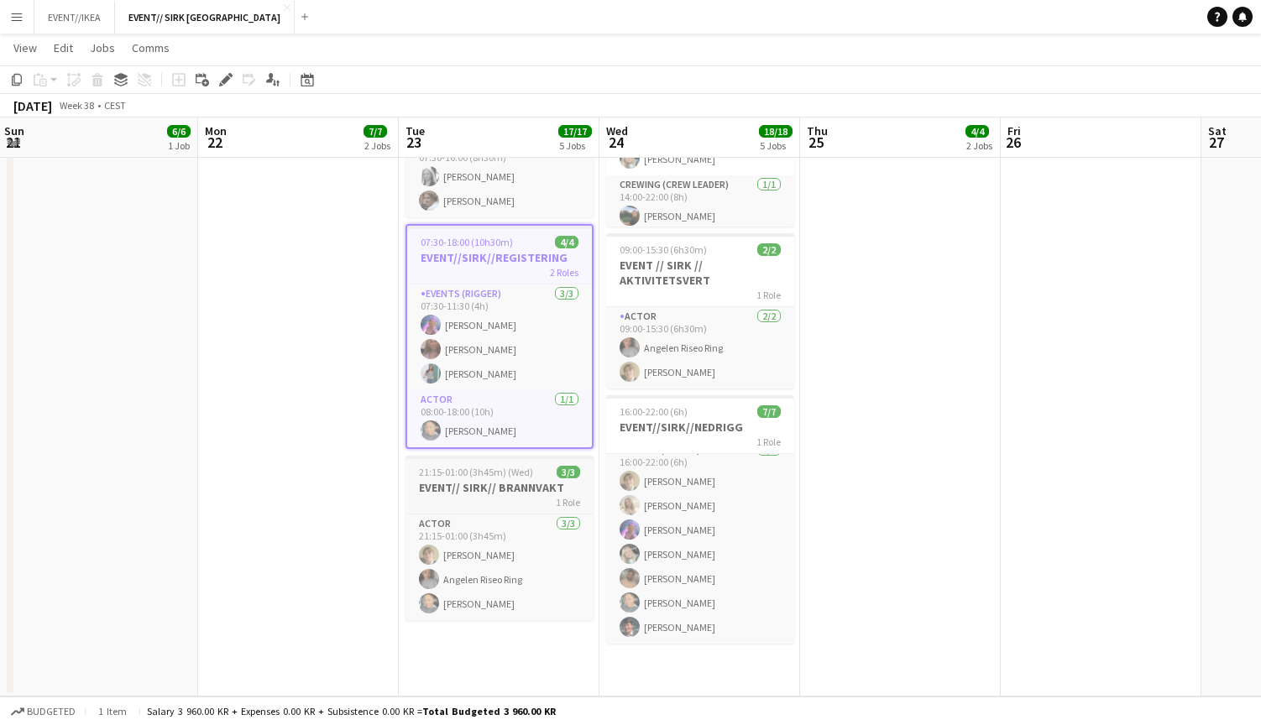
click at [468, 495] on h3 "EVENT// SIRK// BRANNVAKT" at bounding box center [500, 487] width 188 height 15
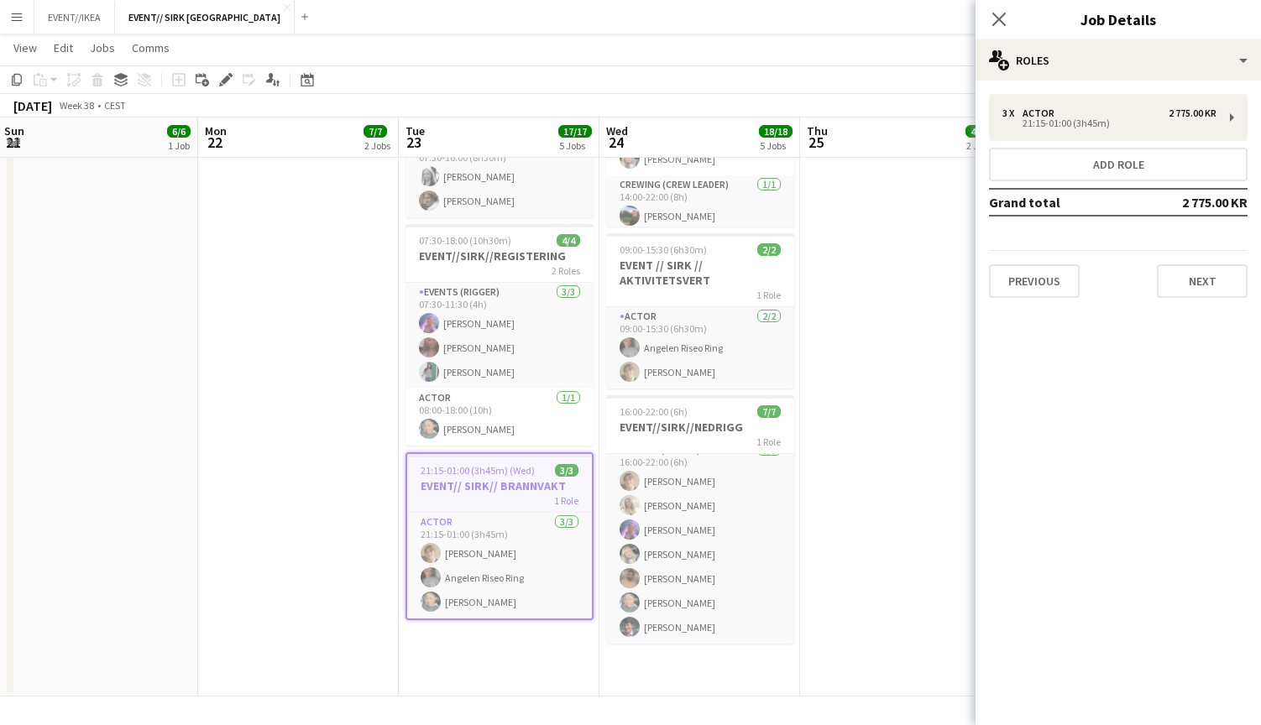
click at [267, 537] on app-date-cell "08:00-17:00 (9h) 6/6 EVENT//SIRK//OPRIGG 2 Roles Crewing (Crew Leader) [DATE] 0…" at bounding box center [298, 151] width 201 height 1092
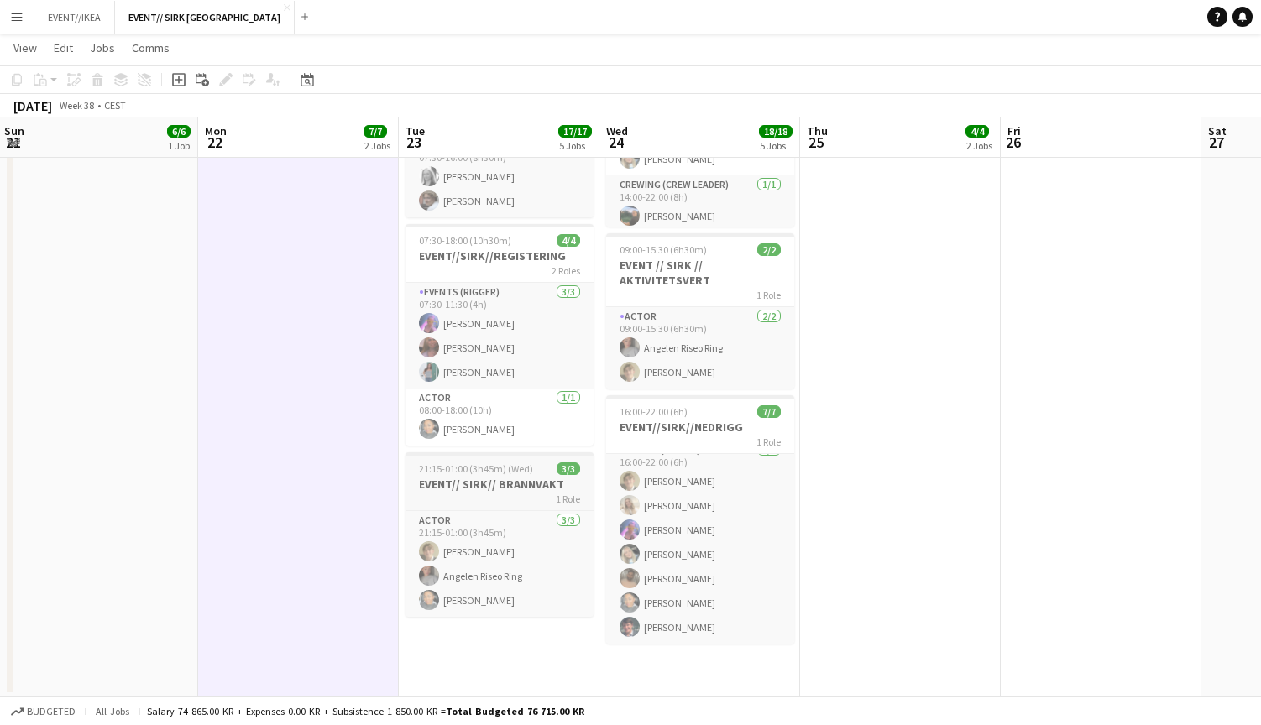
click at [455, 489] on h3 "EVENT// SIRK// BRANNVAKT" at bounding box center [500, 484] width 188 height 15
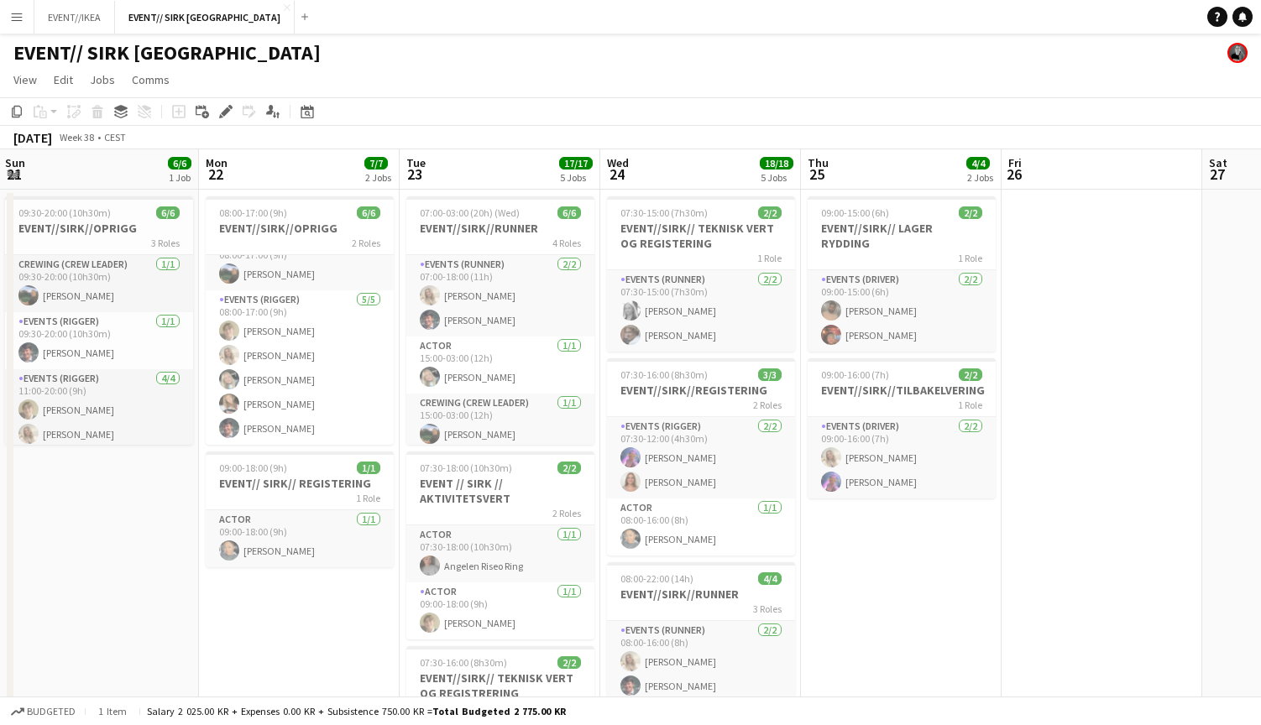
scroll to position [0, 0]
click at [680, 230] on h3 "EVENT//SIRK// TEKNISK VERT OG REGISTERING" at bounding box center [701, 236] width 188 height 30
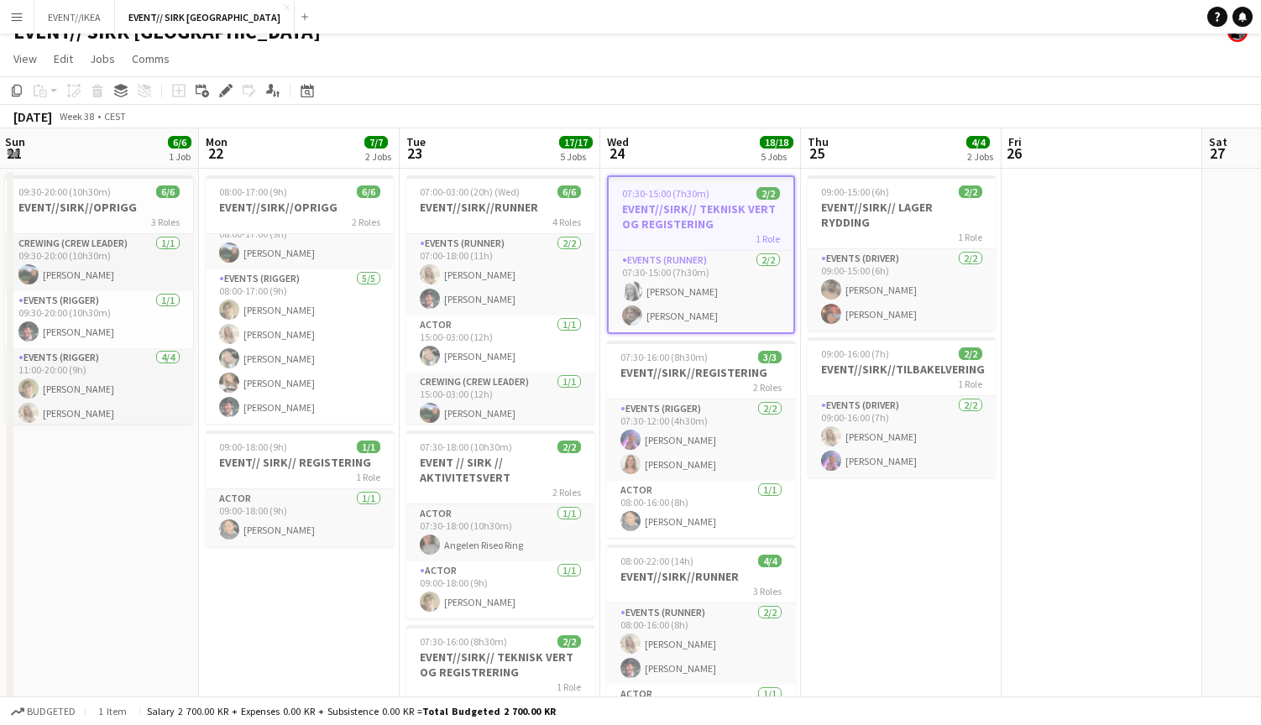
scroll to position [24, 0]
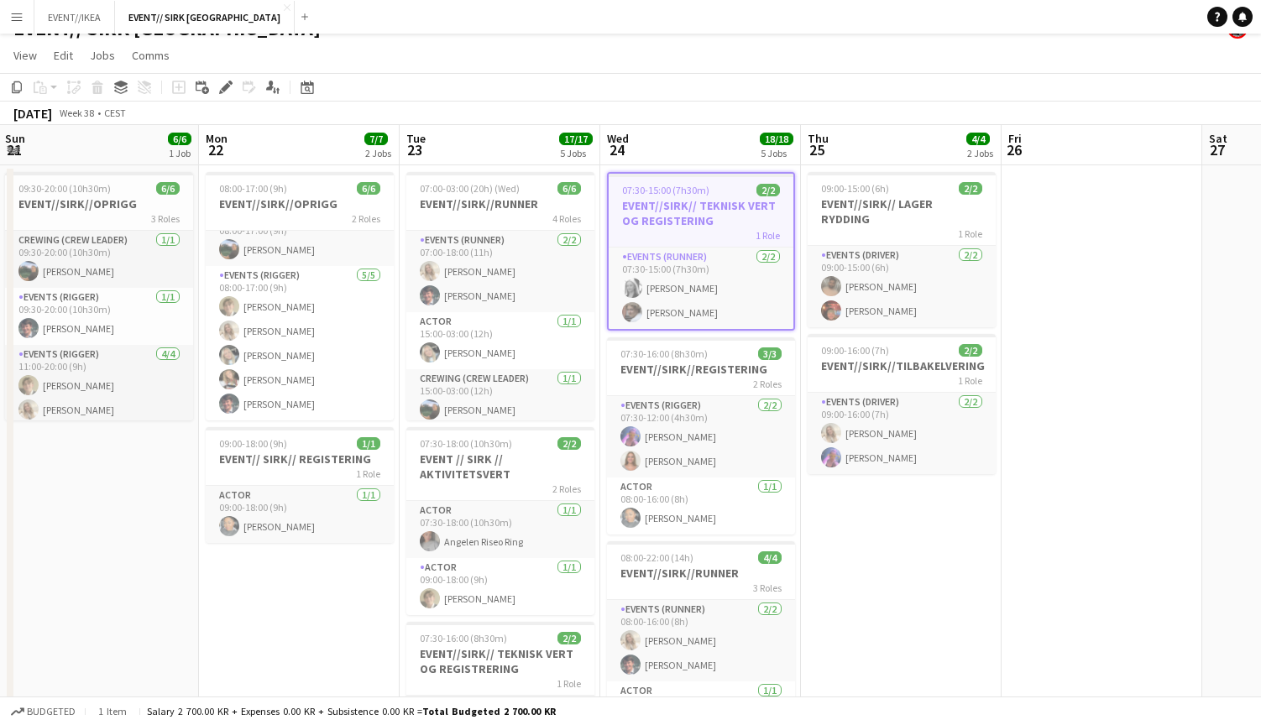
click at [963, 642] on app-date-cell "09:00-15:00 (6h) 2/2 EVENT//SIRK// LAGER RYDDING 1 Role Events (Driver) [DATE] …" at bounding box center [901, 711] width 201 height 1092
